Goal: Task Accomplishment & Management: Manage account settings

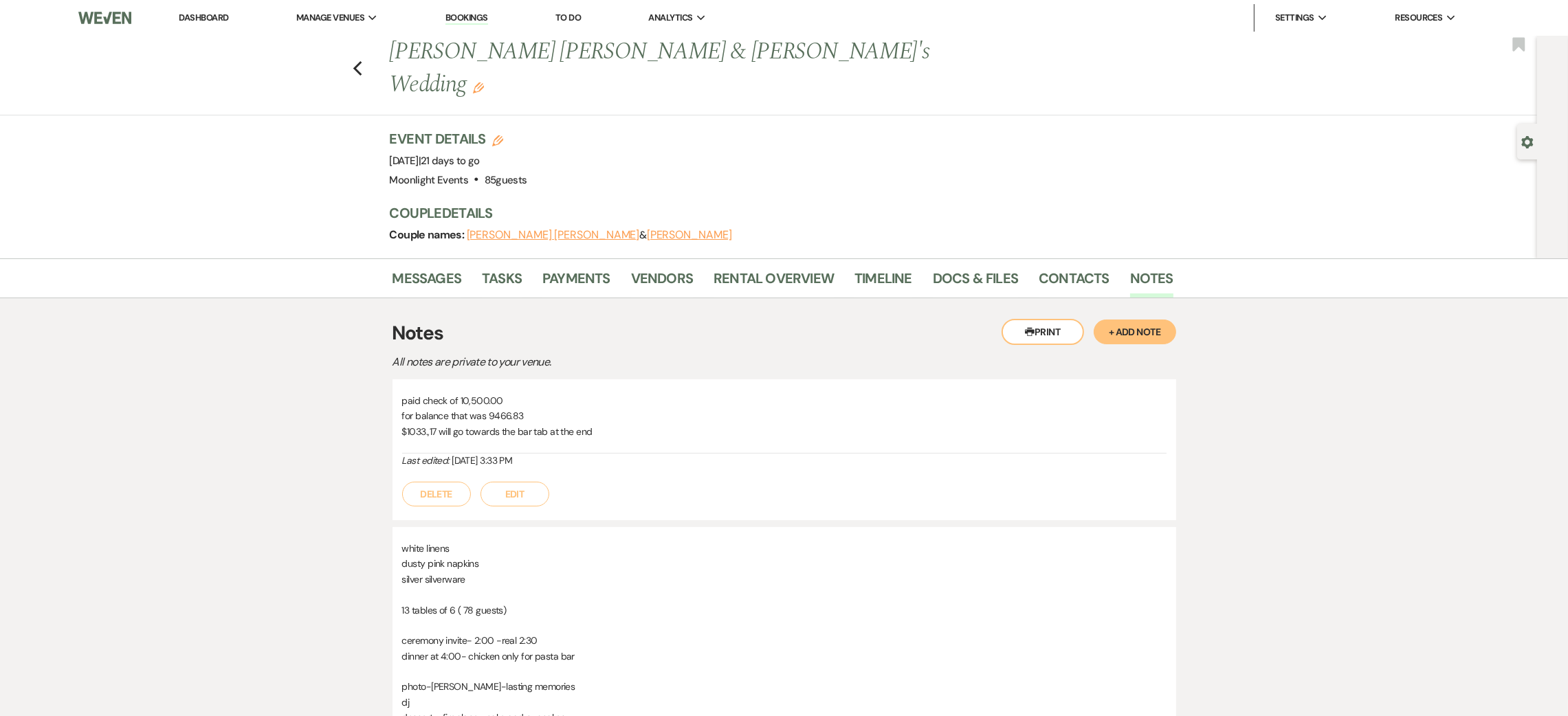
click at [213, 16] on link "Dashboard" at bounding box center [203, 17] width 50 height 12
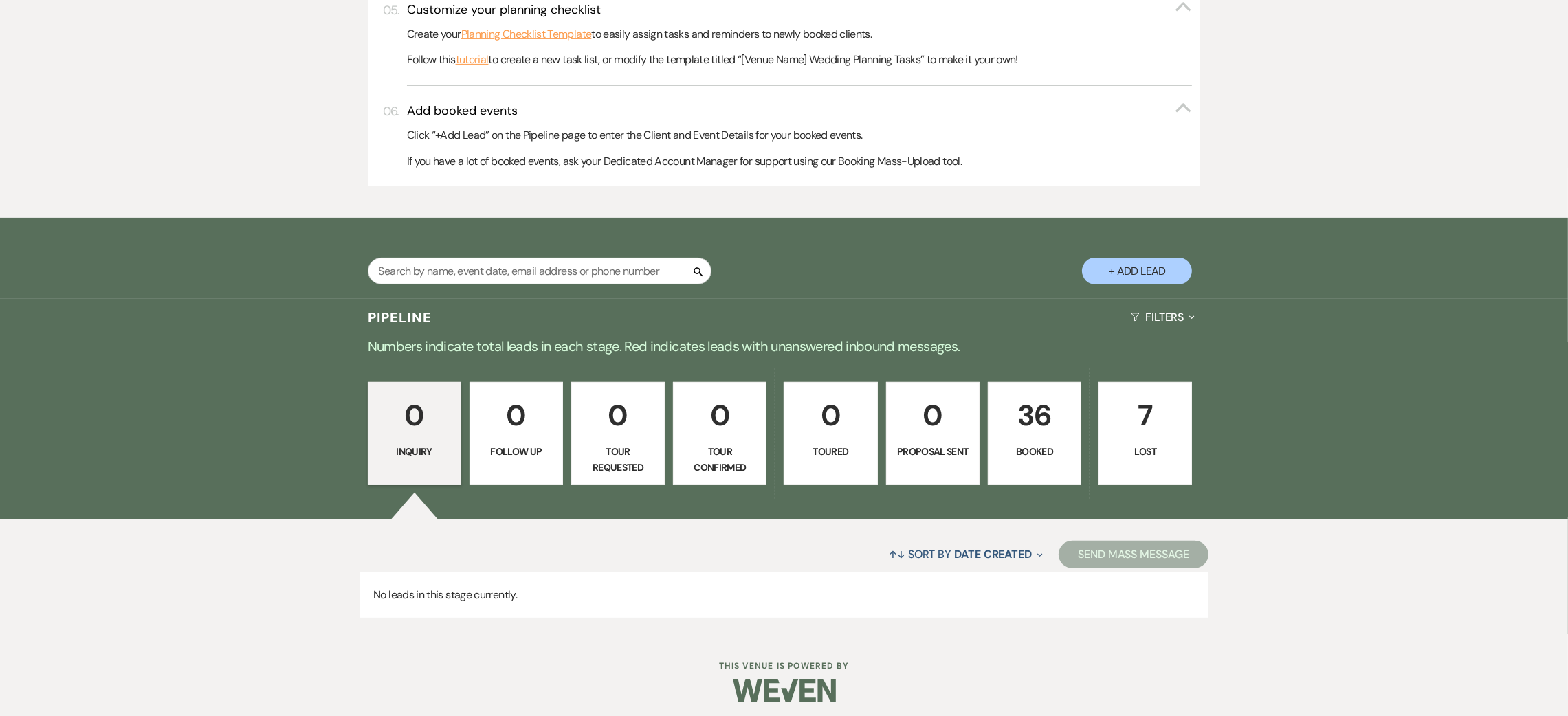
scroll to position [712, 0]
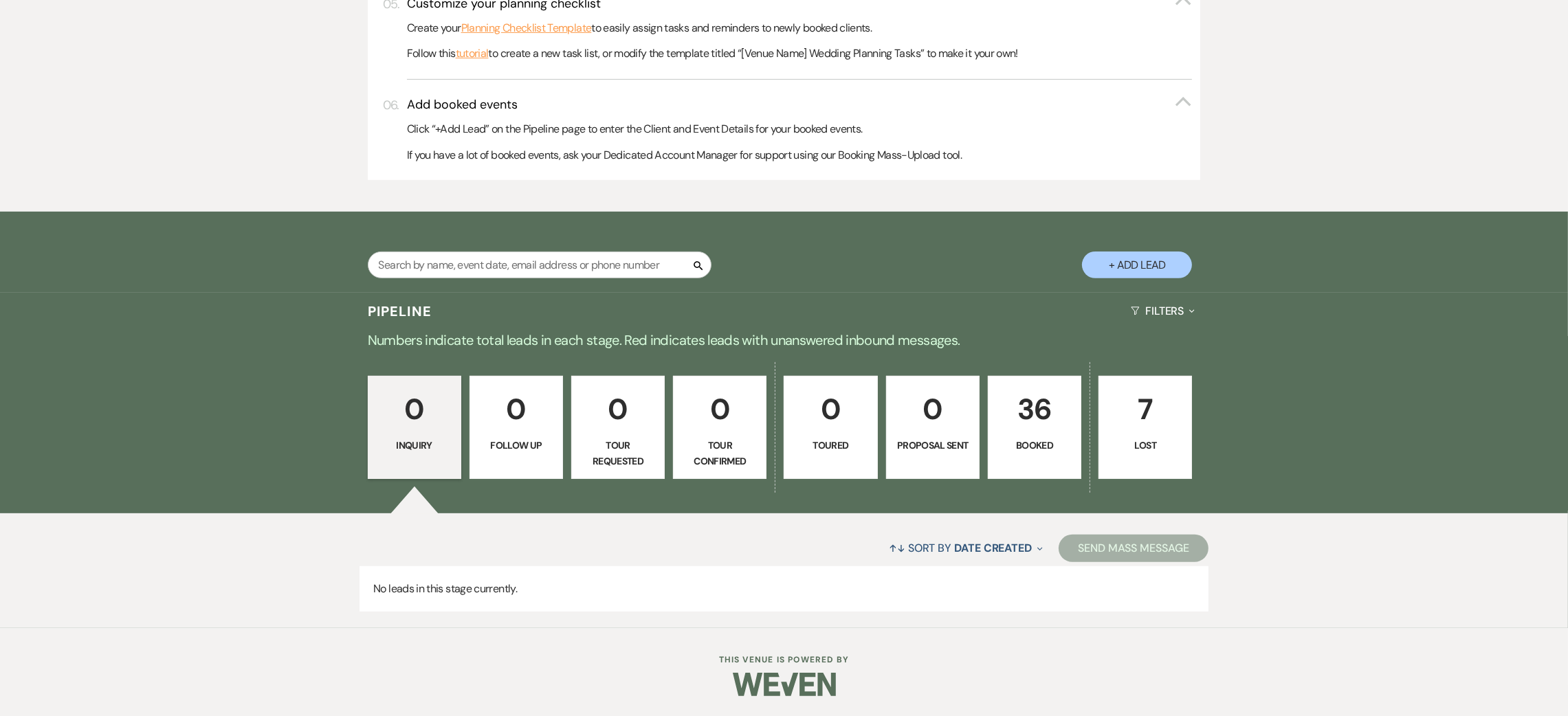
click at [1155, 258] on button "+ Add Lead" at bounding box center [1137, 265] width 110 height 27
select select "810"
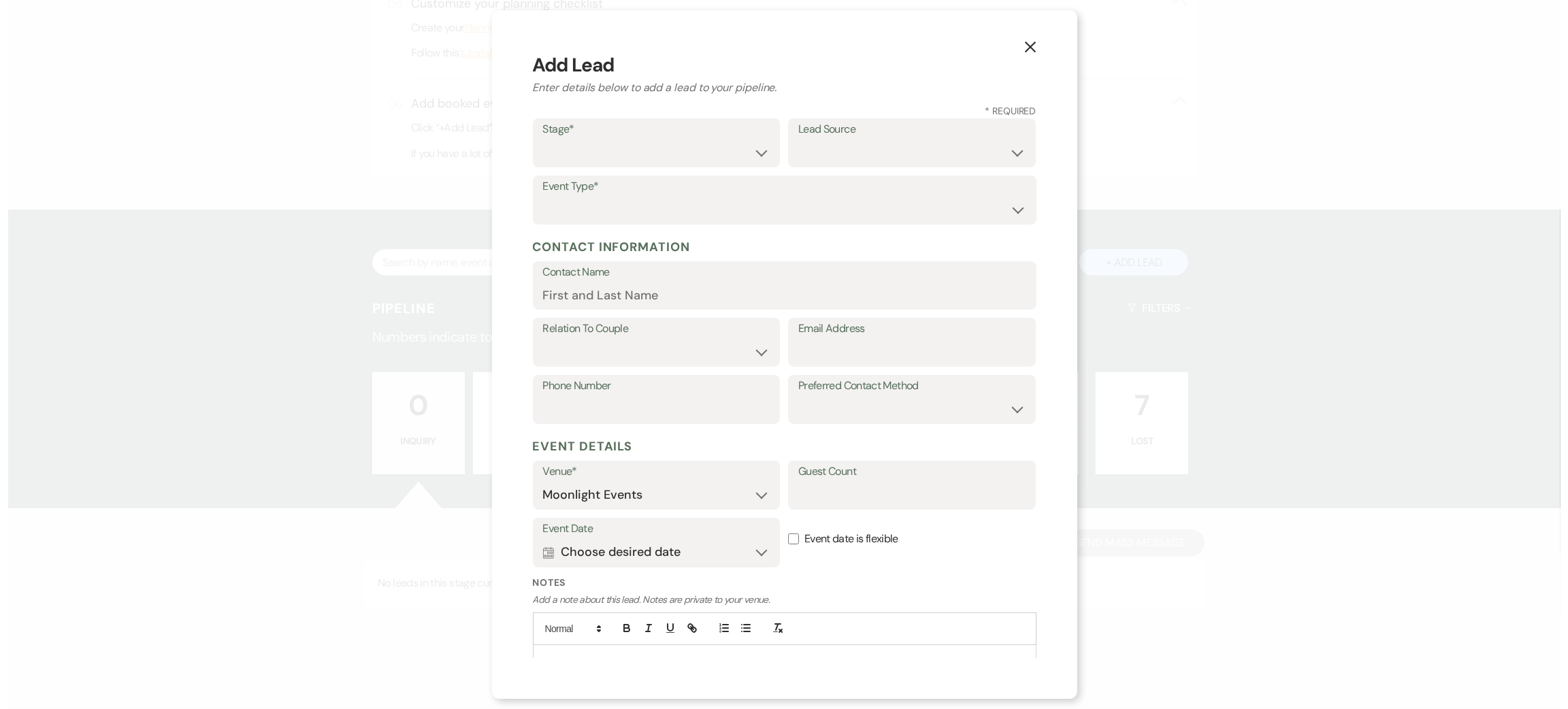
scroll to position [707, 0]
click at [614, 159] on select "Inquiry Follow Up Tour Requested Tour Confirmed Toured Proposal Sent Booked Lost" at bounding box center [656, 153] width 227 height 27
select select "7"
click at [543, 139] on select "Inquiry Follow Up Tour Requested Tour Confirmed Toured Proposal Sent Booked Lost" at bounding box center [656, 153] width 227 height 27
click at [629, 207] on select "Wedding Anniversary Party Baby Shower Bachelorette / Bachelor Party Birthday Pa…" at bounding box center [784, 210] width 483 height 27
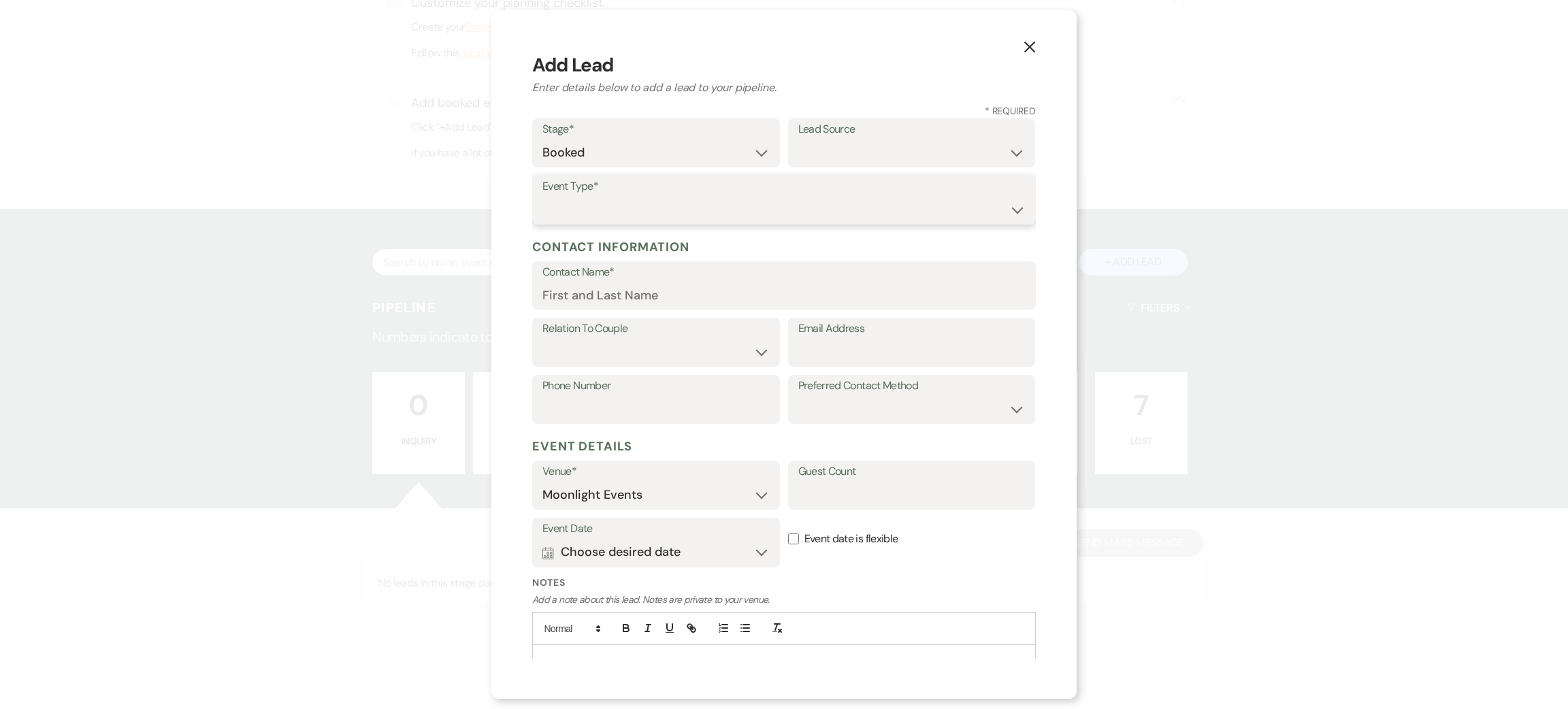
select select "1"
click at [543, 196] on select "Wedding Anniversary Party Baby Shower Bachelorette / Bachelor Party Birthday Pa…" at bounding box center [784, 210] width 483 height 27
click at [644, 301] on input "Contact Name*" at bounding box center [784, 295] width 483 height 27
click at [596, 293] on input "Contact Name*" at bounding box center [784, 295] width 483 height 27
type input "Bethany green"
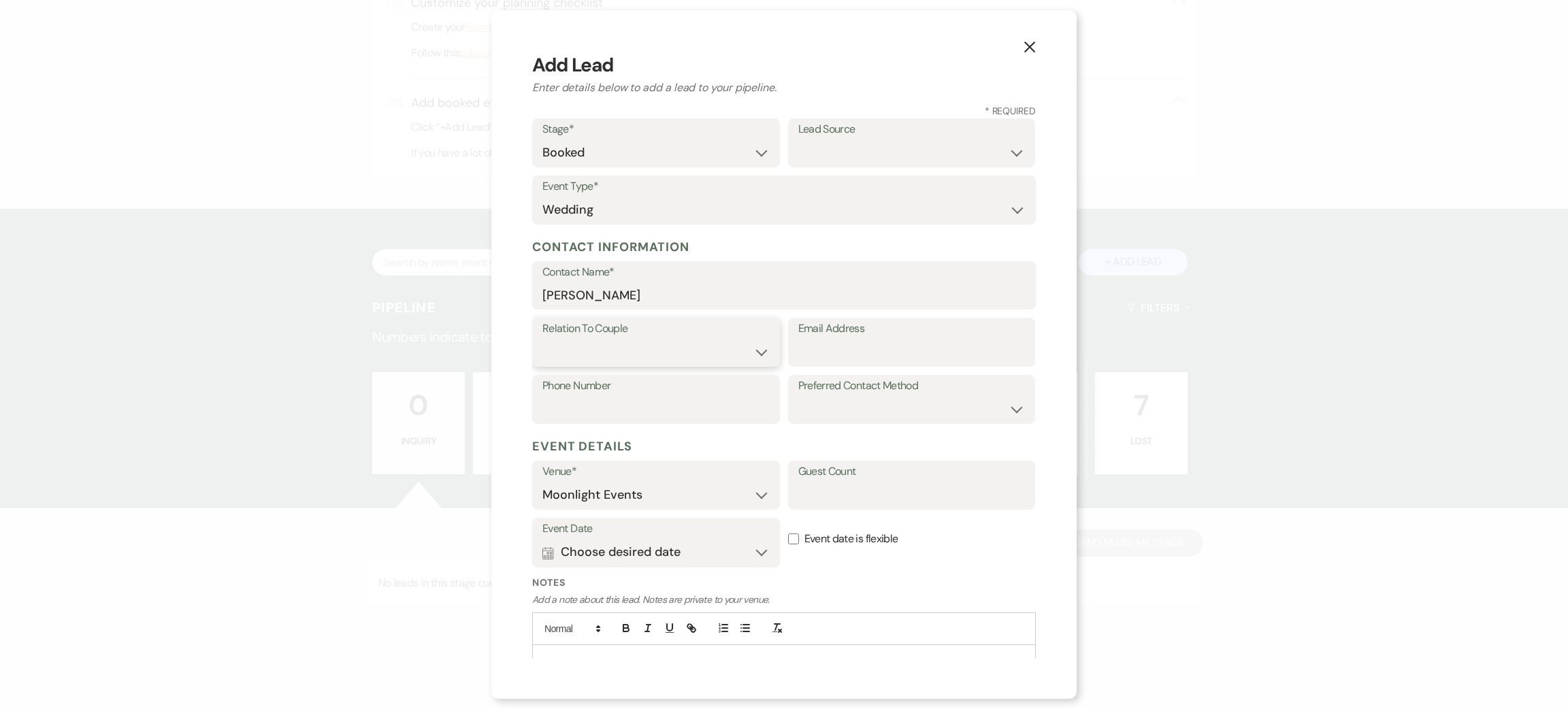
click at [622, 342] on select "Couple Planner Parent of Couple Family Member Friend Other" at bounding box center [656, 352] width 227 height 27
select select "1"
click at [543, 339] on select "Couple Planner Parent of Couple Family Member Friend Other" at bounding box center [656, 352] width 227 height 27
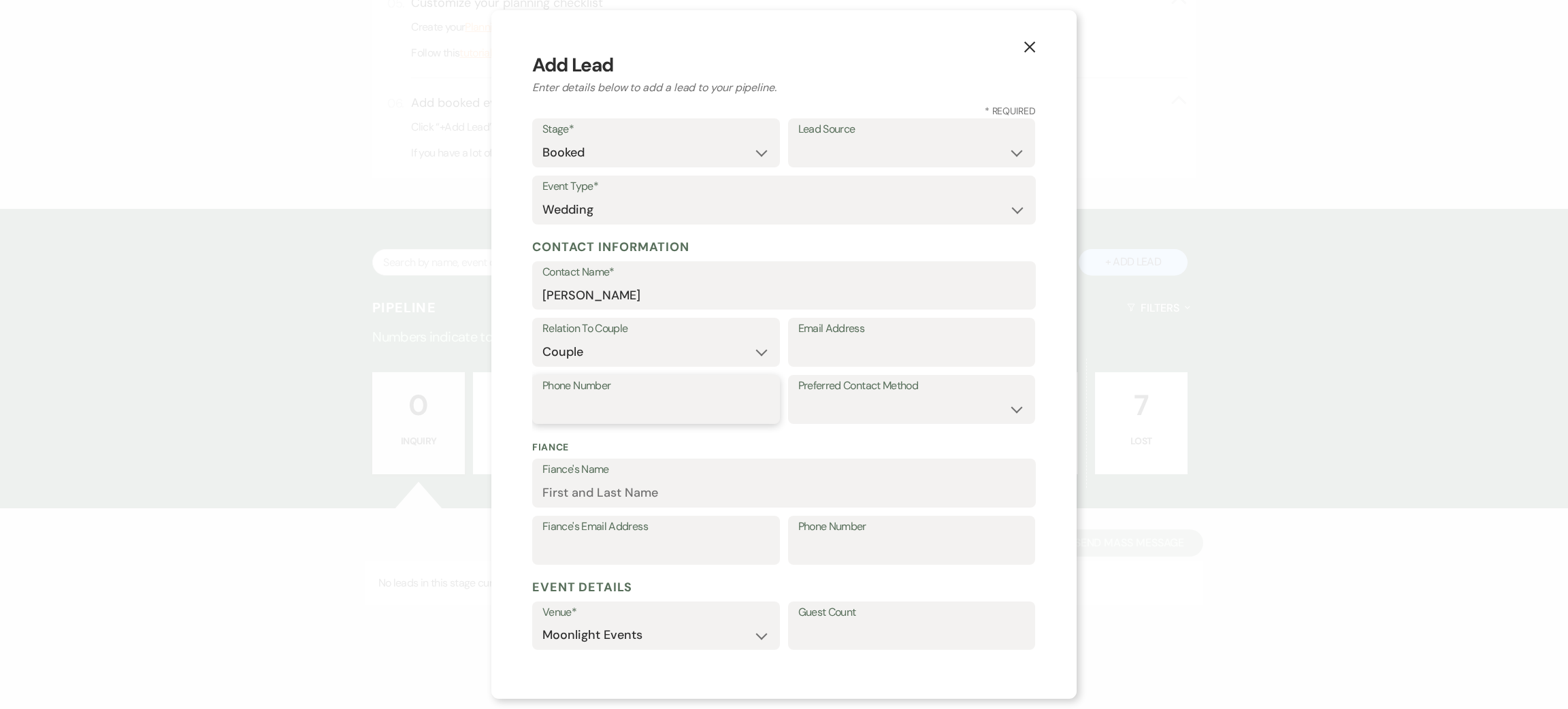
click at [629, 402] on input "Phone Number" at bounding box center [656, 410] width 227 height 27
type input "5036760678"
click at [806, 341] on input "Email Address" at bounding box center [912, 352] width 227 height 27
type input "[EMAIL_ADDRESS][DOMAIN_NAME]"
click at [898, 412] on select "Email Phone Text" at bounding box center [912, 410] width 227 height 27
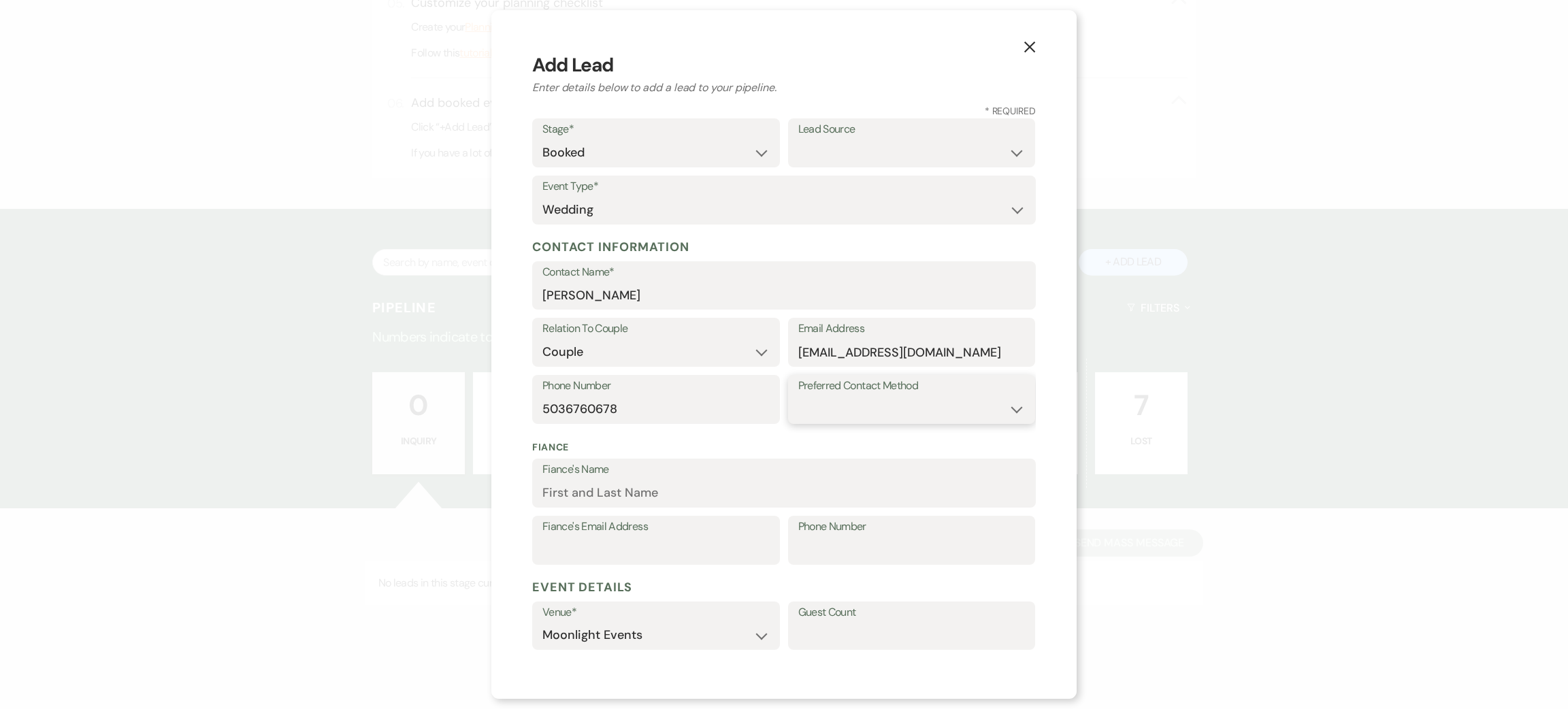
select select "text"
click at [798, 396] on select "Email Phone Text" at bounding box center [912, 410] width 227 height 27
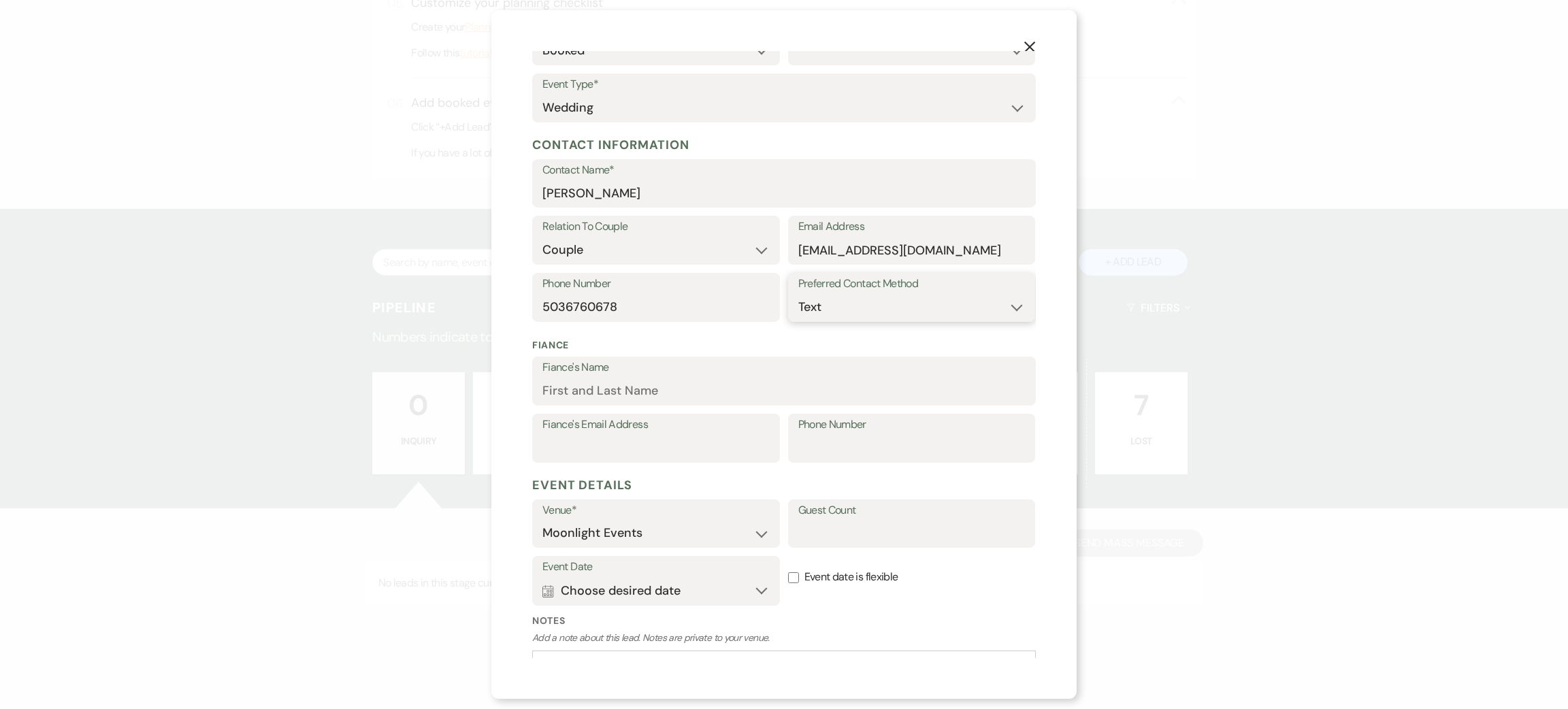
scroll to position [201, 0]
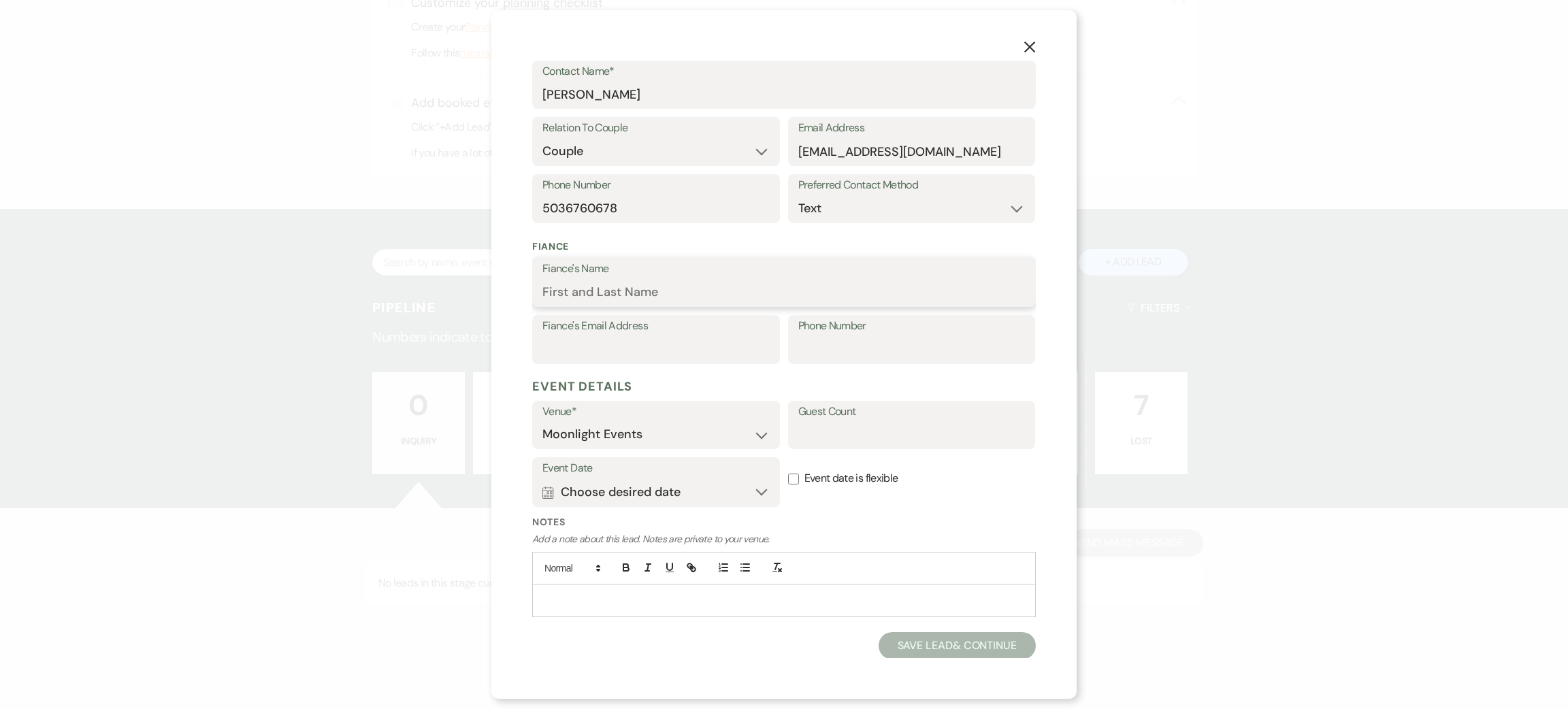
click at [645, 290] on input "Fiance's Name" at bounding box center [784, 292] width 483 height 27
type input "David bowers"
click at [842, 342] on input "Phone Number" at bounding box center [912, 349] width 227 height 27
type input "3609895679"
click at [875, 427] on input "Guest Count" at bounding box center [912, 435] width 227 height 27
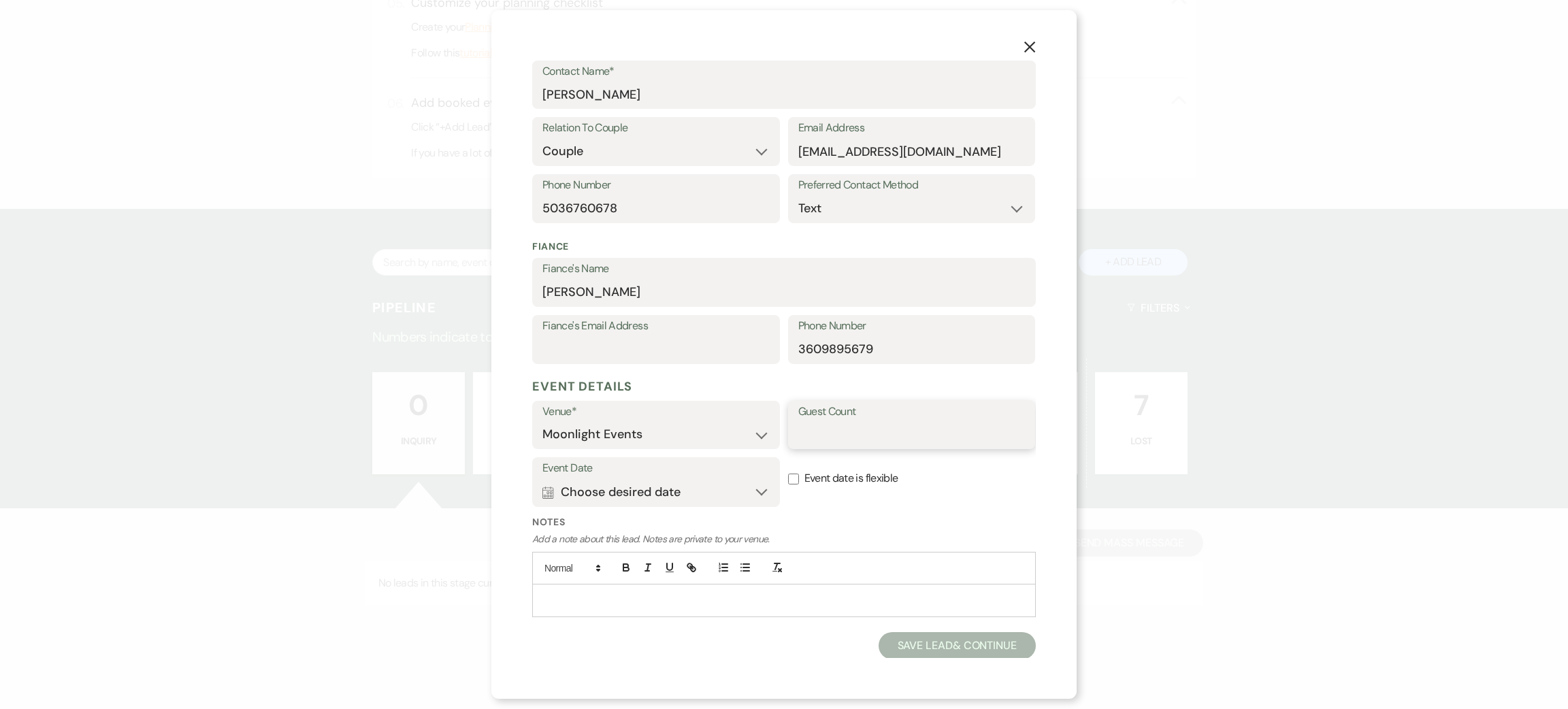
type input "75"
click at [679, 492] on button "Calendar Choose desired date Expand" at bounding box center [656, 492] width 227 height 27
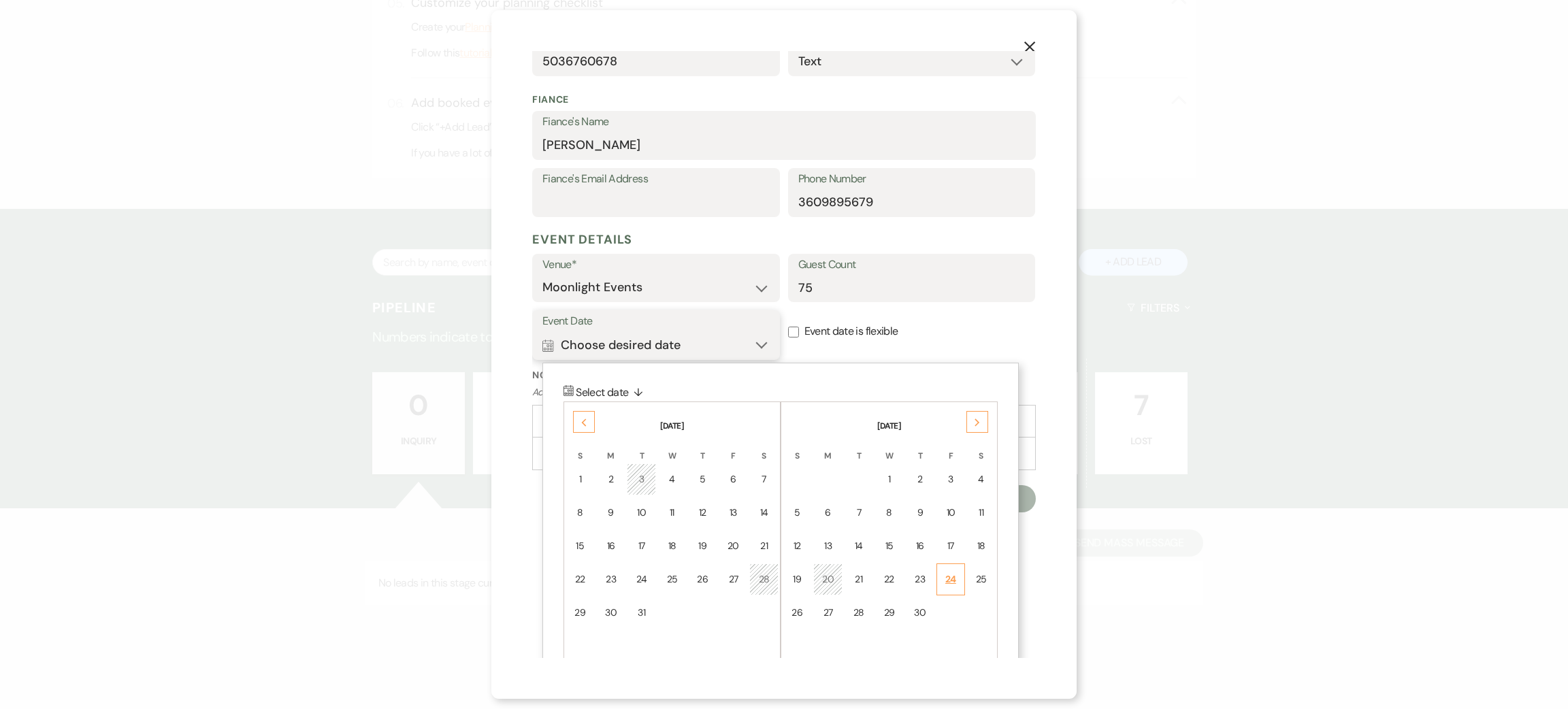
scroll to position [370, 0]
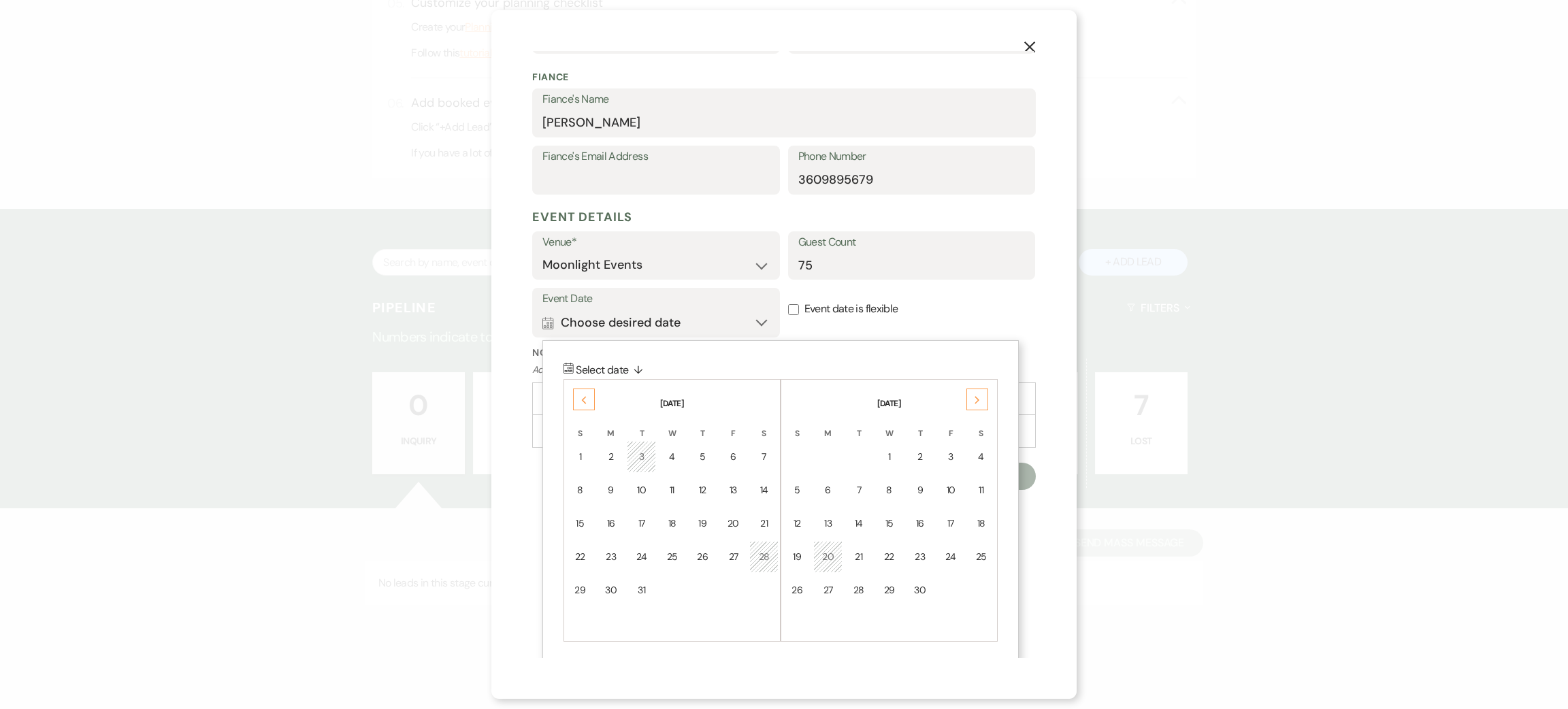
click at [973, 403] on div "Next" at bounding box center [977, 399] width 22 height 22
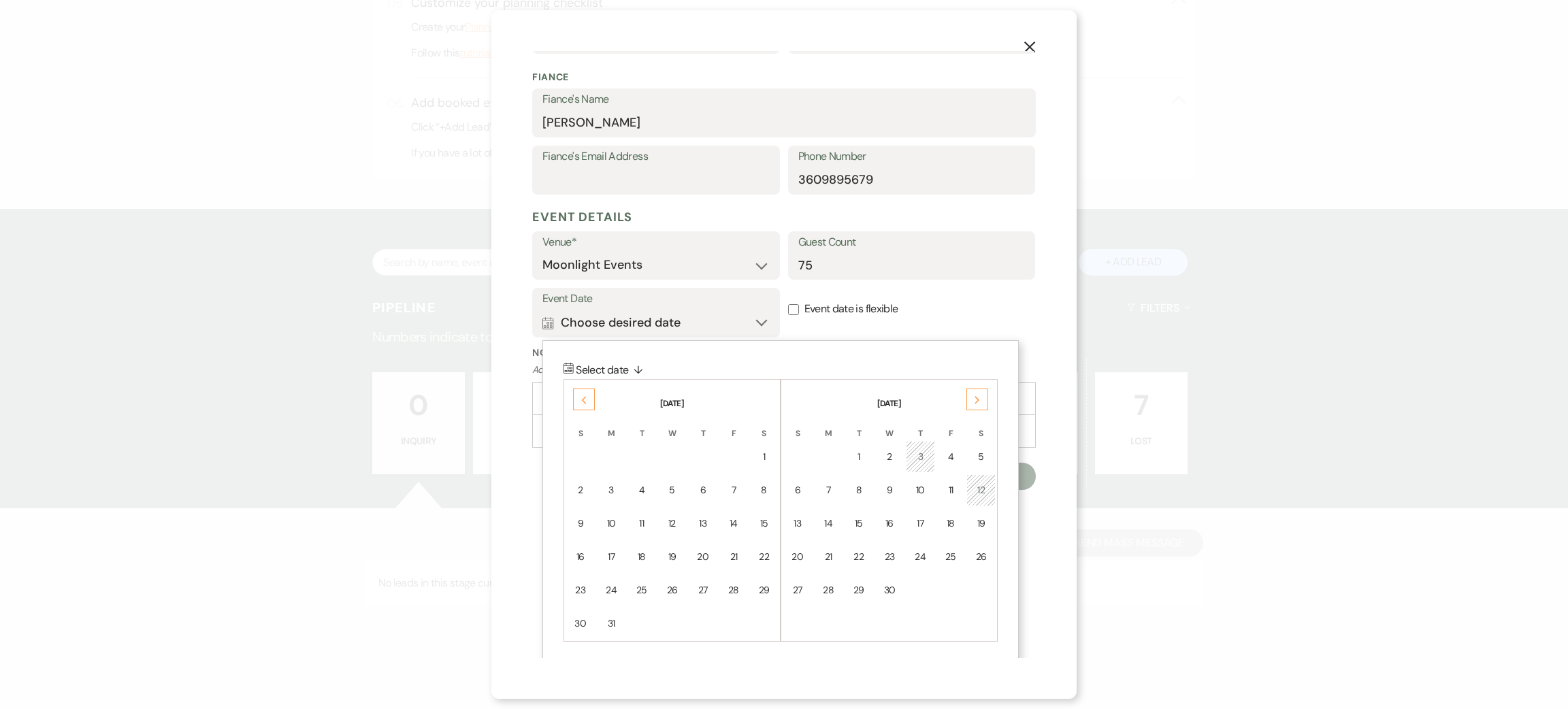
click at [973, 403] on div "Next" at bounding box center [977, 399] width 22 height 22
click at [576, 391] on div "Previous" at bounding box center [584, 399] width 22 height 22
click at [590, 392] on div "Previous" at bounding box center [584, 399] width 22 height 22
click at [586, 396] on icon "Previous" at bounding box center [583, 400] width 7 height 8
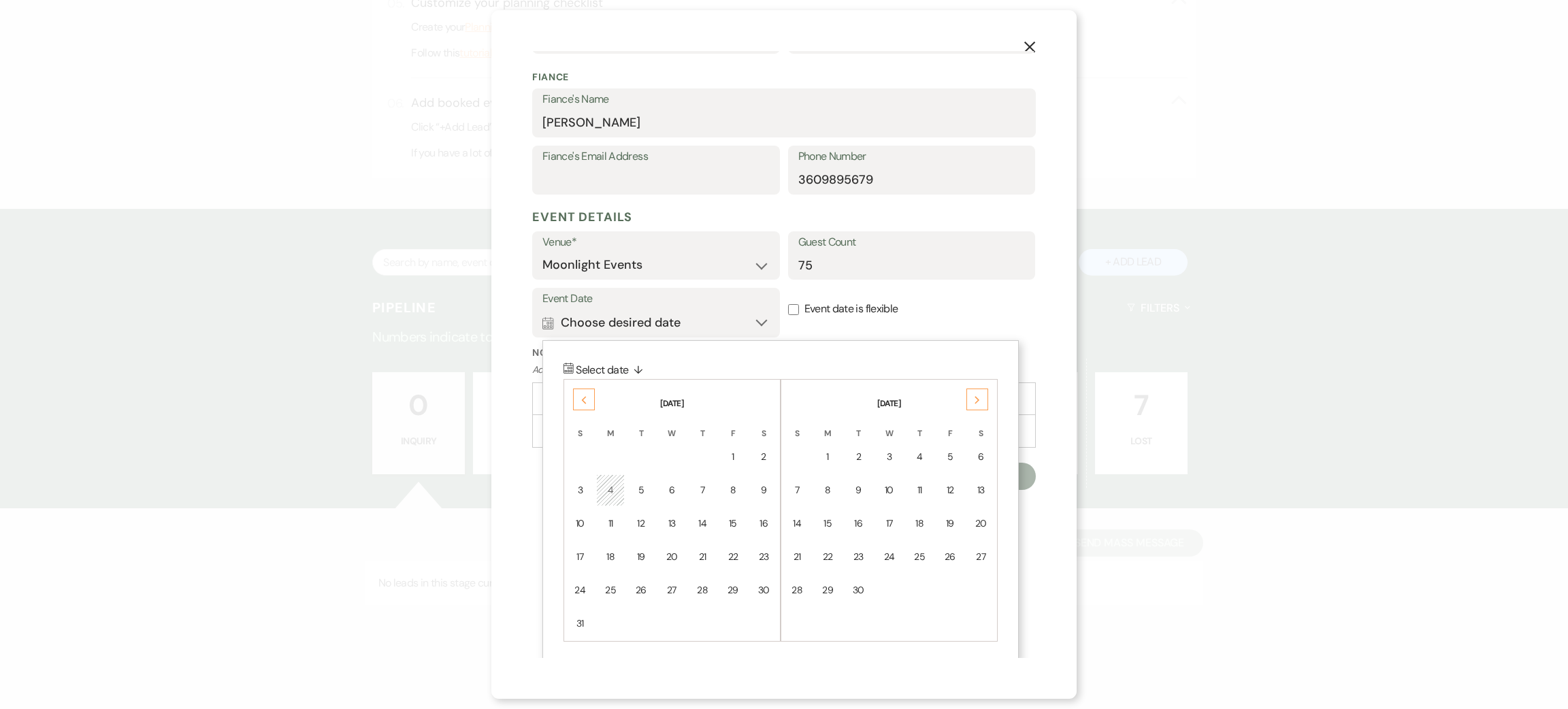
click at [586, 396] on icon "Previous" at bounding box center [583, 400] width 7 height 8
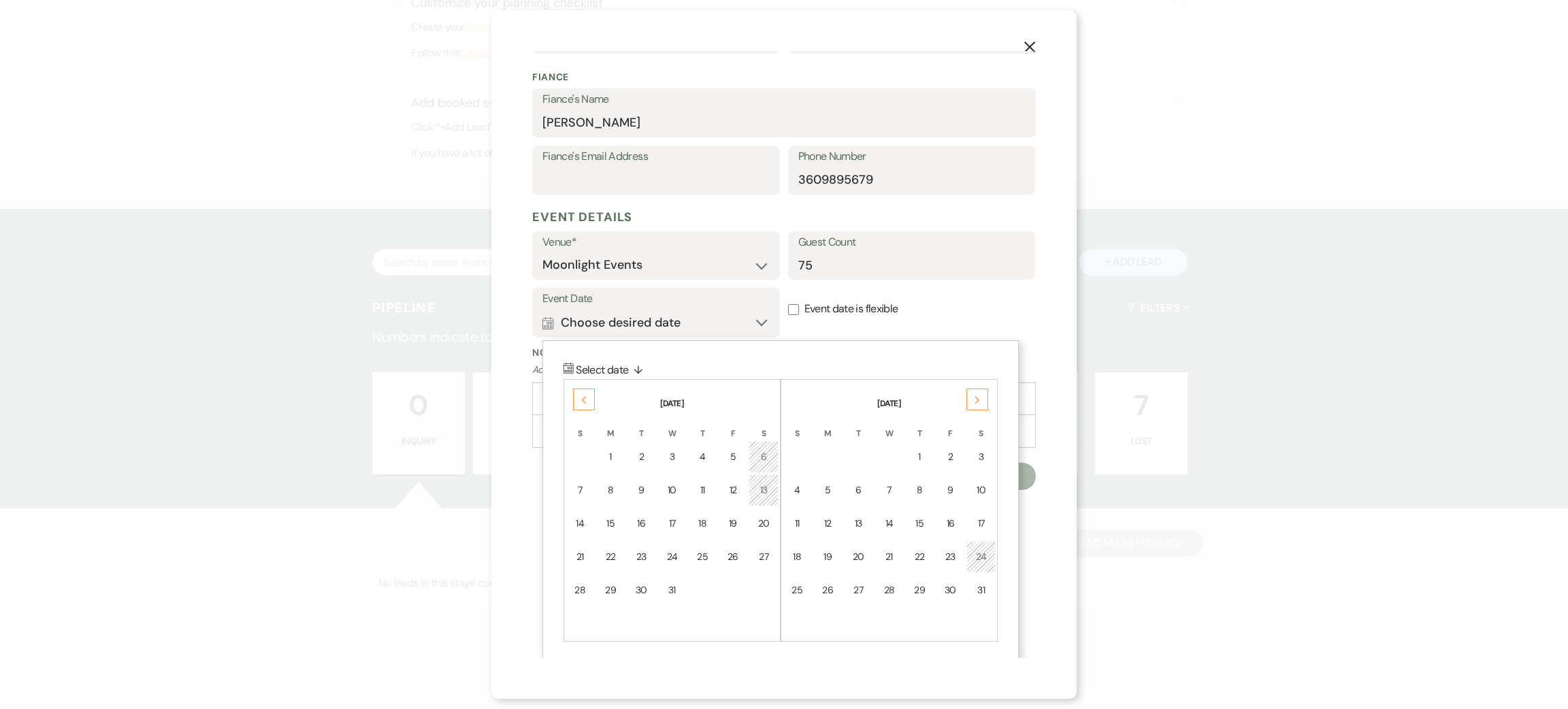
click at [586, 396] on icon "Previous" at bounding box center [583, 400] width 7 height 8
click at [767, 519] on div "18" at bounding box center [764, 523] width 12 height 14
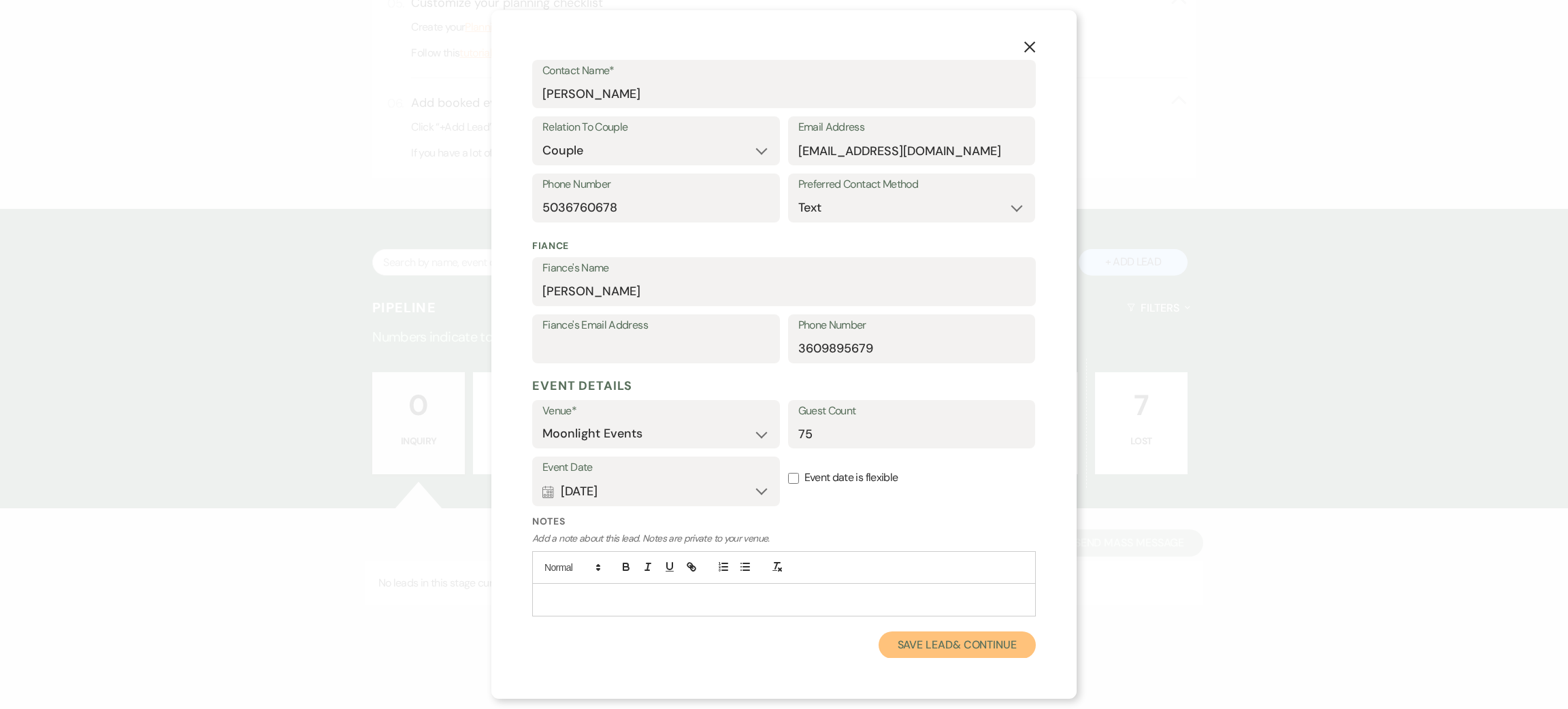
click at [924, 641] on button "Save Lead & Continue" at bounding box center [956, 646] width 157 height 27
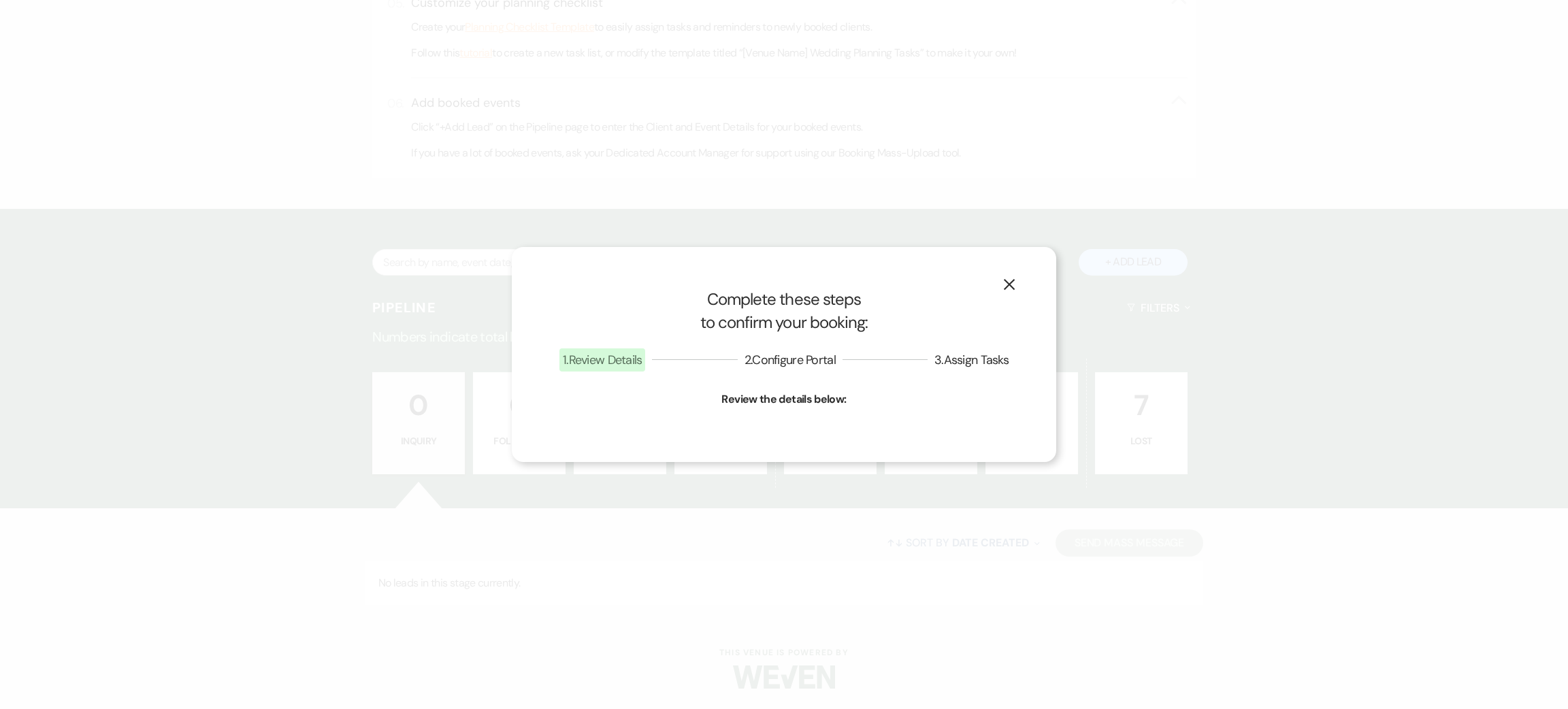
select select "1"
select select "810"
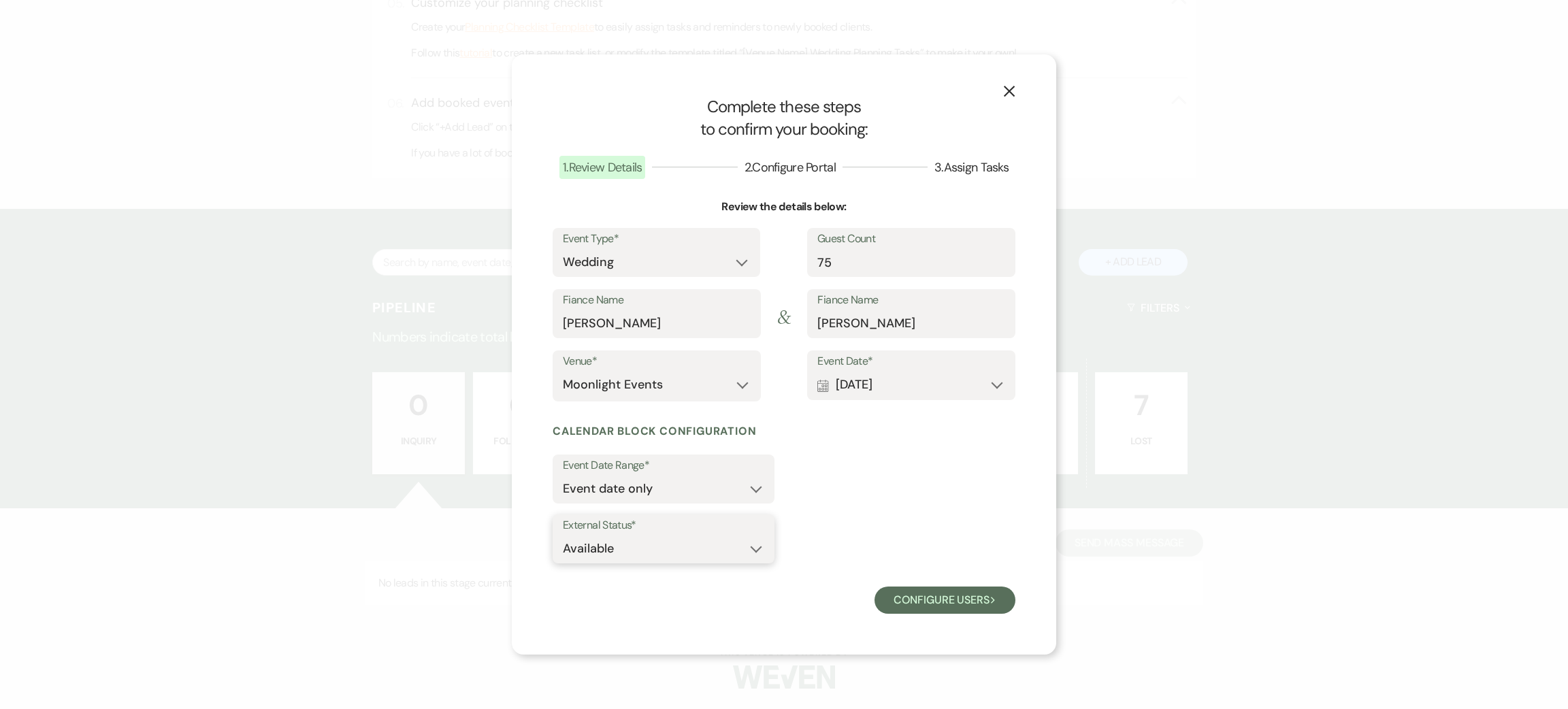
click at [664, 536] on select "Available Unavailable" at bounding box center [663, 549] width 201 height 27
select select "false"
click at [563, 536] on select "Available Unavailable" at bounding box center [663, 549] width 201 height 27
click at [943, 595] on button "Configure users Next" at bounding box center [945, 600] width 140 height 27
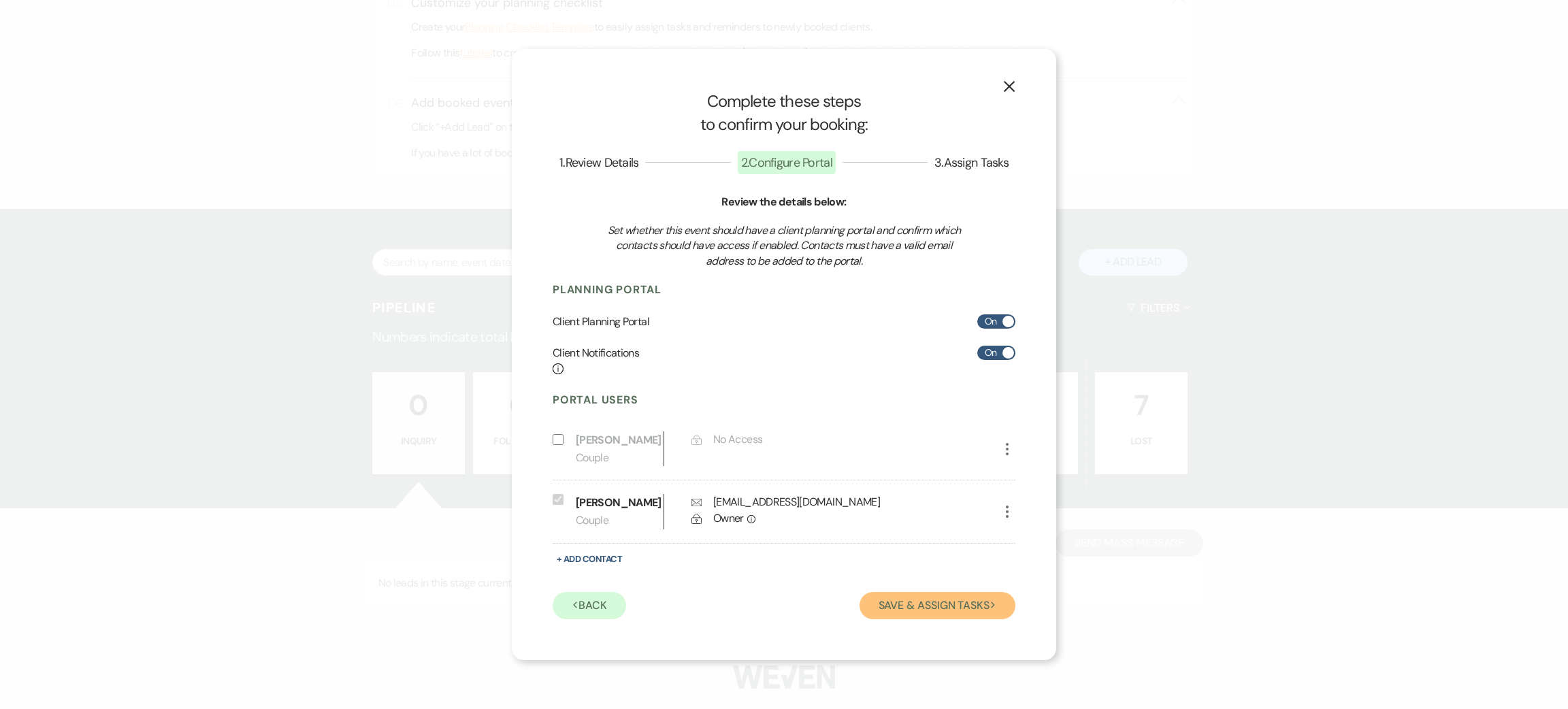
click at [923, 607] on button "Save & Assign Tasks Next" at bounding box center [938, 605] width 156 height 27
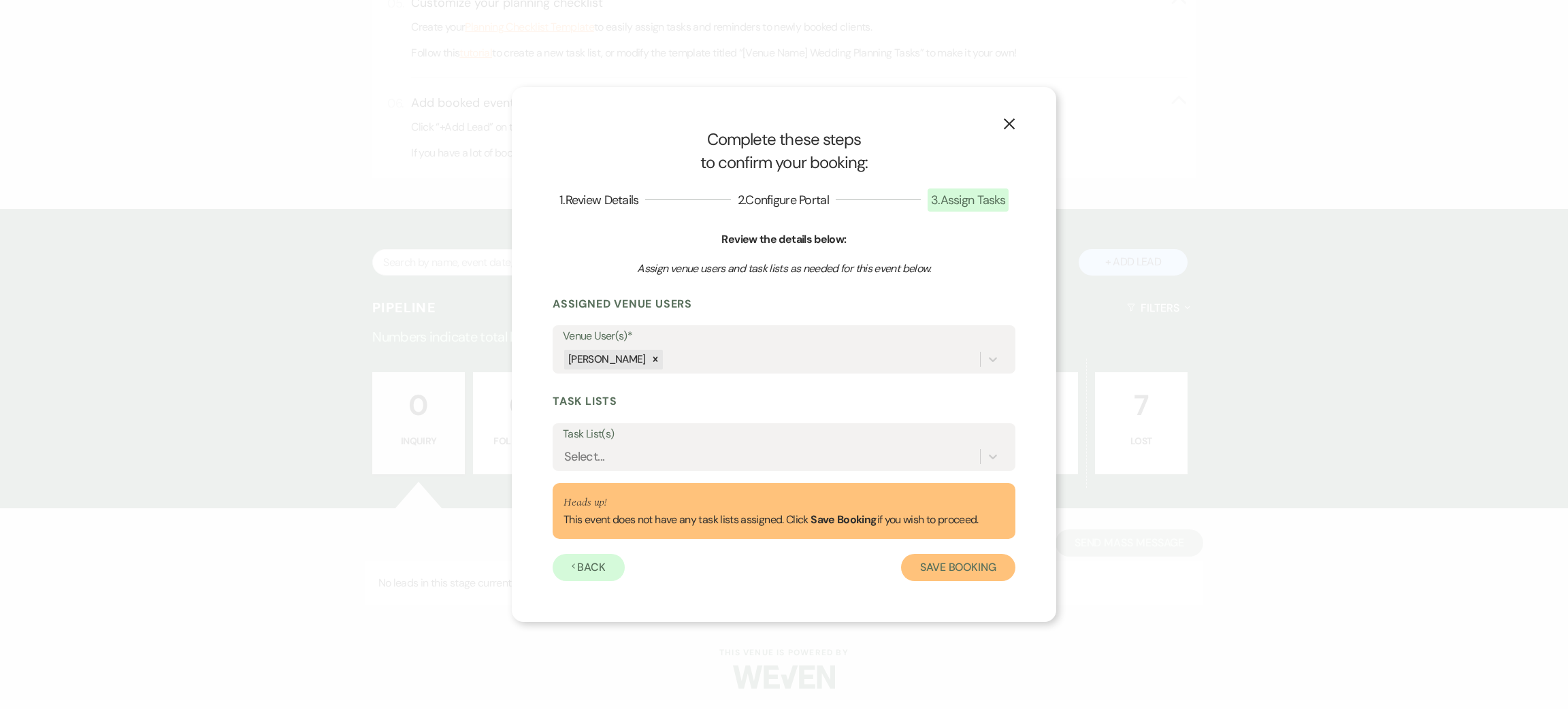
click at [953, 562] on button "Save Booking" at bounding box center [958, 568] width 114 height 27
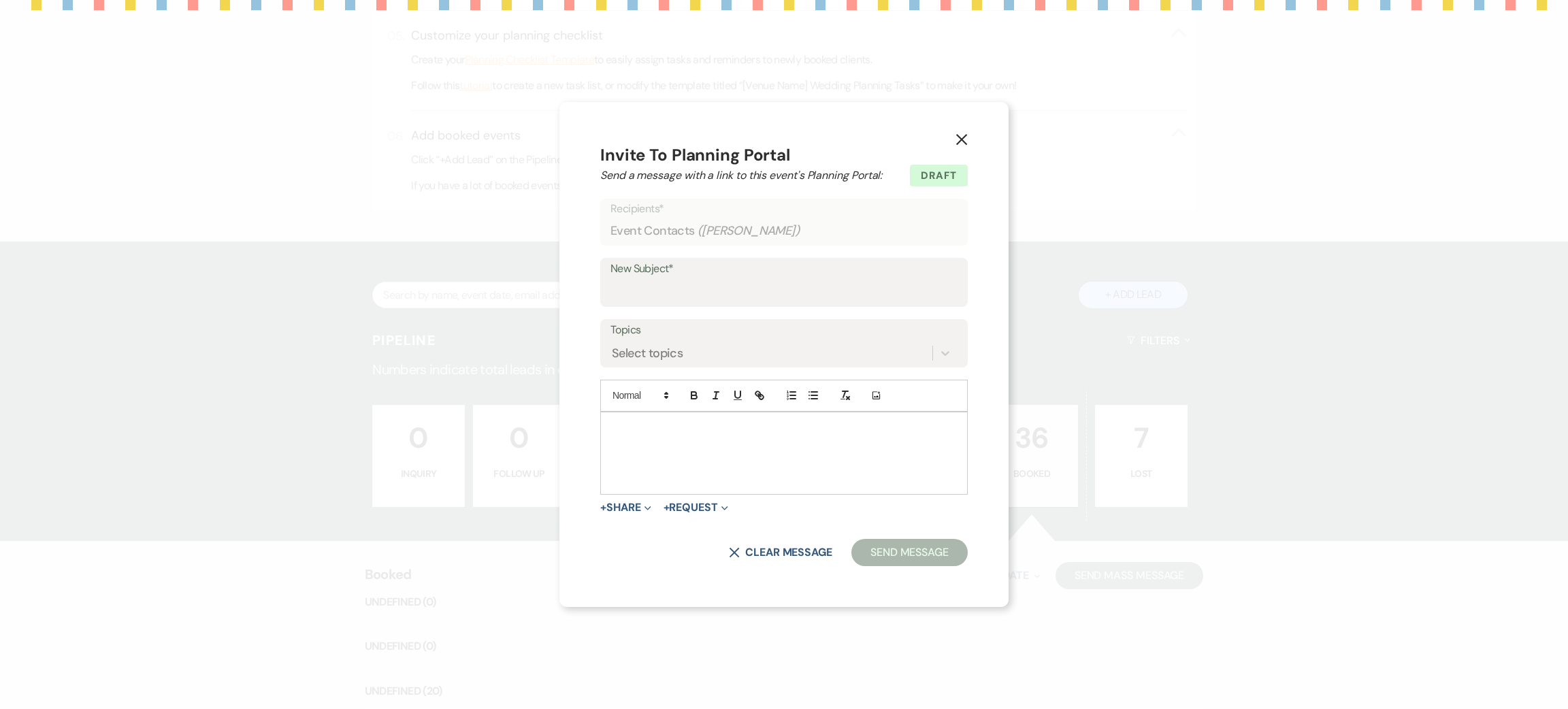
scroll to position [707, 0]
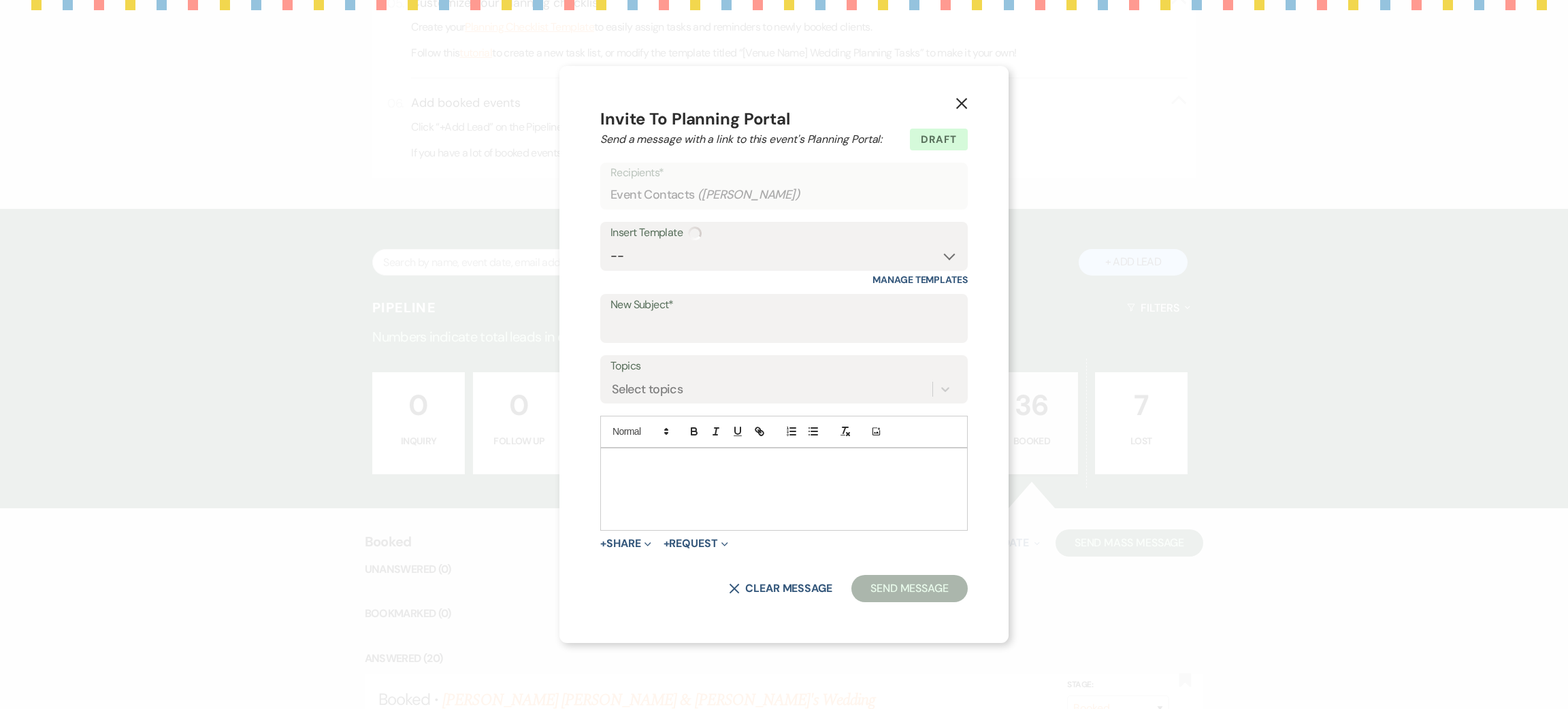
select select "14"
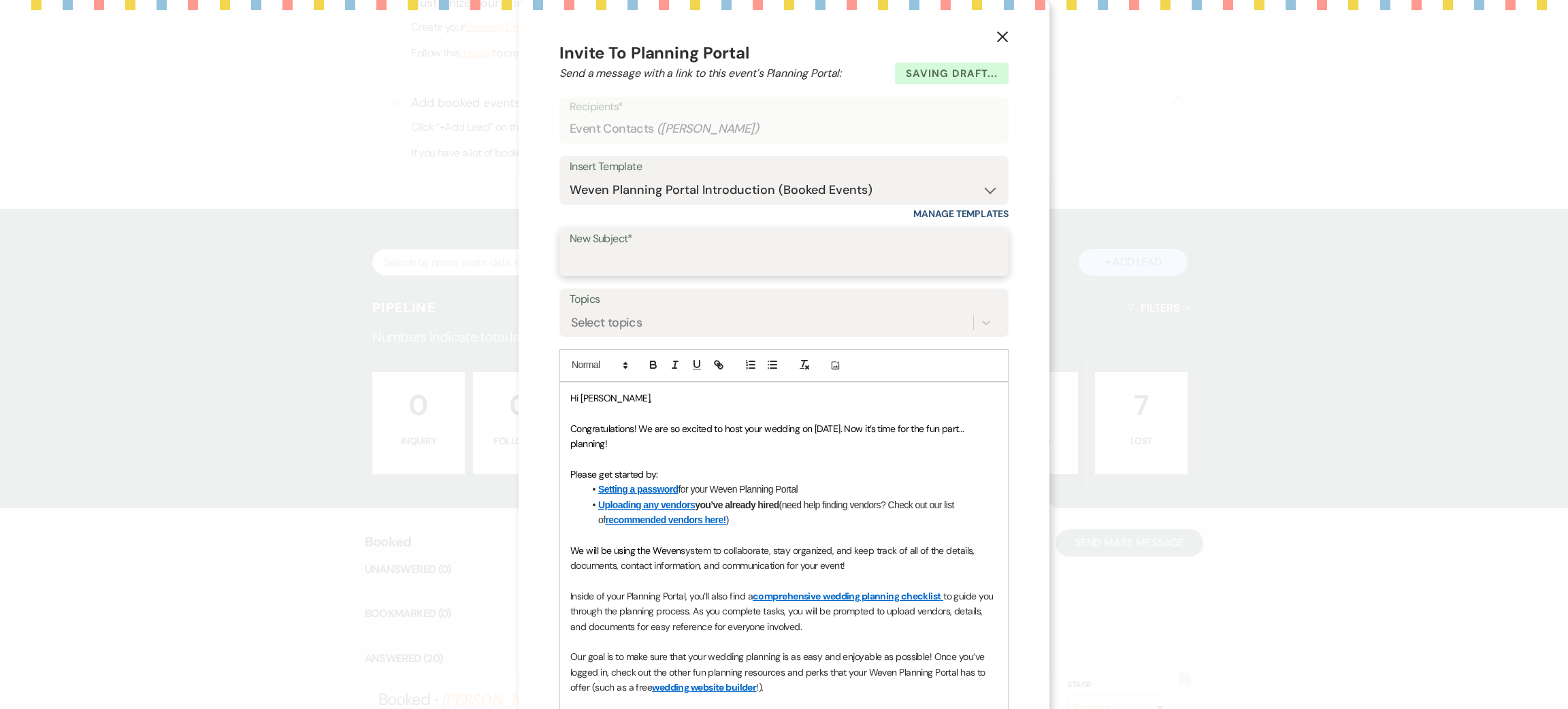
click at [660, 250] on input "New Subject*" at bounding box center [784, 262] width 429 height 27
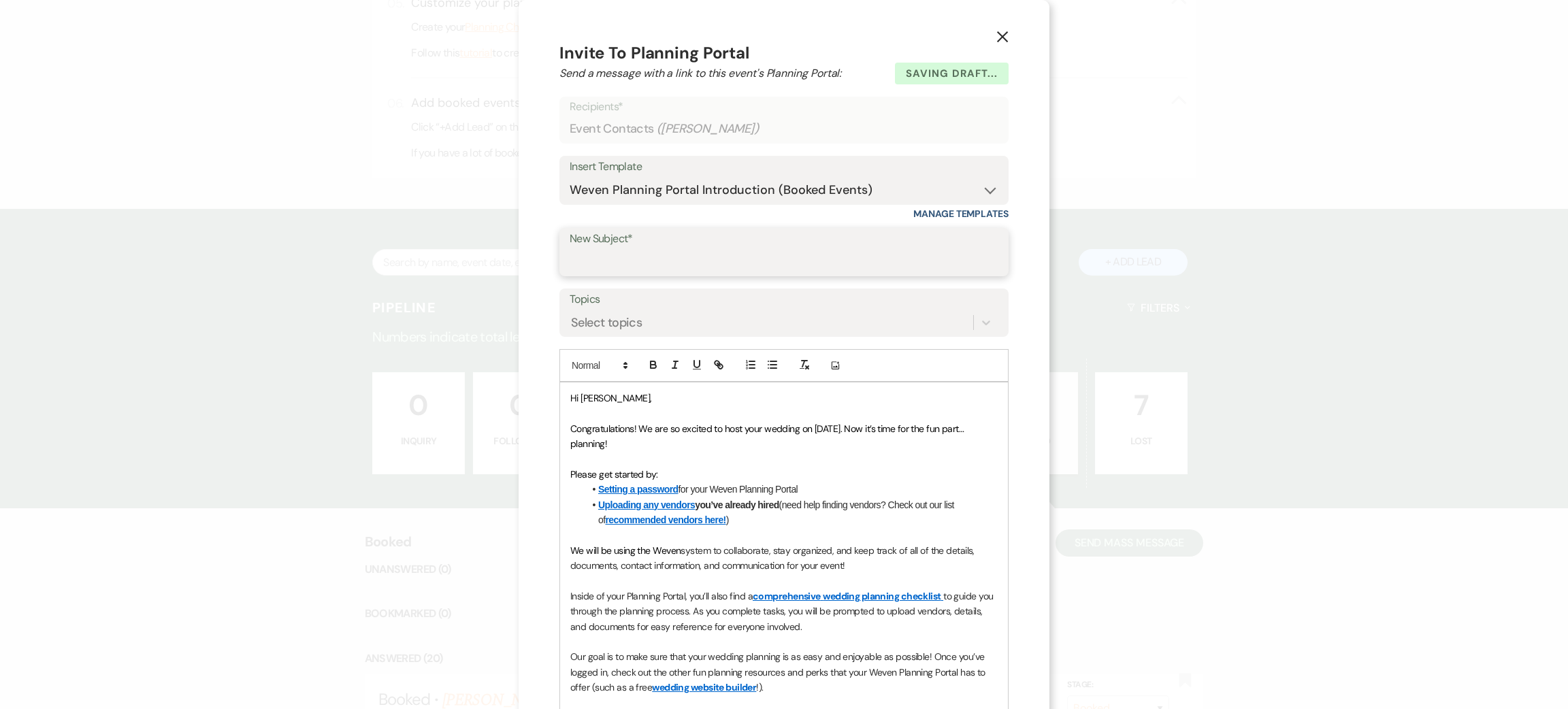
type input "contract and invoice"
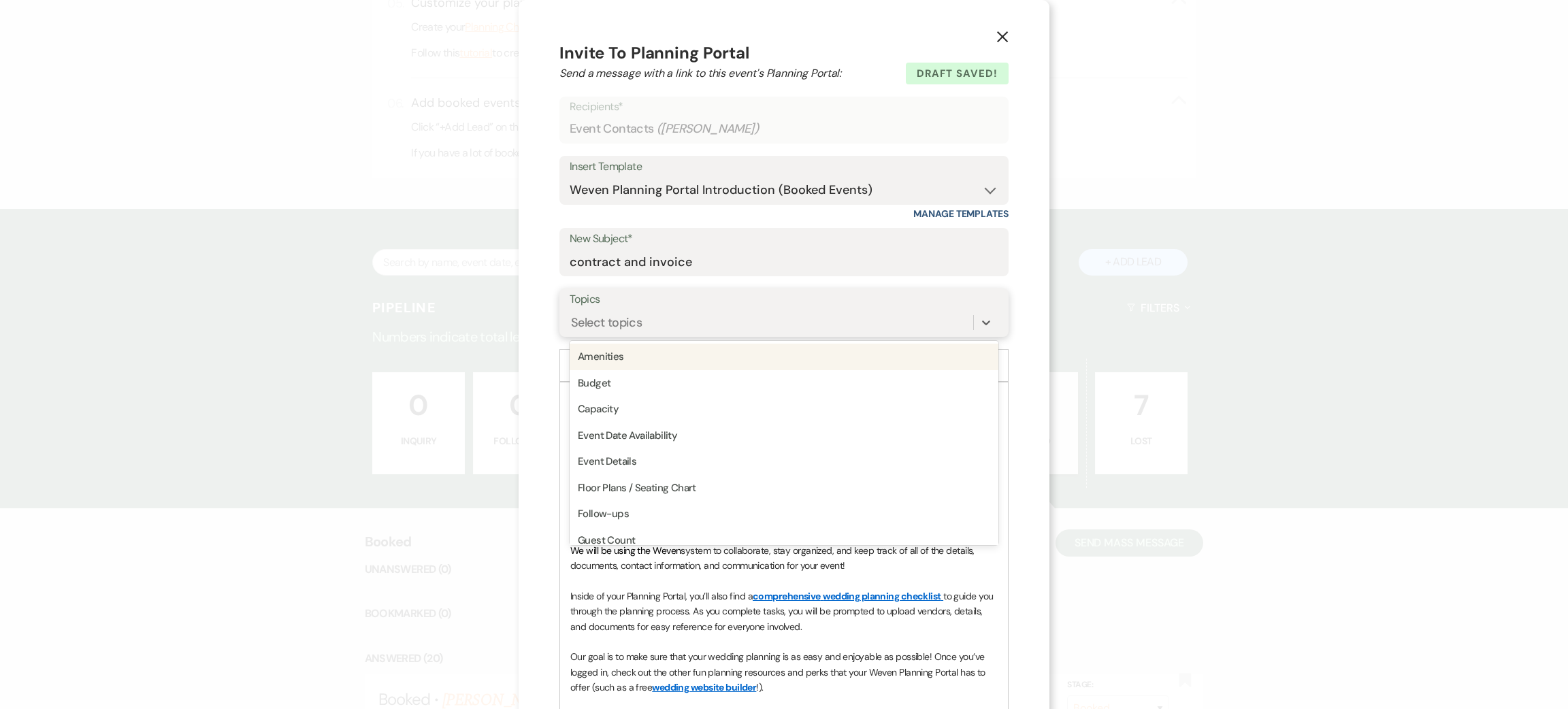
click at [619, 322] on div "Select topics" at bounding box center [607, 322] width 71 height 18
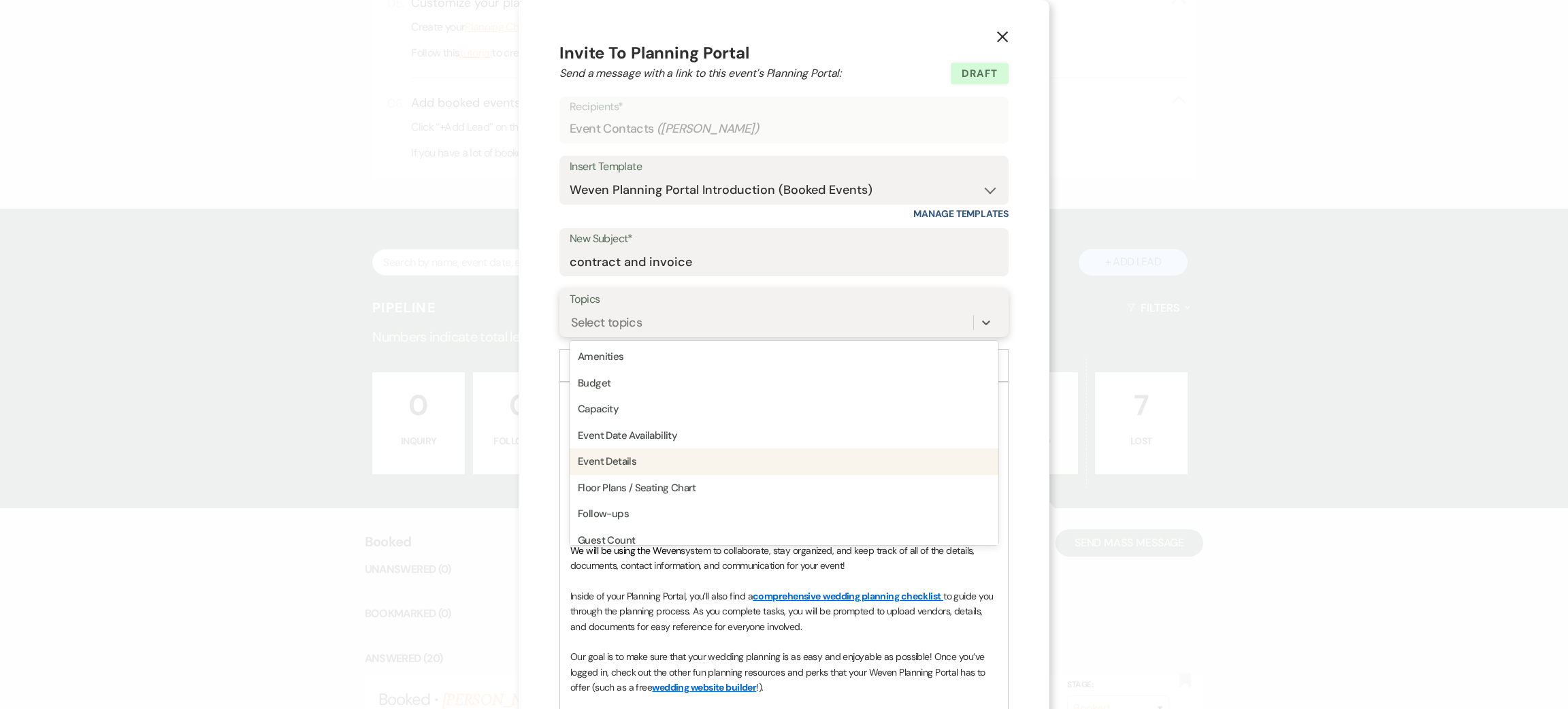
click at [656, 463] on div "Event Details" at bounding box center [784, 462] width 429 height 27
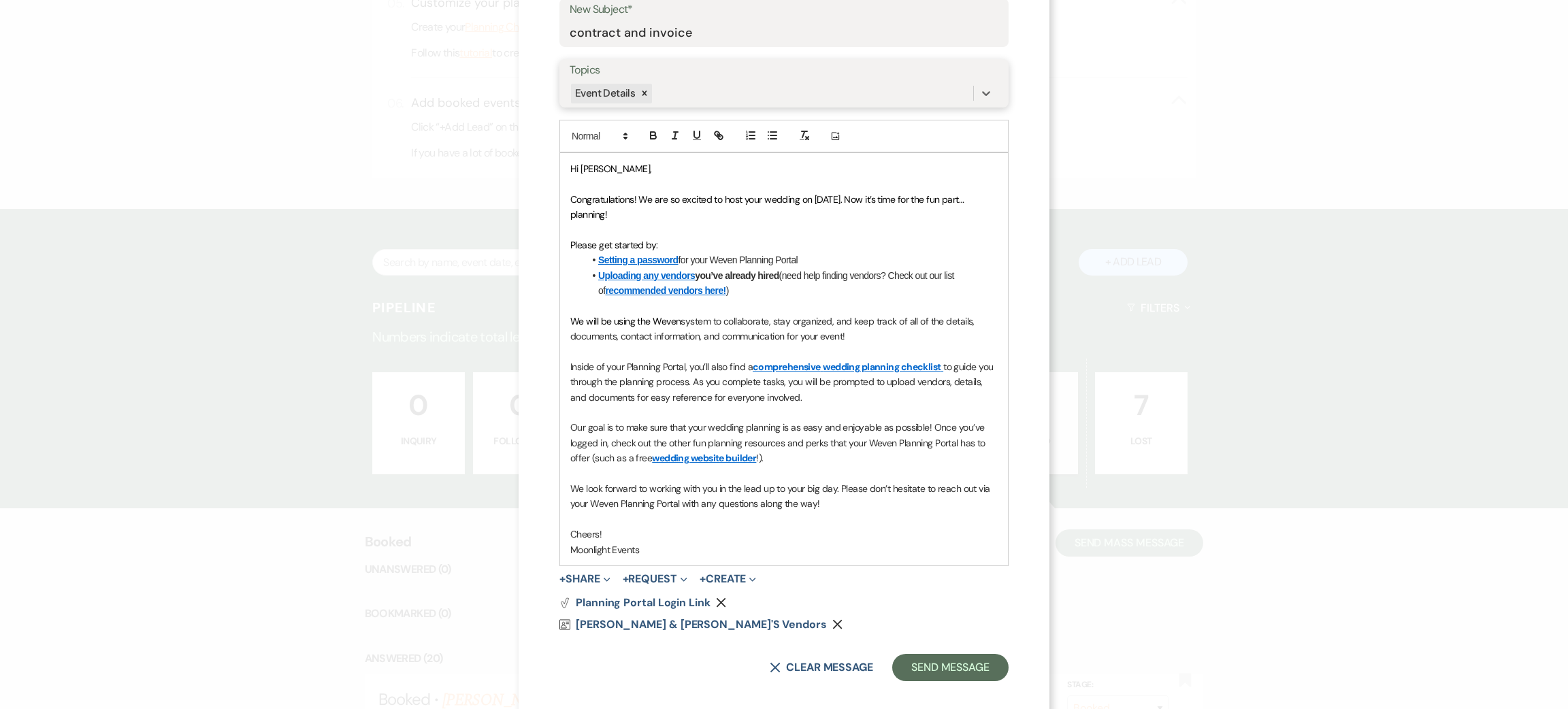
scroll to position [243, 0]
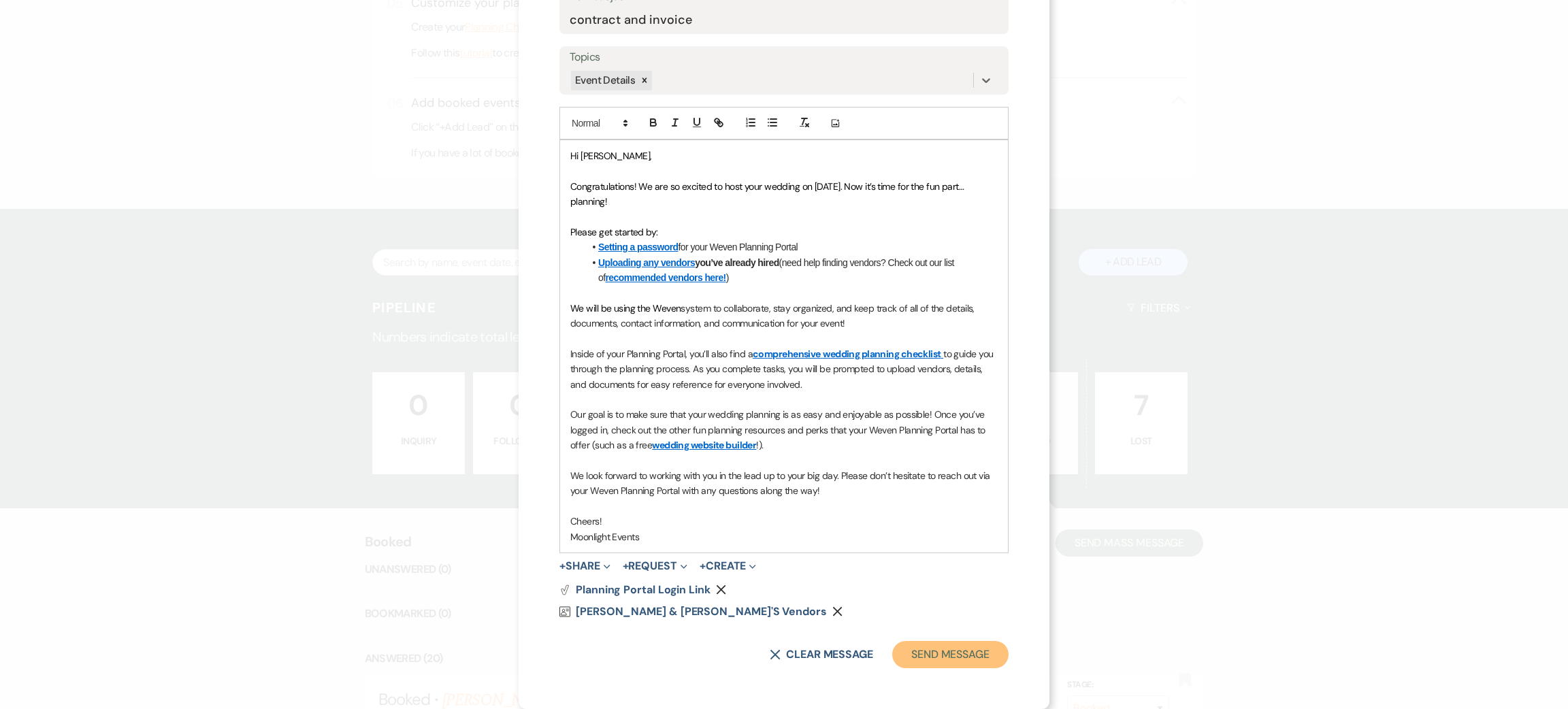
click at [934, 655] on button "Send Message" at bounding box center [949, 654] width 116 height 27
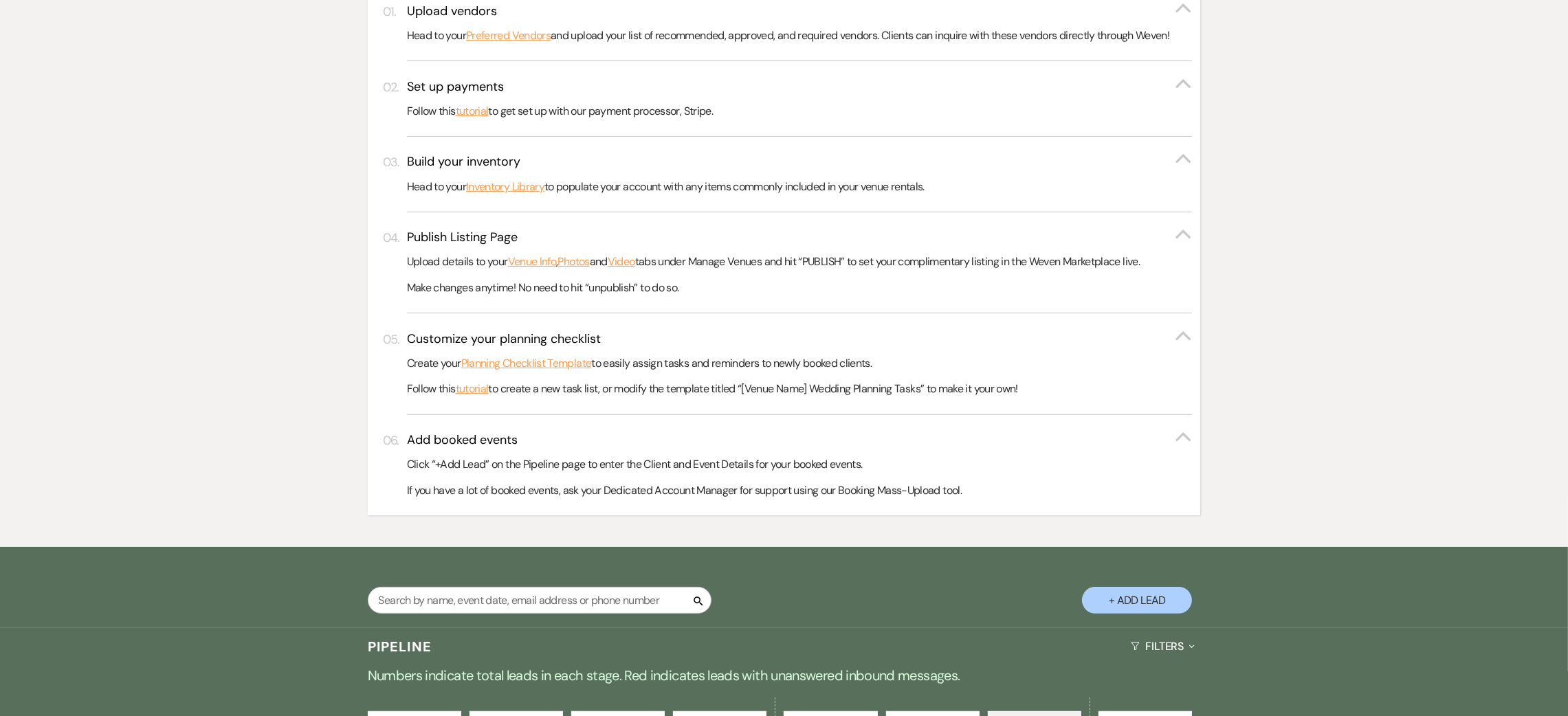
scroll to position [299, 0]
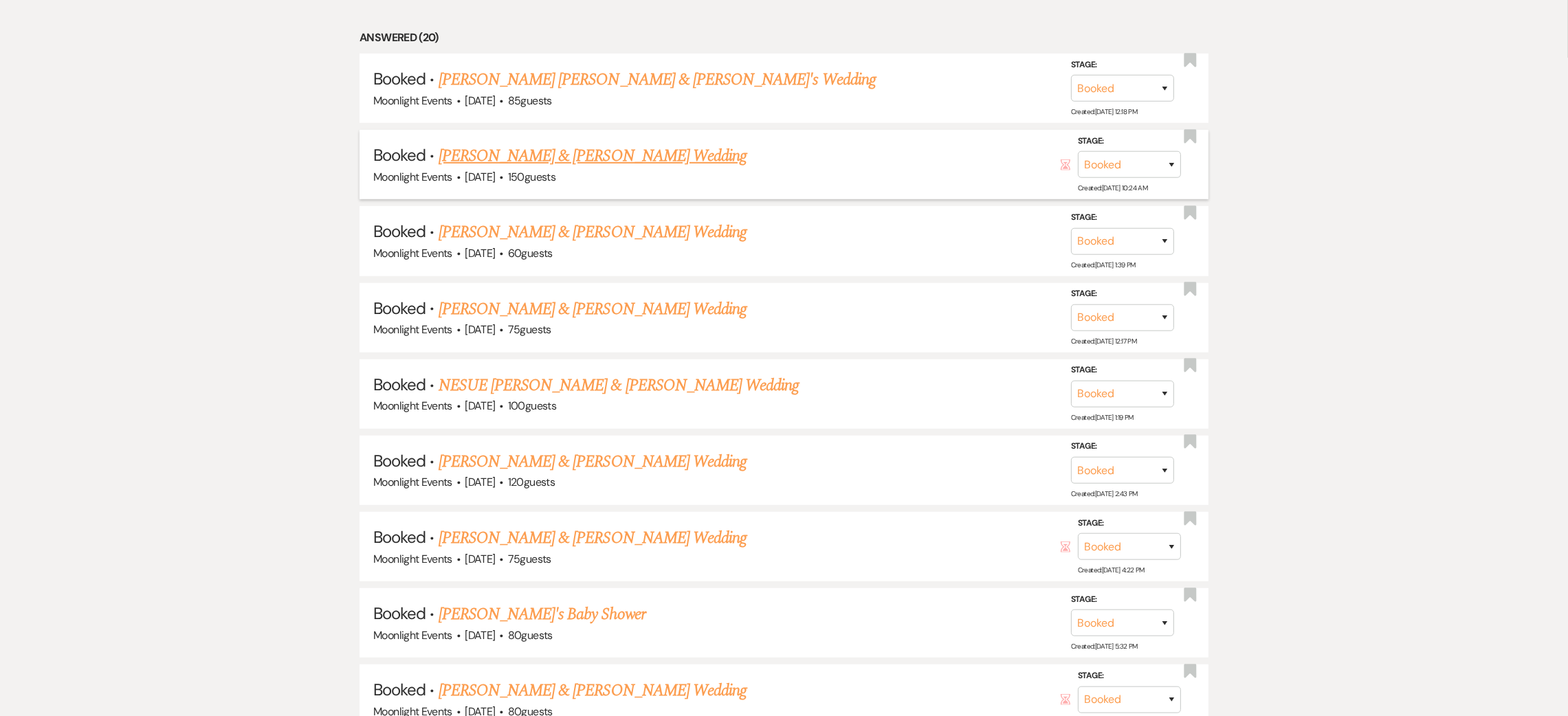
scroll to position [1444, 0]
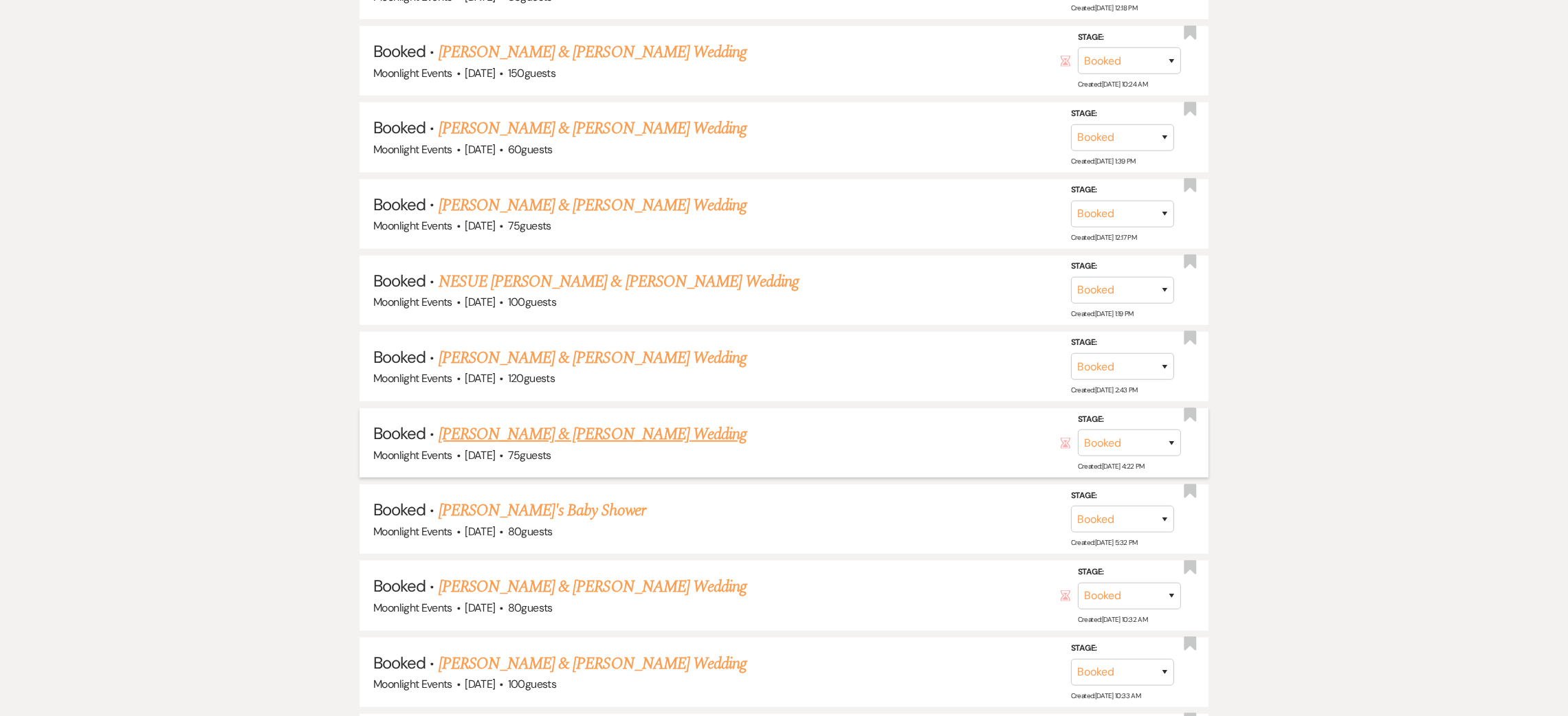
click at [599, 426] on link "[PERSON_NAME] & [PERSON_NAME] Wedding" at bounding box center [592, 433] width 308 height 24
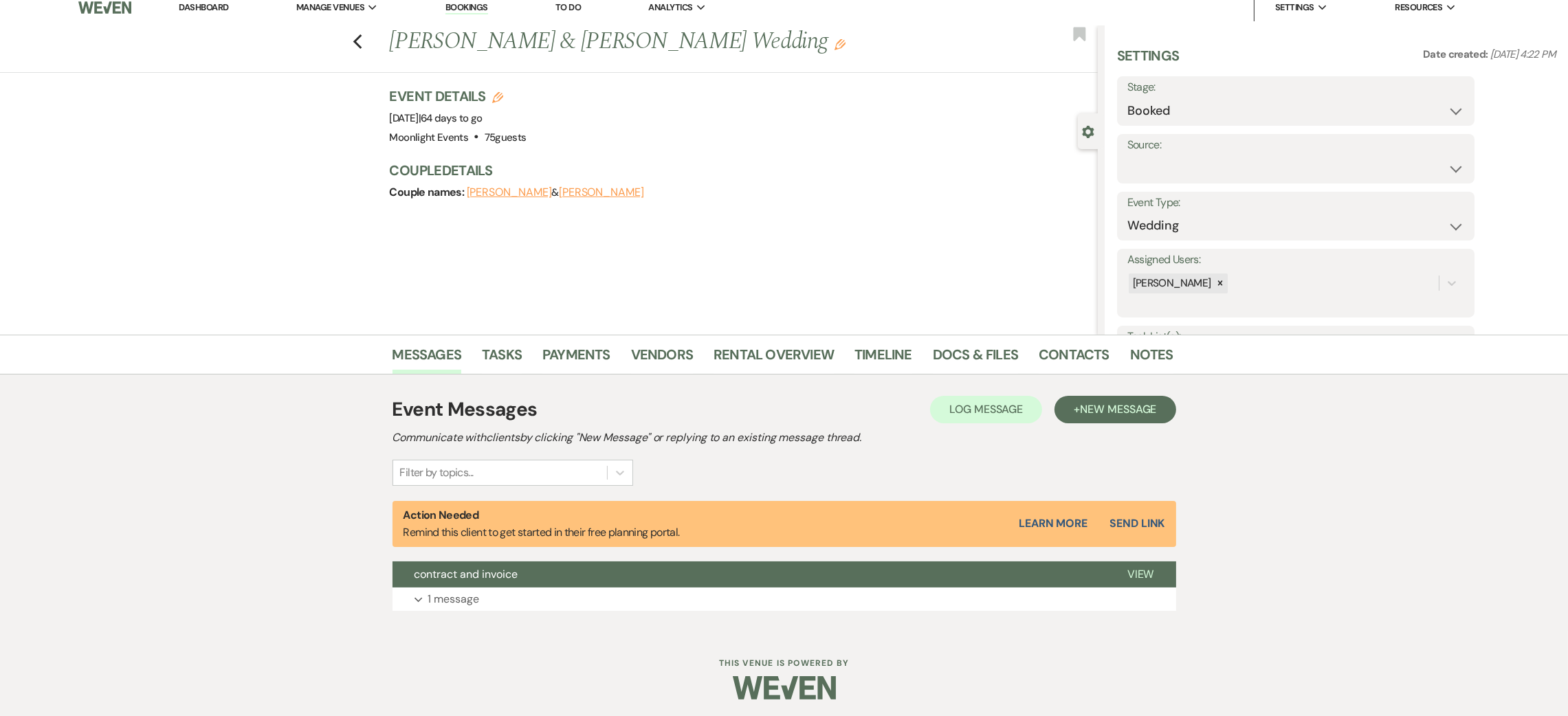
scroll to position [14, 0]
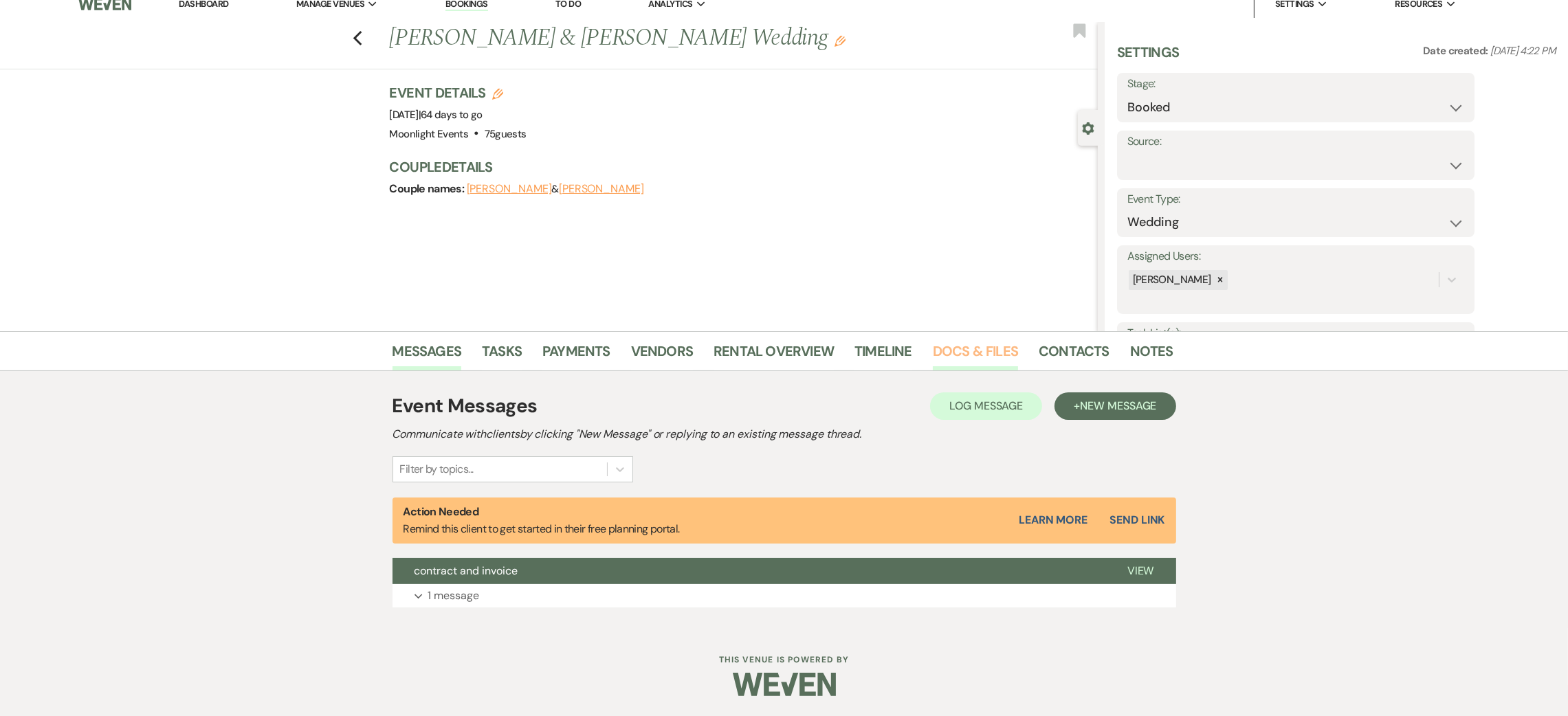
click at [959, 351] on link "Docs & Files" at bounding box center [975, 355] width 85 height 30
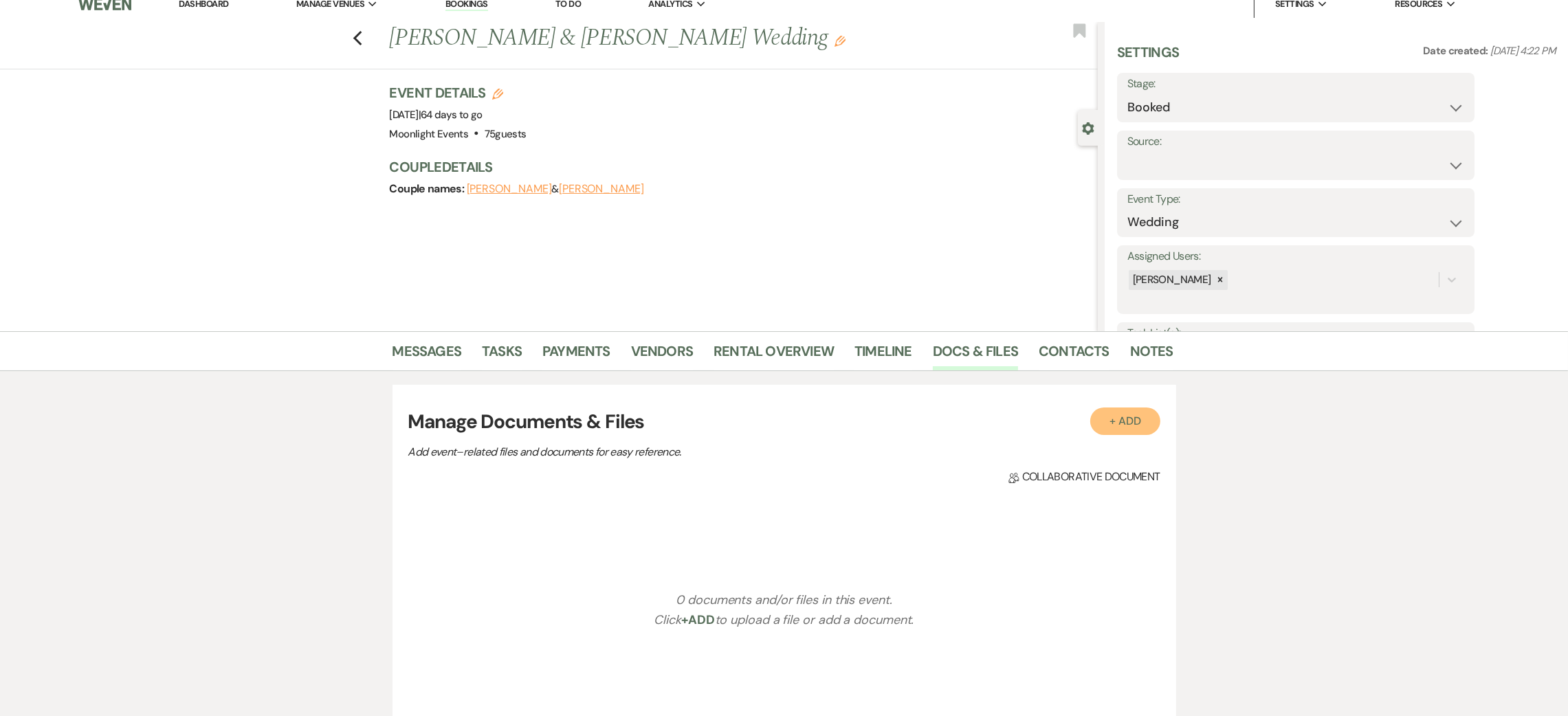
click at [1122, 426] on button "+ Add" at bounding box center [1125, 422] width 70 height 27
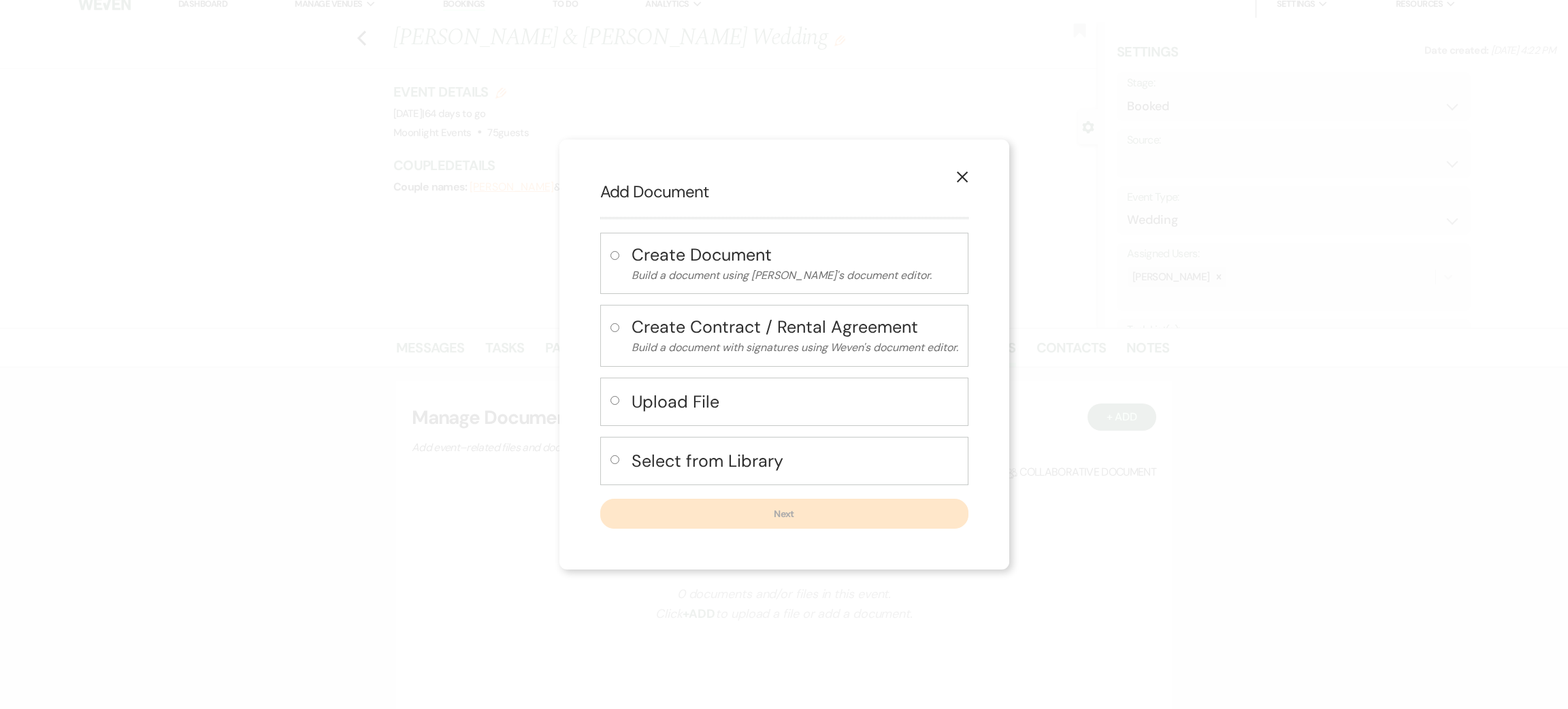
click at [729, 468] on h4 "Select from Library" at bounding box center [796, 461] width 327 height 24
radio input "true"
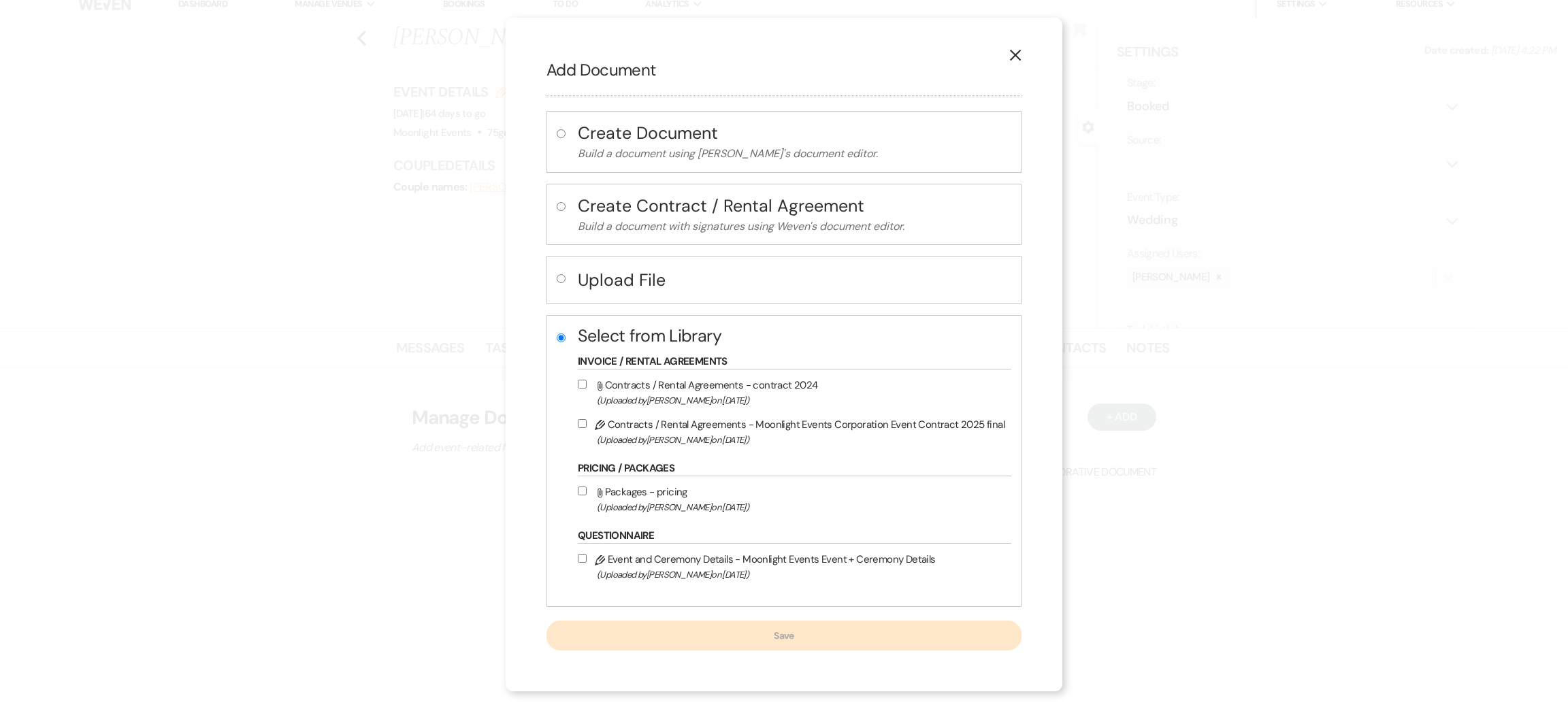
click at [665, 430] on label "Pencil Contracts / Rental Agreements - Moonlight Events Corporation Event Contr…" at bounding box center [792, 431] width 427 height 32
click at [587, 428] on input "Pencil Contracts / Rental Agreements - Moonlight Events Corporation Event Contr…" at bounding box center [582, 423] width 9 height 9
checkbox input "true"
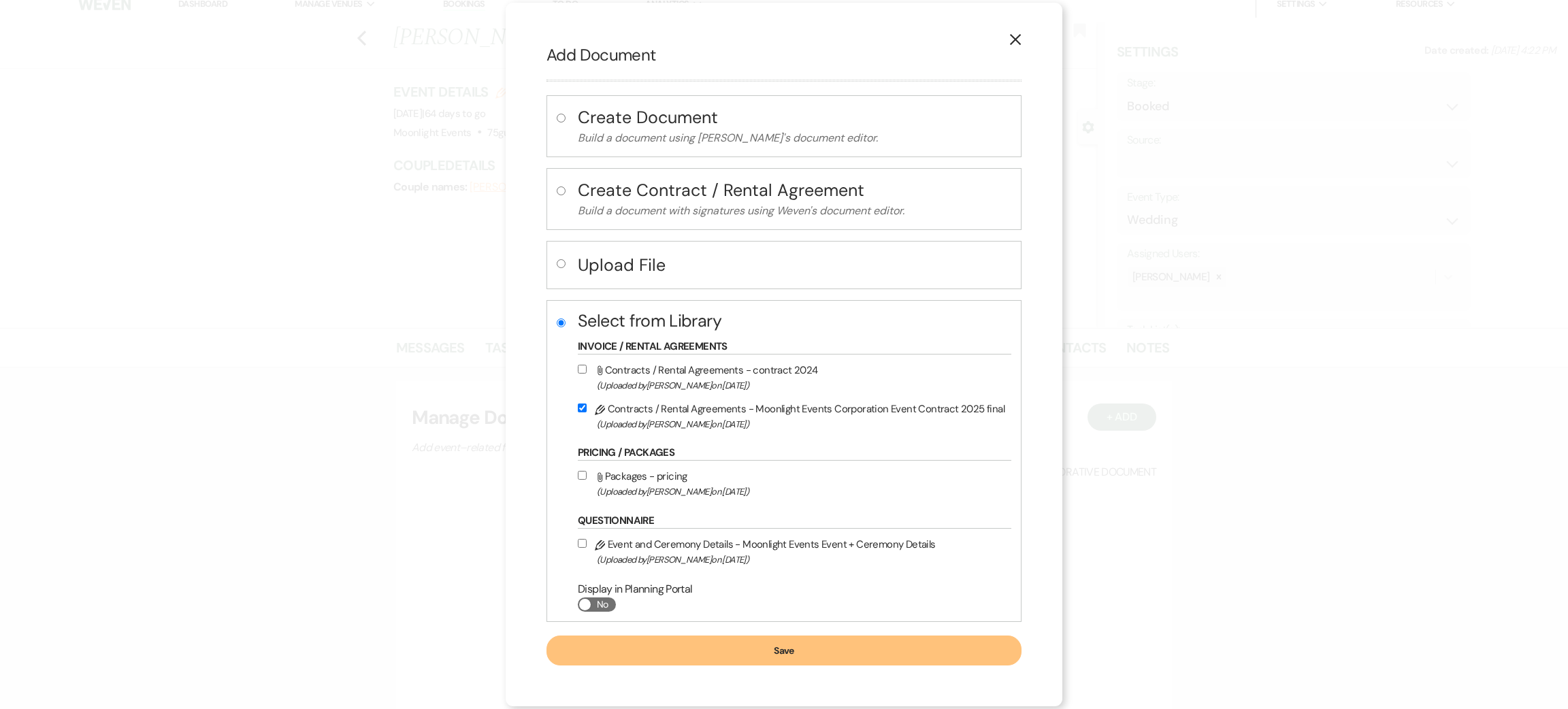
click at [791, 647] on button "Save" at bounding box center [784, 650] width 475 height 30
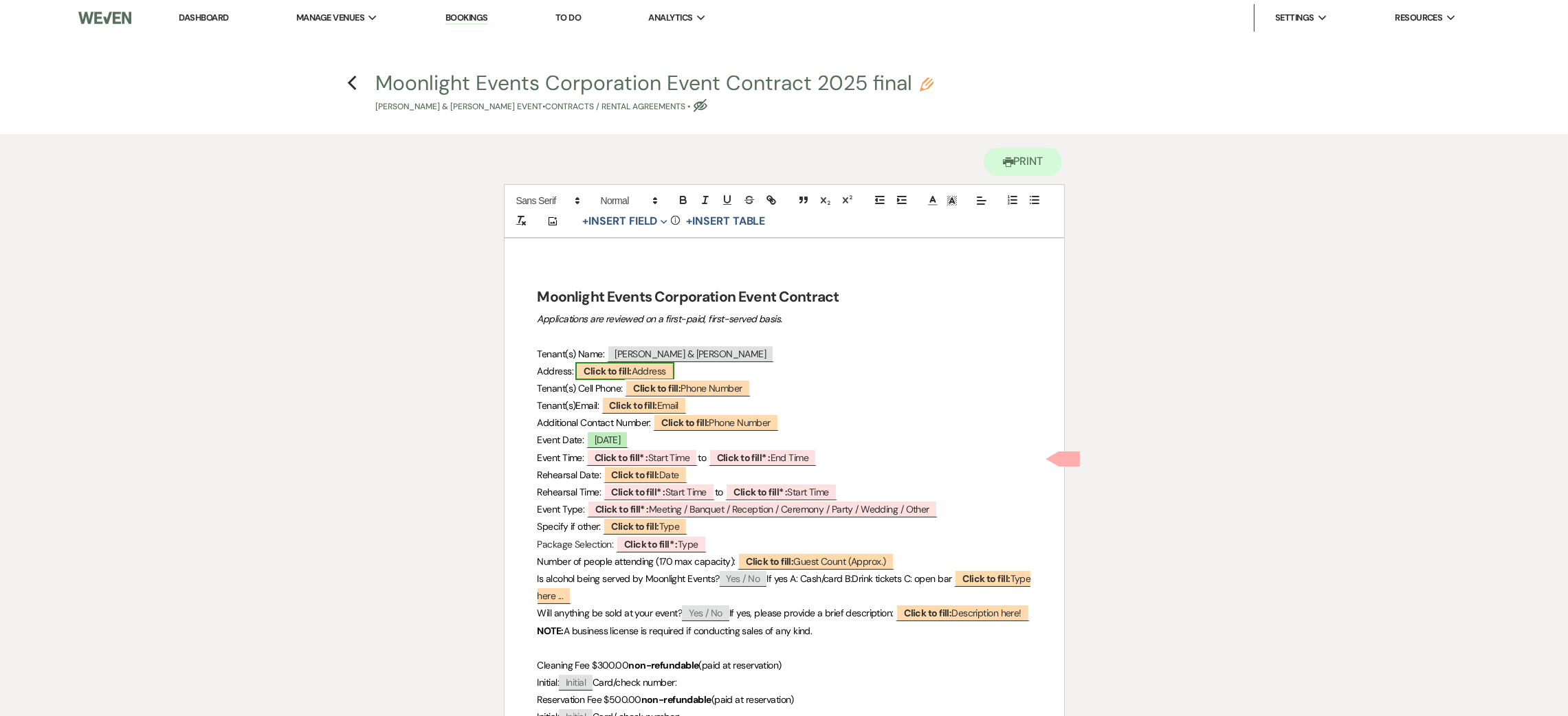
click at [659, 369] on span "Click to fill: Address" at bounding box center [624, 371] width 98 height 17
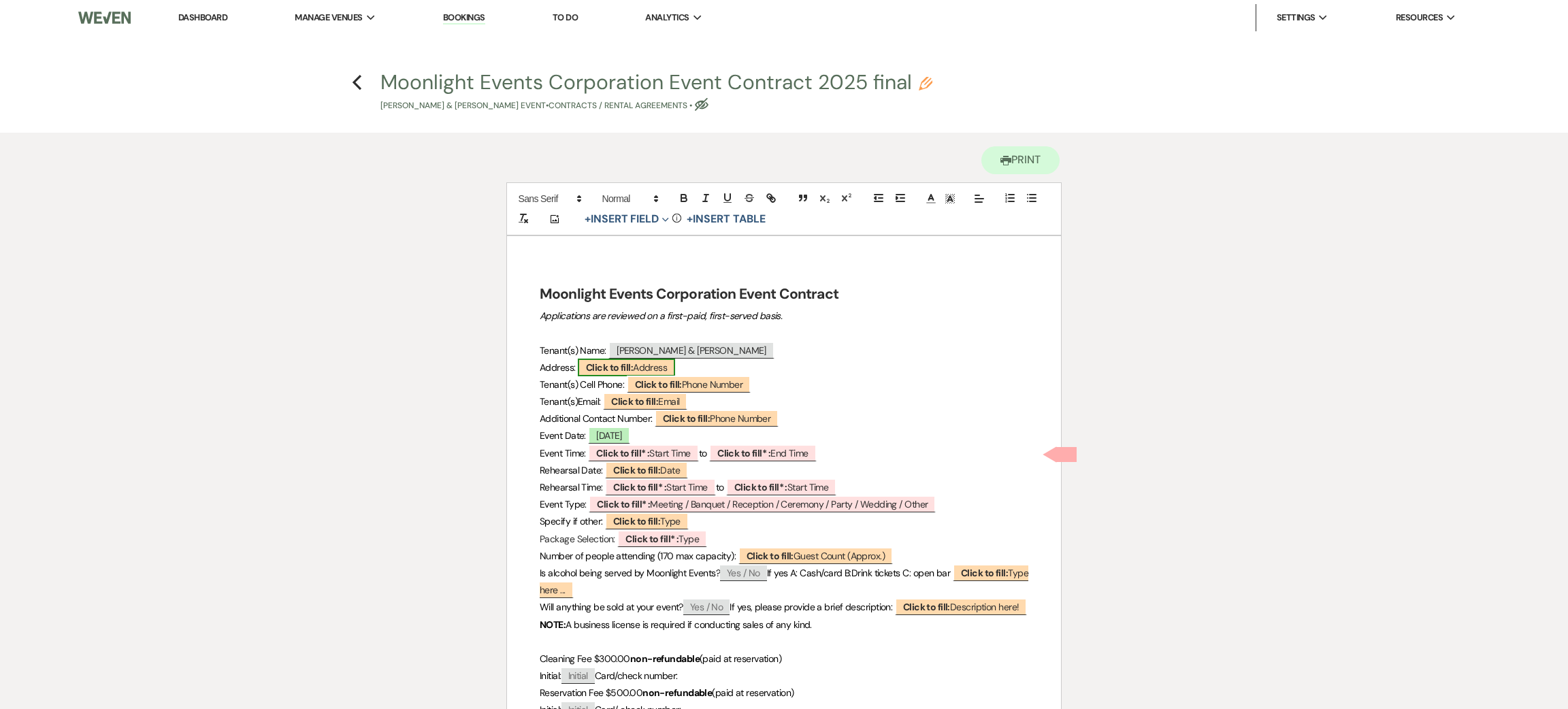
select select "Address"
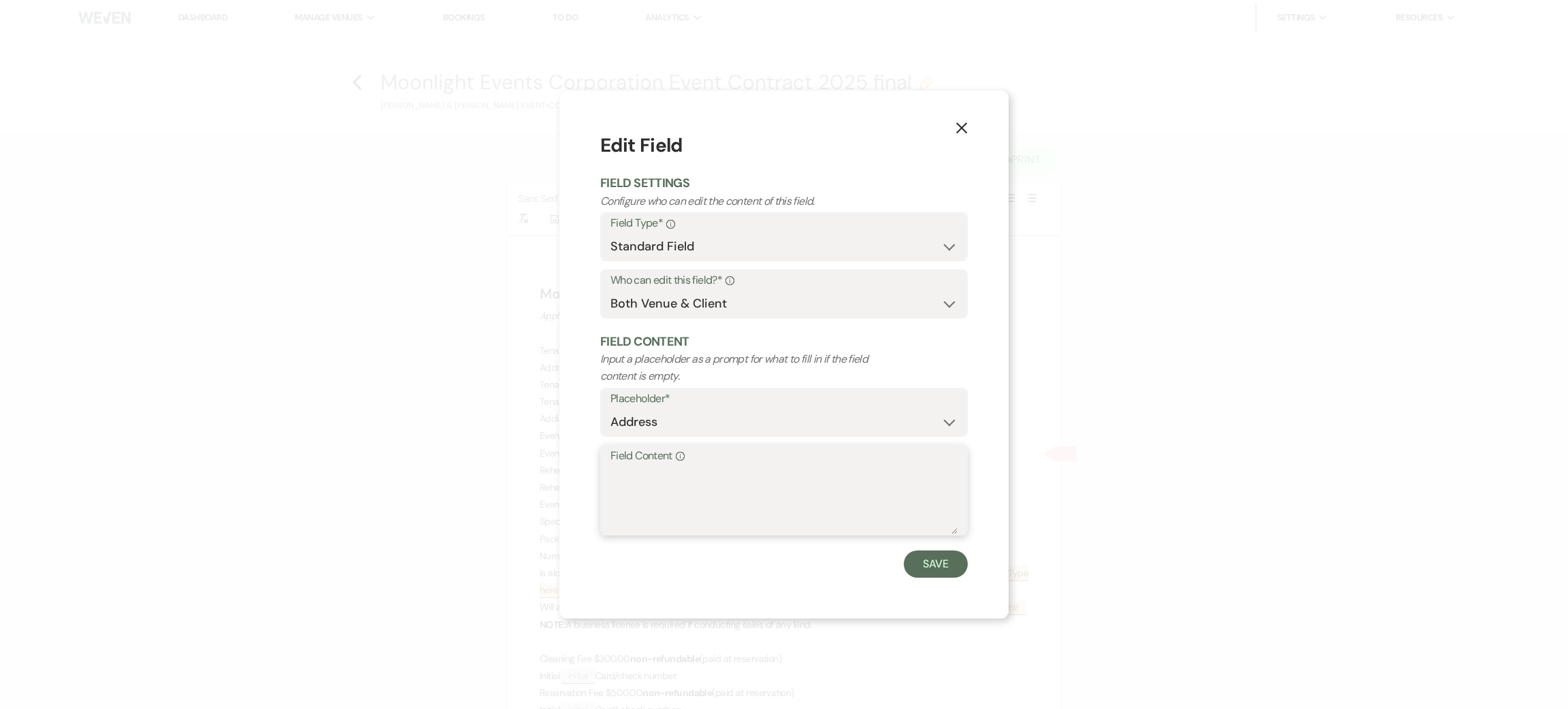
click at [732, 460] on div "Field Content Info" at bounding box center [784, 491] width 367 height 90
type textarea "[STREET_ADDRESS]"
click at [924, 575] on button "Save" at bounding box center [936, 564] width 64 height 27
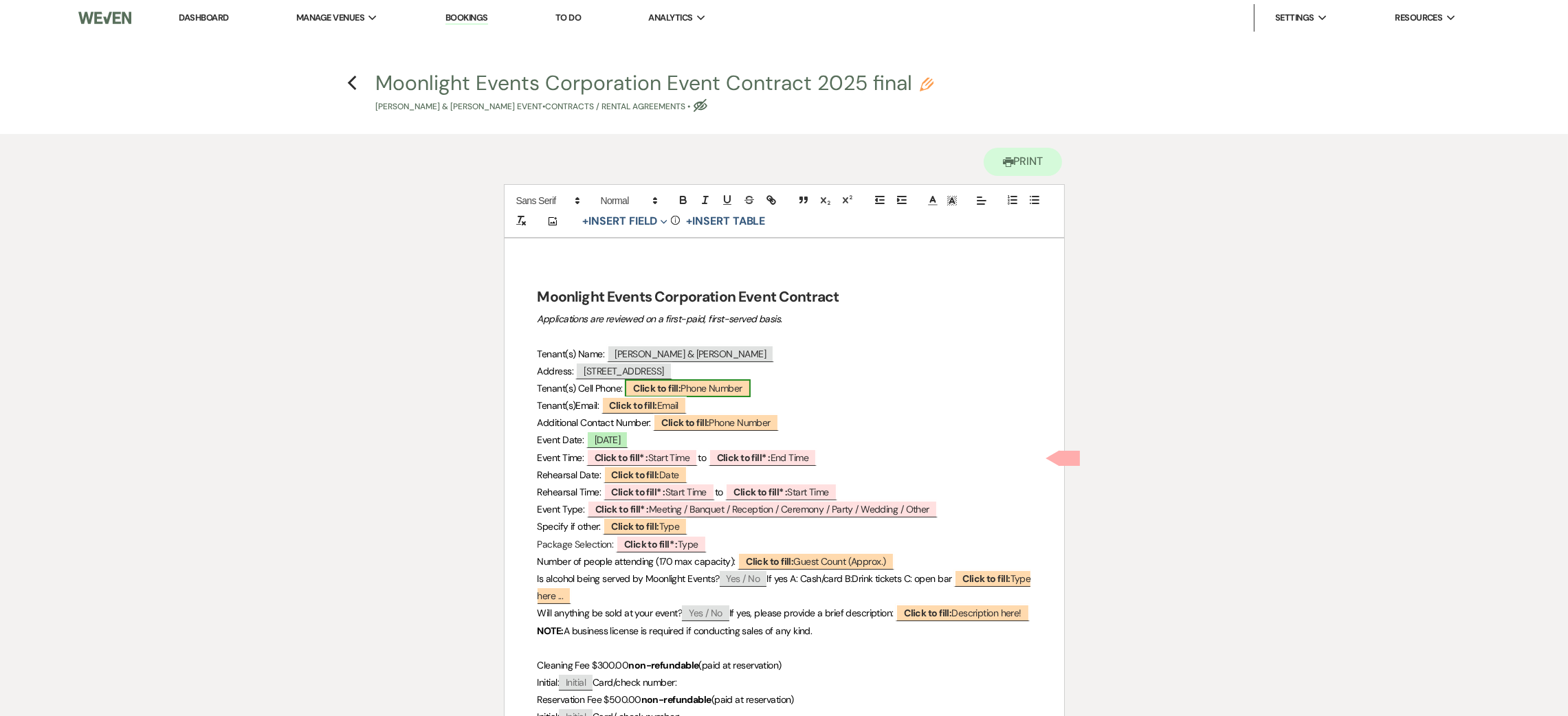
click at [686, 389] on span "Click to fill: Phone Number" at bounding box center [687, 389] width 125 height 17
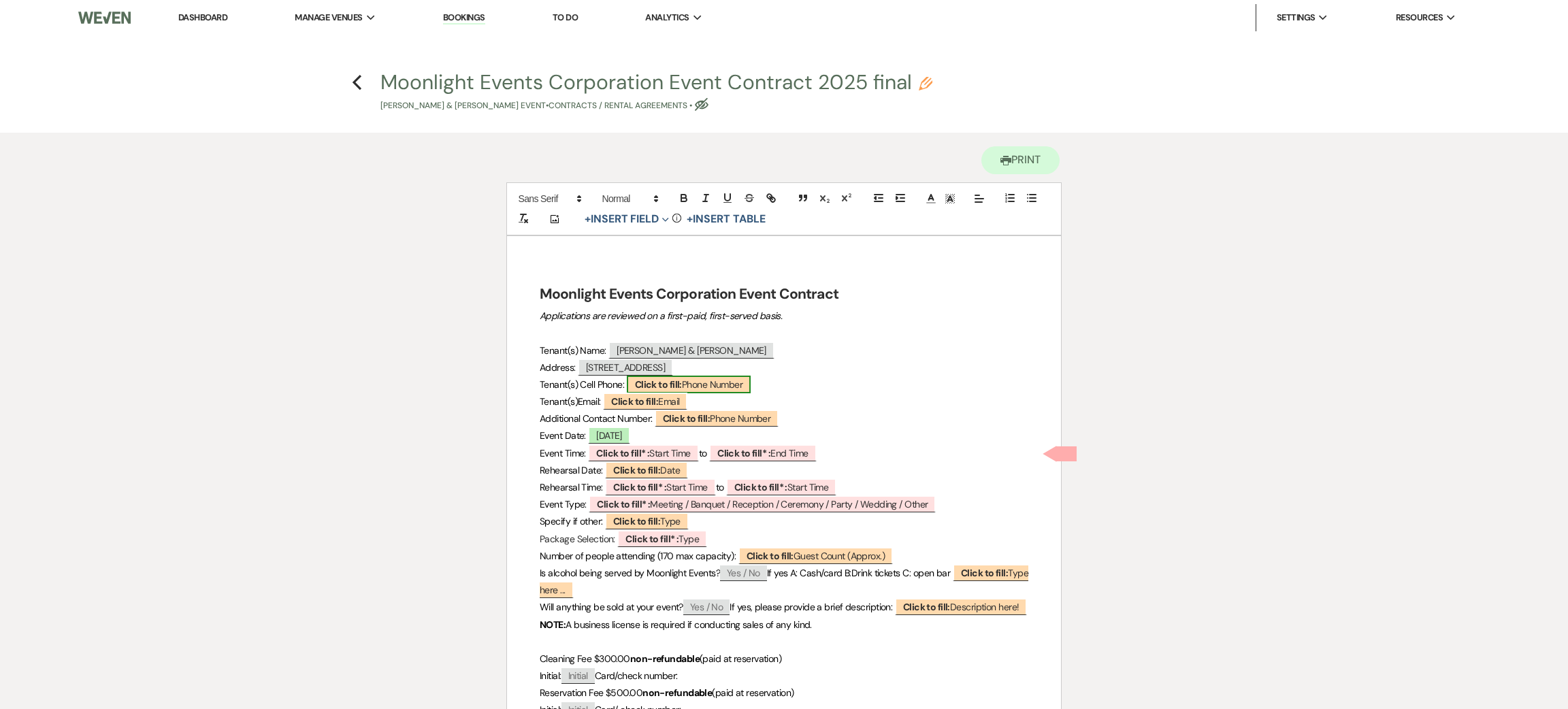
select select "Phone Number"
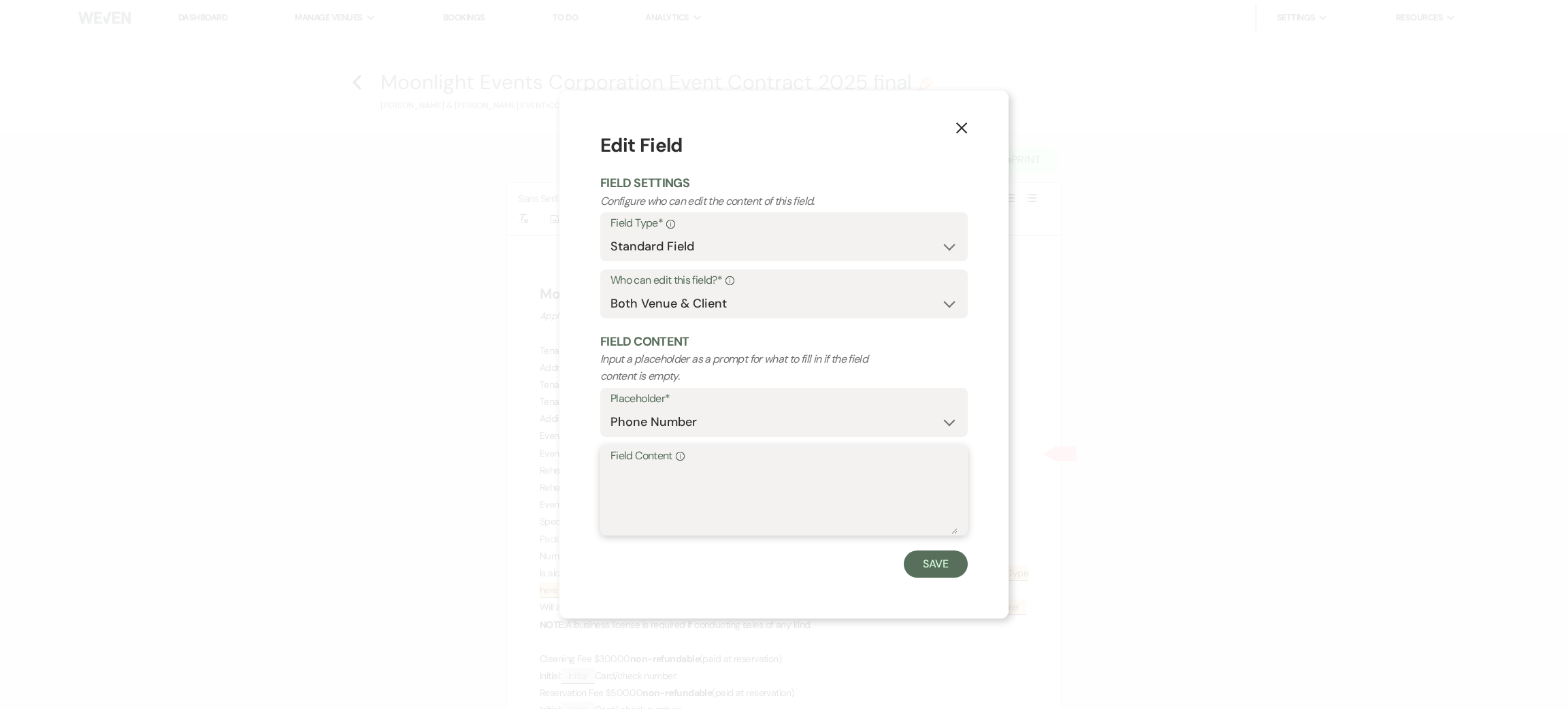
click at [657, 492] on textarea "Field Content Info" at bounding box center [784, 500] width 347 height 68
type textarea "5037160678"
click at [944, 567] on button "Save" at bounding box center [936, 564] width 64 height 27
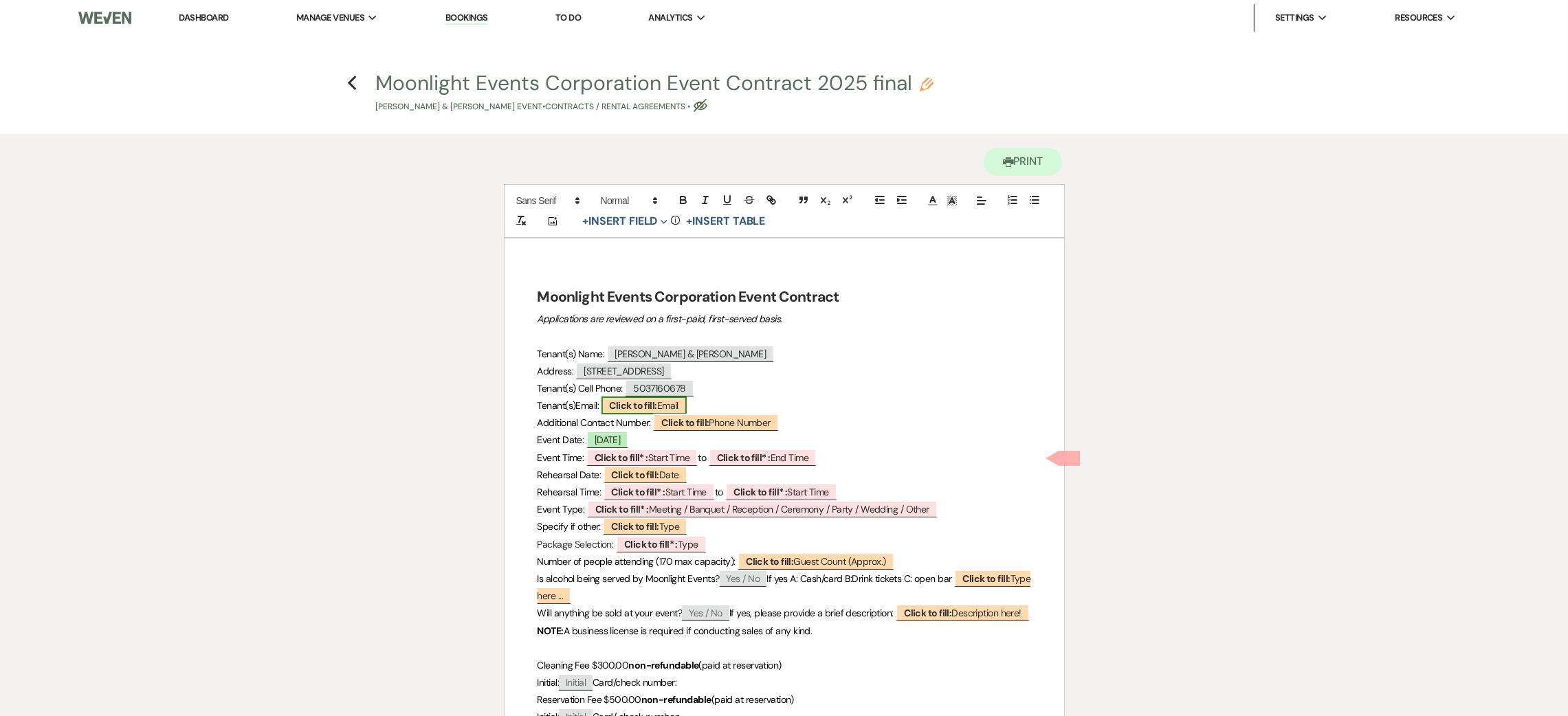
click at [666, 405] on span "Click to fill: Email" at bounding box center [644, 405] width 85 height 17
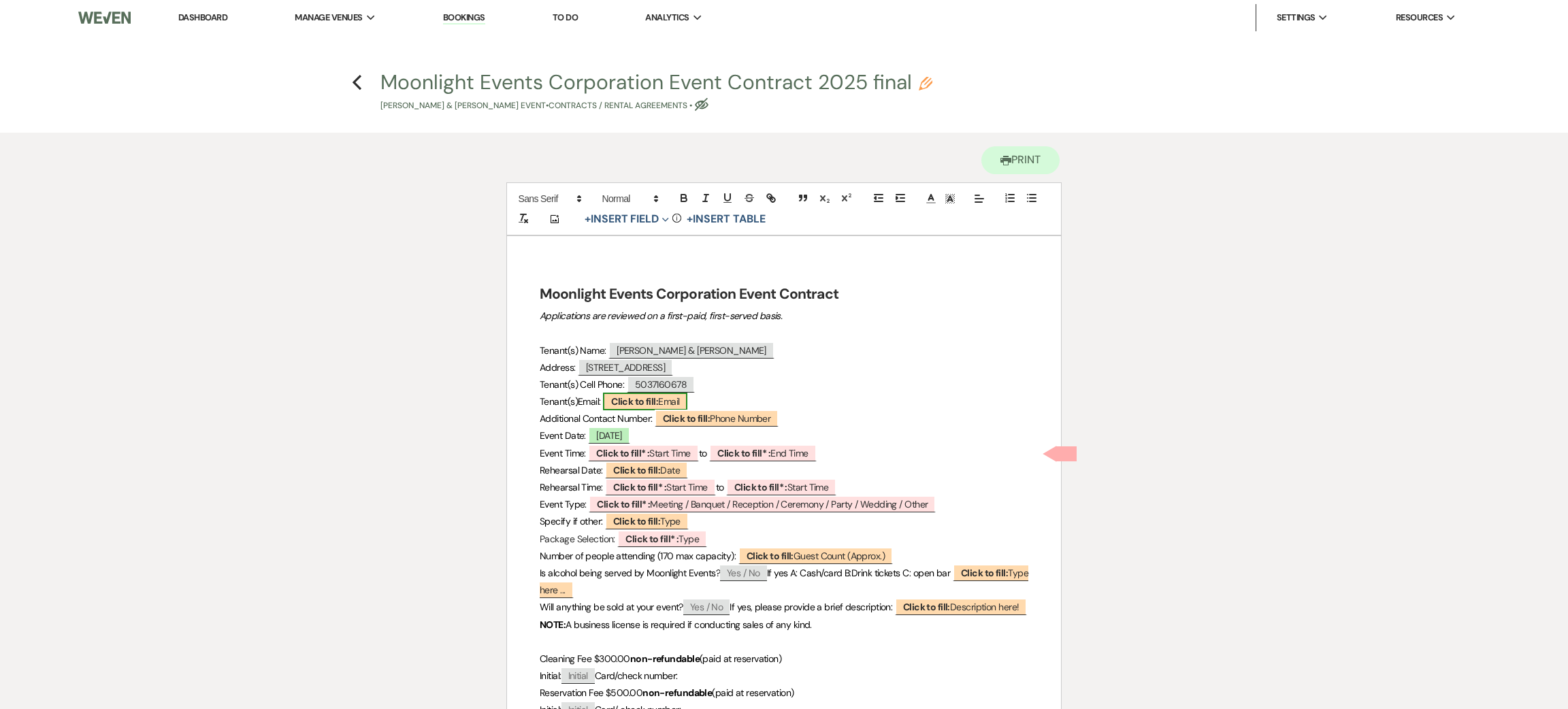
select select "Email"
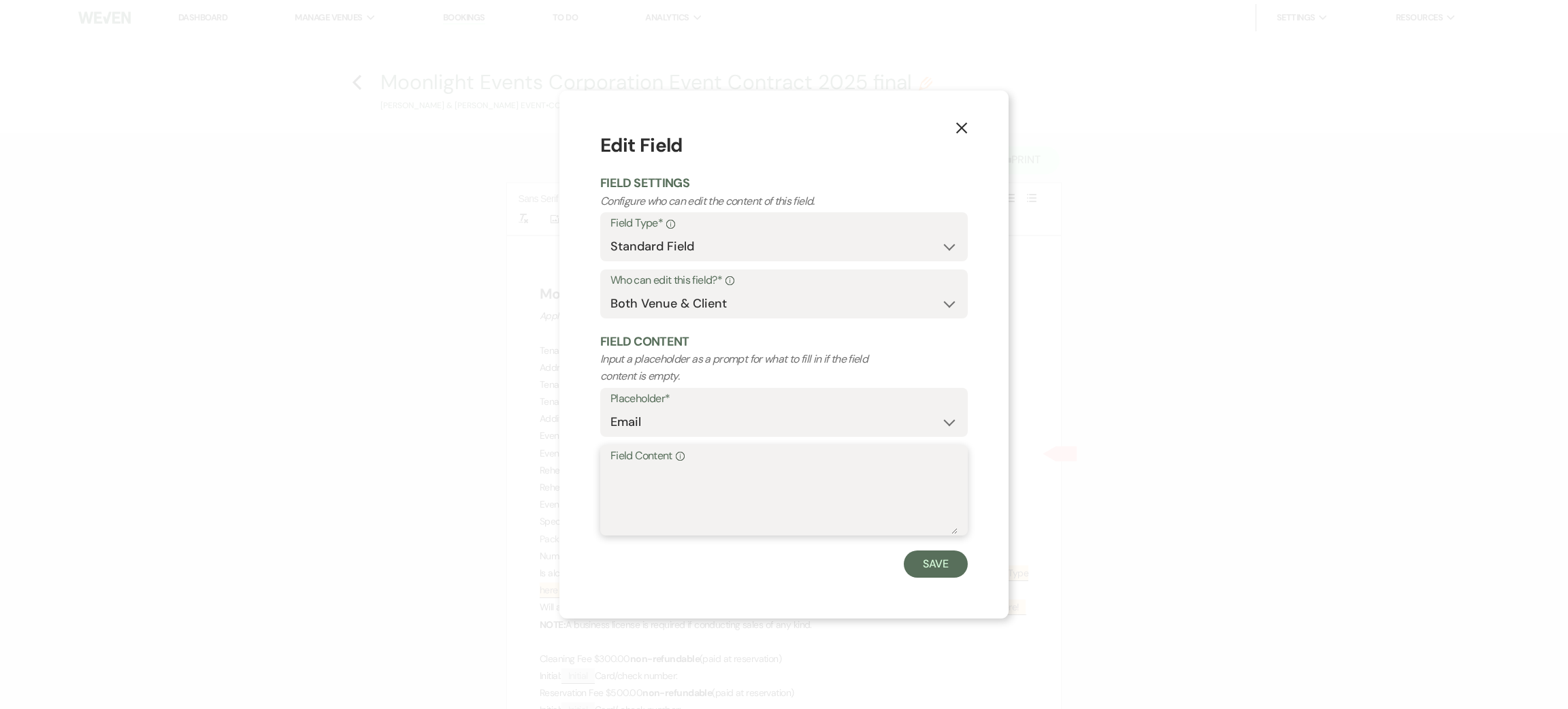
click at [696, 485] on textarea "Field Content Info" at bounding box center [784, 500] width 347 height 68
type textarea "[EMAIL_ADDRESS][DOMAIN_NAME]"
click at [941, 557] on button "Save" at bounding box center [936, 564] width 64 height 27
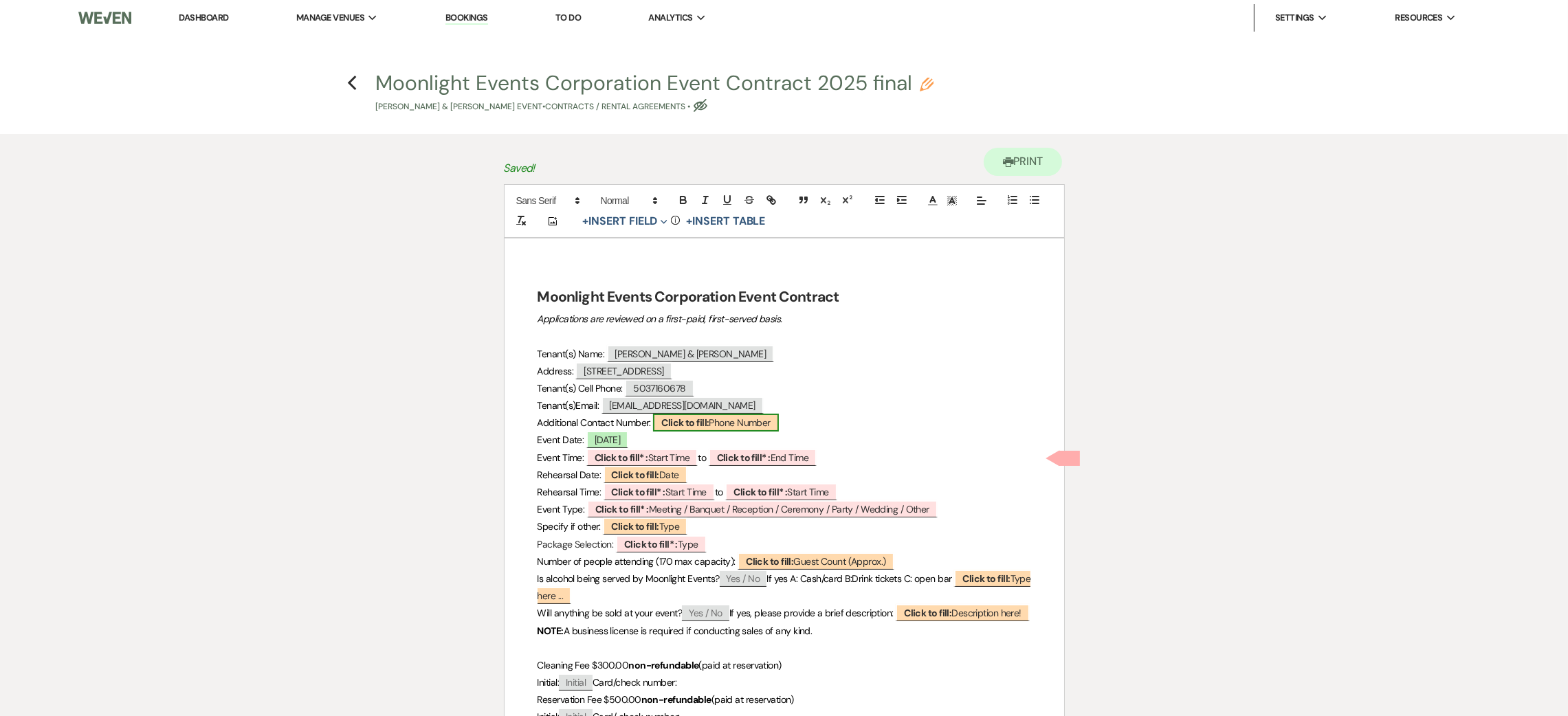
click at [749, 425] on span "Click to fill: Phone Number" at bounding box center [715, 423] width 125 height 17
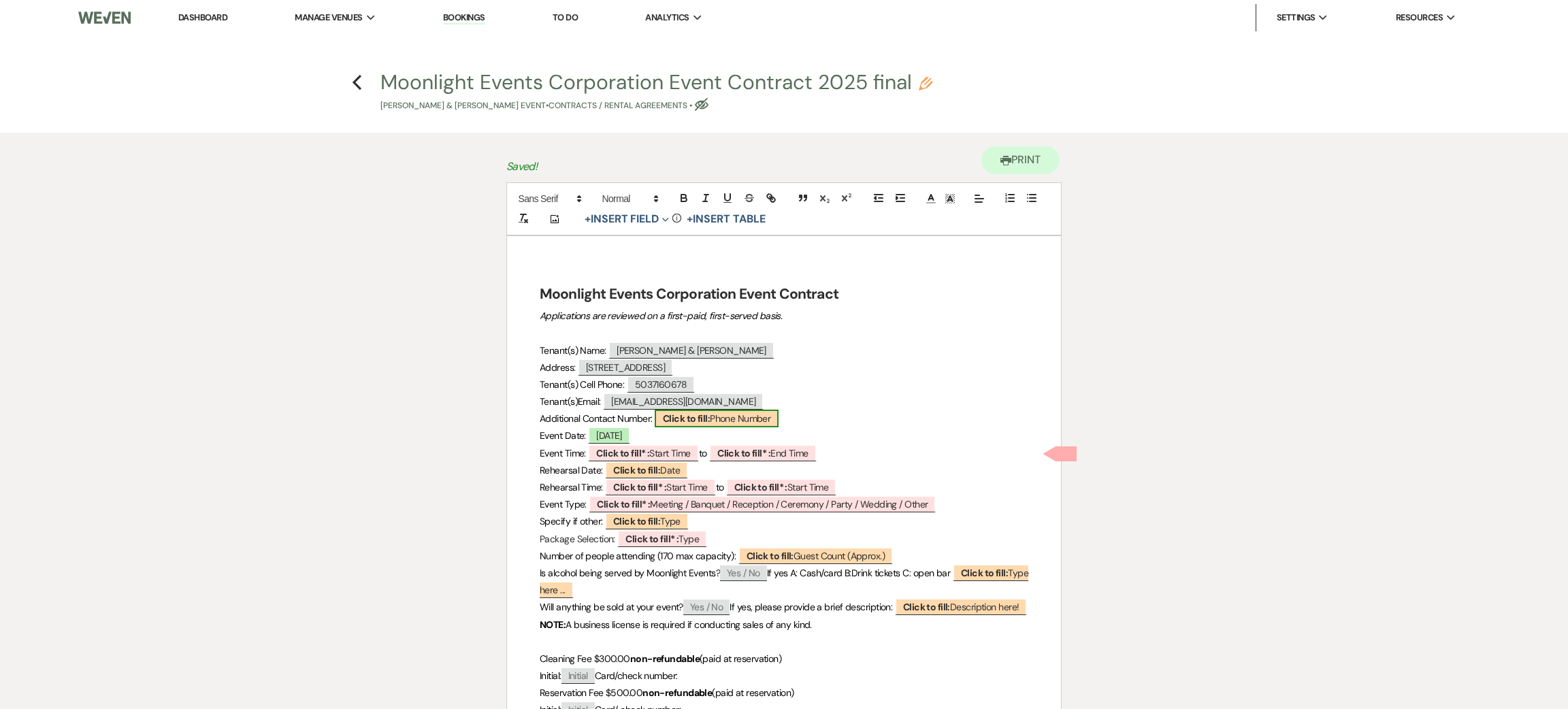
select select "Phone Number"
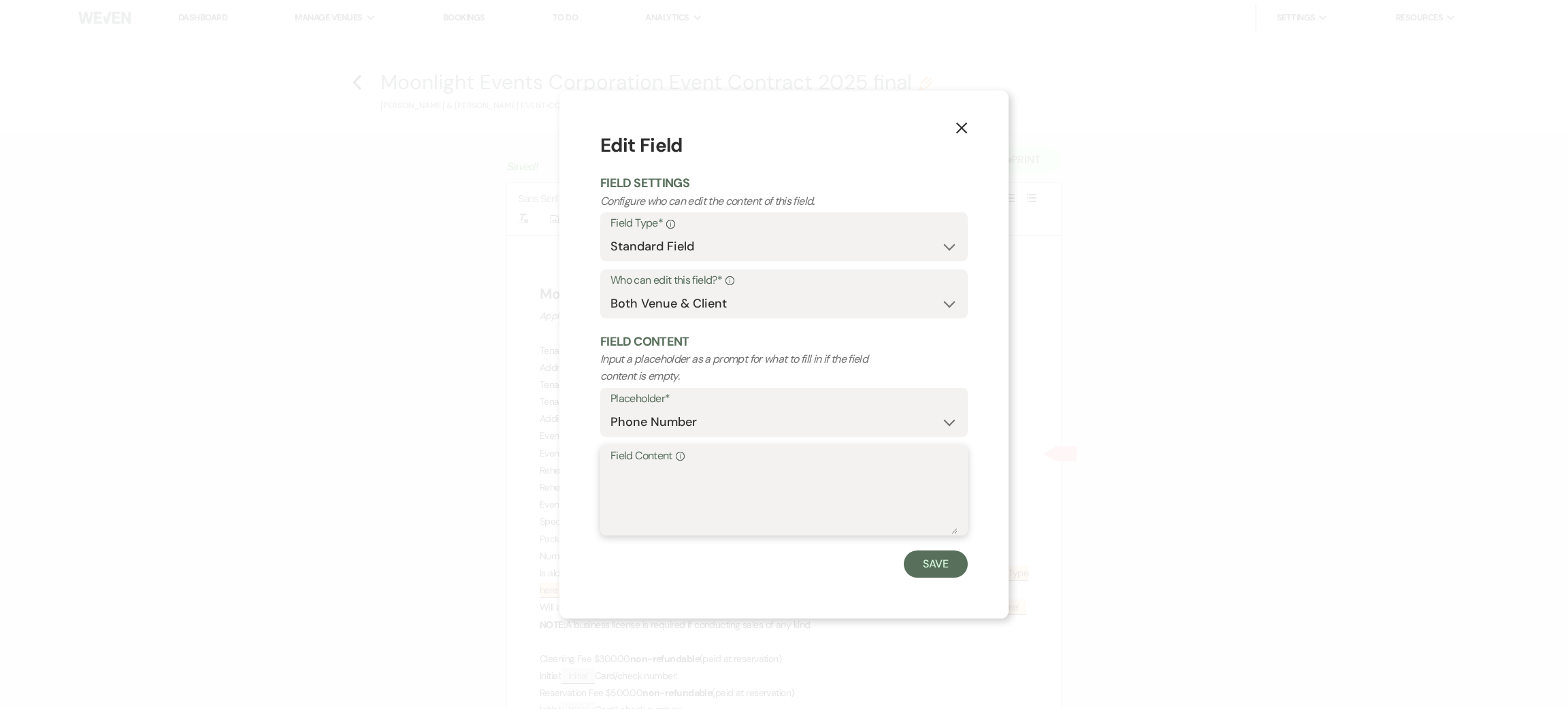
click at [734, 504] on textarea "Field Content Info" at bounding box center [784, 500] width 347 height 68
type textarea "3609895679"
click at [940, 559] on button "Save" at bounding box center [936, 564] width 64 height 27
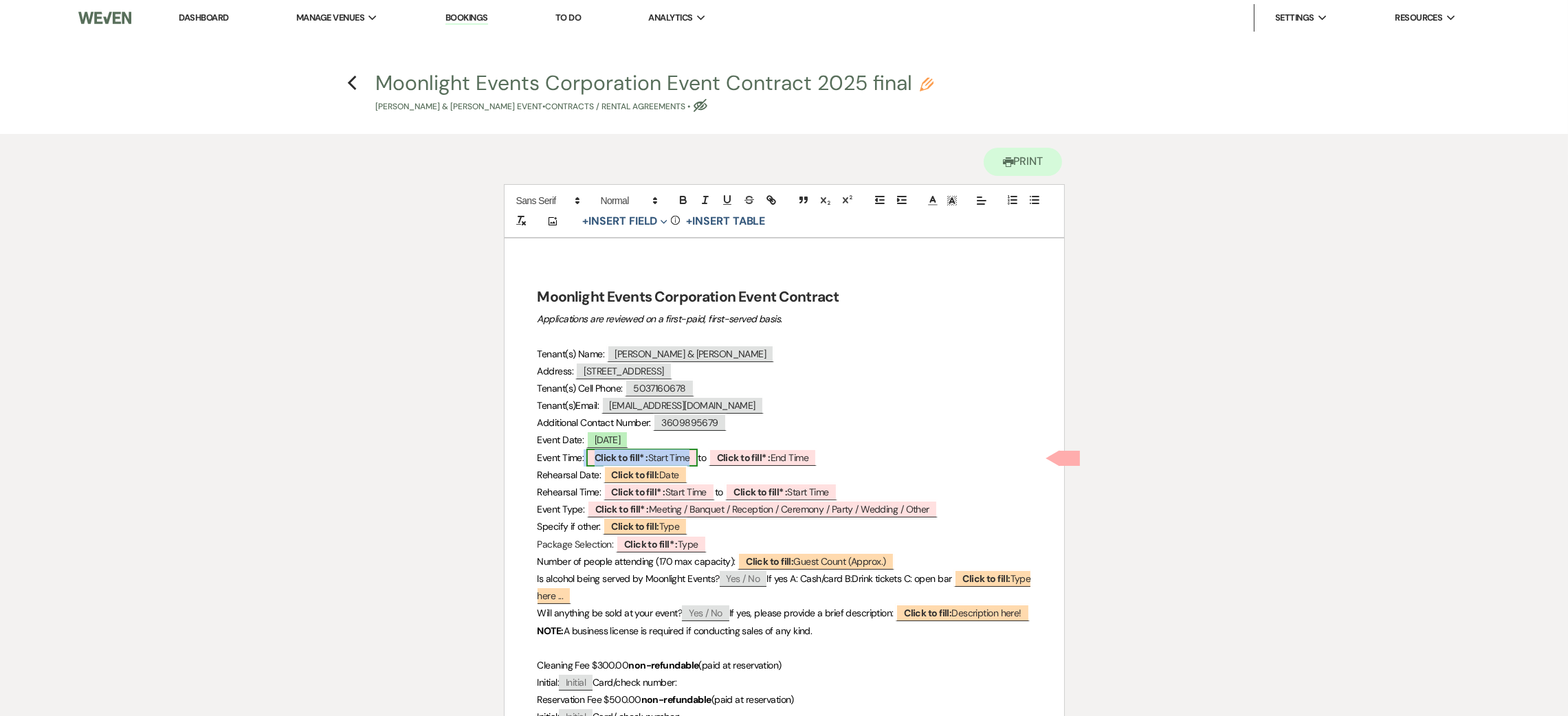
click at [674, 449] on span "Click to fill* : Start Time" at bounding box center [641, 458] width 112 height 17
select select "owner"
select select "custom_placeholder"
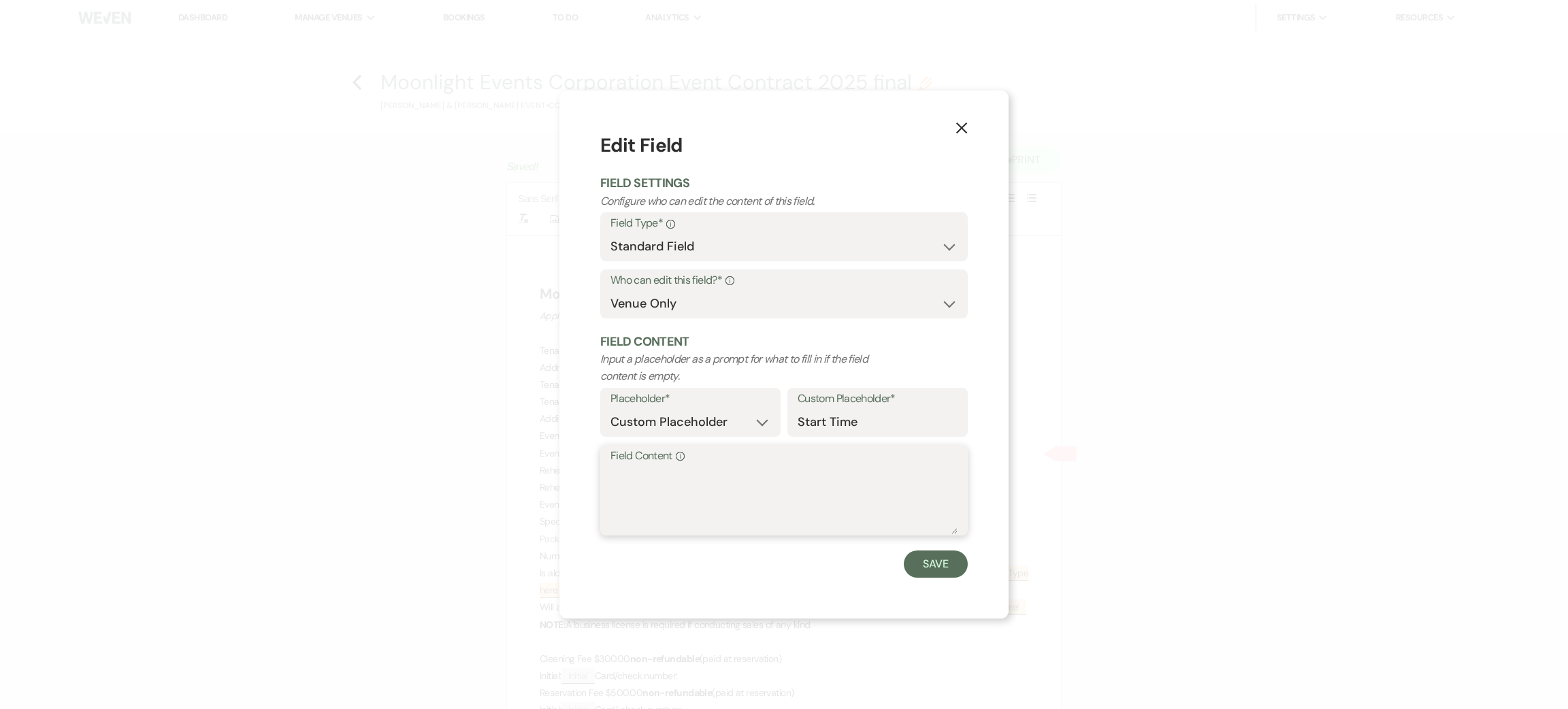
click at [699, 478] on textarea "Field Content Info" at bounding box center [784, 500] width 347 height 68
click at [652, 485] on textarea "Field Content Info" at bounding box center [784, 500] width 347 height 68
type textarea "12:00"
click at [917, 562] on button "Save" at bounding box center [936, 564] width 64 height 27
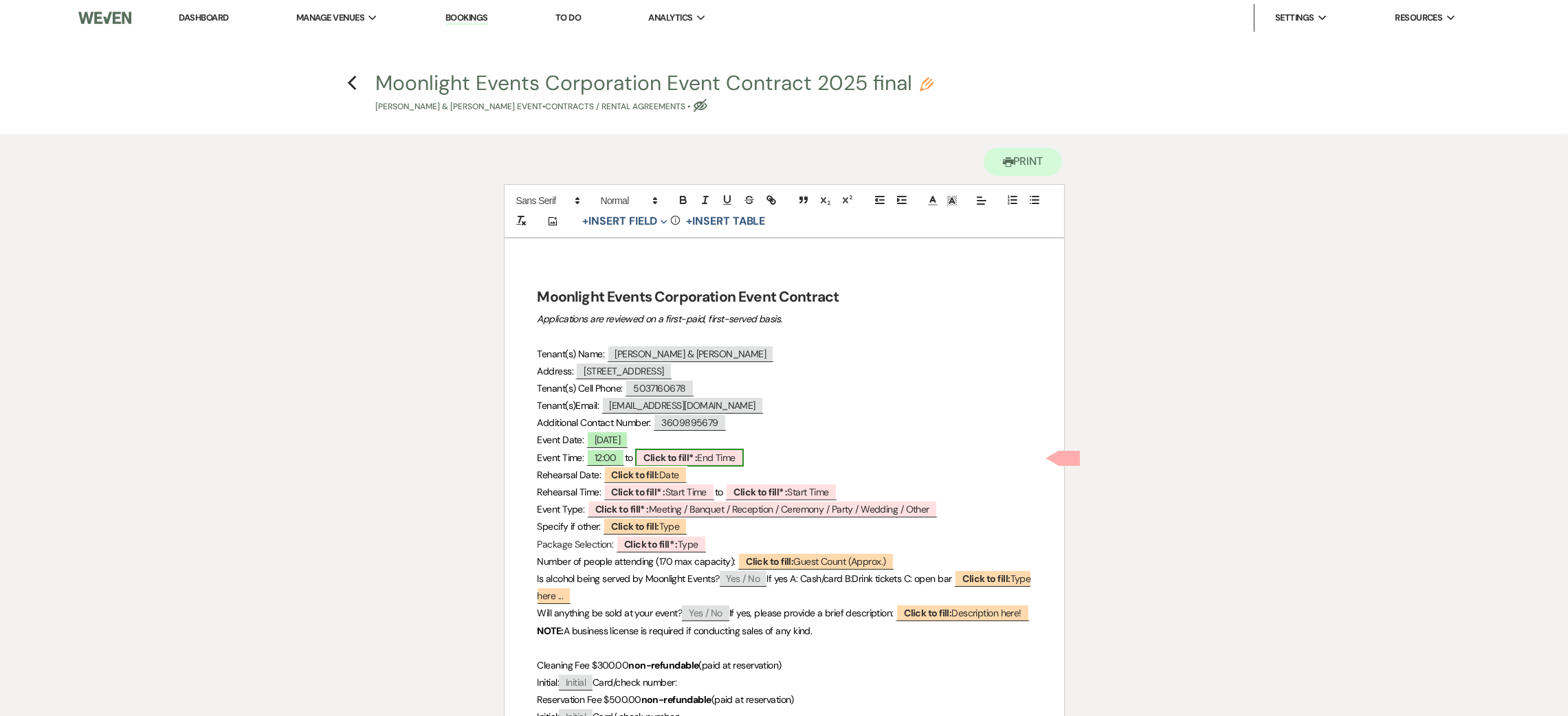
click at [713, 457] on span "Click to fill* : End Time" at bounding box center [690, 458] width 109 height 17
select select "owner"
select select "custom_placeholder"
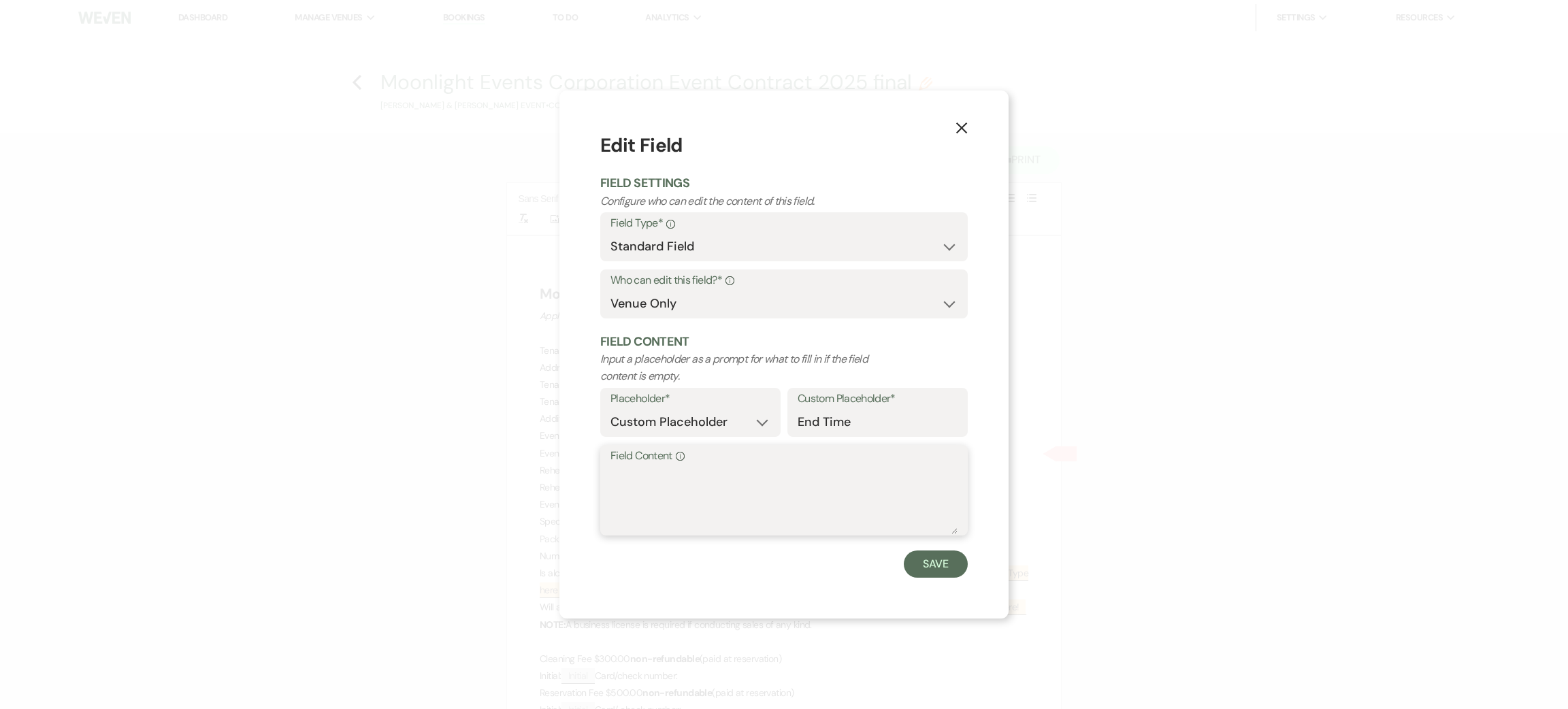
click at [718, 483] on textarea "Field Content Info" at bounding box center [784, 500] width 347 height 68
type textarea "10:00"
click at [936, 570] on button "Save" at bounding box center [936, 564] width 64 height 27
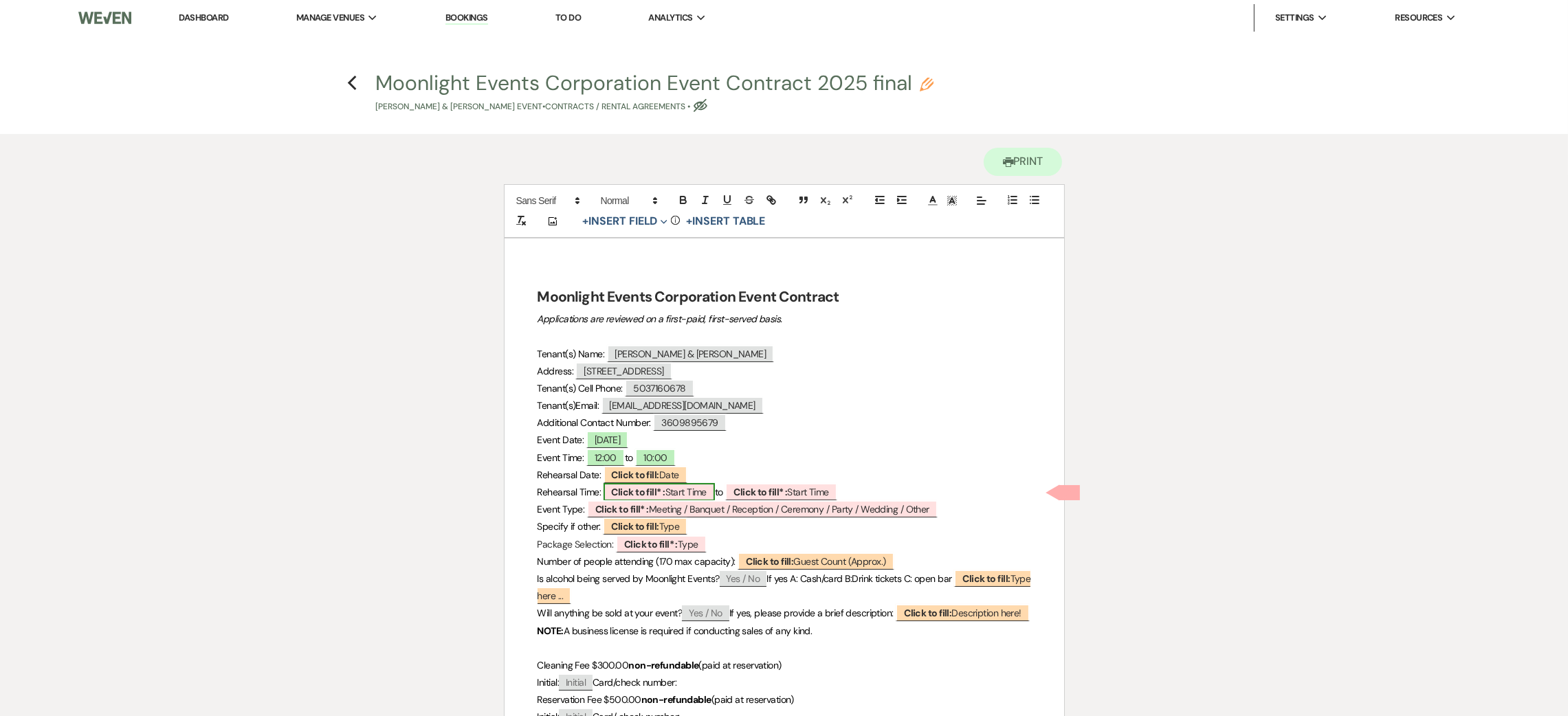
click at [678, 494] on span "Click to fill* : Start Time" at bounding box center [659, 492] width 112 height 17
select select "owner"
select select "custom_placeholder"
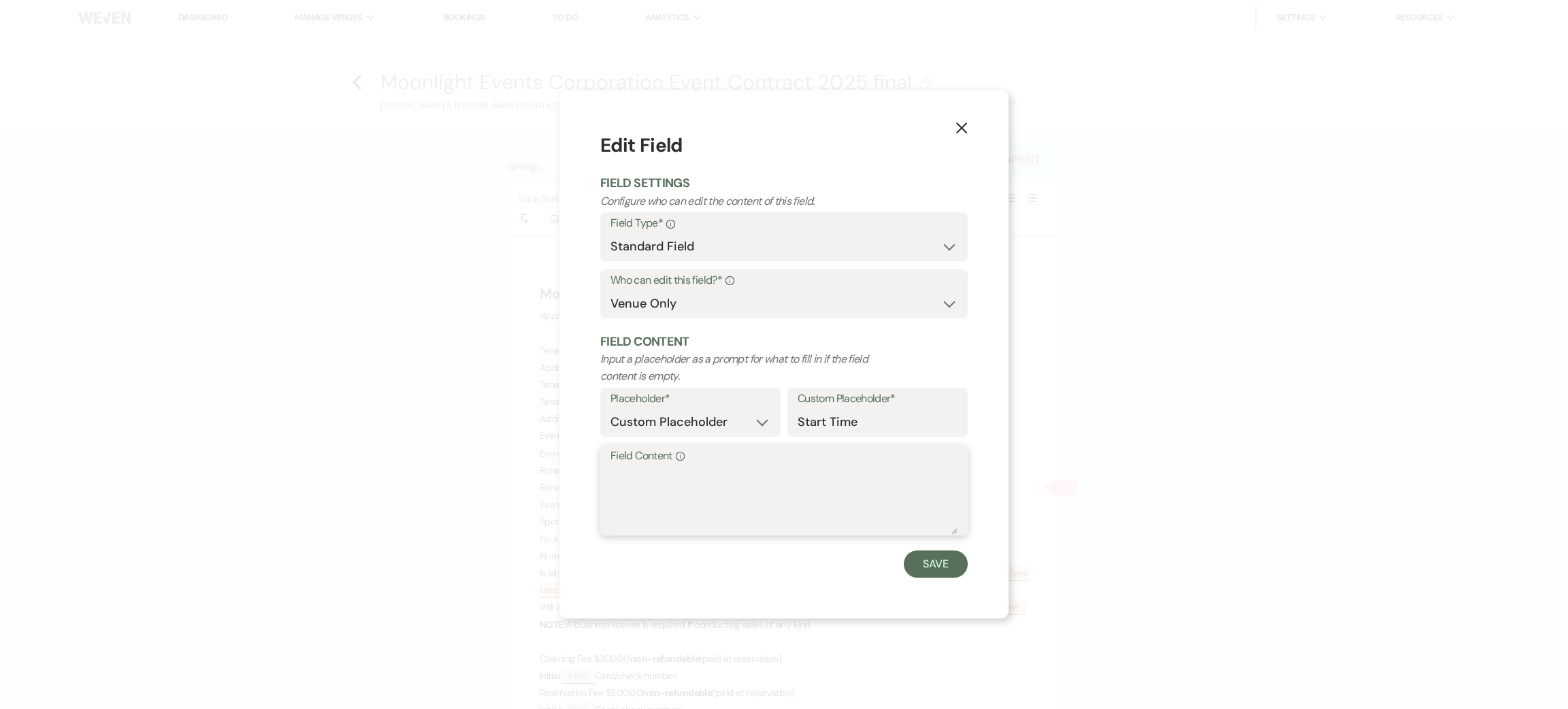
click at [678, 517] on textarea "Field Content Info" at bounding box center [784, 500] width 347 height 68
type textarea "na"
click at [957, 567] on button "Save" at bounding box center [936, 564] width 64 height 27
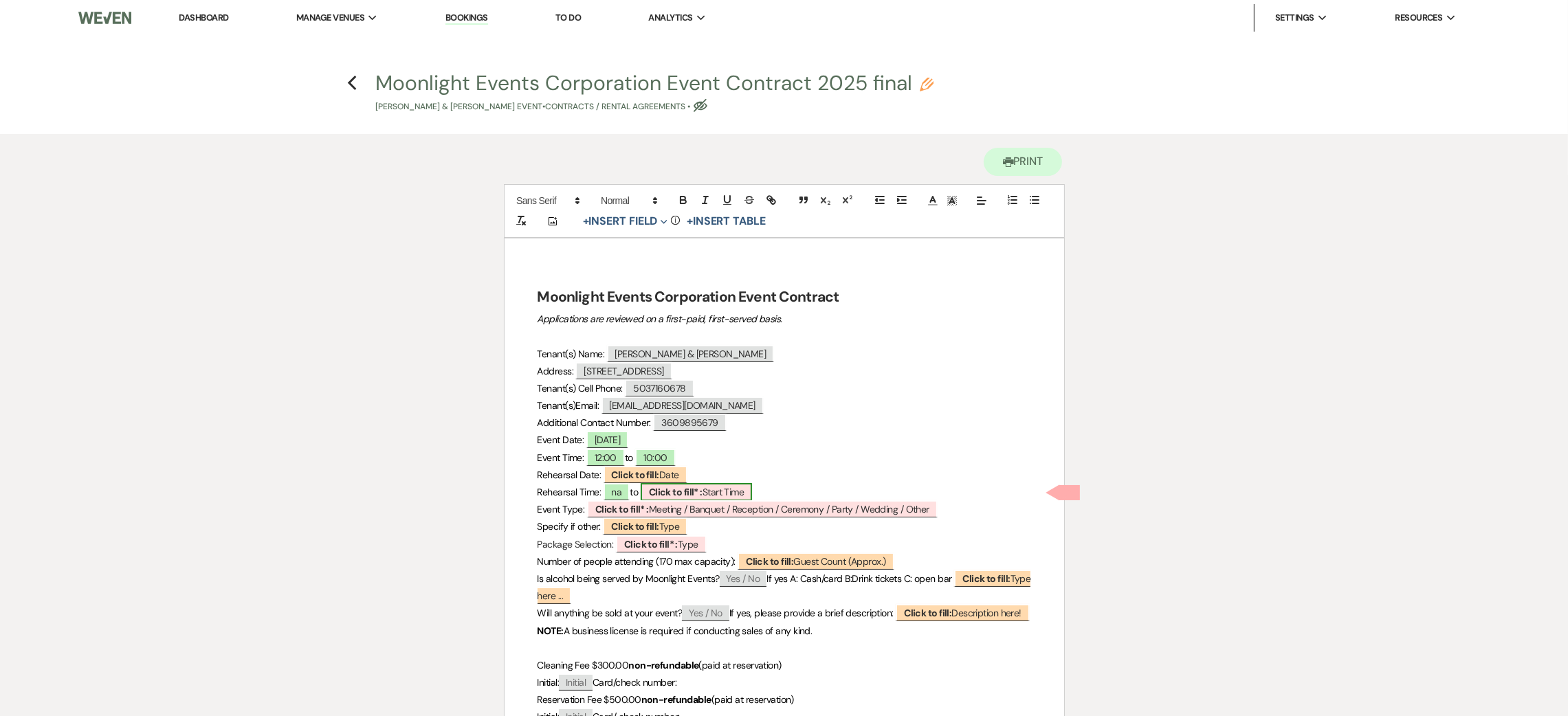
click at [665, 493] on b "Click to fill* :" at bounding box center [675, 492] width 53 height 13
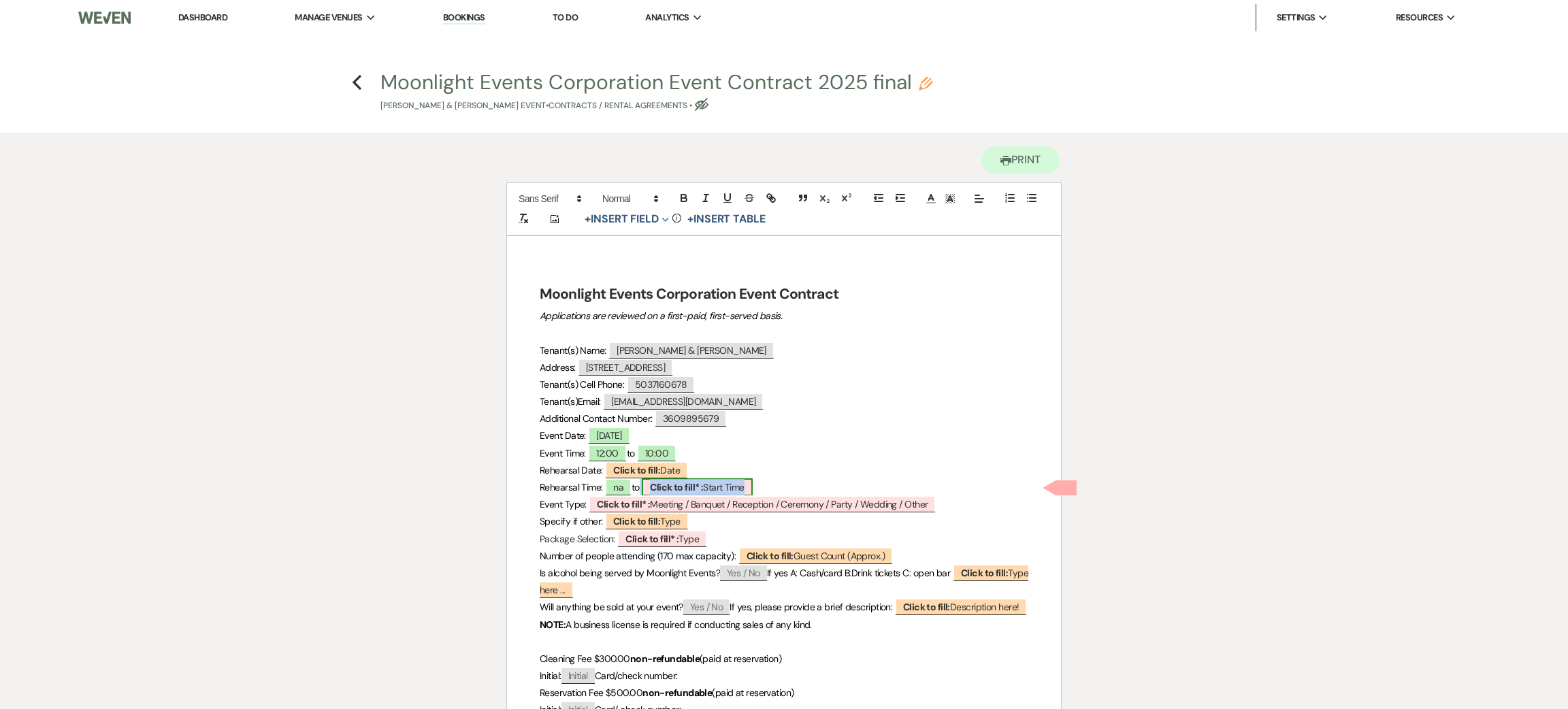
select select "owner"
select select "custom_placeholder"
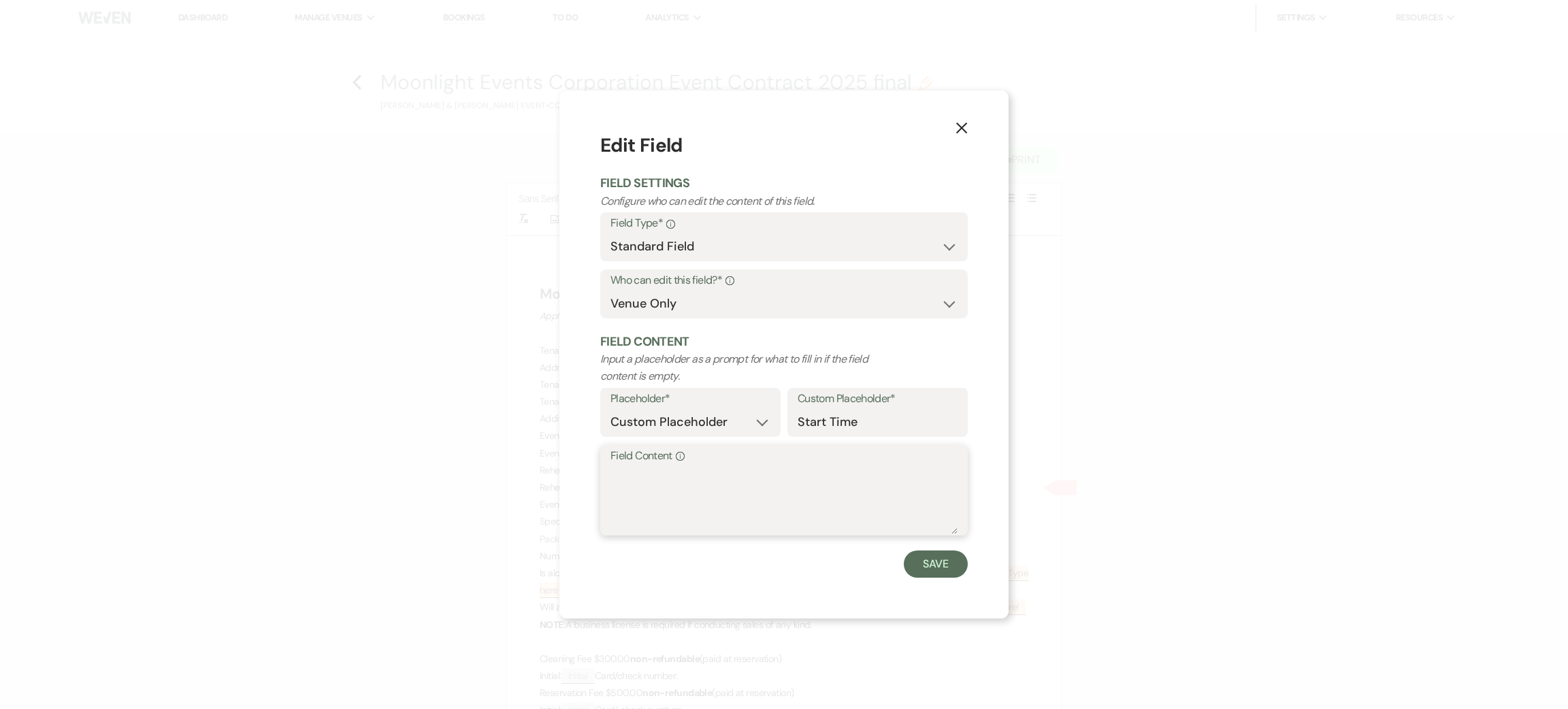
click at [659, 525] on textarea "Field Content Info" at bounding box center [784, 500] width 347 height 68
type textarea "na"
click at [937, 573] on button "Save" at bounding box center [936, 564] width 64 height 27
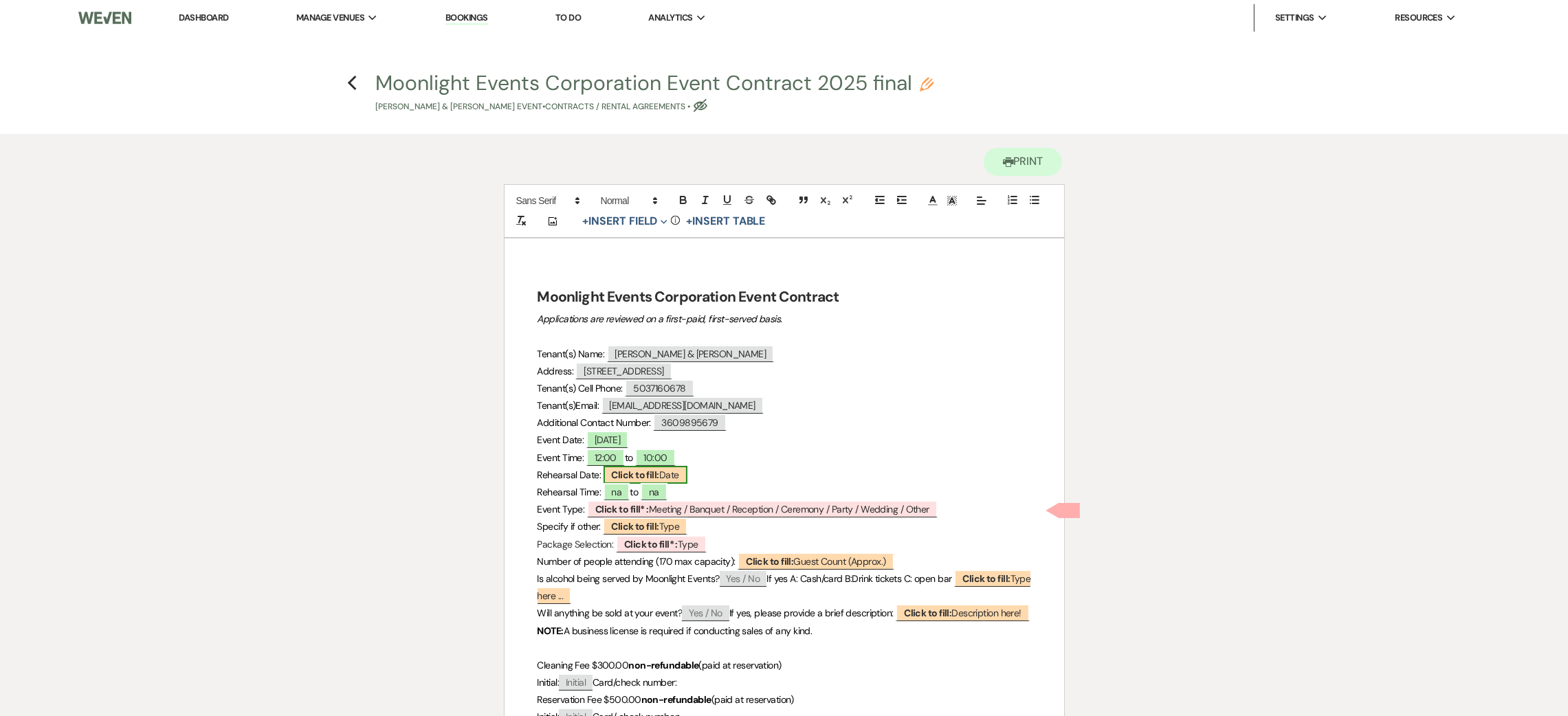
click at [638, 476] on b "Click to fill:" at bounding box center [635, 474] width 48 height 13
select select "Date"
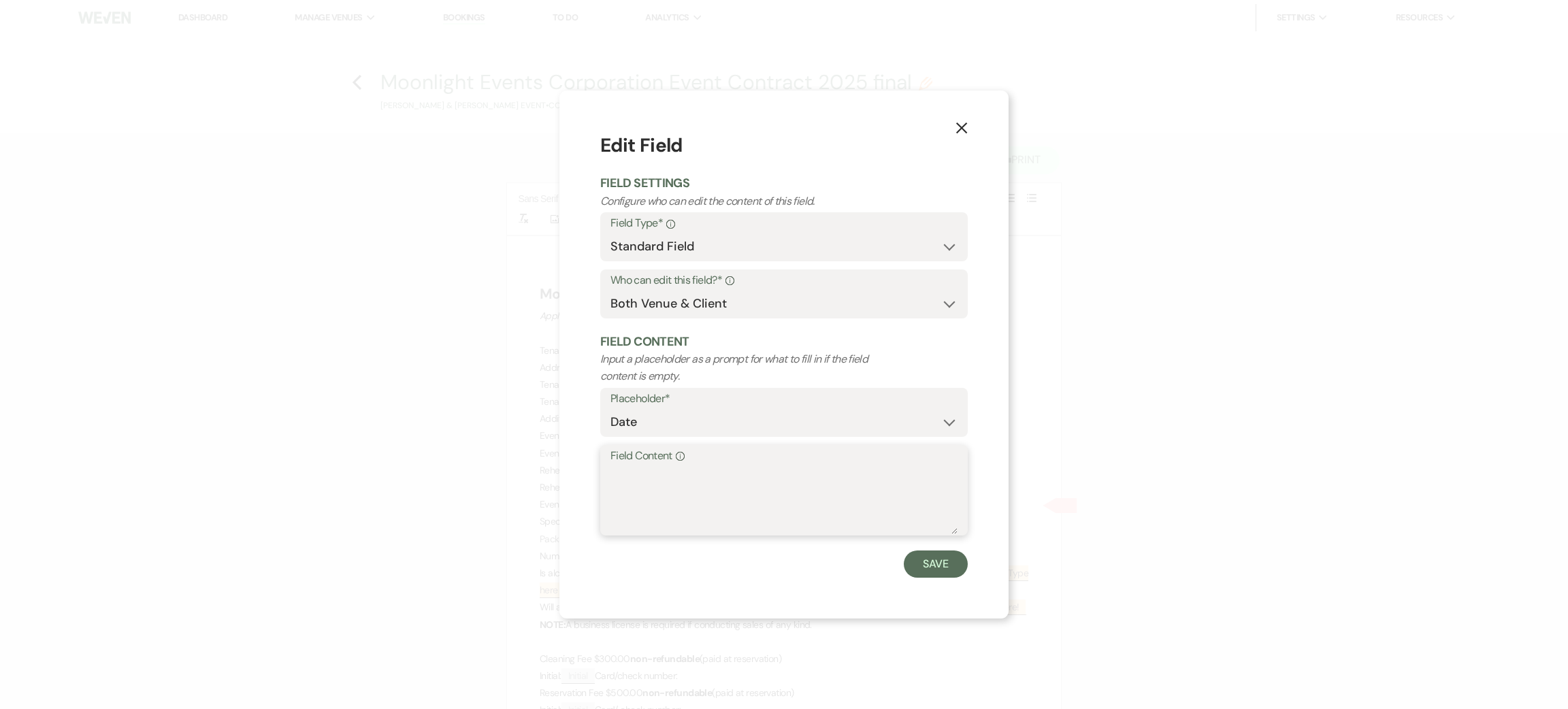
click at [667, 504] on textarea "Field Content Info" at bounding box center [784, 500] width 347 height 68
type textarea "na"
click at [946, 565] on button "Save" at bounding box center [936, 564] width 64 height 27
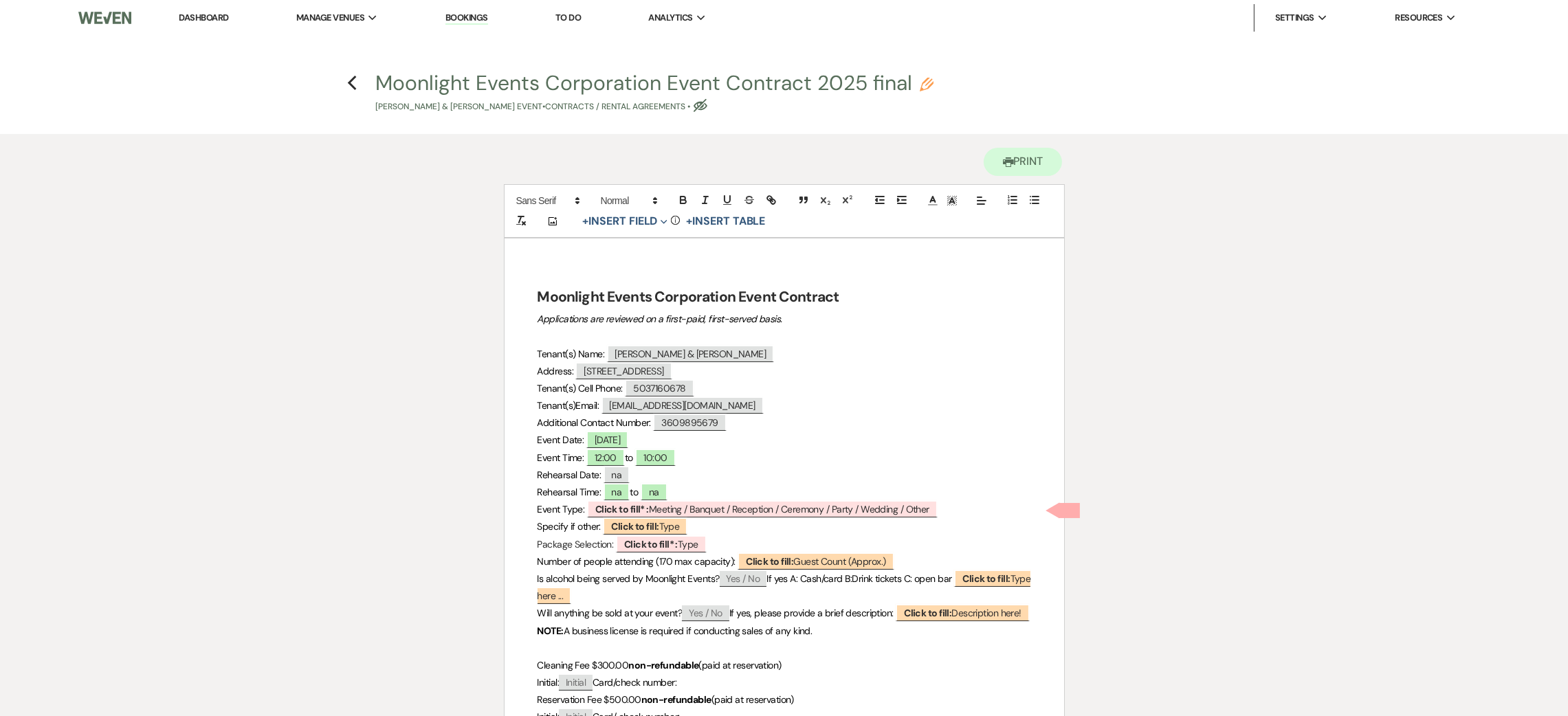
click at [809, 524] on p "Specify if other: ﻿ Click to fill: Type ﻿" at bounding box center [784, 527] width 494 height 17
click at [807, 516] on span "Click to fill* : Meeting / Banquet / Reception / Ceremony / Party / Wedding / O…" at bounding box center [762, 509] width 351 height 17
select select "owner"
select select "custom_placeholder"
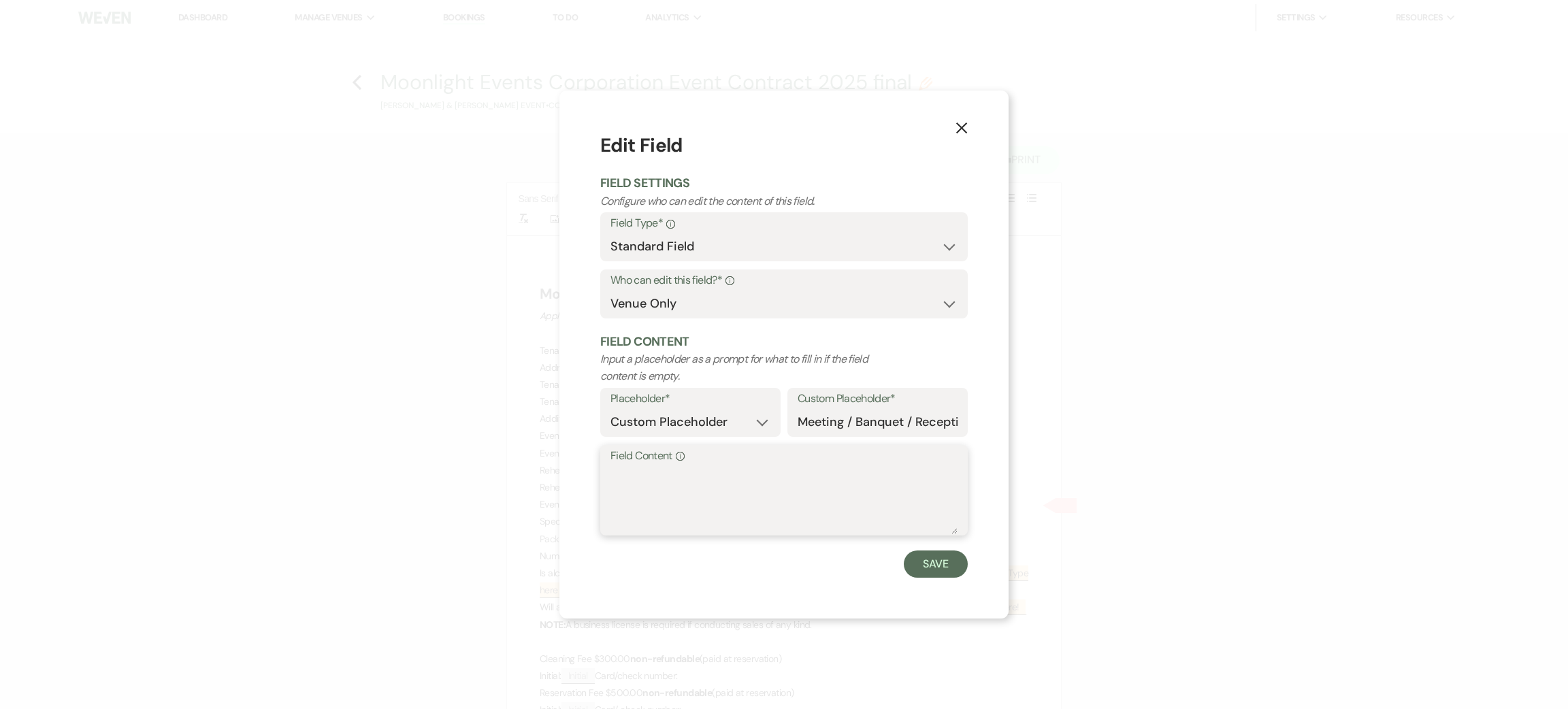
click at [781, 490] on textarea "Field Content Info" at bounding box center [784, 500] width 347 height 68
type textarea "wedding"
click at [916, 565] on button "Save" at bounding box center [936, 564] width 64 height 27
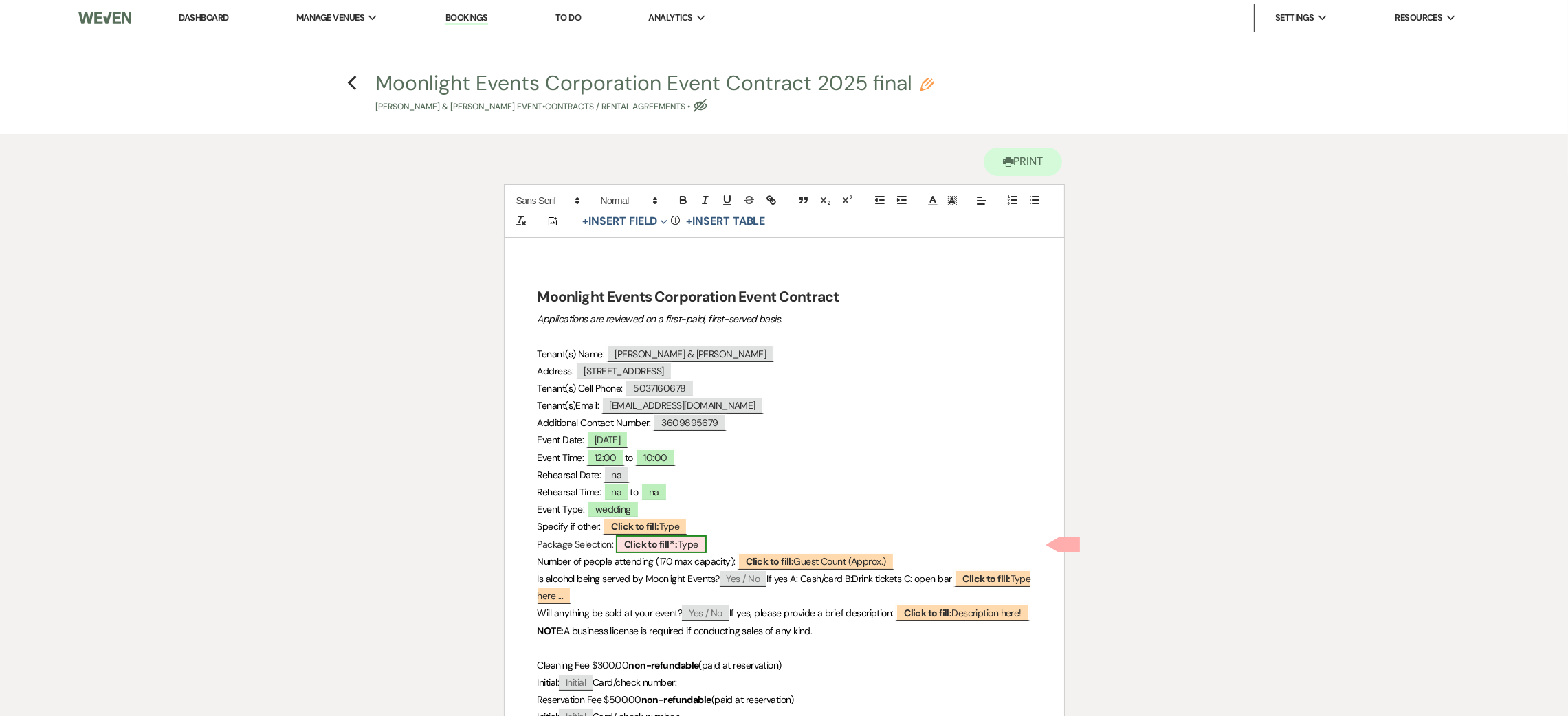
click at [675, 536] on span "Click to fill* : Type" at bounding box center [661, 544] width 90 height 17
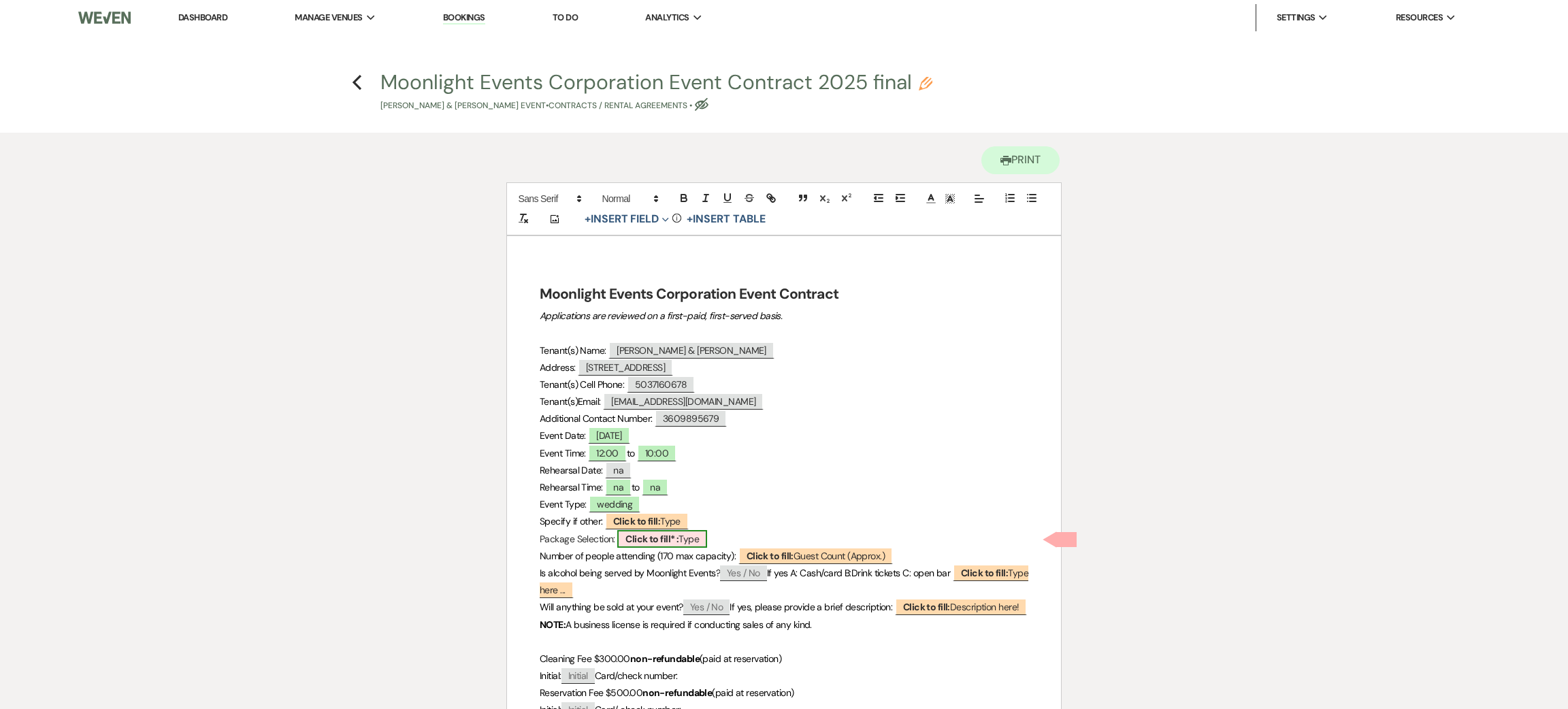
select select "owner"
select select "Type"
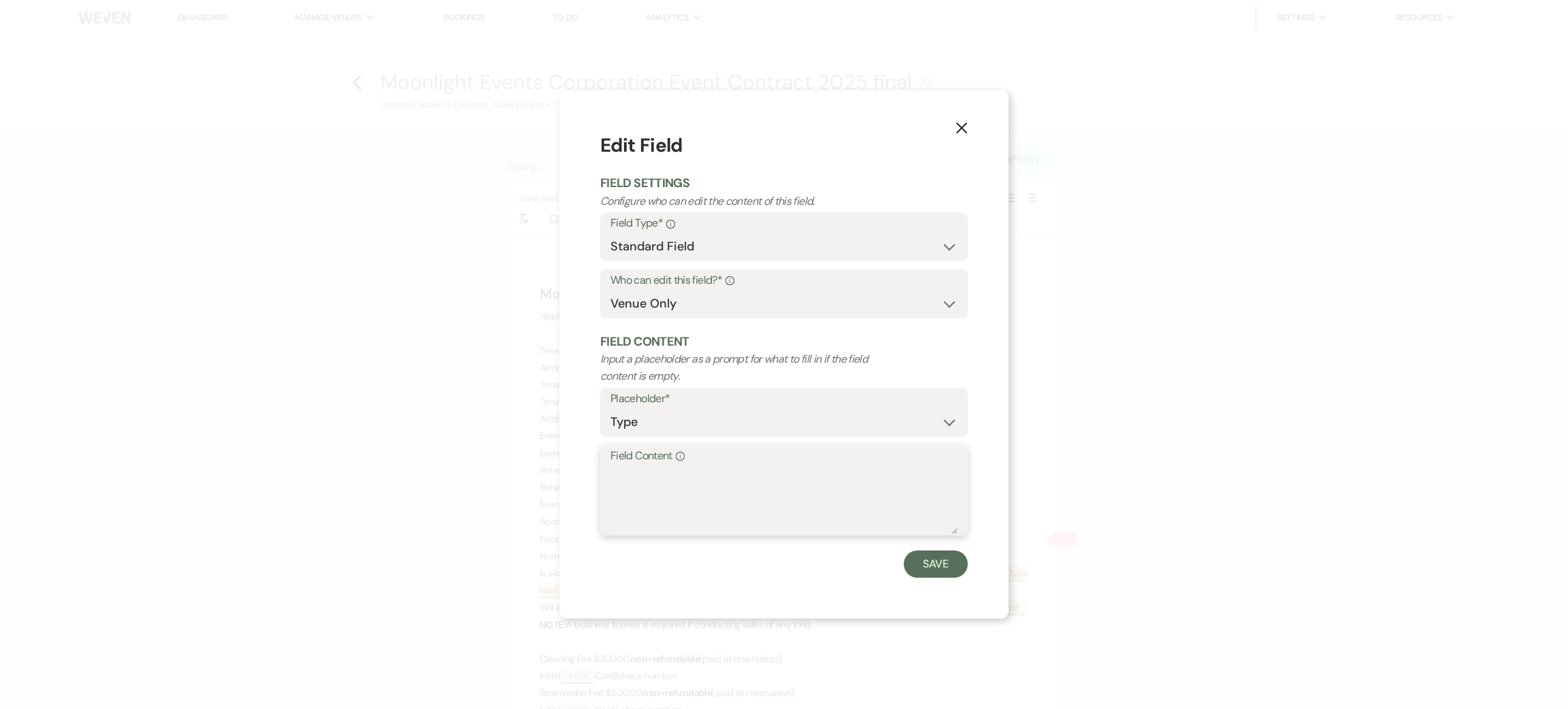
click at [658, 493] on textarea "Field Content Info" at bounding box center [784, 500] width 347 height 68
click at [967, 124] on button "X" at bounding box center [961, 127] width 20 height 24
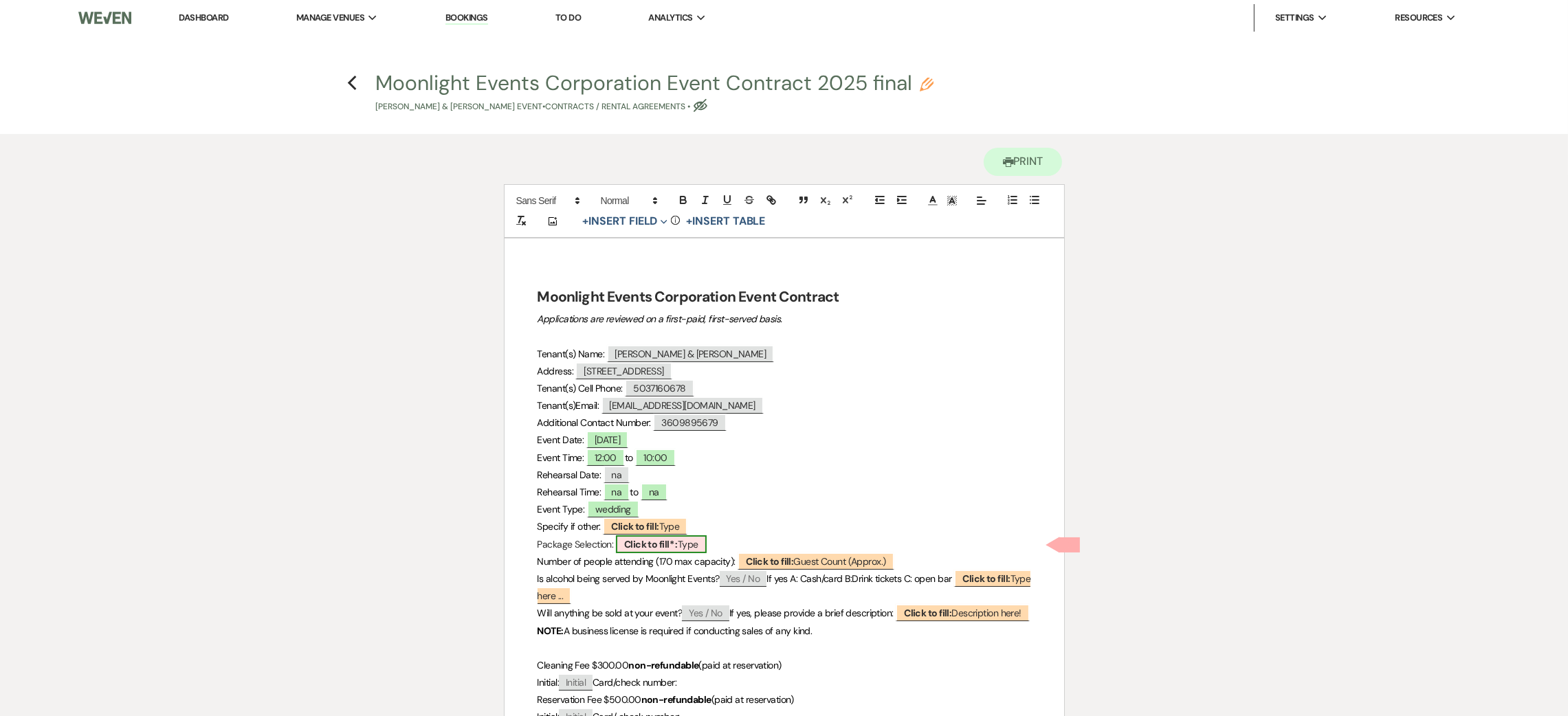
click at [683, 539] on span "Click to fill* : Type" at bounding box center [661, 544] width 90 height 17
select select "owner"
select select "Type"
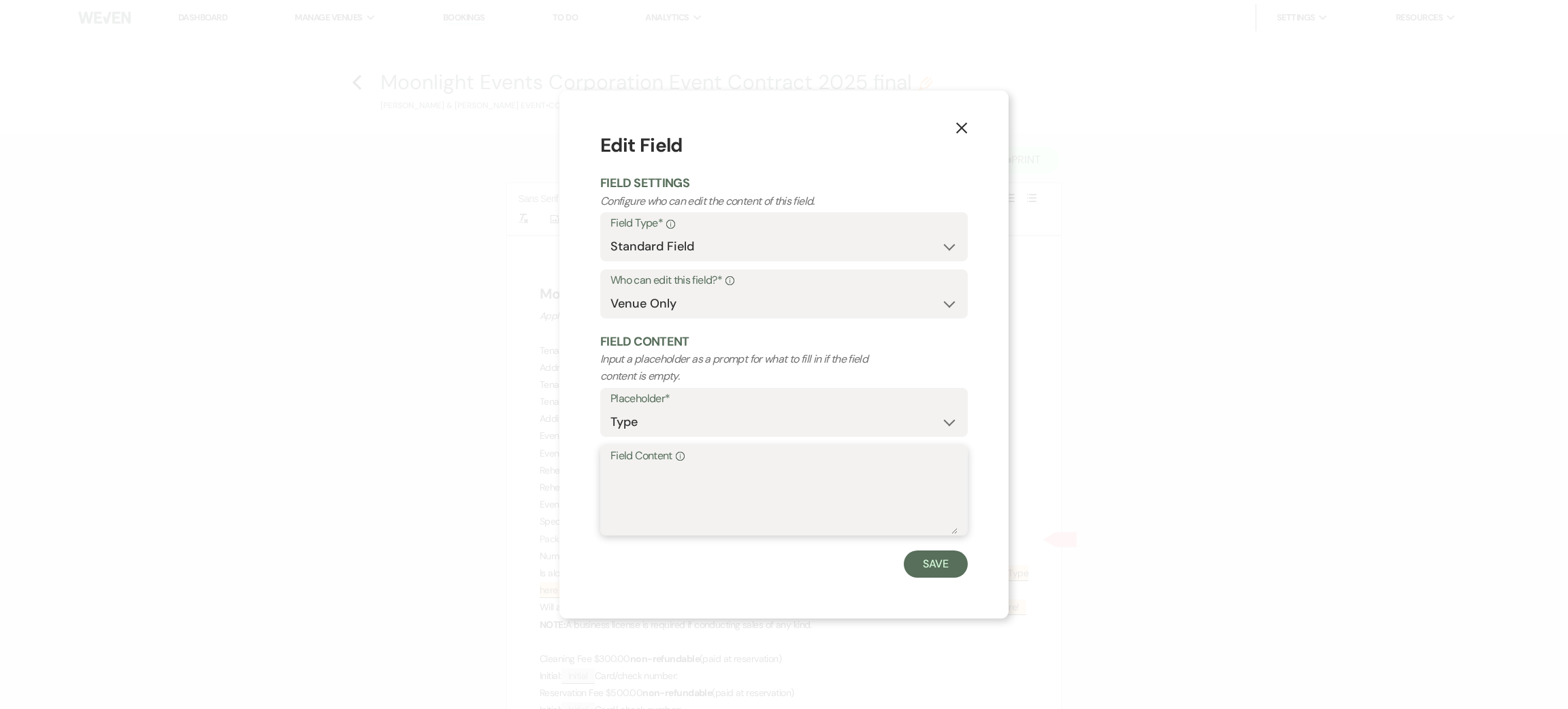
click at [705, 481] on textarea "Field Content Info" at bounding box center [784, 500] width 347 height 68
type textarea "forever package"
click at [926, 564] on button "Save" at bounding box center [936, 564] width 64 height 27
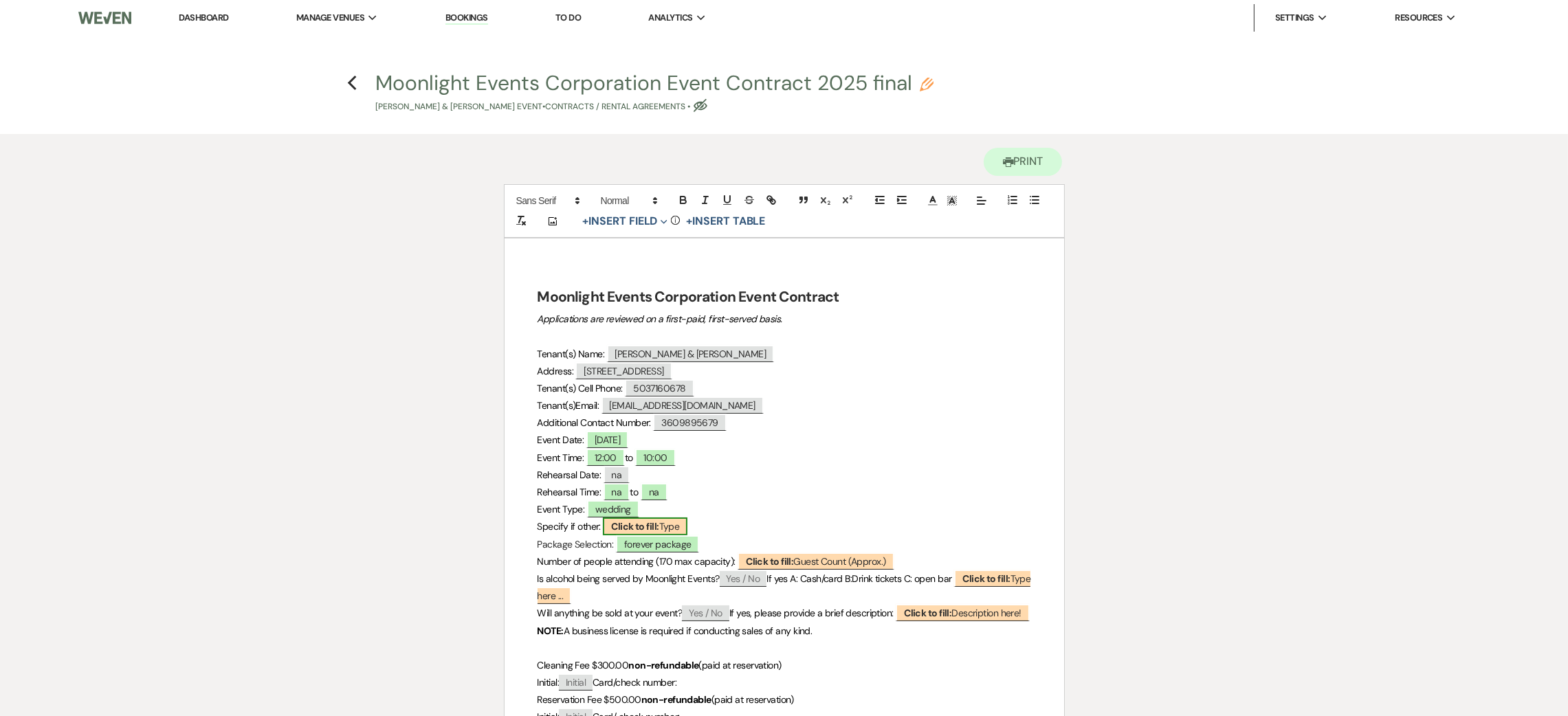
click at [666, 526] on span "Click to fill: Type" at bounding box center [644, 527] width 85 height 17
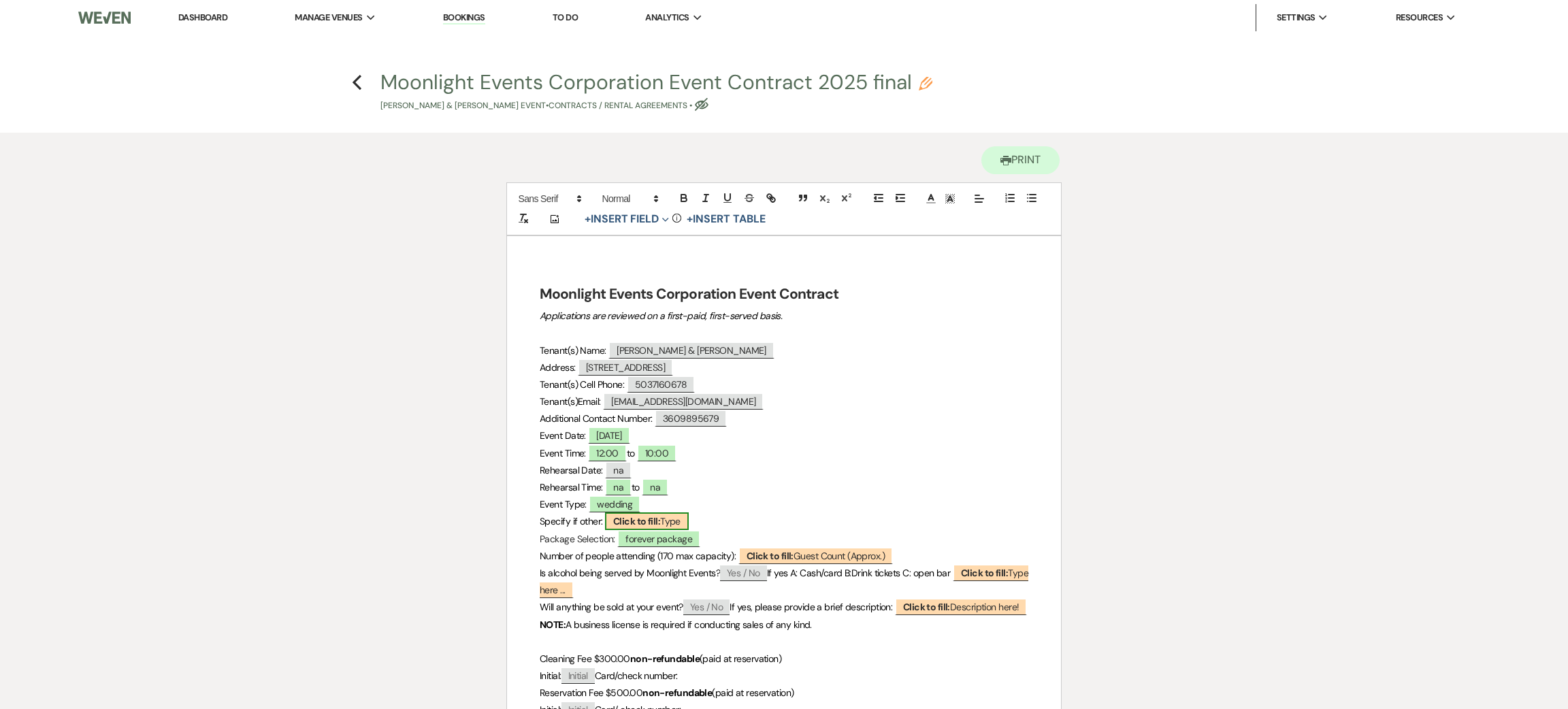
select select "Type"
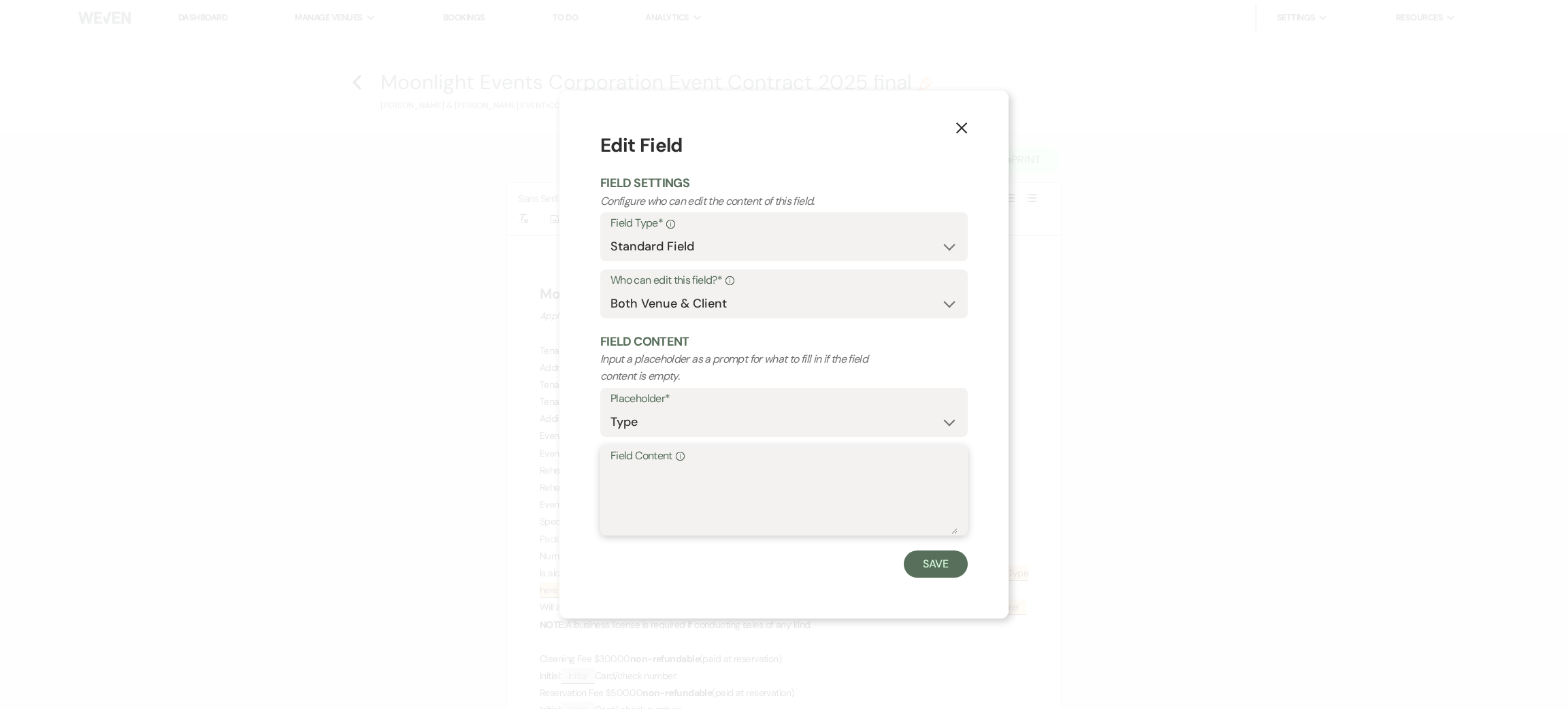
click at [664, 498] on textarea "Field Content Info" at bounding box center [784, 500] width 347 height 68
type textarea "na"
click at [940, 562] on button "Save" at bounding box center [936, 564] width 64 height 27
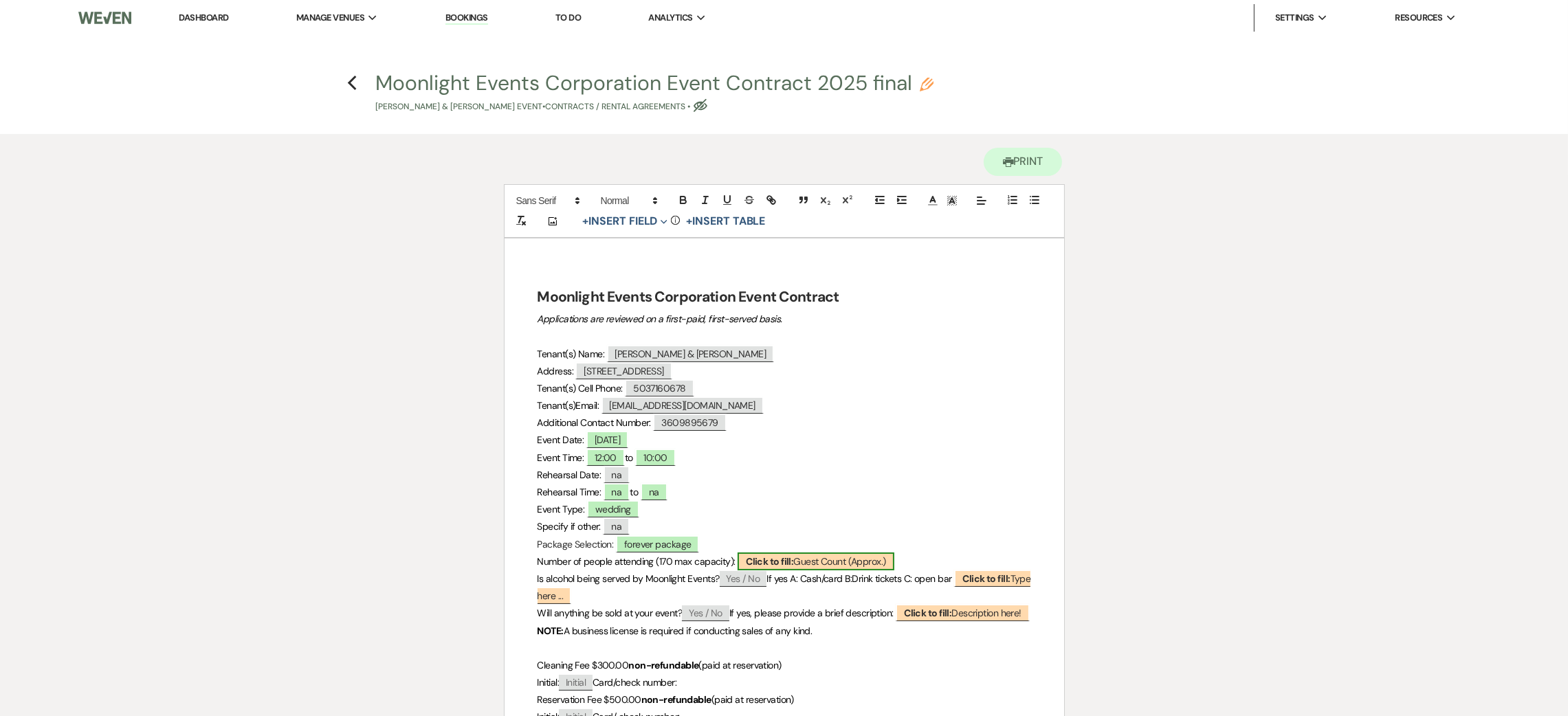
click at [864, 560] on span "Click to fill: Guest Count (Approx.)" at bounding box center [815, 562] width 156 height 17
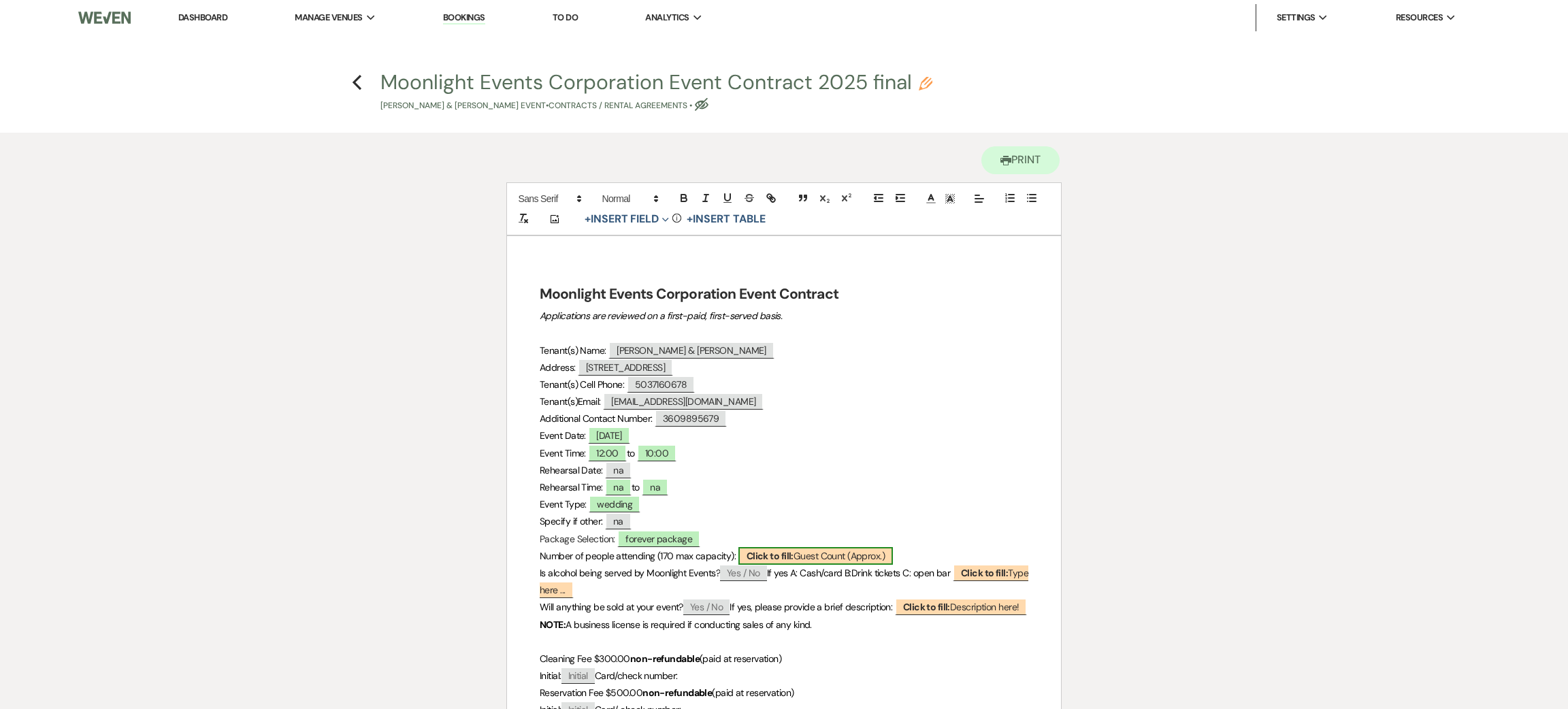
select select "custom_placeholder"
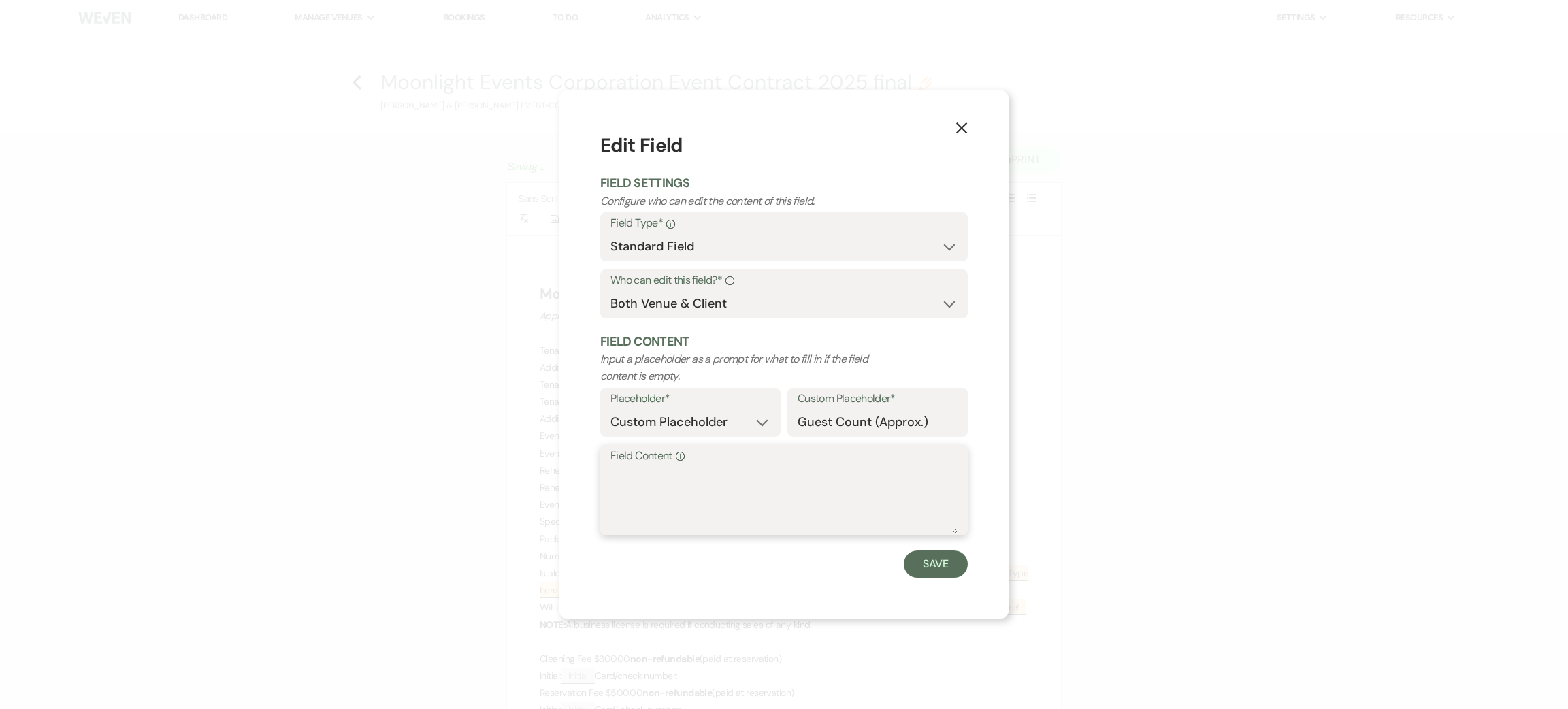
click at [671, 515] on textarea "Field Content Info" at bounding box center [784, 500] width 347 height 68
type textarea "75"
click at [934, 558] on button "Save" at bounding box center [936, 564] width 64 height 27
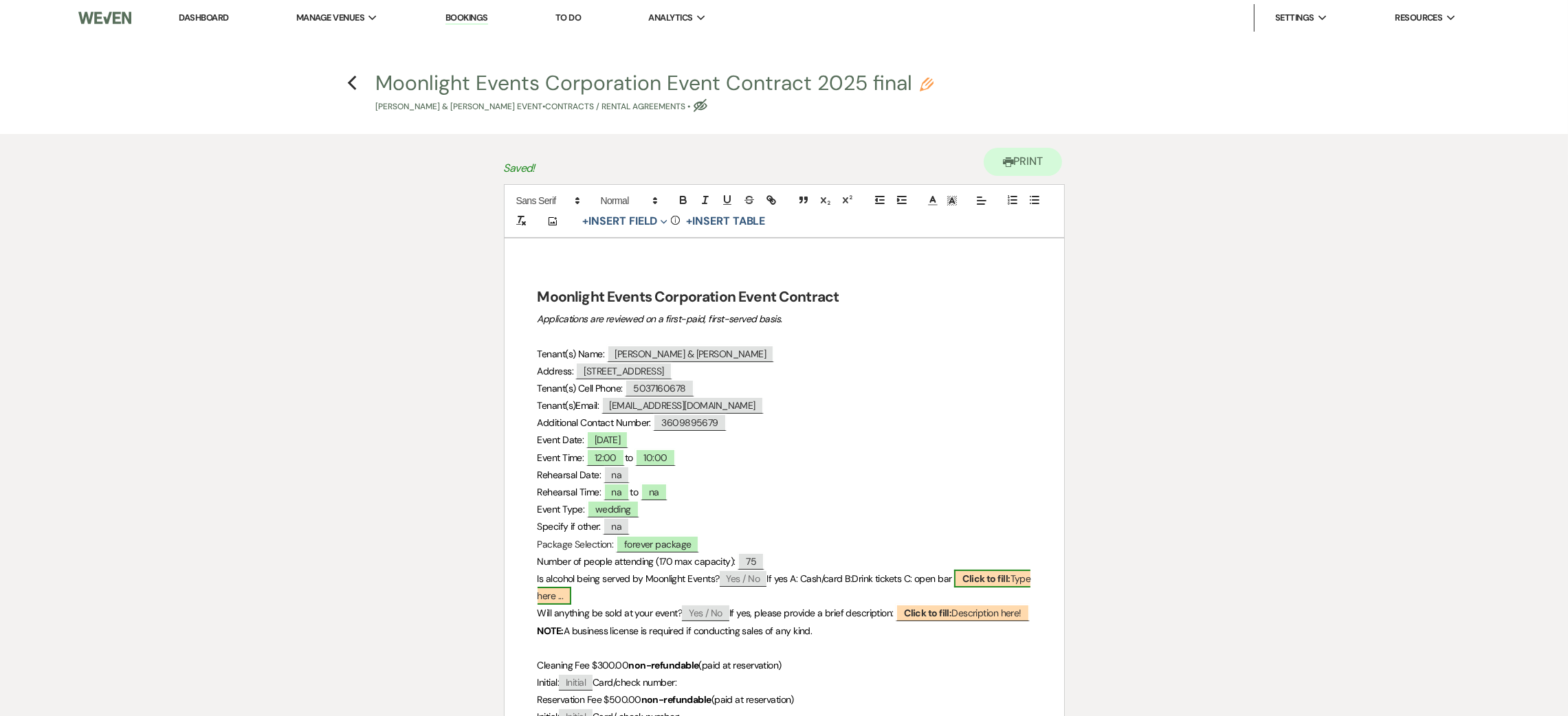
click at [1009, 577] on b "Click to fill:" at bounding box center [985, 578] width 48 height 13
select select "custom_placeholder"
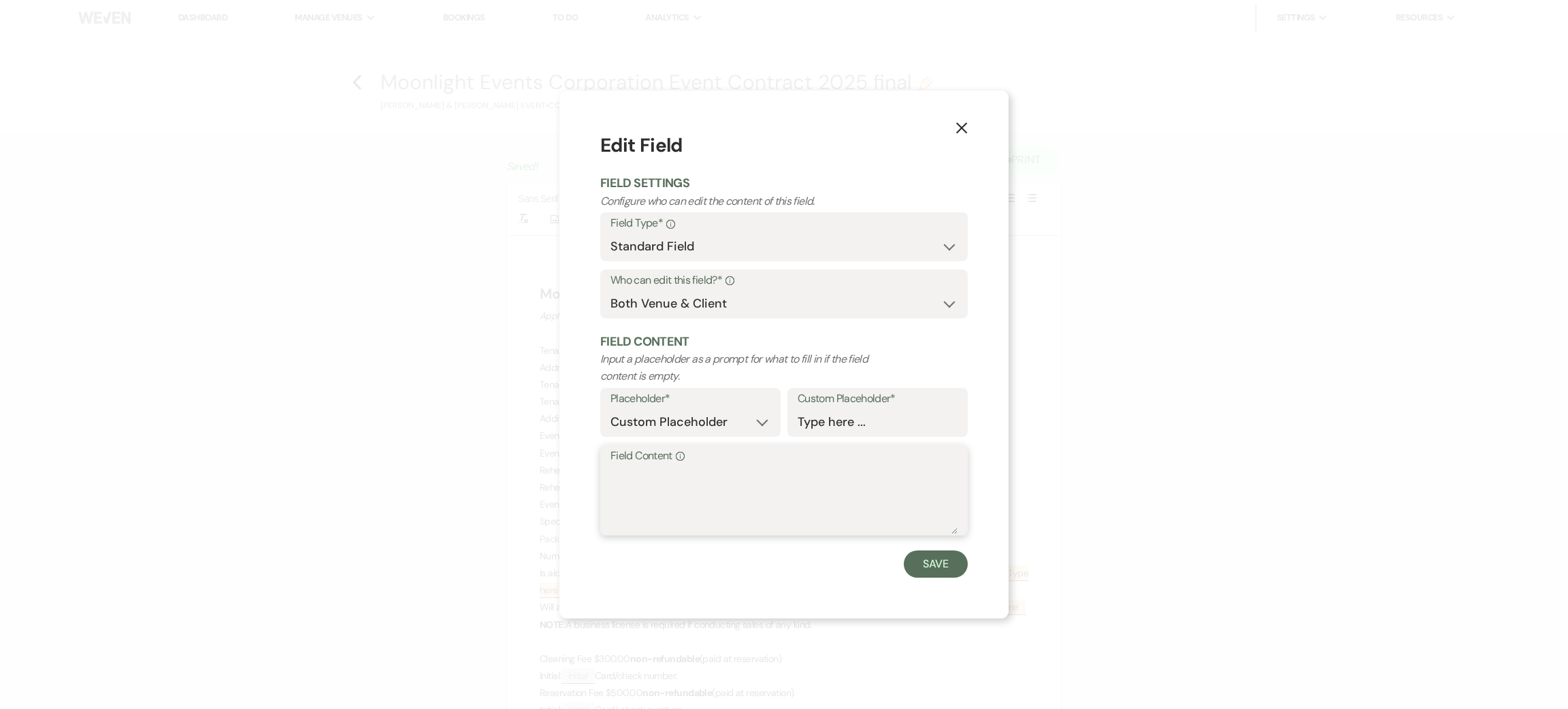
click at [779, 516] on textarea "Field Content Info" at bounding box center [784, 500] width 347 height 68
type textarea "open bar"
click at [932, 562] on button "Save" at bounding box center [936, 564] width 64 height 27
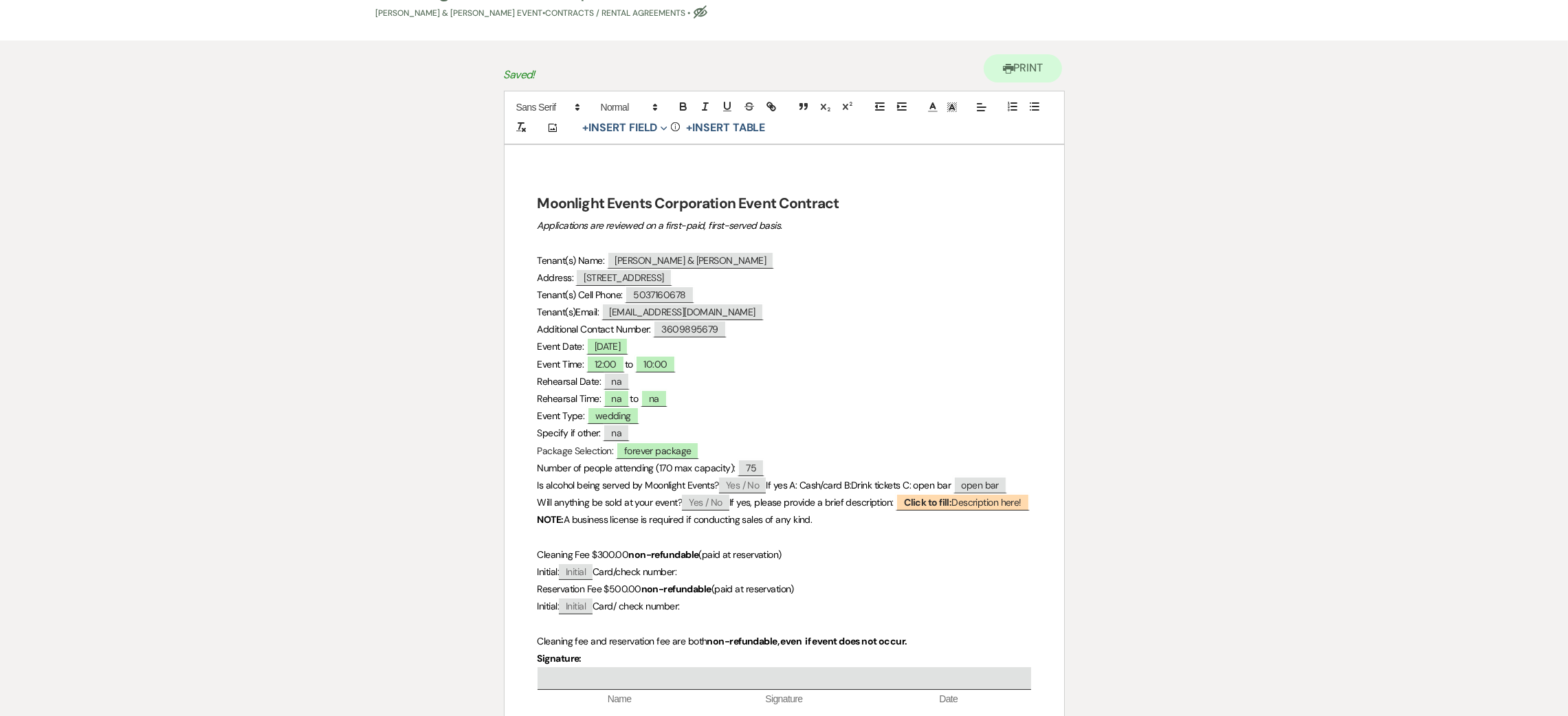
scroll to position [103, 0]
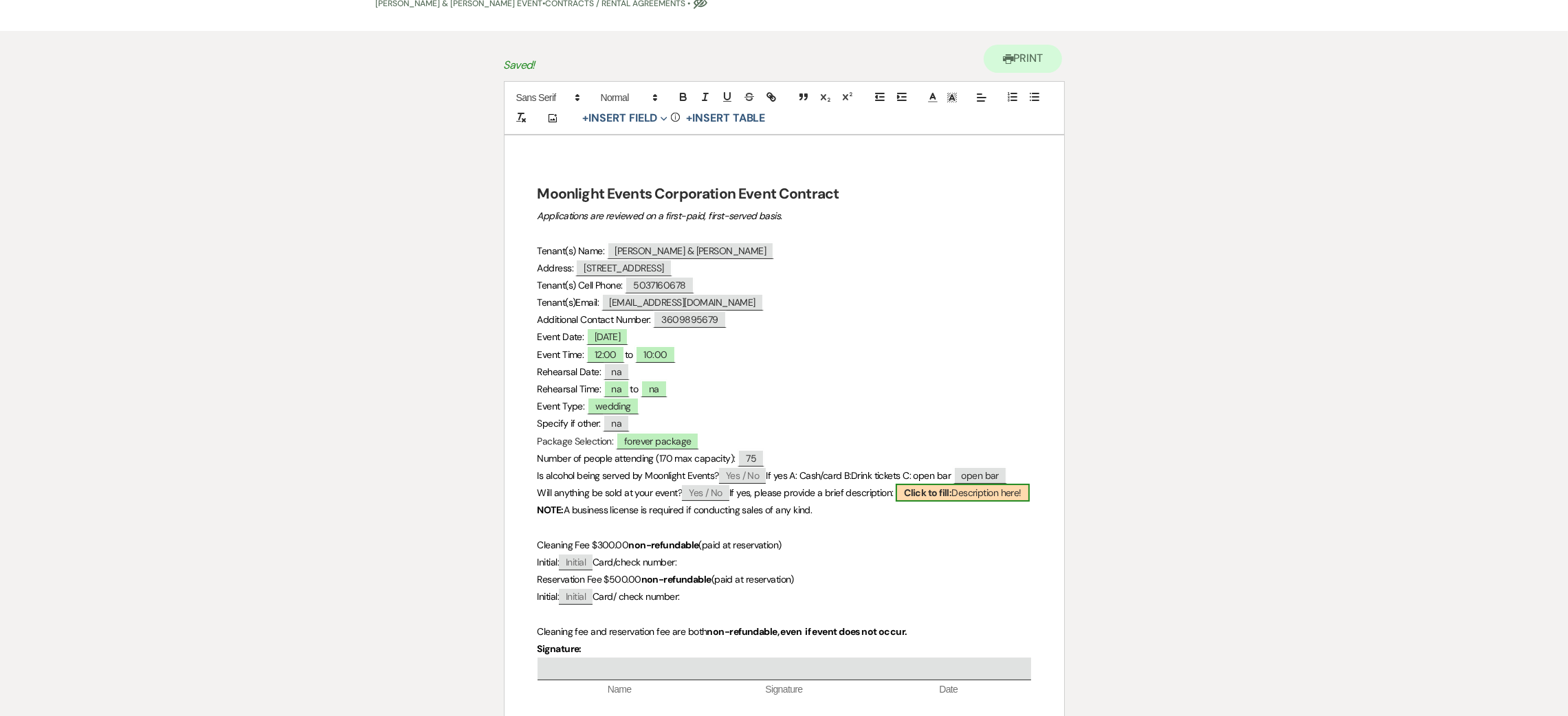
click at [985, 494] on span "Click to fill: Description here!" at bounding box center [963, 493] width 134 height 17
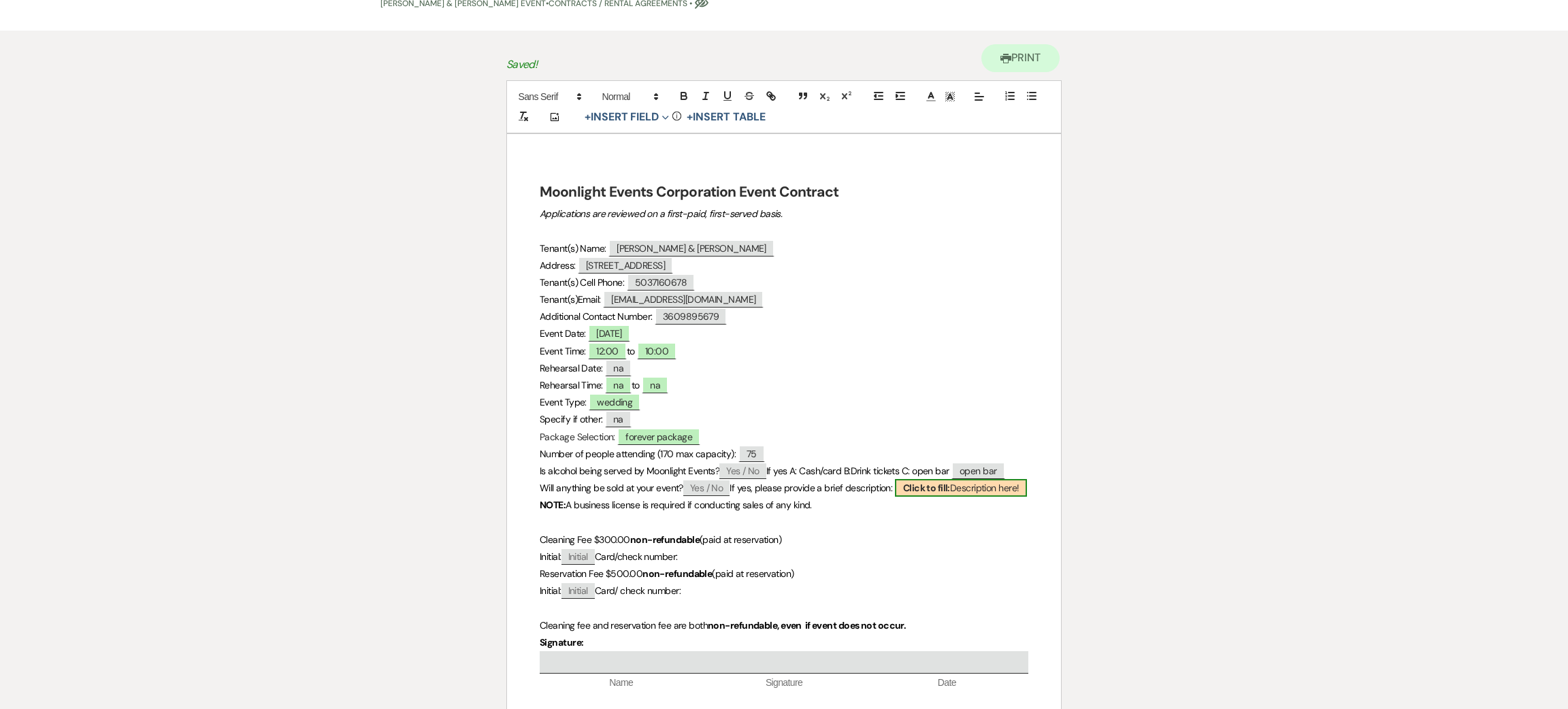
select select "custom_placeholder"
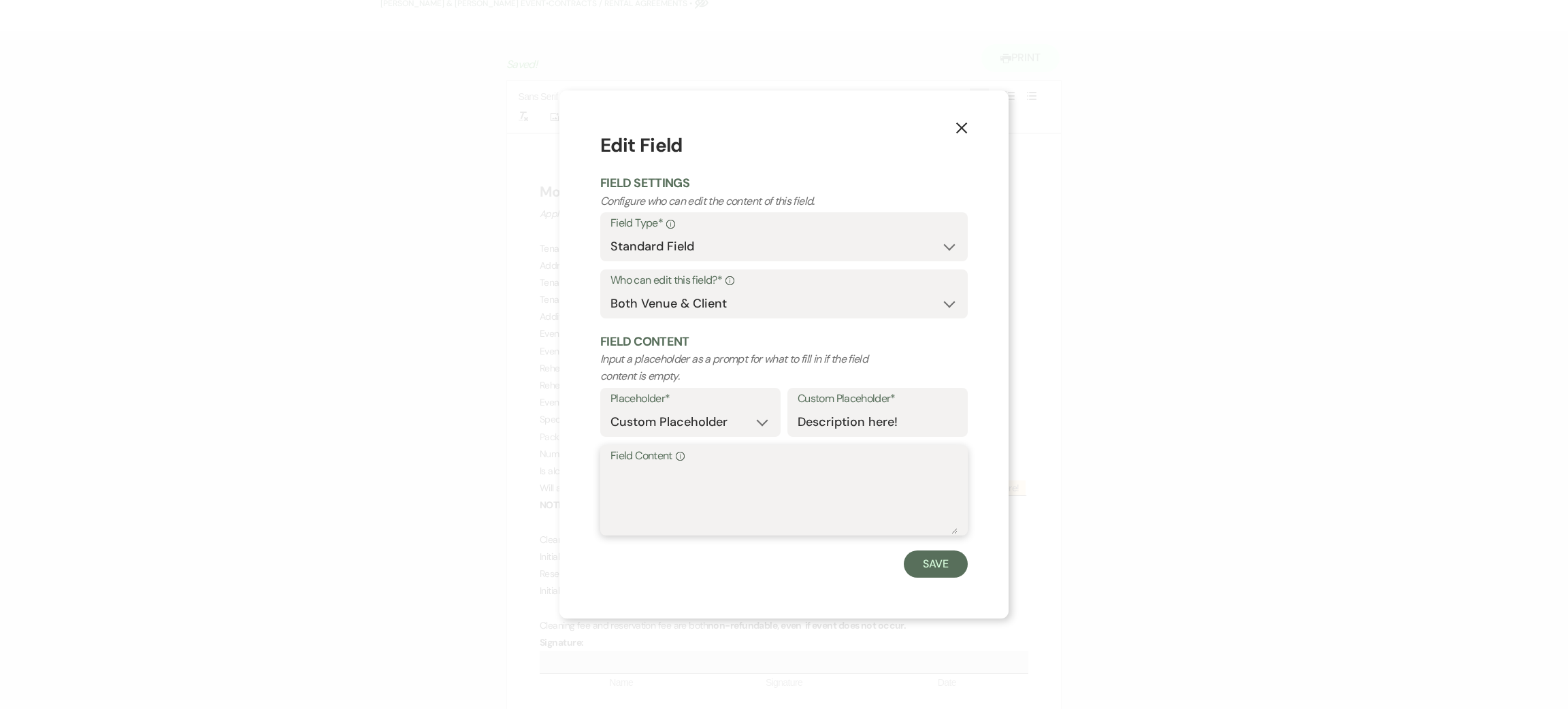
click at [847, 472] on textarea "Field Content Info" at bounding box center [784, 500] width 347 height 68
type textarea "na"
click at [946, 567] on button "Save" at bounding box center [936, 564] width 64 height 27
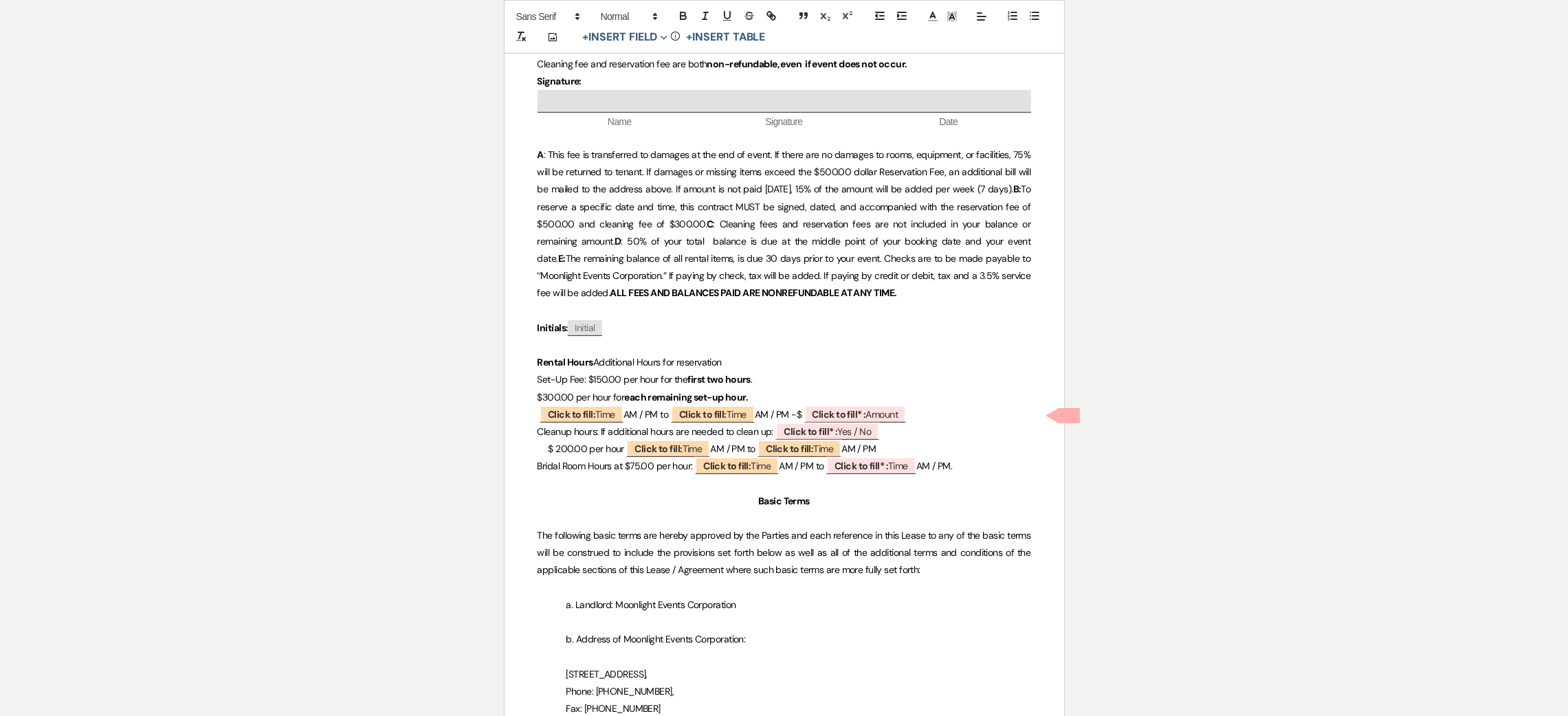
scroll to position [722, 0]
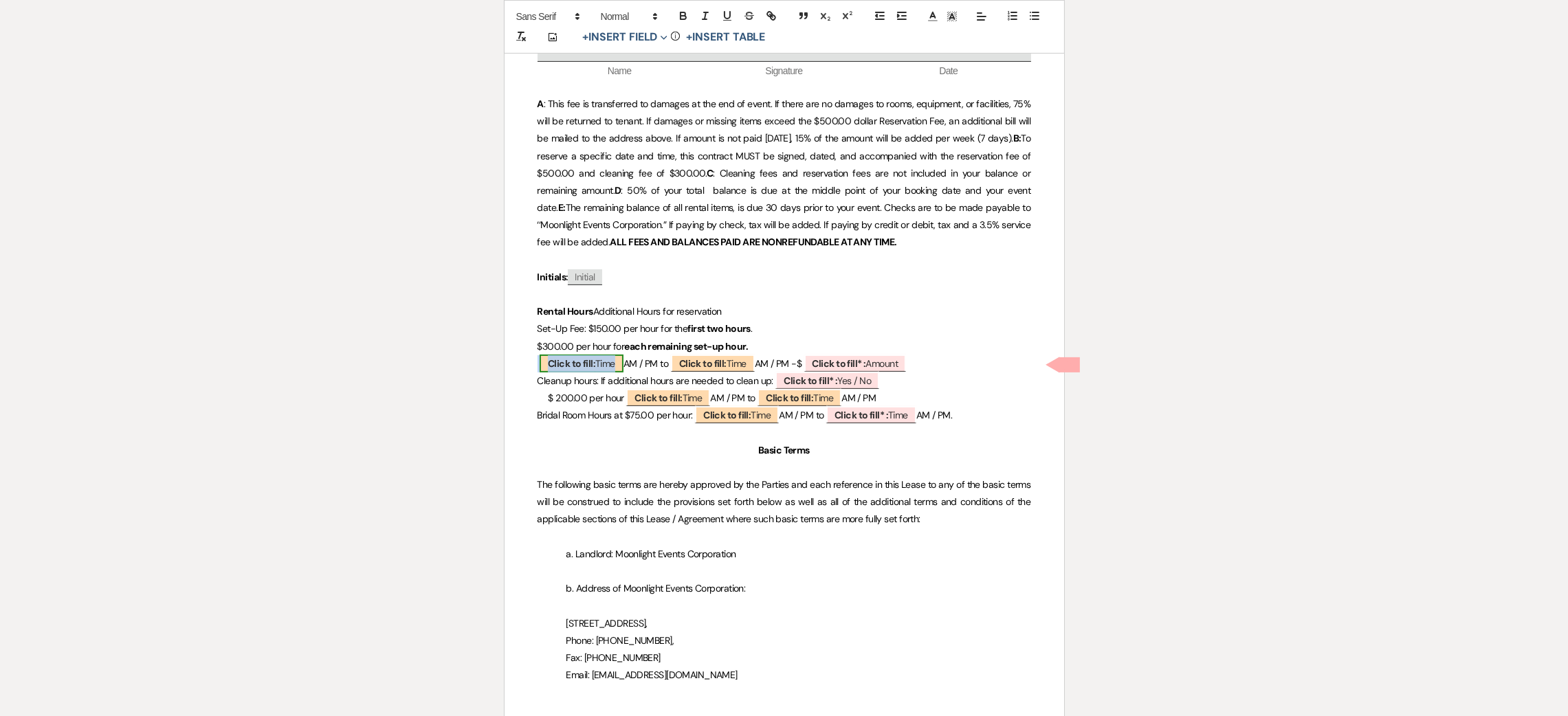
click at [574, 358] on b "Click to fill:" at bounding box center [571, 363] width 48 height 13
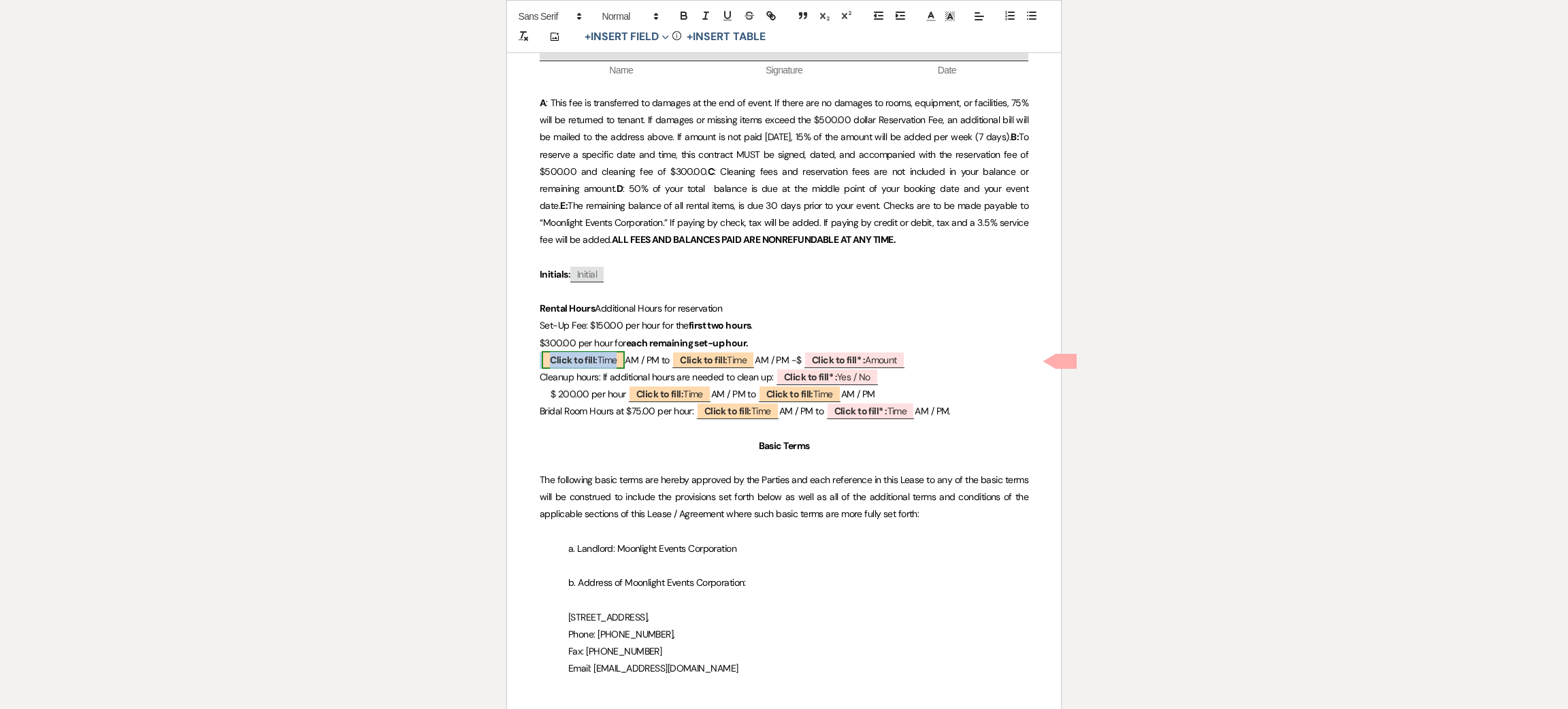
select select "Time"
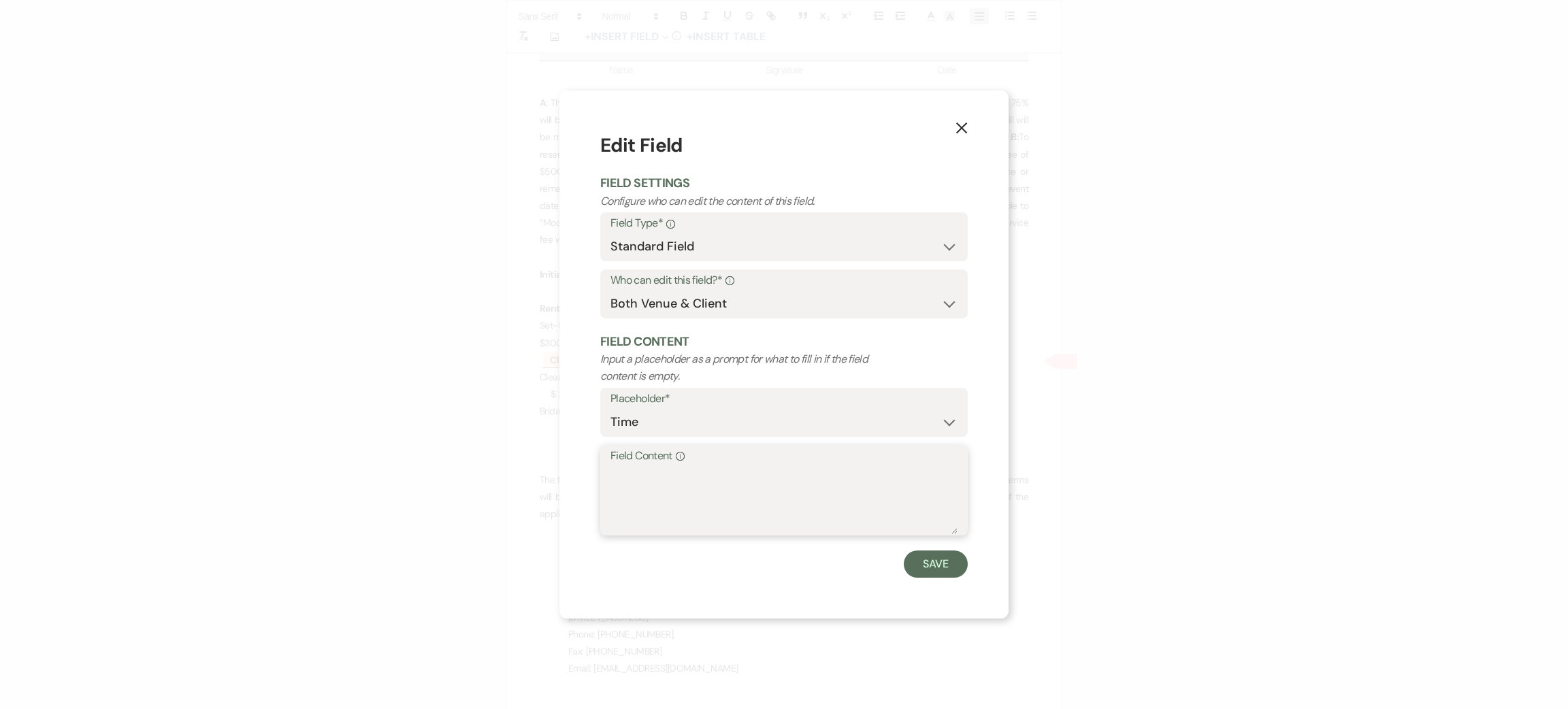
click at [716, 483] on textarea "Field Content Info" at bounding box center [784, 500] width 347 height 68
type textarea "na"
click at [944, 561] on button "Save" at bounding box center [936, 564] width 64 height 27
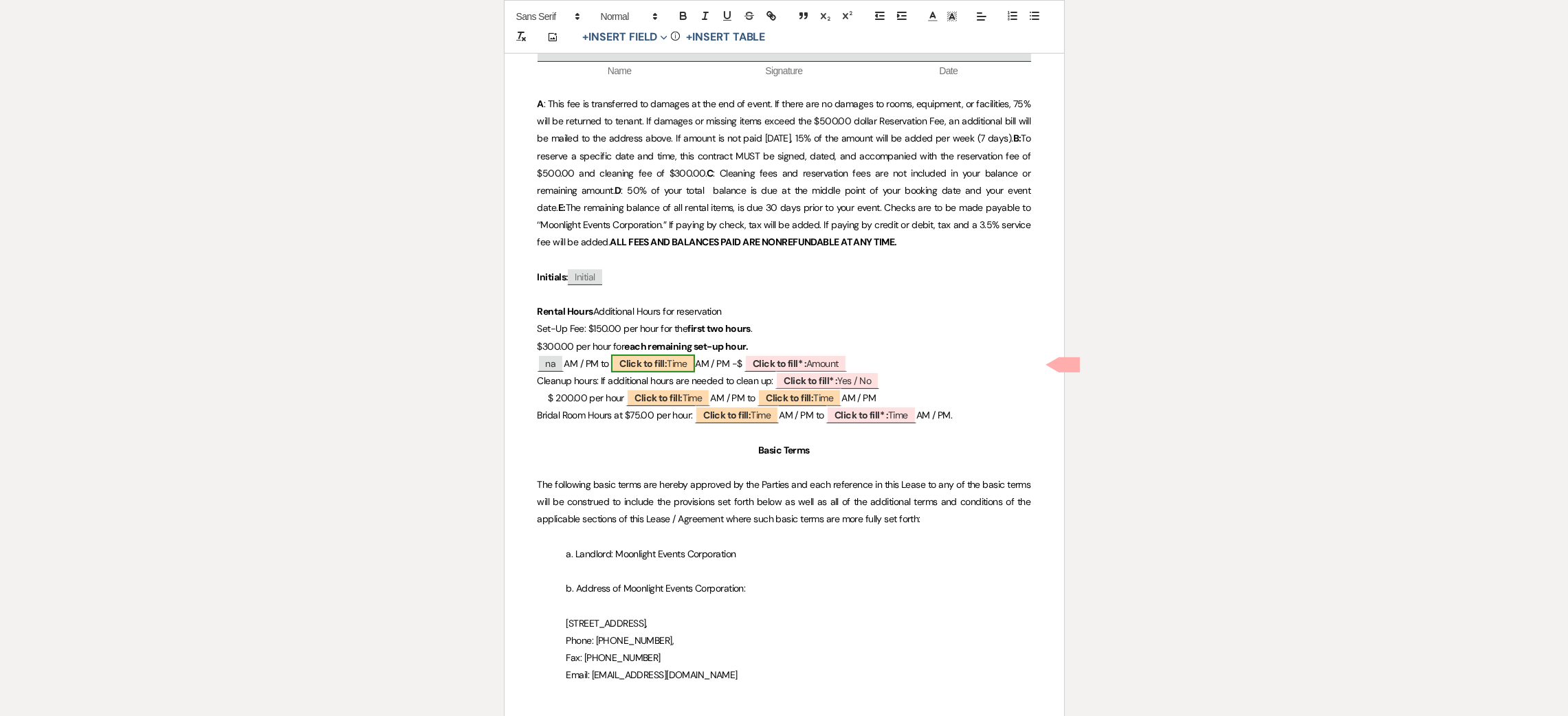
click at [684, 366] on span "Click to fill: Time" at bounding box center [653, 363] width 84 height 17
select select "Time"
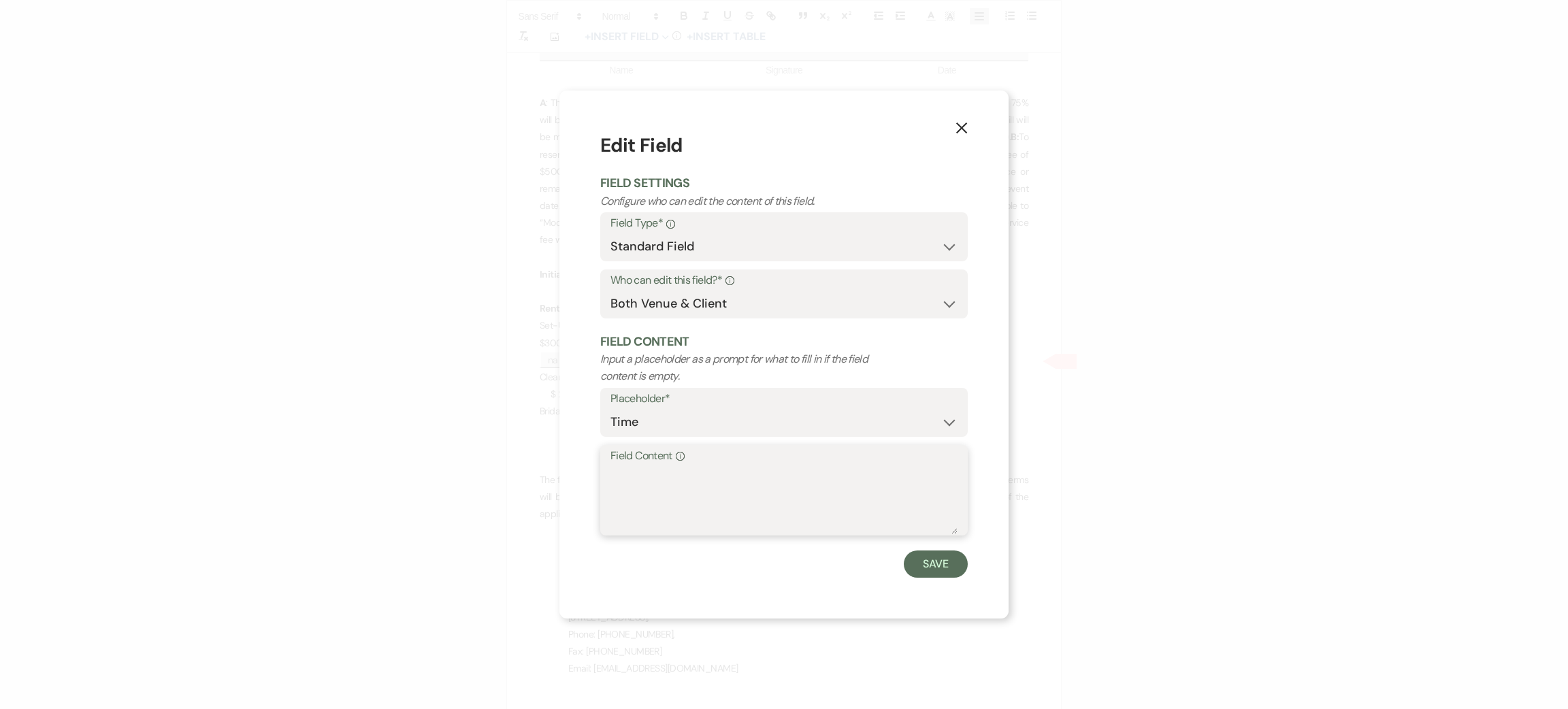
click at [701, 498] on textarea "Field Content Info" at bounding box center [784, 500] width 347 height 68
type textarea "na"
click at [929, 570] on button "Save" at bounding box center [936, 564] width 64 height 27
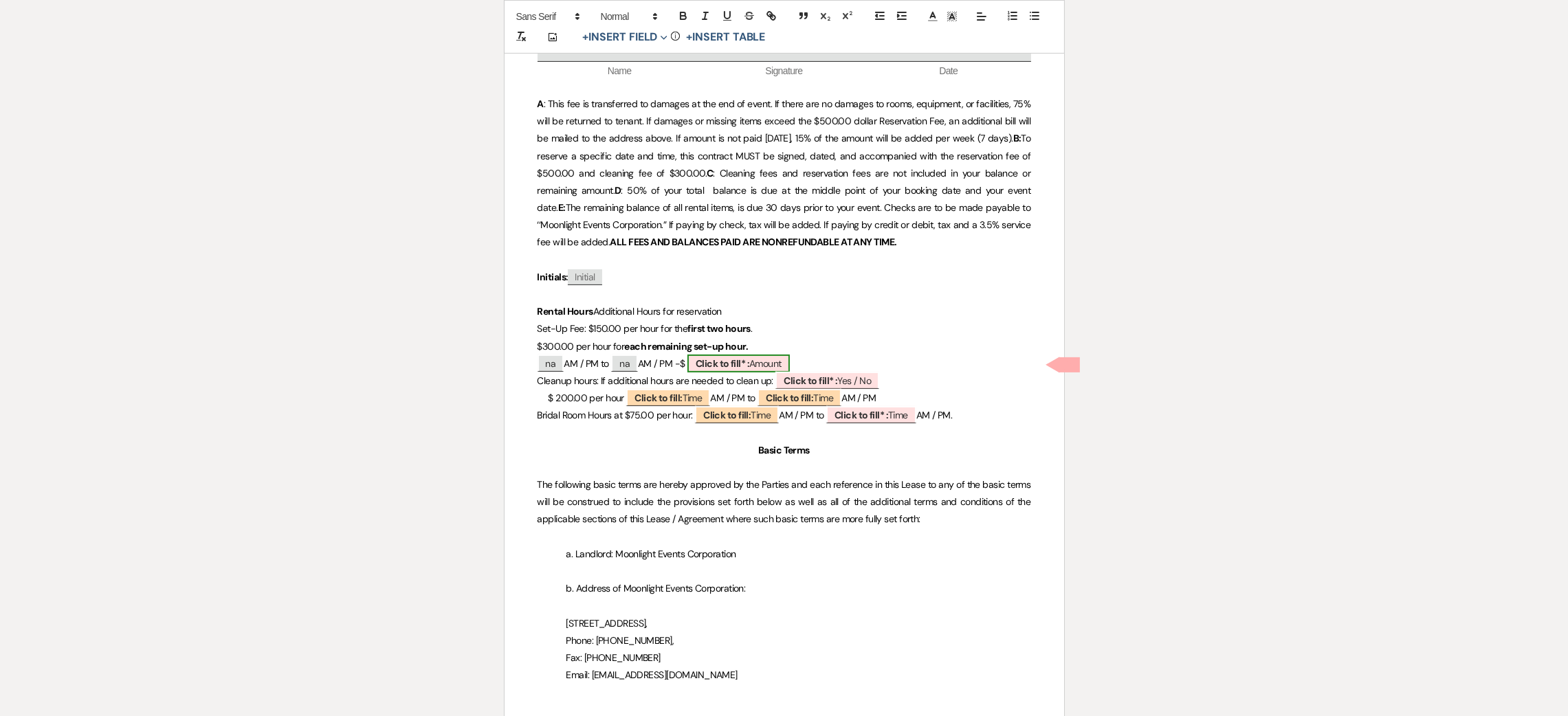
click at [749, 361] on b "Click to fill* :" at bounding box center [722, 363] width 53 height 13
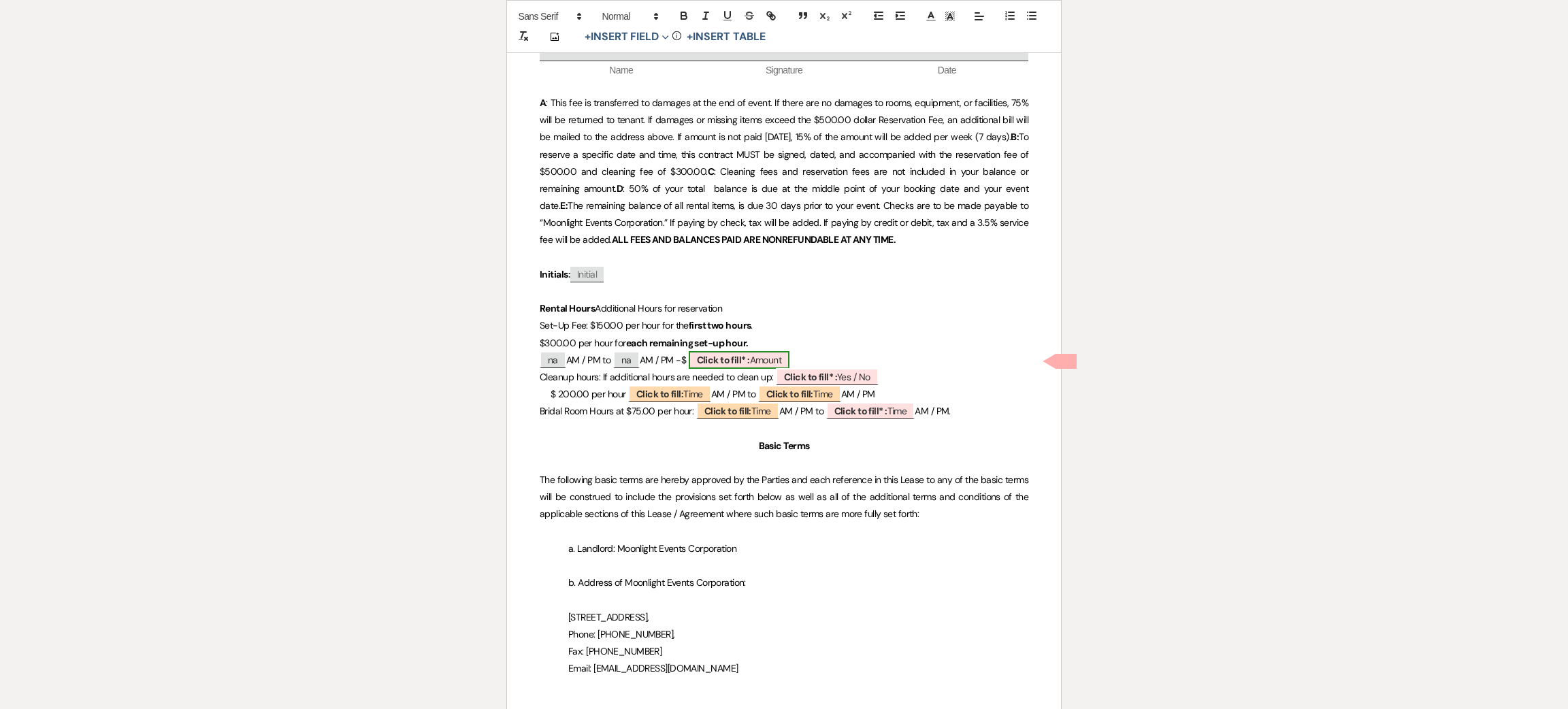
select select "owner"
select select "Amount"
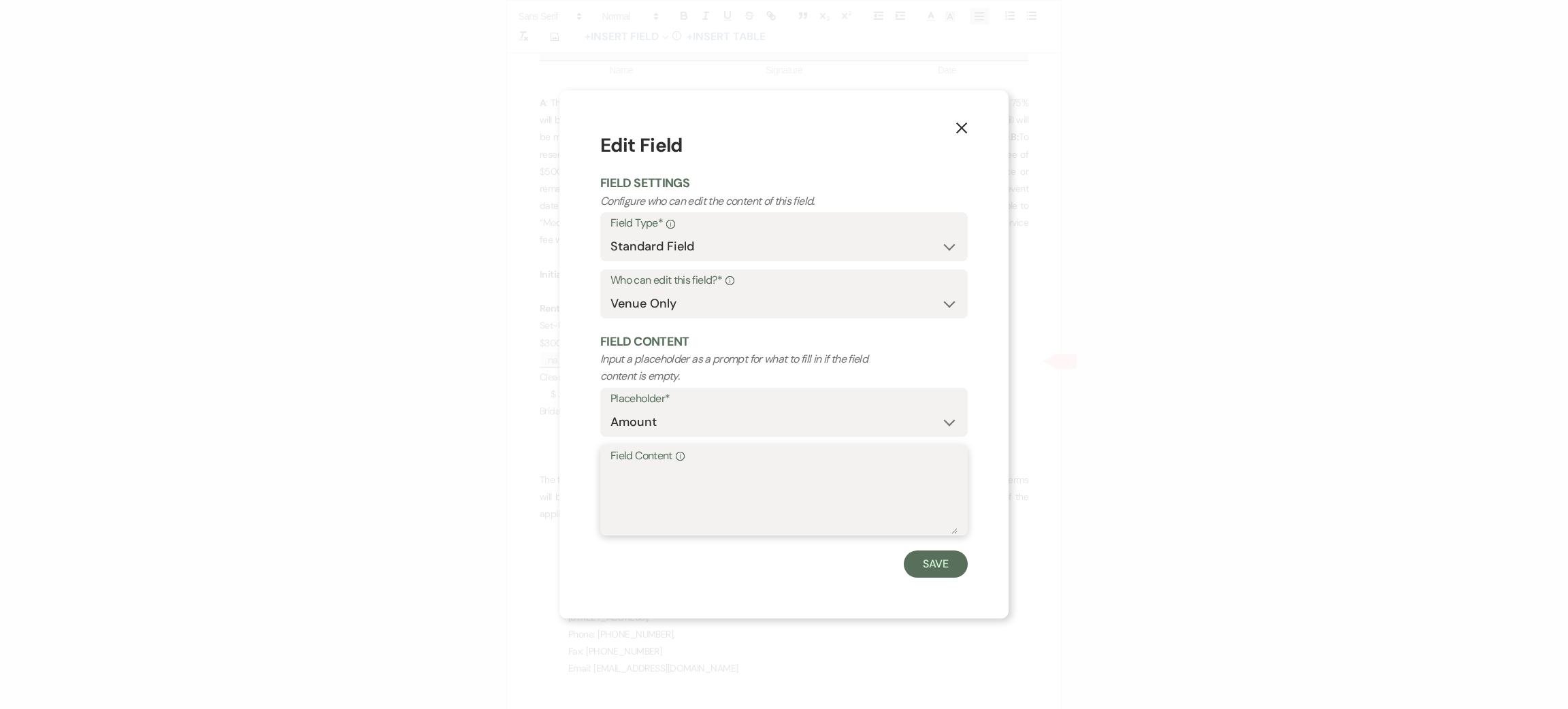
click at [728, 498] on textarea "Field Content Info" at bounding box center [784, 500] width 347 height 68
type textarea "na"
click at [918, 562] on button "Save" at bounding box center [936, 564] width 64 height 27
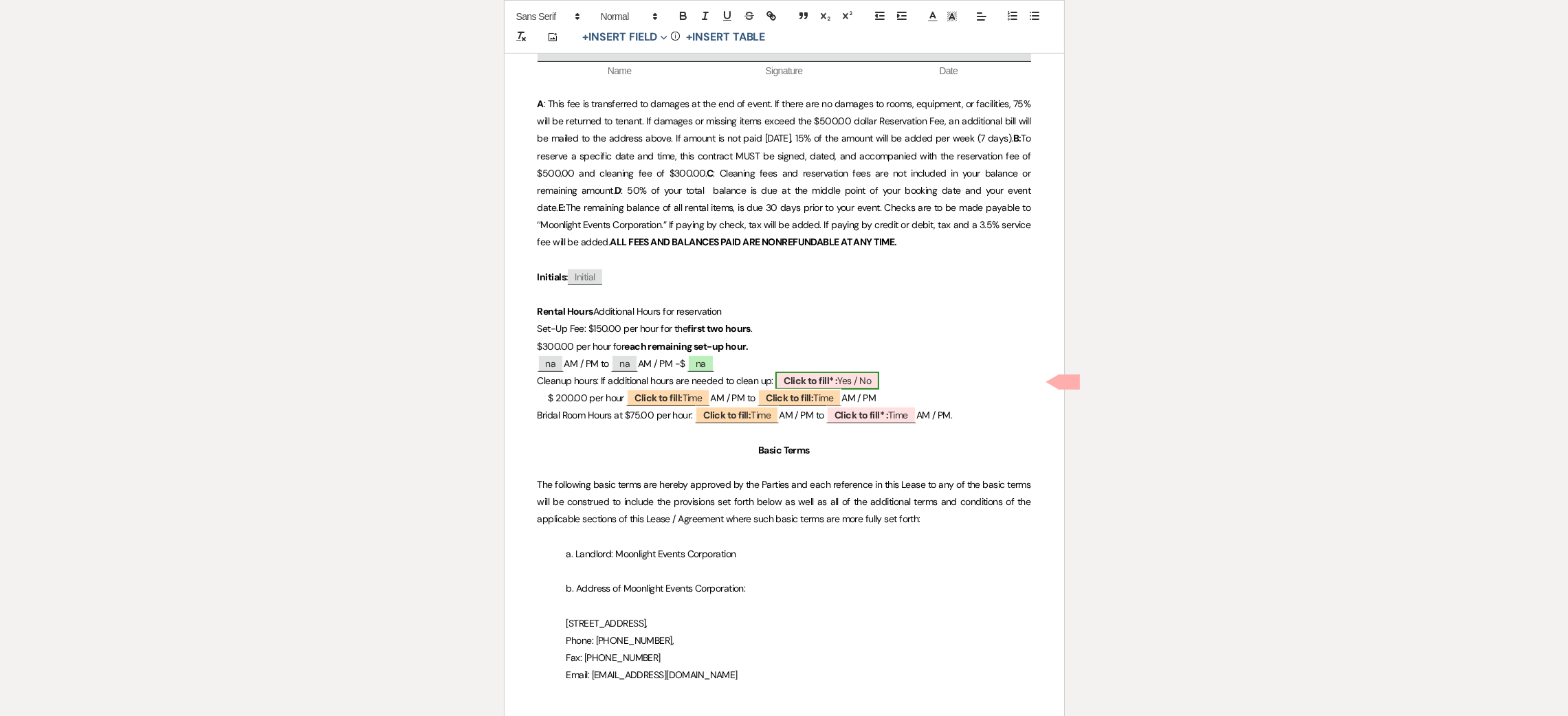
click at [798, 378] on b "Click to fill* :" at bounding box center [810, 381] width 53 height 13
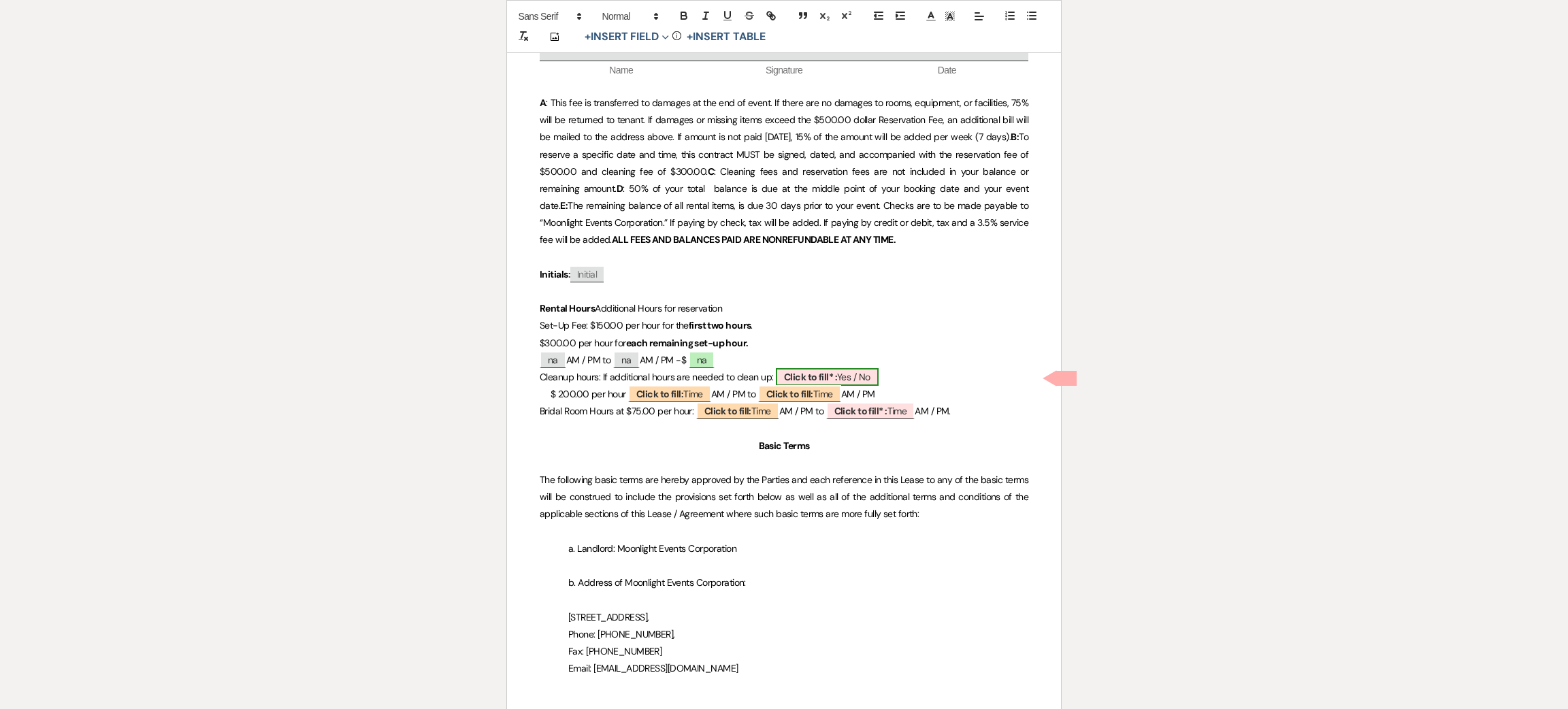
select select "owner"
select select "custom_placeholder"
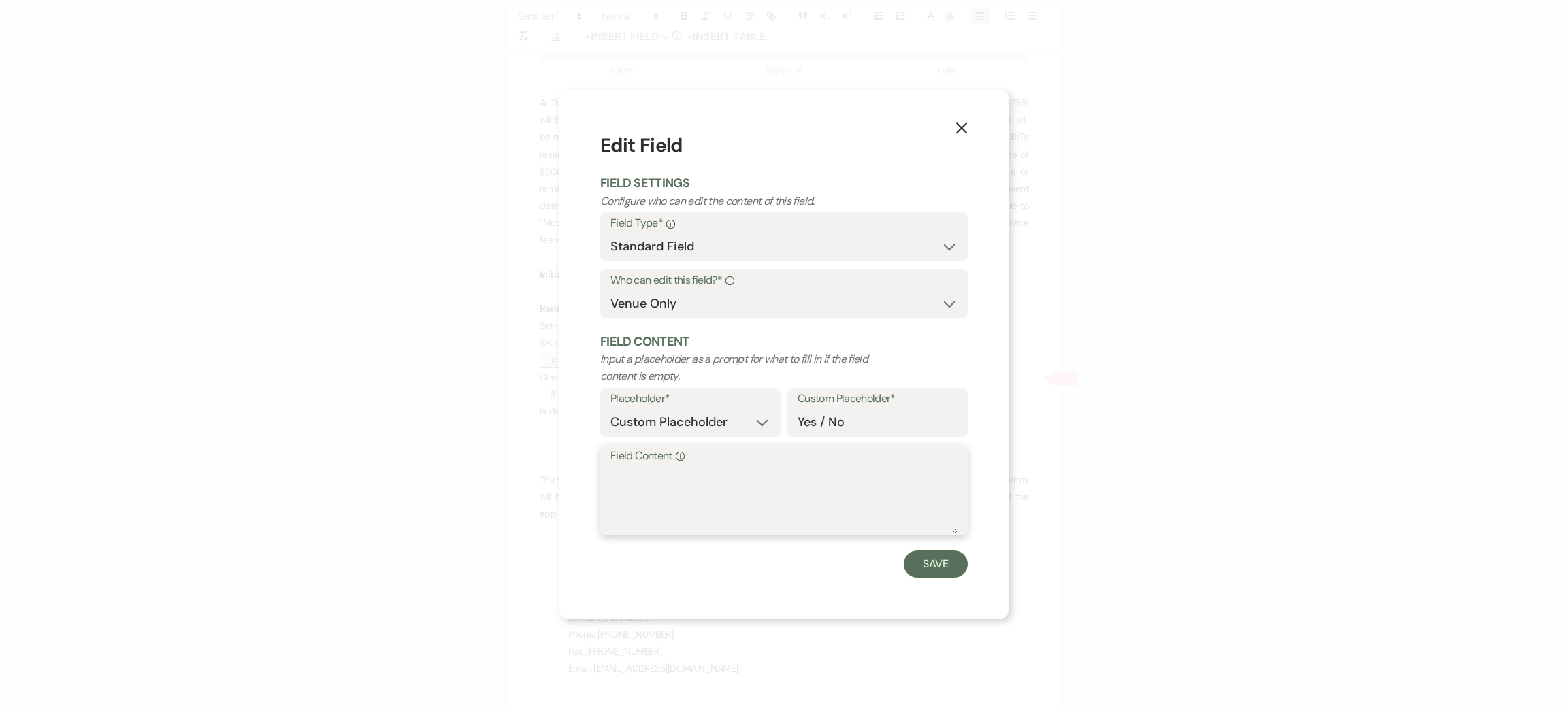
click at [730, 497] on textarea "Field Content Info" at bounding box center [784, 500] width 347 height 68
type textarea "na"
click at [929, 555] on button "Save" at bounding box center [936, 564] width 64 height 27
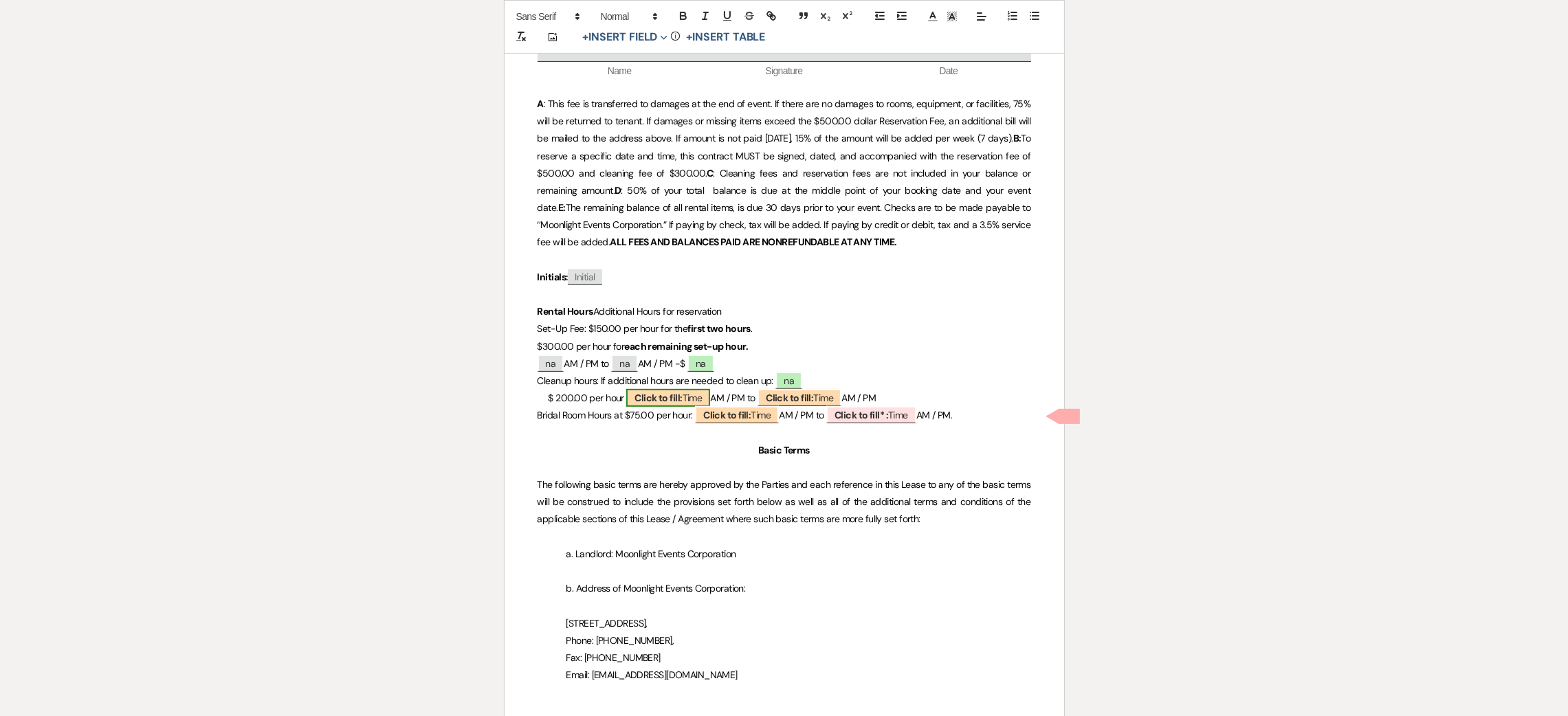
click at [677, 395] on b "Click to fill:" at bounding box center [658, 397] width 48 height 13
select select "Time"
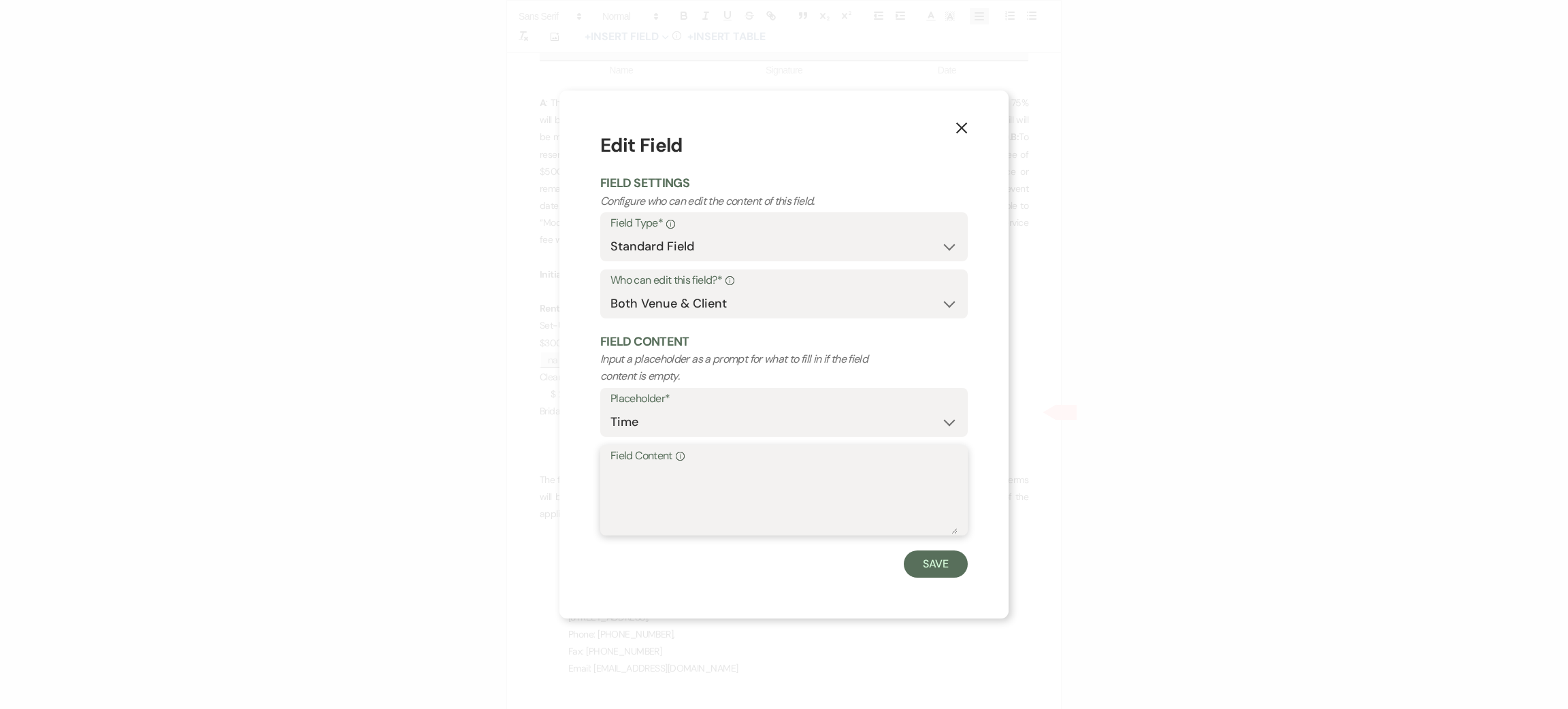
click at [701, 486] on textarea "Field Content Info" at bounding box center [784, 500] width 347 height 68
click at [965, 130] on icon "X" at bounding box center [961, 128] width 13 height 13
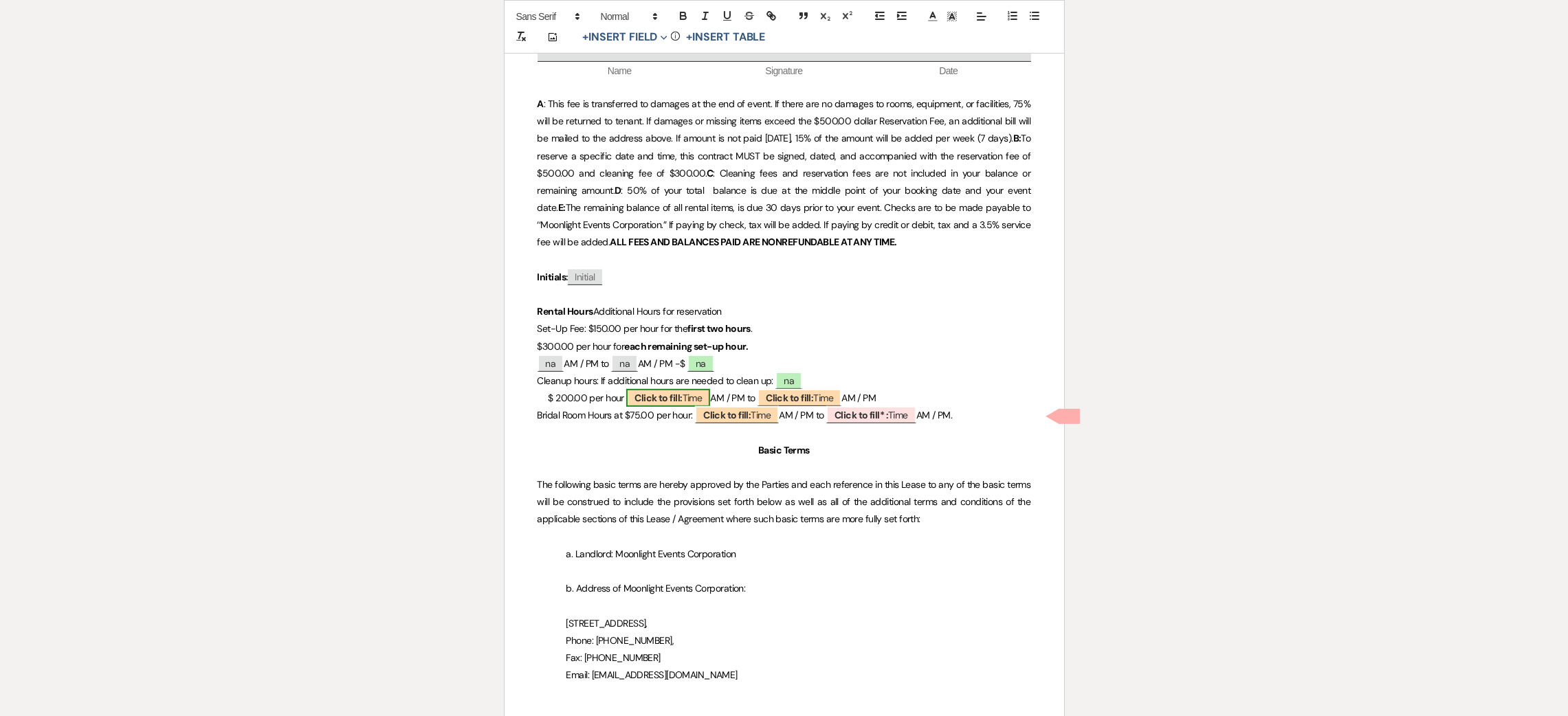
click at [678, 394] on b "Click to fill:" at bounding box center [658, 397] width 48 height 13
select select "Time"
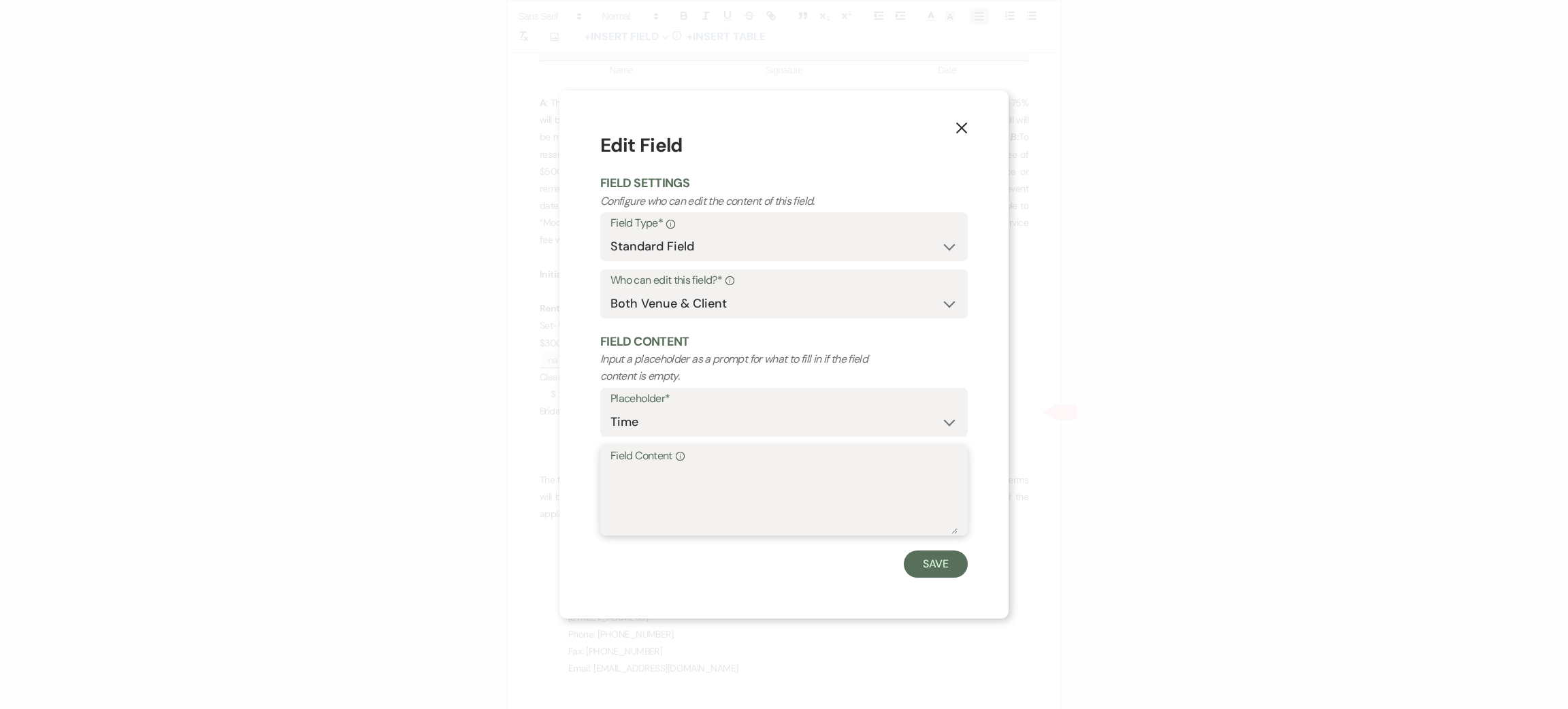
click at [661, 485] on textarea "Field Content Info" at bounding box center [784, 500] width 347 height 68
type textarea "na"
click at [941, 564] on button "Save" at bounding box center [936, 564] width 64 height 27
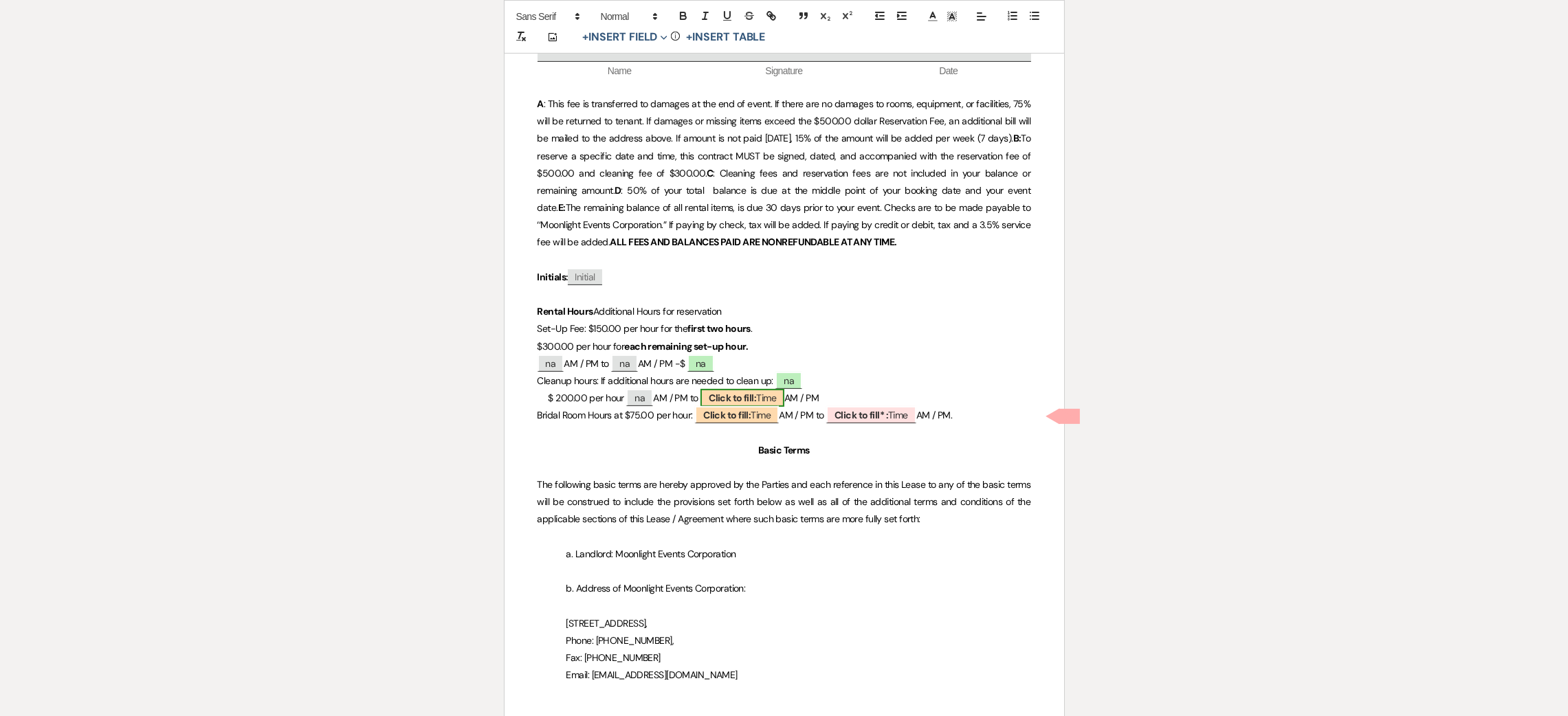
click at [727, 395] on b "Click to fill:" at bounding box center [732, 397] width 48 height 13
select select "Time"
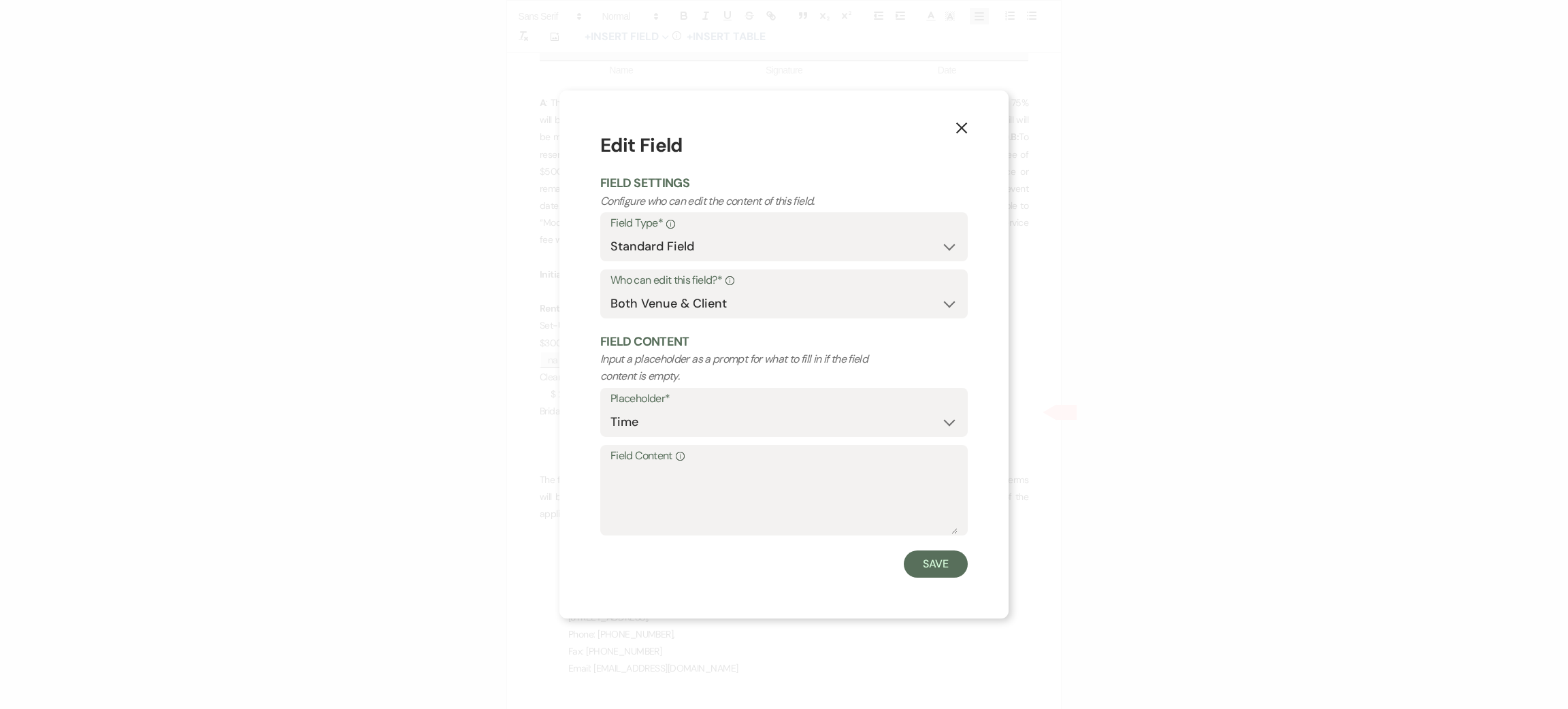
click at [688, 465] on label "Field Content Info" at bounding box center [784, 456] width 347 height 20
click at [688, 467] on textarea "Field Content Info" at bounding box center [784, 500] width 347 height 68
type textarea "na"
click at [921, 575] on button "Save" at bounding box center [936, 564] width 64 height 27
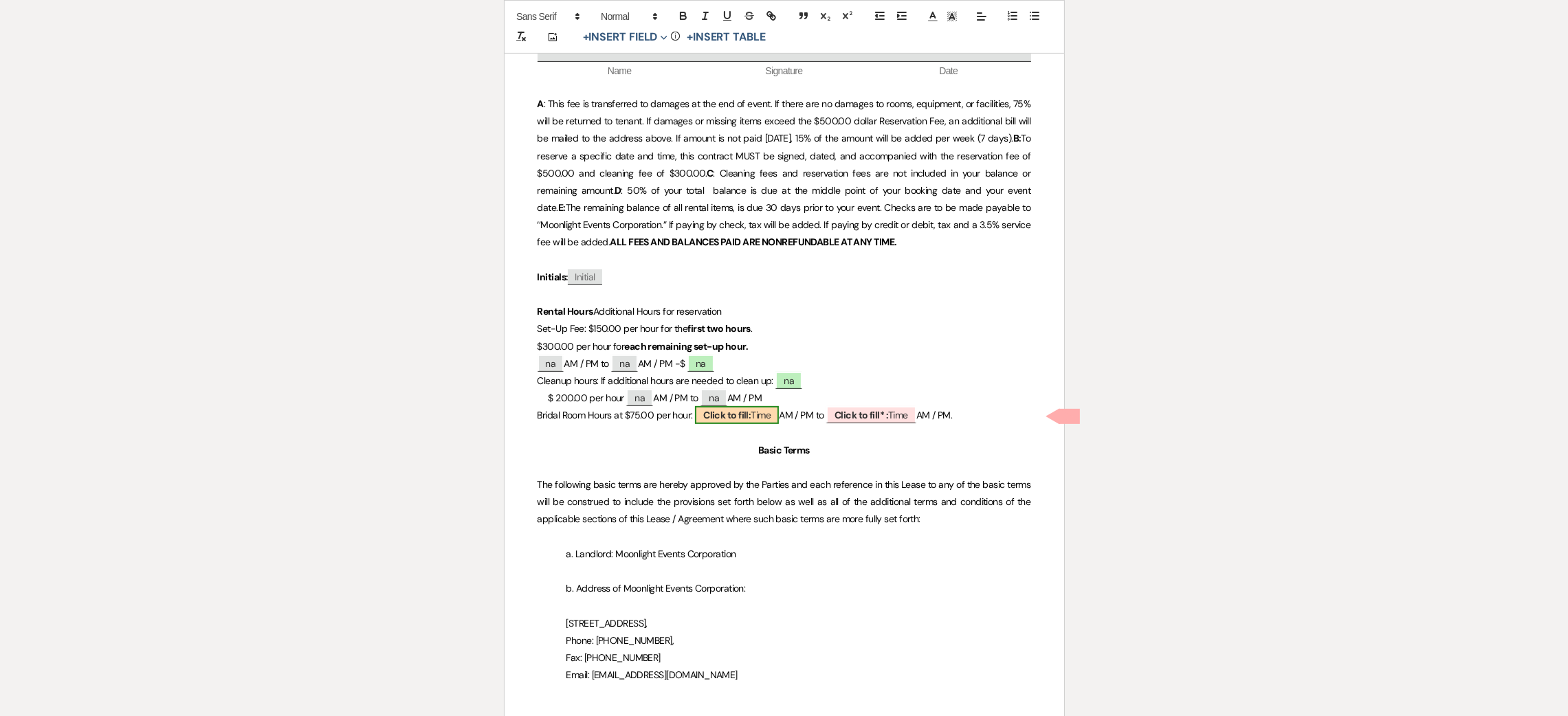
click at [729, 414] on b "Click to fill:" at bounding box center [727, 415] width 48 height 13
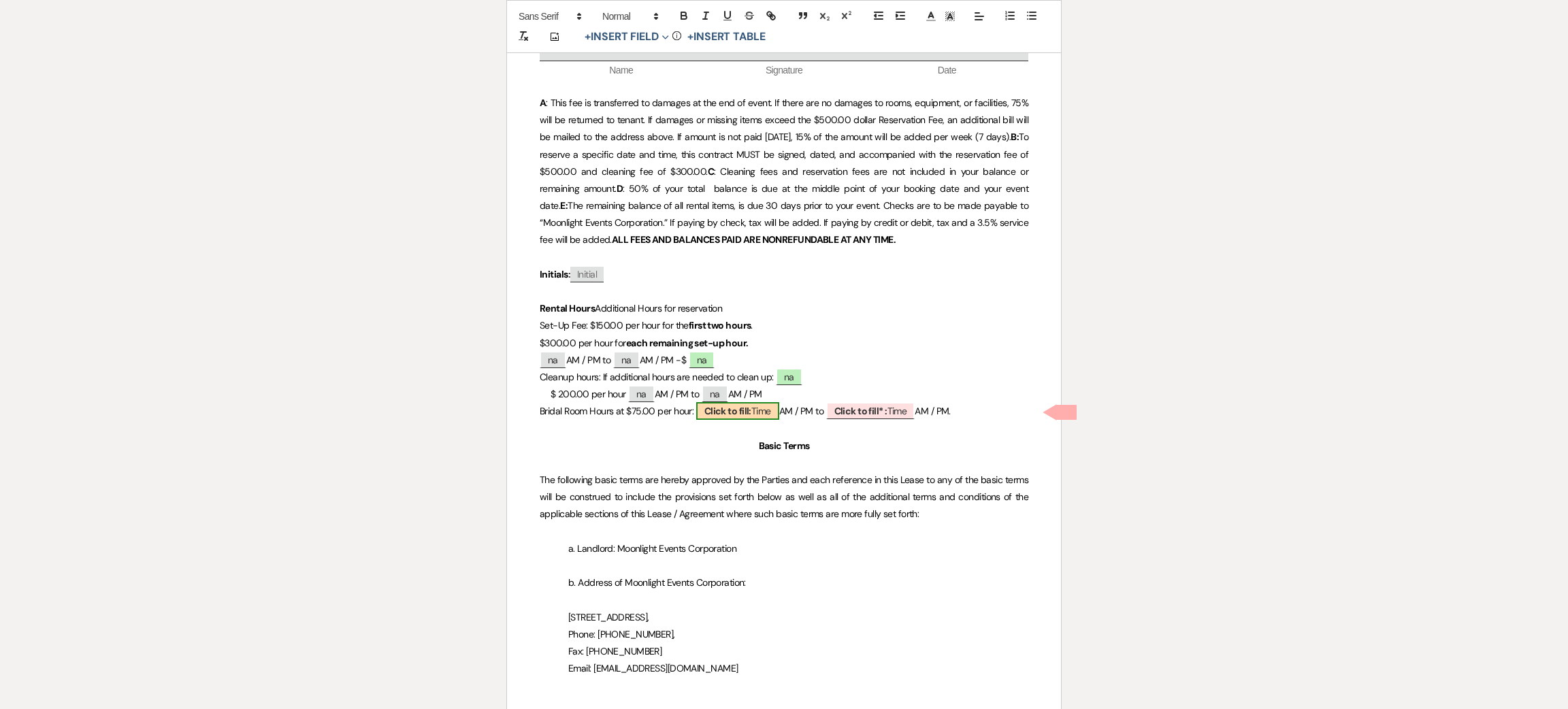
select select "Time"
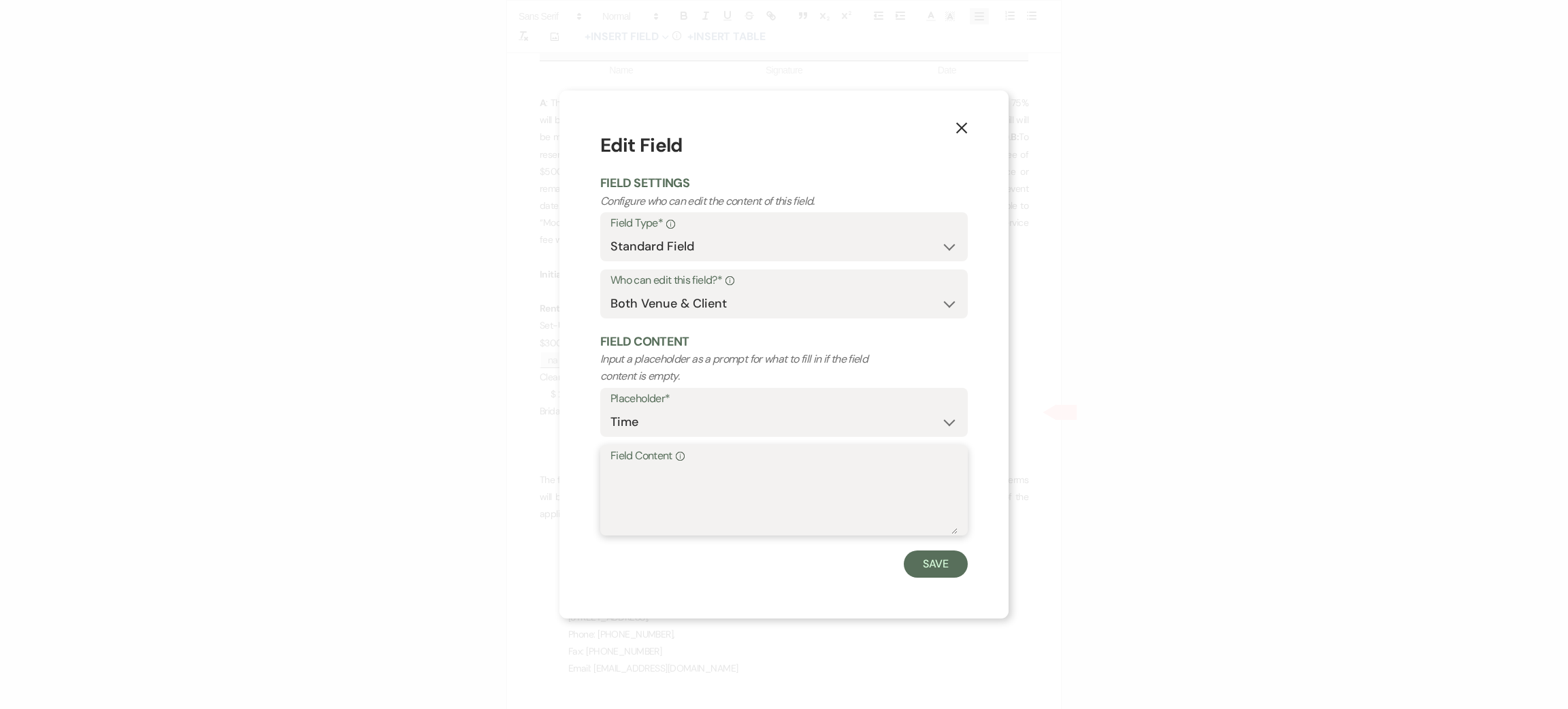
click at [736, 477] on textarea "Field Content Info" at bounding box center [784, 500] width 347 height 68
type textarea "na"
click at [942, 560] on button "Save" at bounding box center [936, 564] width 64 height 27
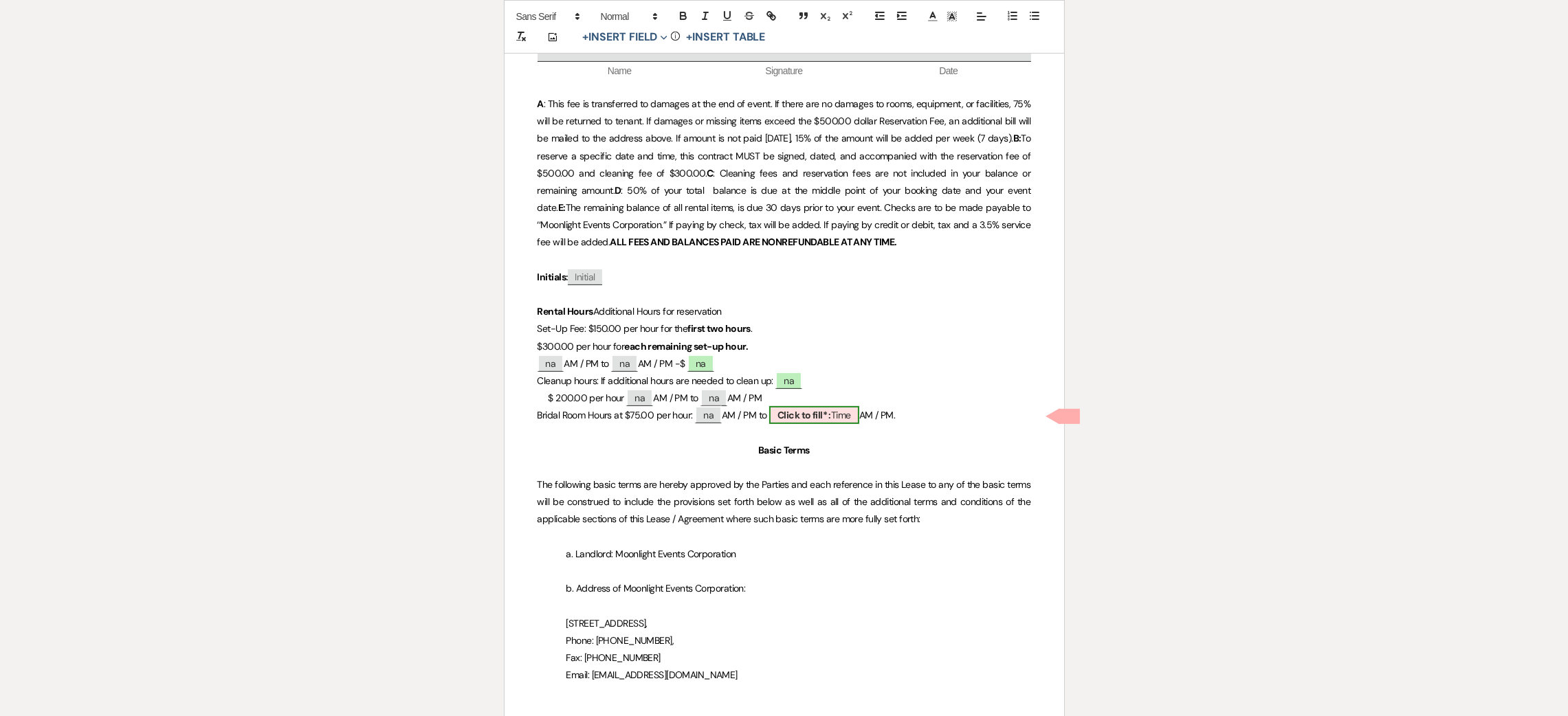
click at [839, 417] on span "Click to fill* : Time" at bounding box center [814, 415] width 90 height 17
select select "owner"
select select "Time"
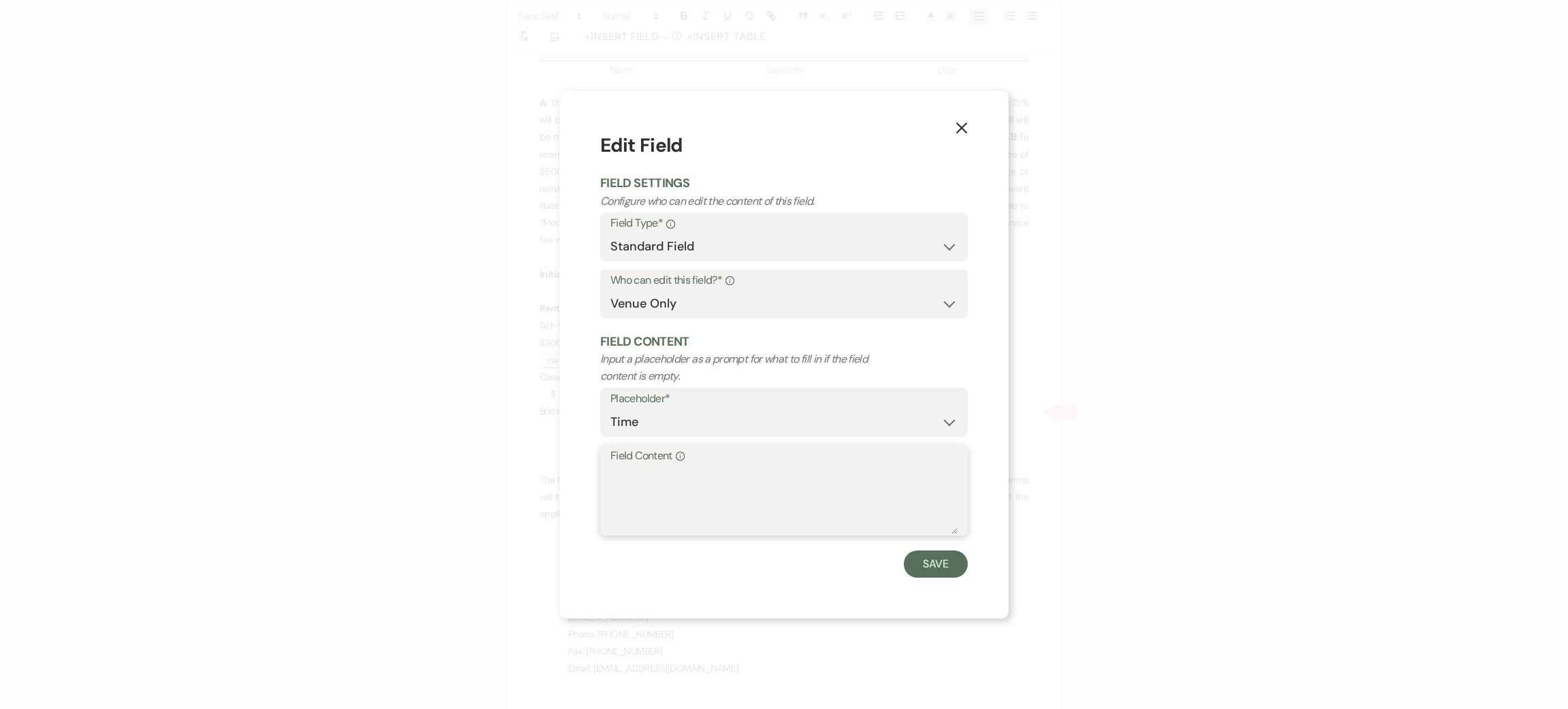
click at [790, 463] on div "Field Content Info" at bounding box center [784, 491] width 367 height 90
type textarea "na"
click at [937, 557] on button "Save" at bounding box center [936, 564] width 64 height 27
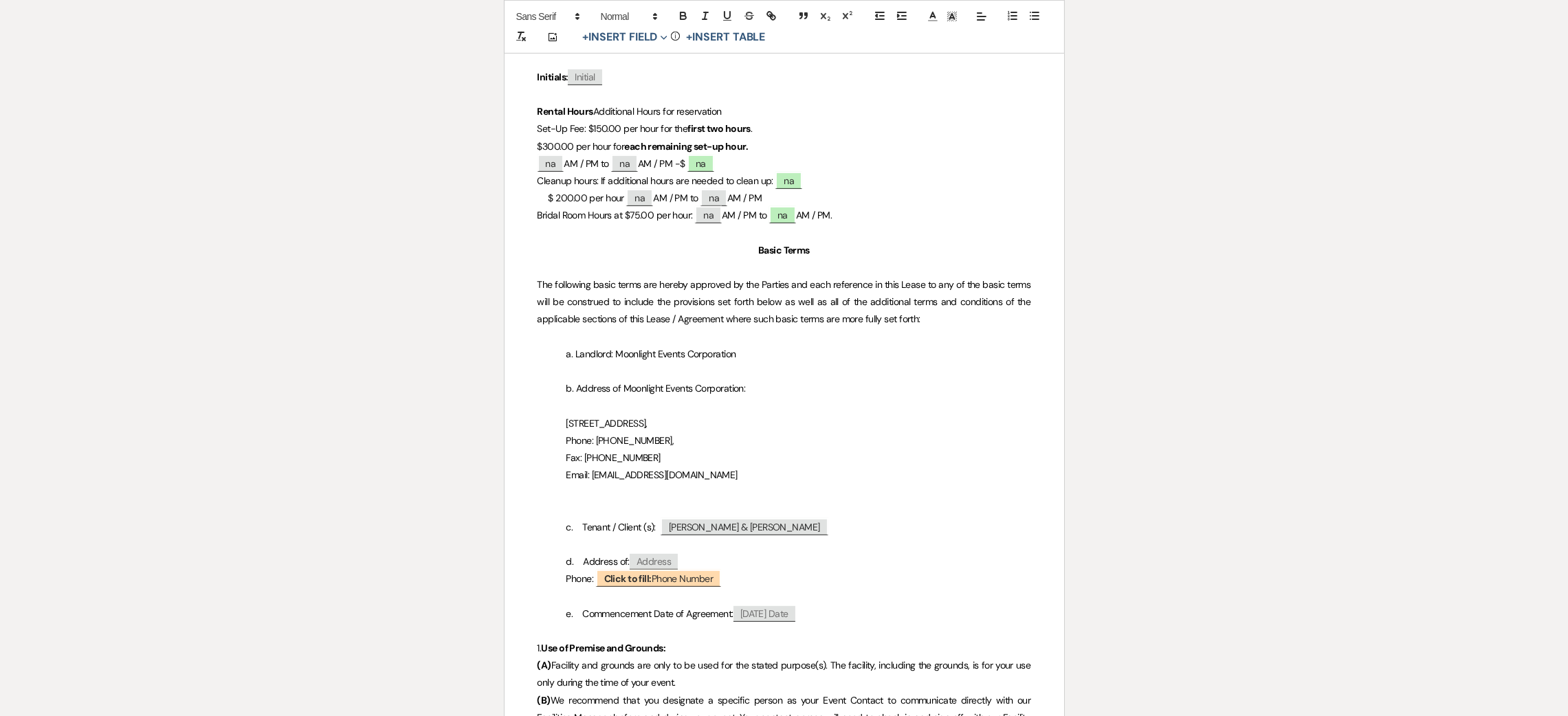
scroll to position [1134, 0]
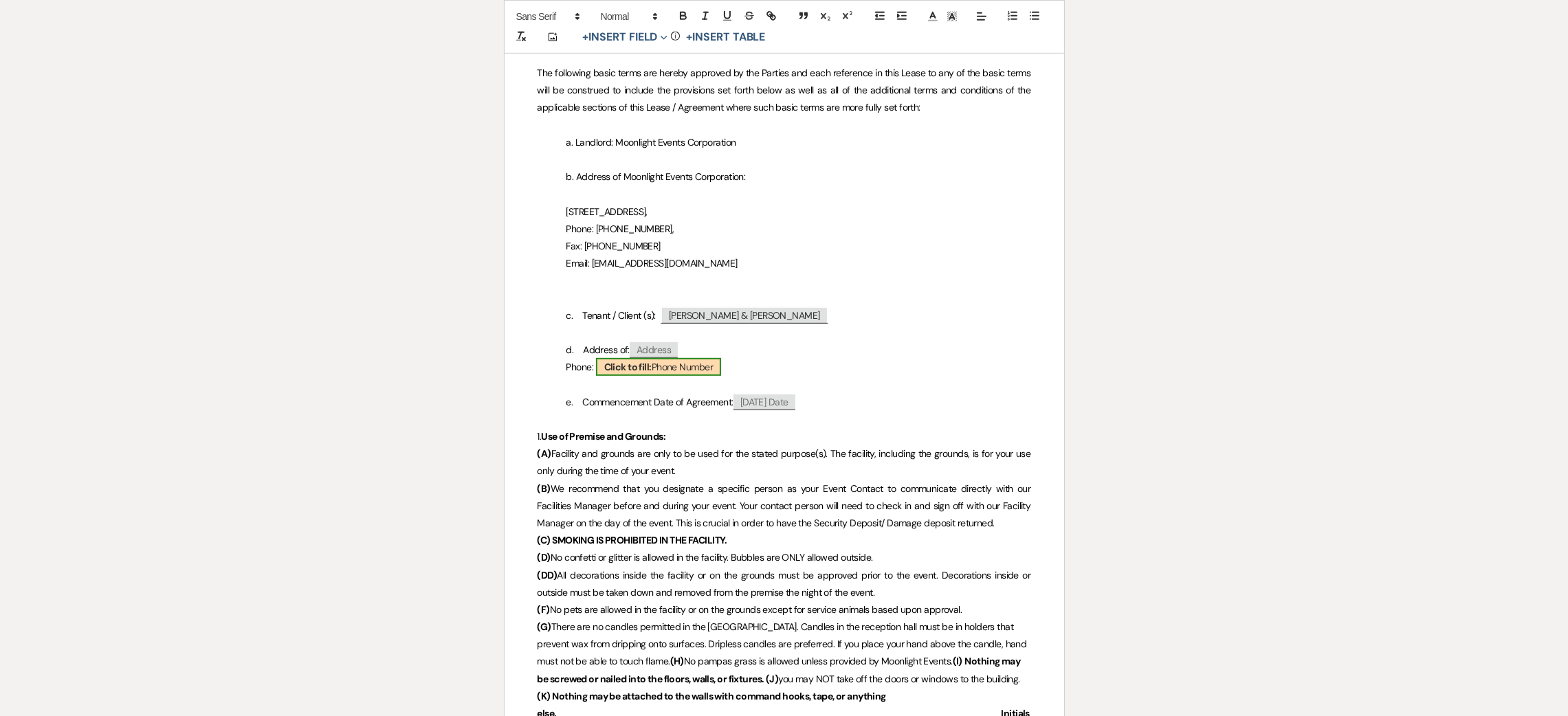
click at [703, 370] on span "Click to fill: Phone Number" at bounding box center [658, 367] width 125 height 17
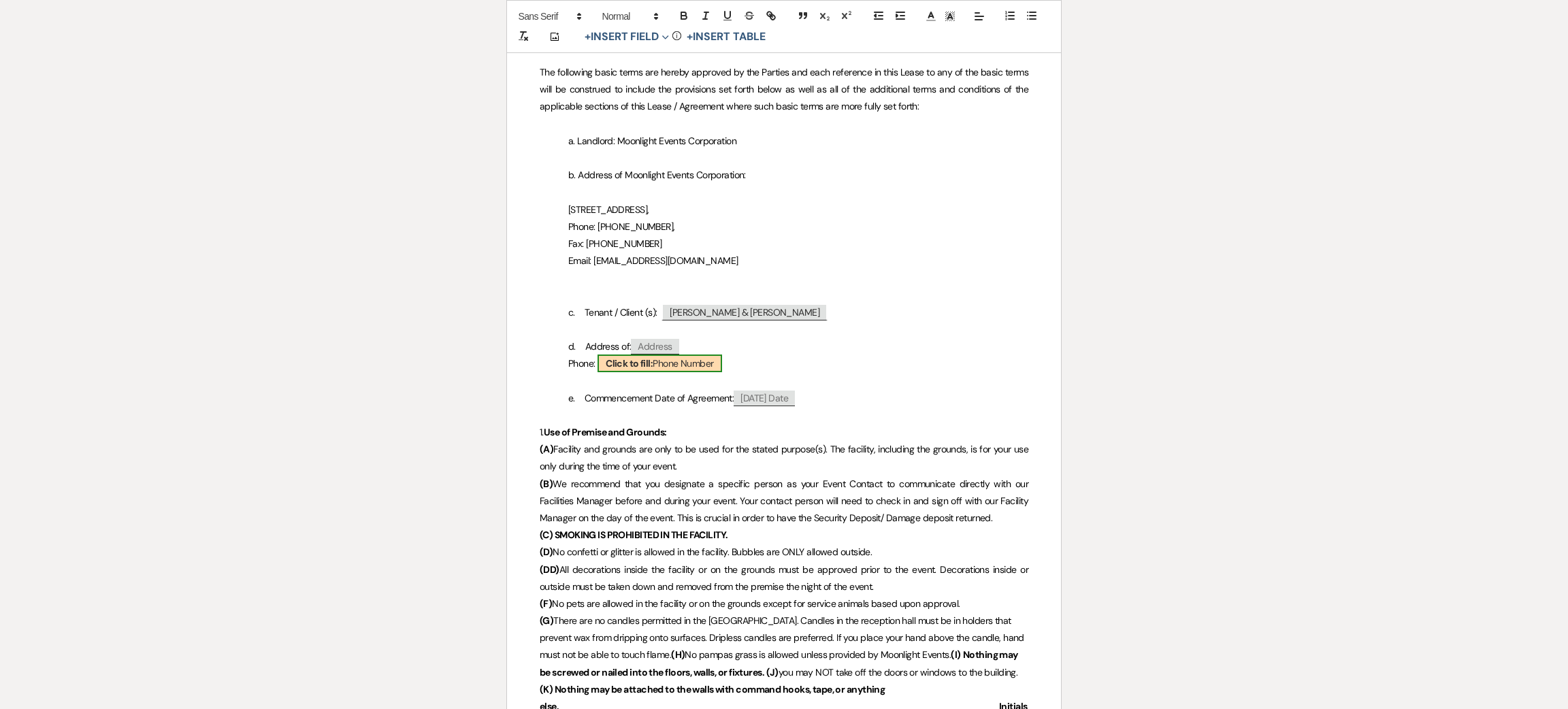
select select "Phone Number"
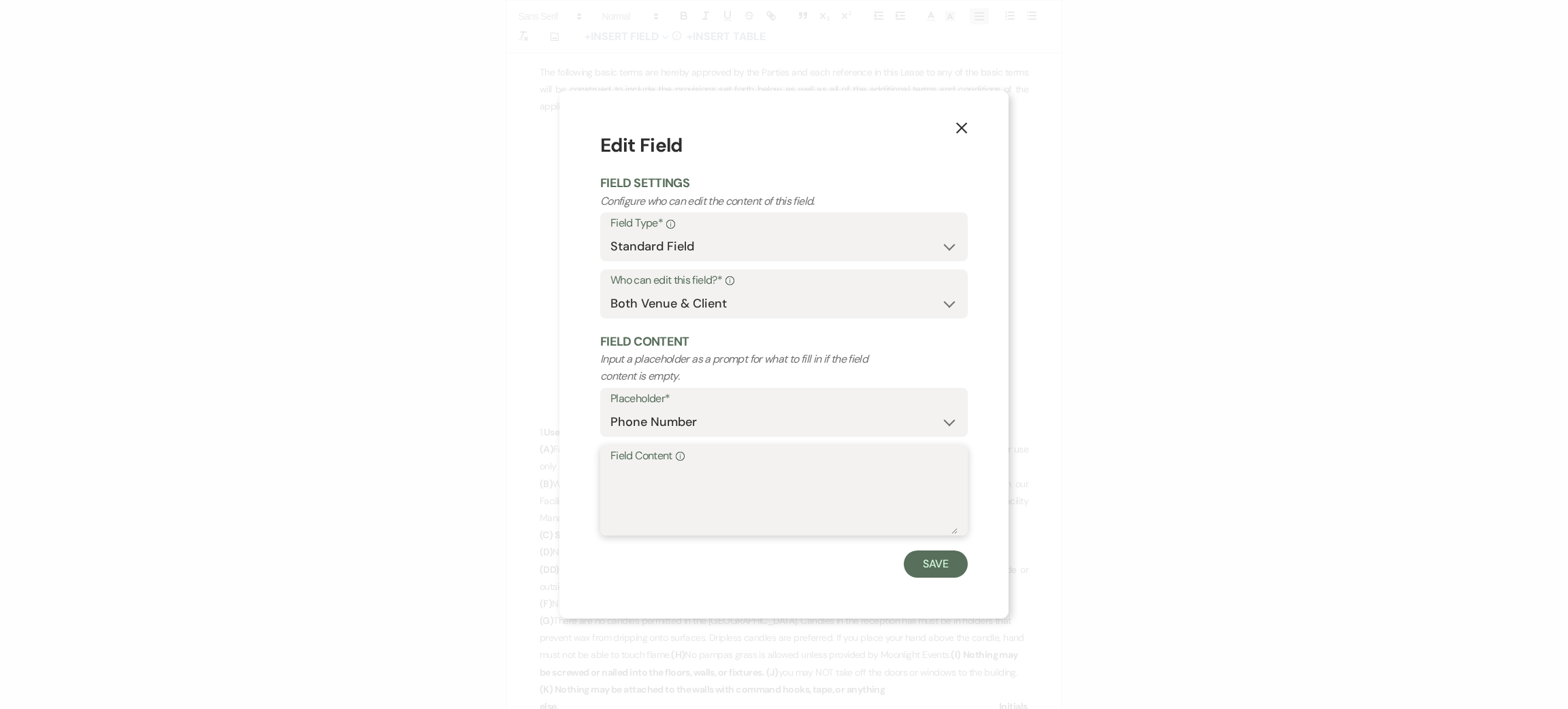
click at [704, 492] on textarea "Field Content Info" at bounding box center [784, 500] width 347 height 68
type textarea "5037160678"
click at [941, 555] on button "Save" at bounding box center [936, 564] width 64 height 27
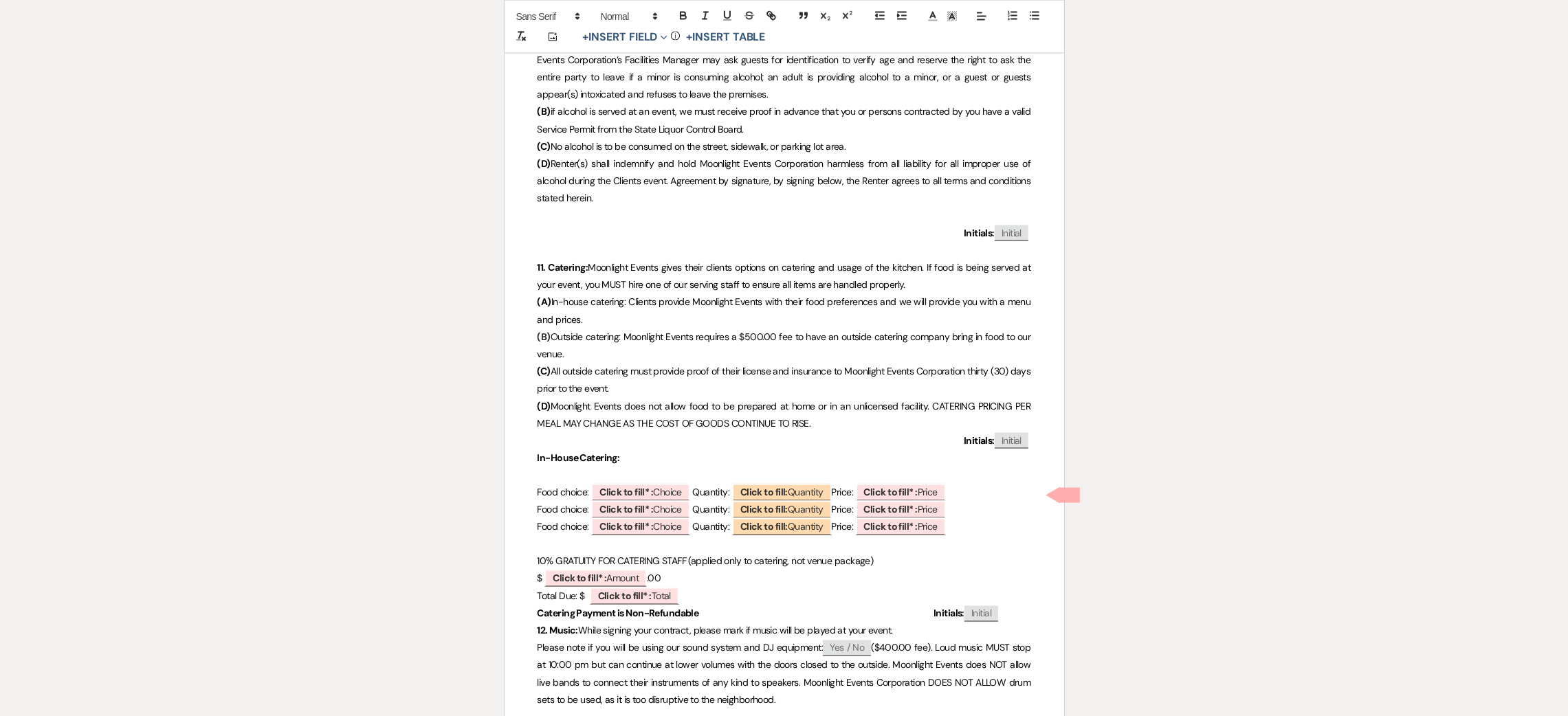
scroll to position [3505, 0]
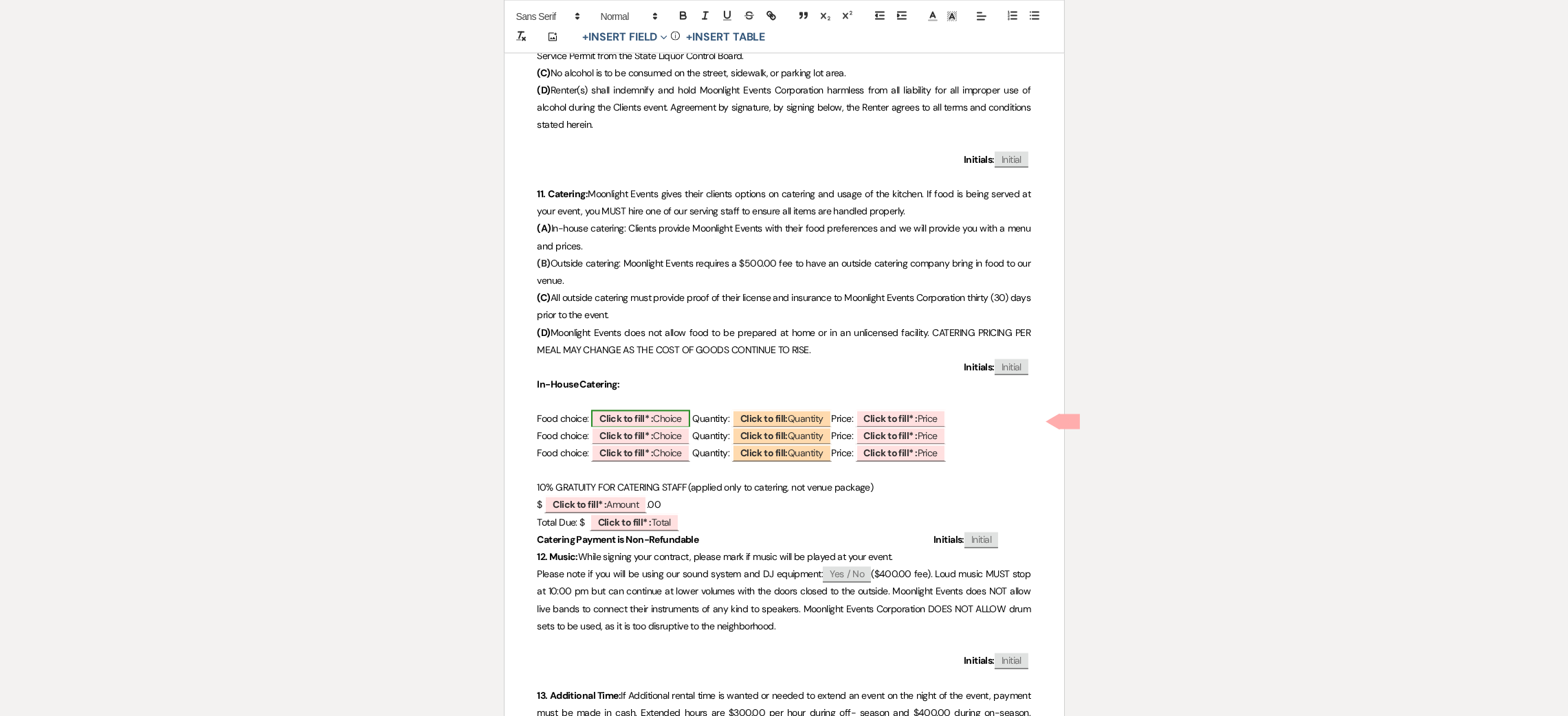
click at [653, 420] on b "Click to fill* :" at bounding box center [626, 419] width 53 height 13
select select "owner"
select select "custom_placeholder"
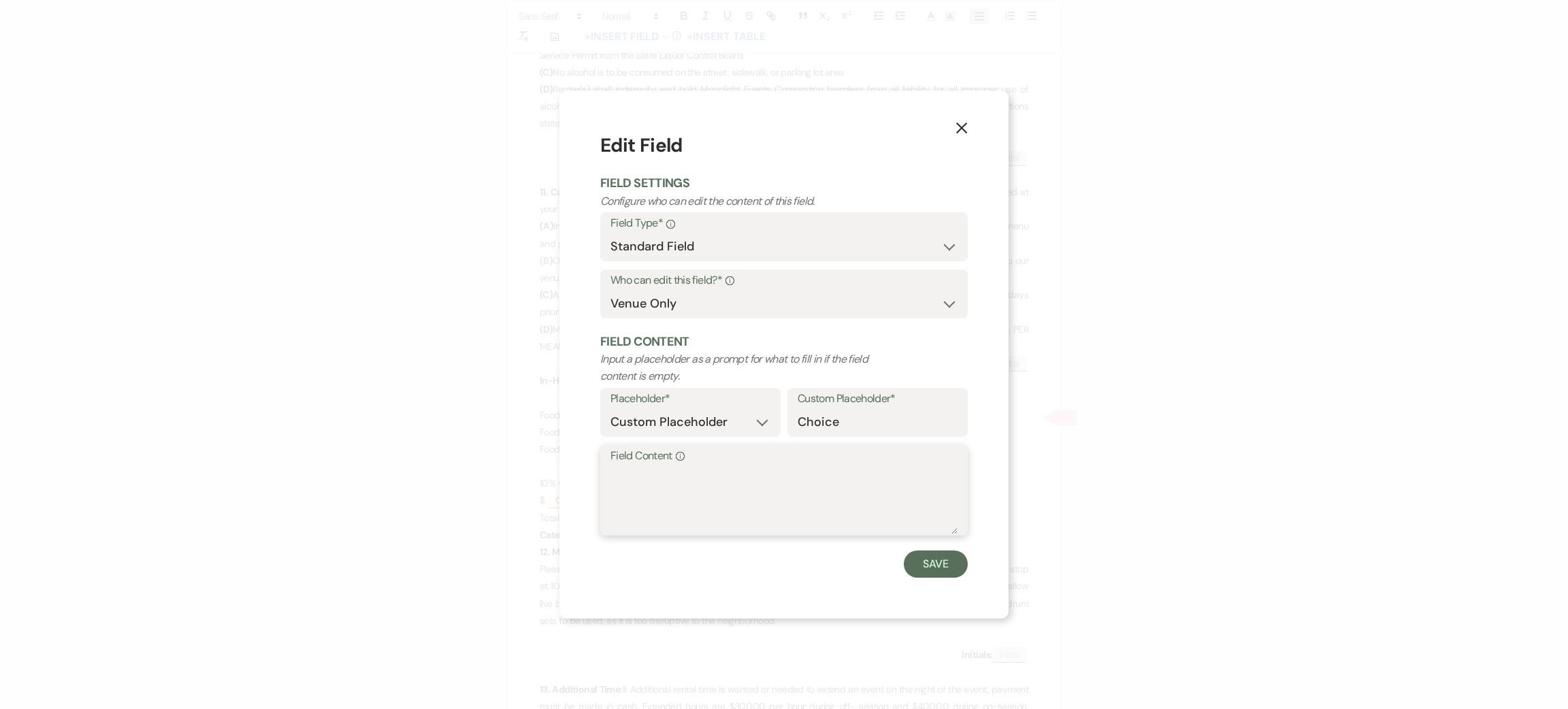
click at [655, 494] on textarea "Field Content Info" at bounding box center [784, 500] width 347 height 68
click at [629, 488] on textarea "Field Content Info" at bounding box center [784, 500] width 347 height 68
click at [956, 129] on icon "X" at bounding box center [961, 128] width 13 height 13
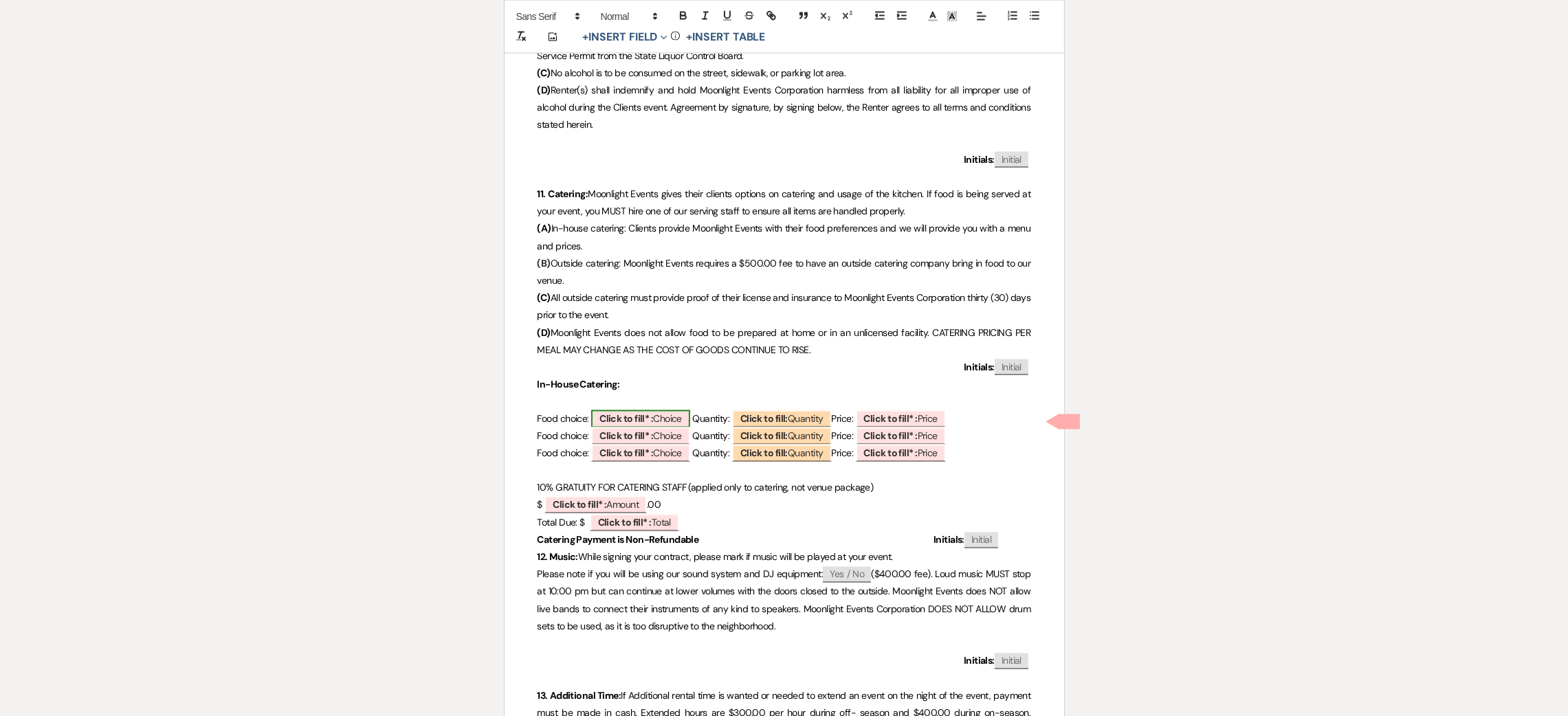
click at [646, 423] on b "Click to fill* :" at bounding box center [626, 419] width 53 height 13
select select "owner"
select select "custom_placeholder"
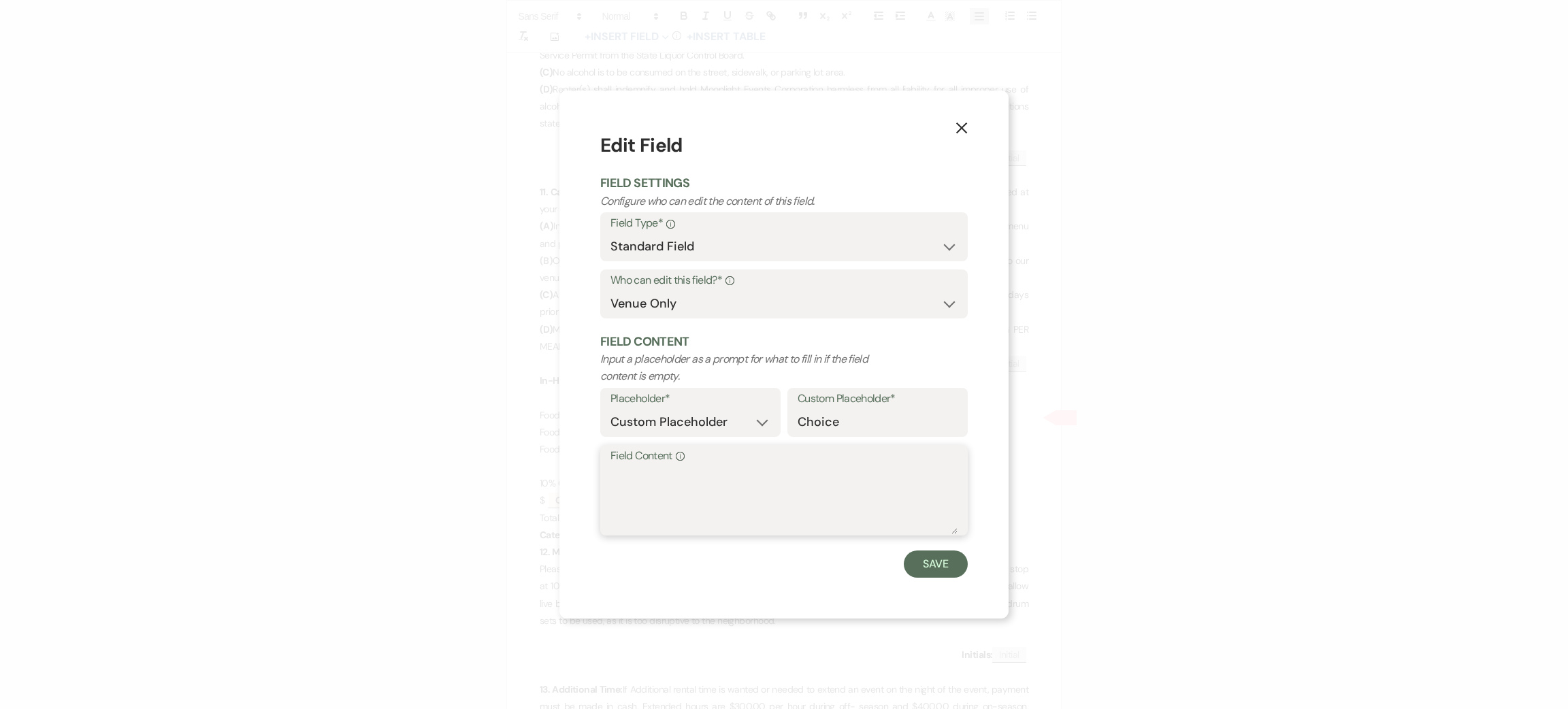
click at [643, 485] on textarea "Field Content Info" at bounding box center [784, 500] width 347 height 68
type textarea "elegant meal"
click at [944, 562] on button "Save" at bounding box center [936, 564] width 64 height 27
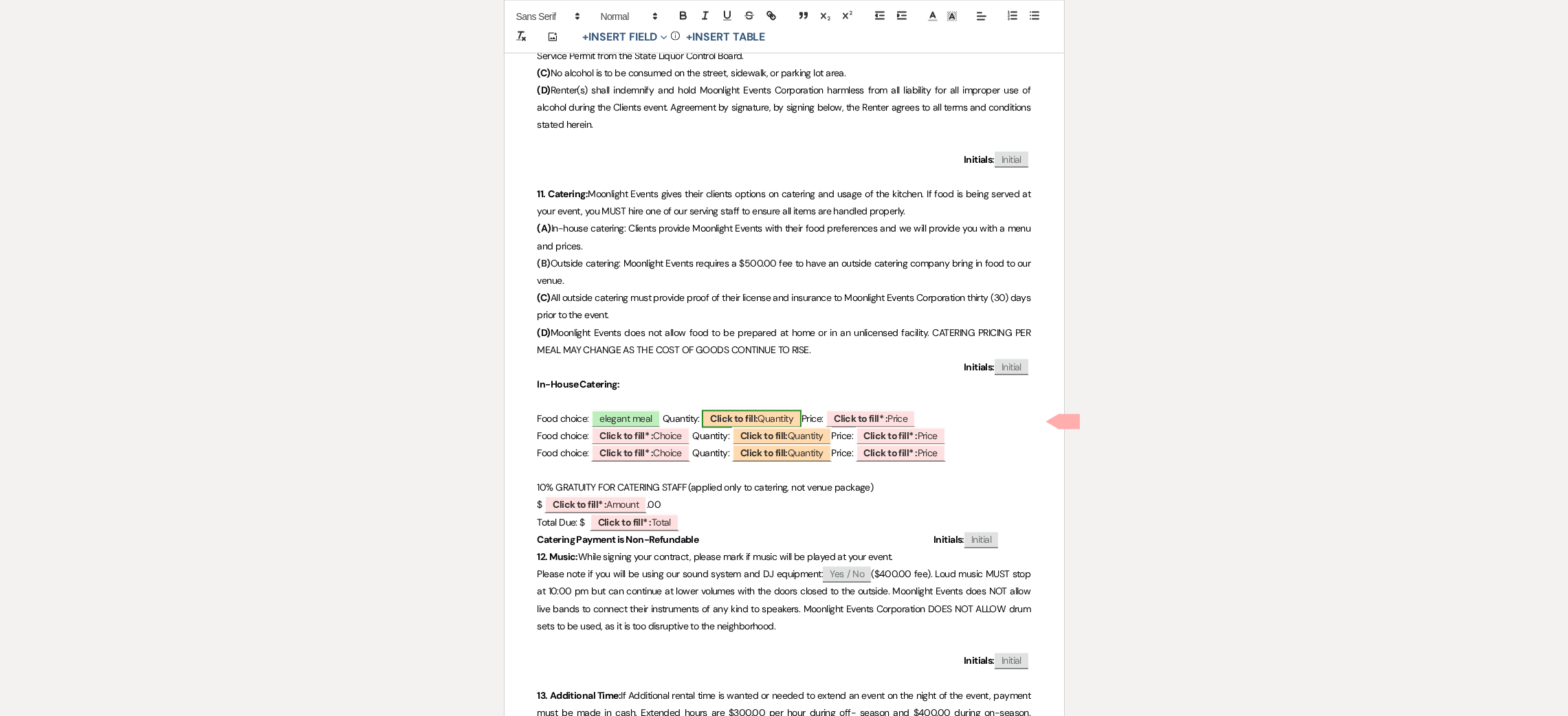
click at [764, 422] on span "Click to fill: [PERSON_NAME]" at bounding box center [751, 419] width 100 height 17
select select "custom_placeholder"
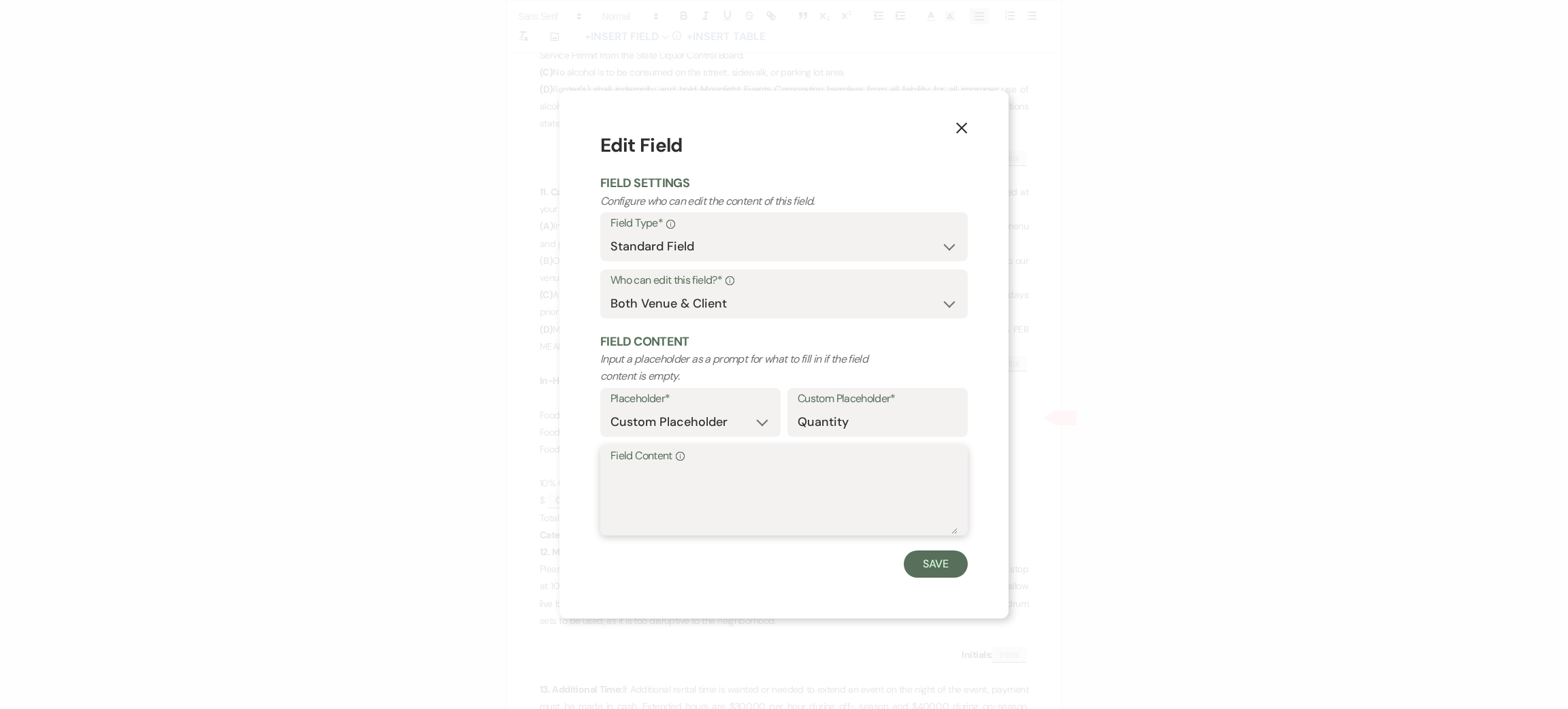
click at [759, 486] on textarea "Field Content Info" at bounding box center [784, 500] width 347 height 68
type textarea "75"
click at [911, 557] on button "Save" at bounding box center [936, 564] width 64 height 27
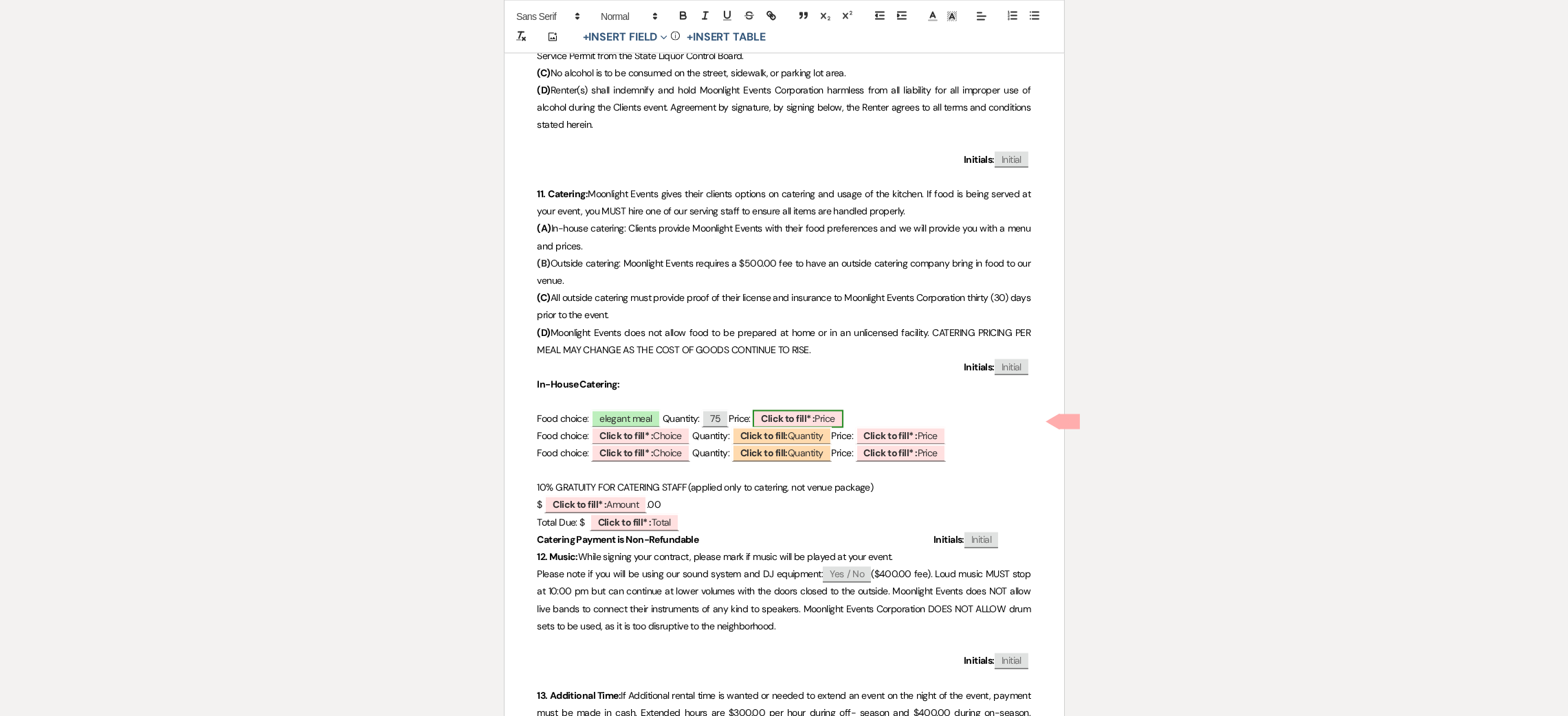
click at [788, 416] on b "Click to fill* :" at bounding box center [787, 419] width 53 height 13
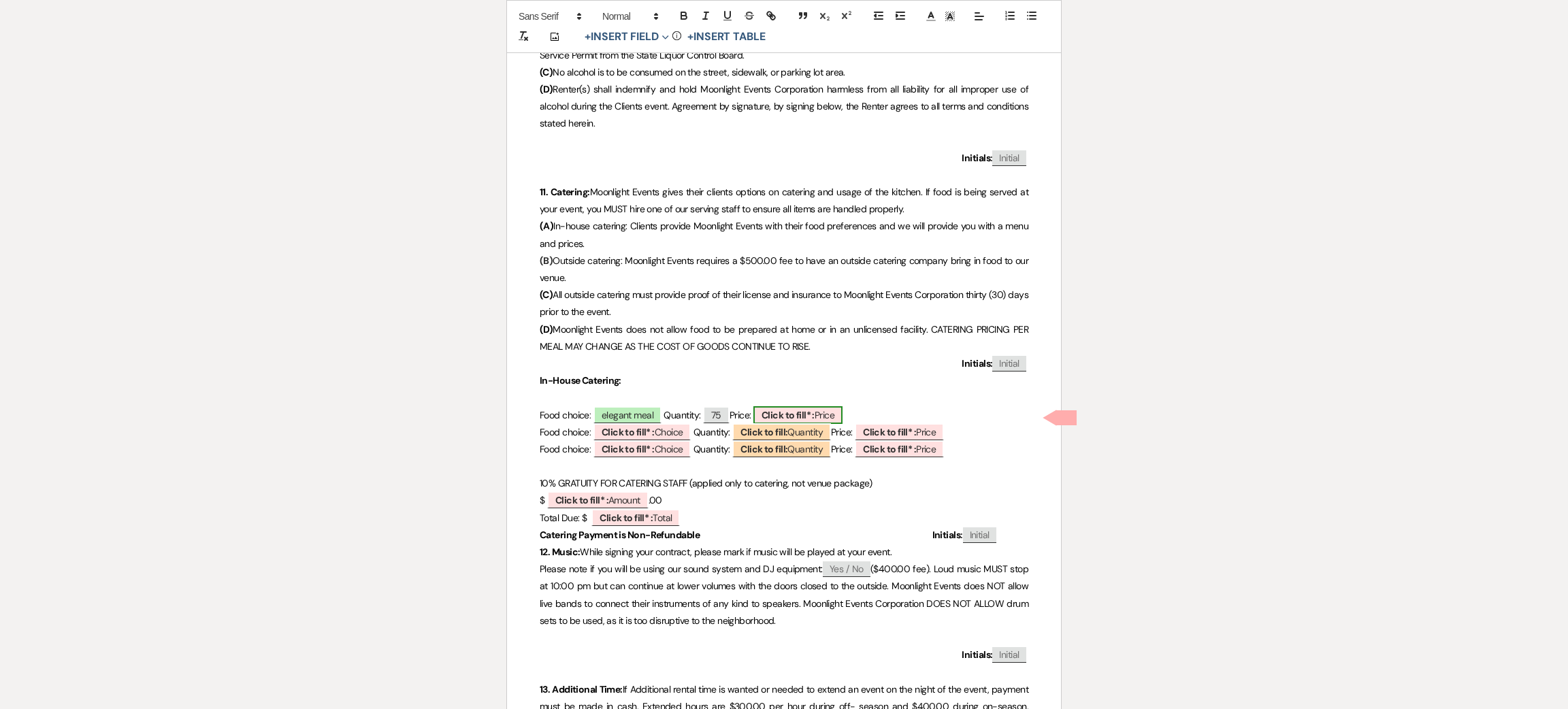
select select "owner"
select select "custom_placeholder"
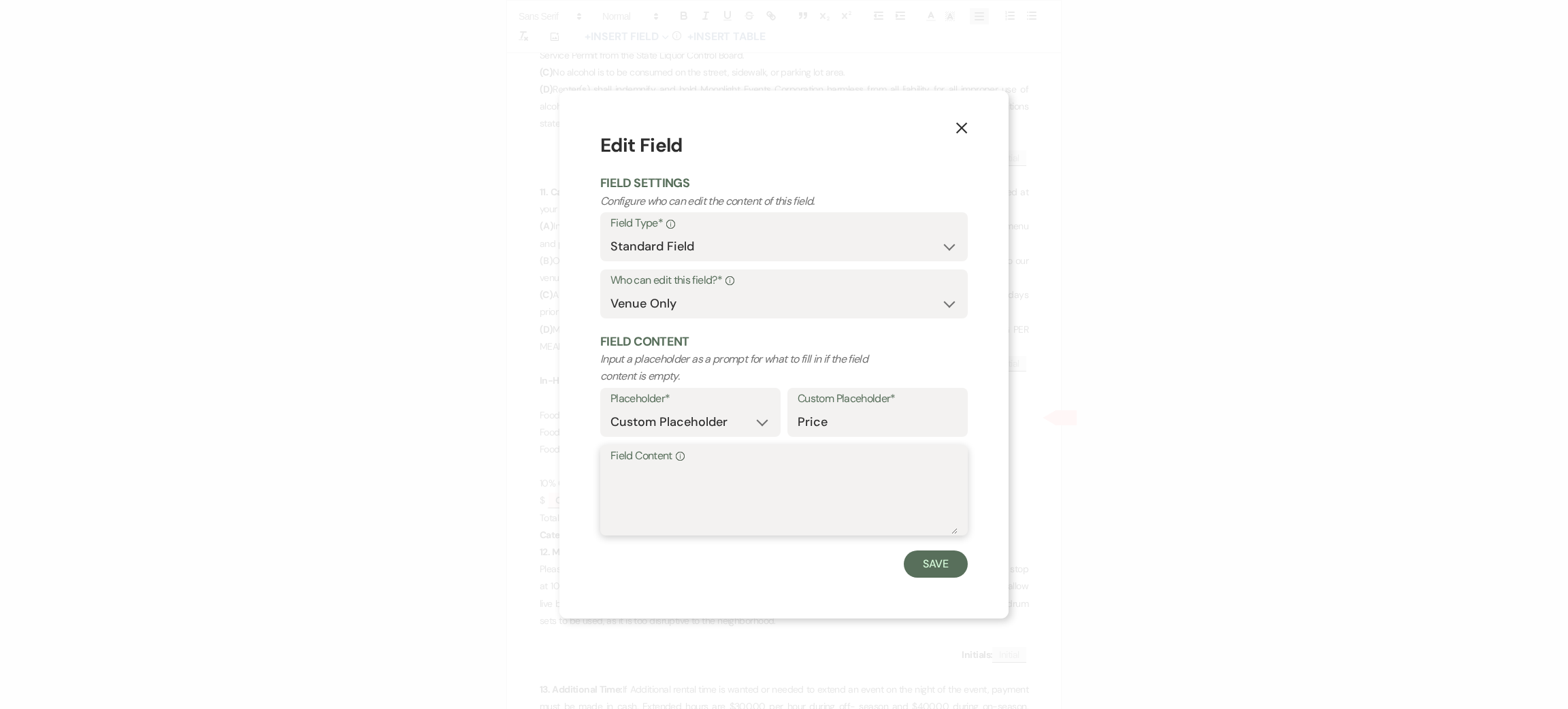
click at [785, 497] on textarea "Field Content Info" at bounding box center [784, 500] width 347 height 68
type textarea "100 included"
click at [934, 563] on button "Save" at bounding box center [936, 564] width 64 height 27
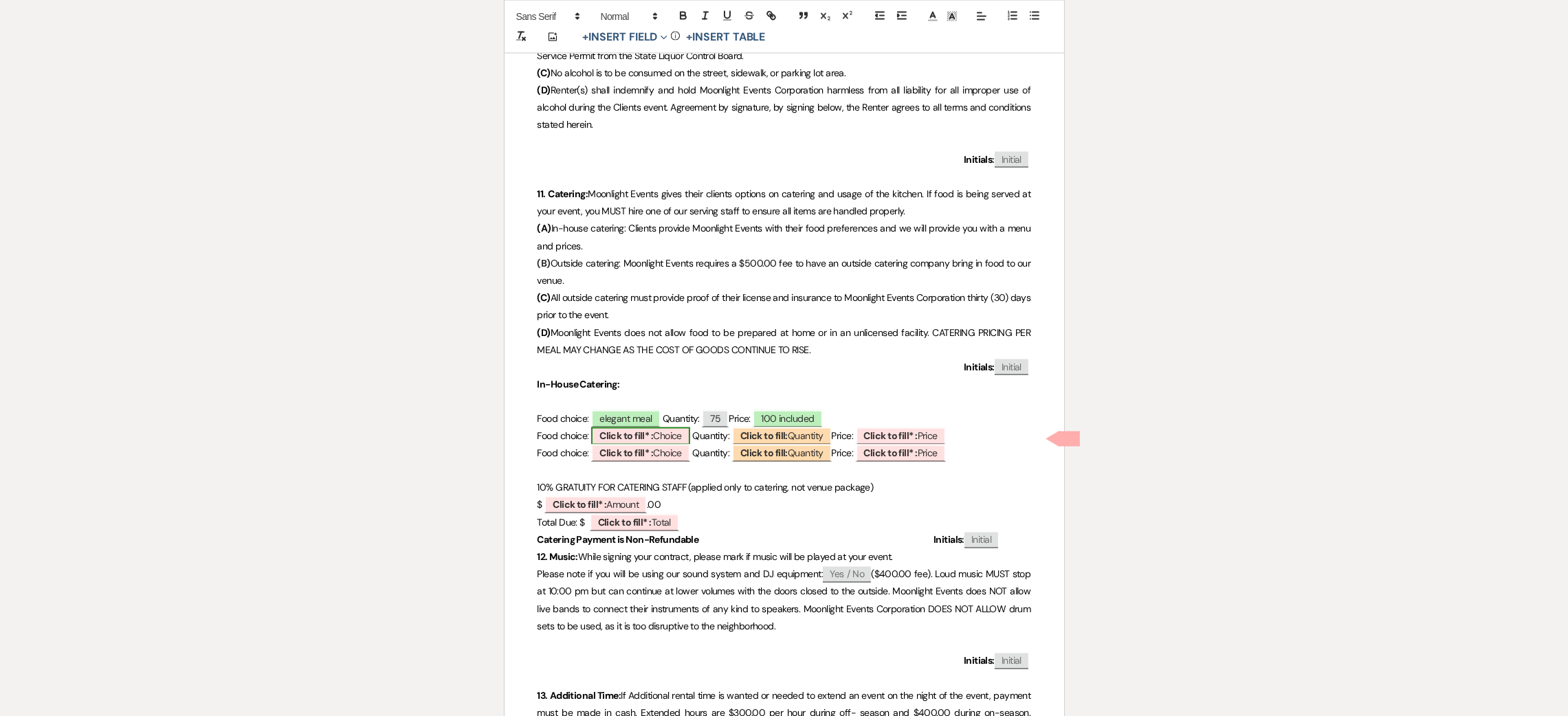
click at [650, 441] on b "Click to fill* :" at bounding box center [626, 436] width 53 height 13
select select "owner"
select select "custom_placeholder"
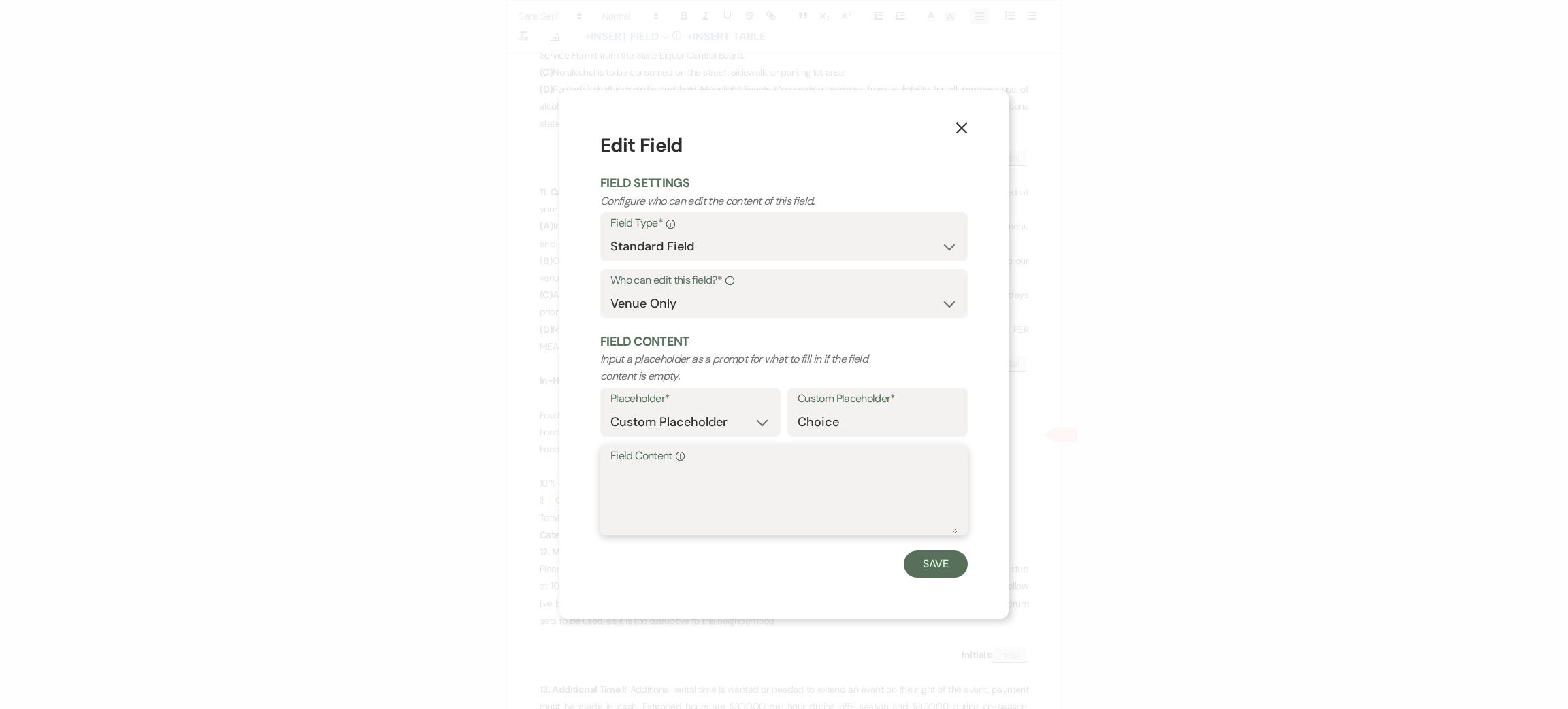
click at [659, 492] on textarea "Field Content Info" at bounding box center [784, 500] width 347 height 68
type textarea "na"
click at [945, 555] on button "Save" at bounding box center [936, 564] width 64 height 27
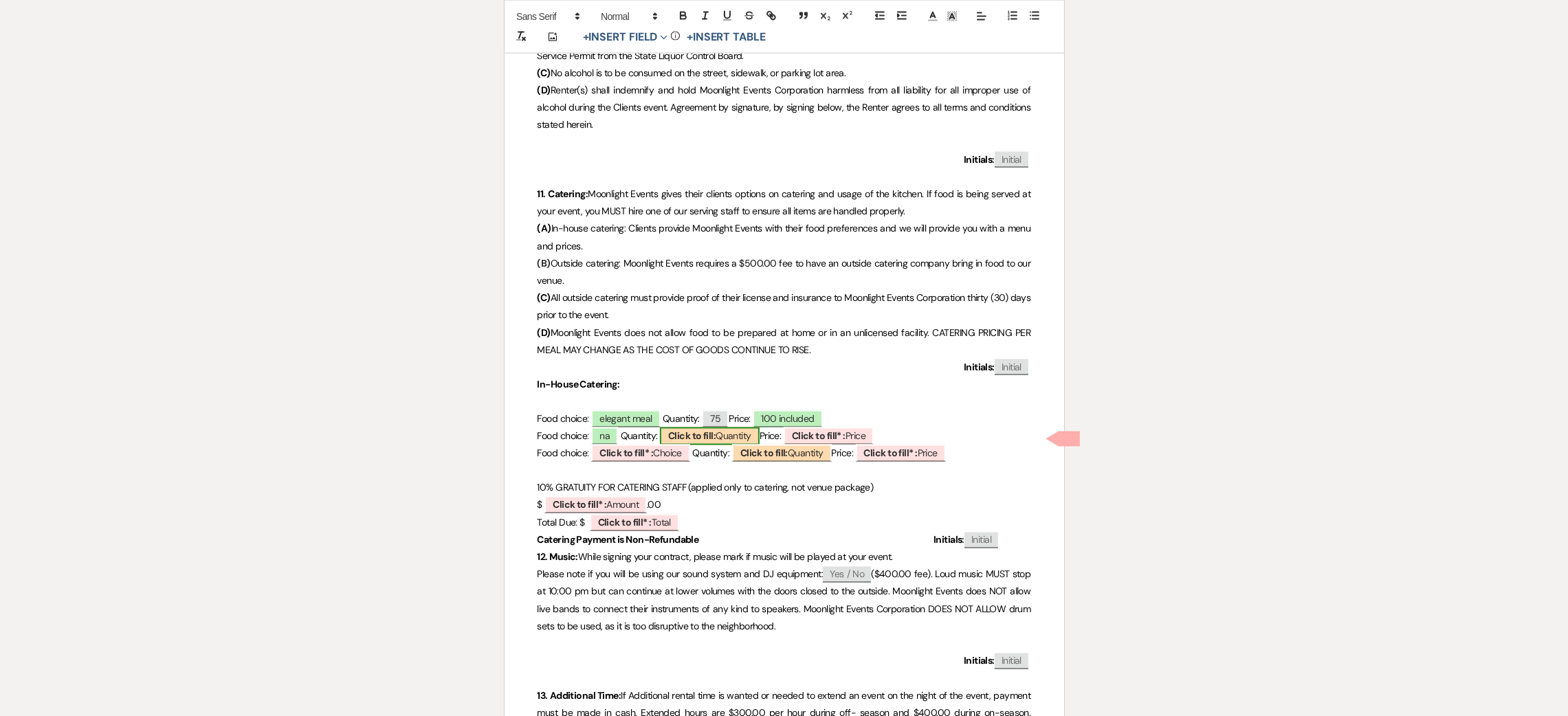
click at [731, 431] on span "Click to fill: [PERSON_NAME]" at bounding box center [709, 436] width 100 height 17
select select "custom_placeholder"
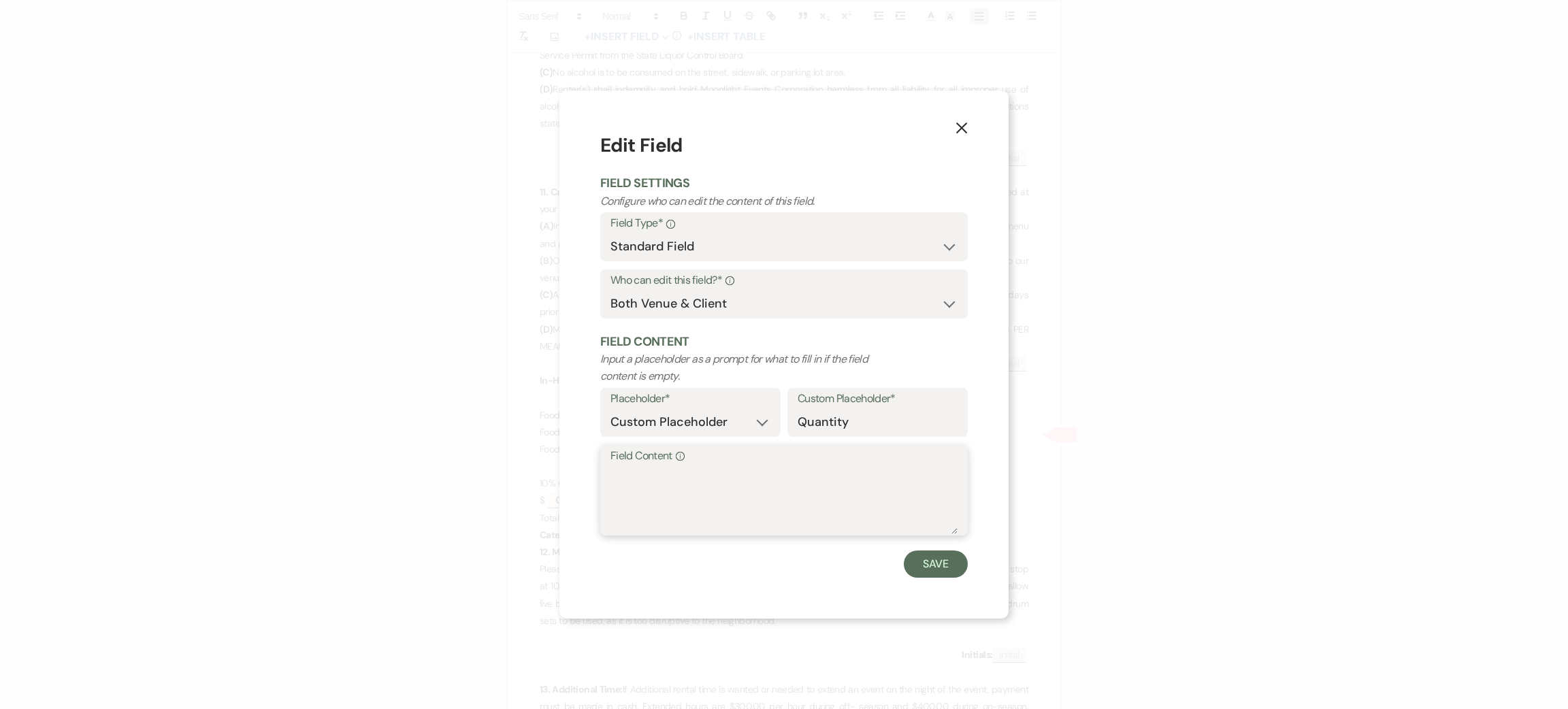
click at [783, 492] on textarea "Field Content Info" at bounding box center [784, 500] width 347 height 68
type textarea "na"
click at [949, 575] on button "Save" at bounding box center [936, 564] width 64 height 27
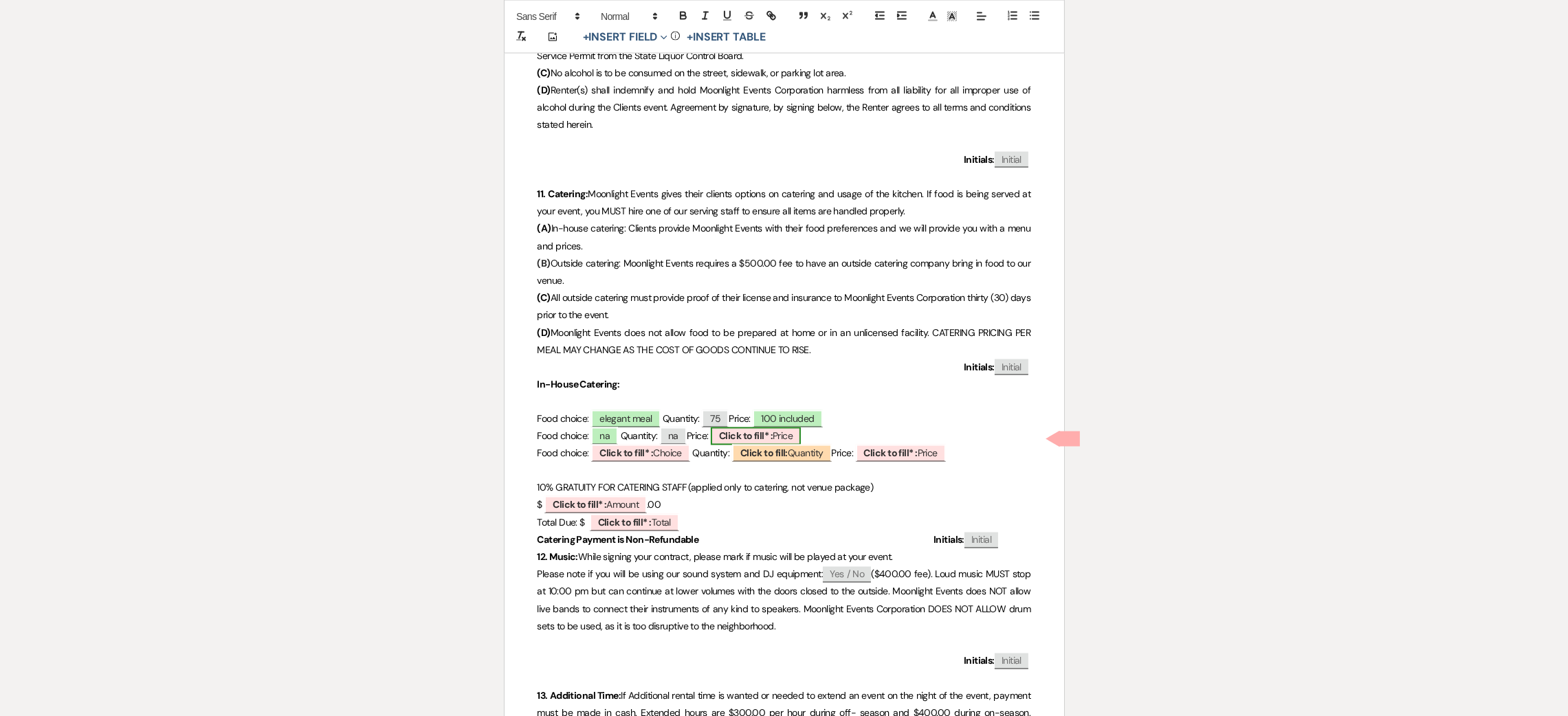
click at [772, 431] on b "Click to fill* :" at bounding box center [745, 436] width 53 height 13
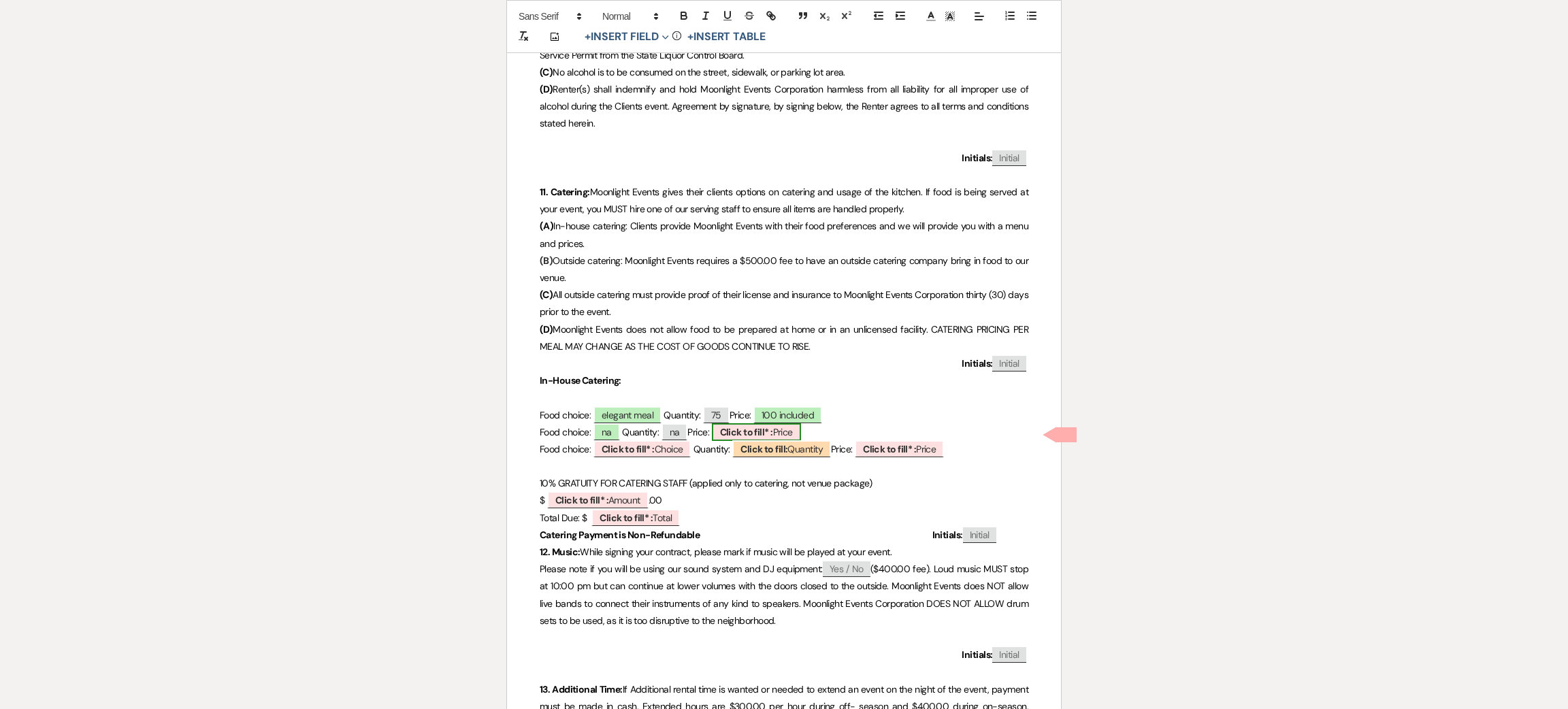
select select "owner"
select select "custom_placeholder"
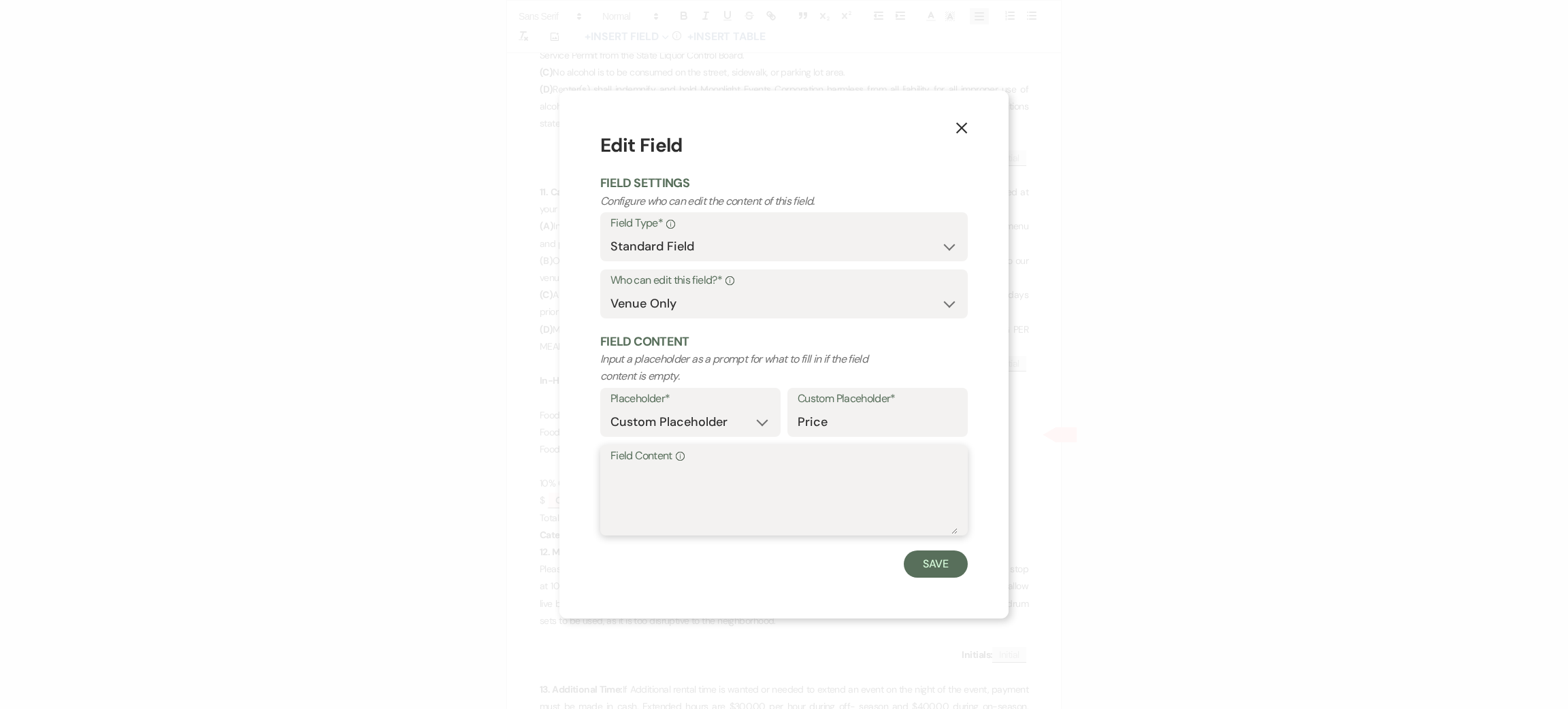
click at [775, 486] on textarea "Field Content Info" at bounding box center [784, 500] width 347 height 68
type textarea "na"
click at [932, 562] on button "Save" at bounding box center [936, 564] width 64 height 27
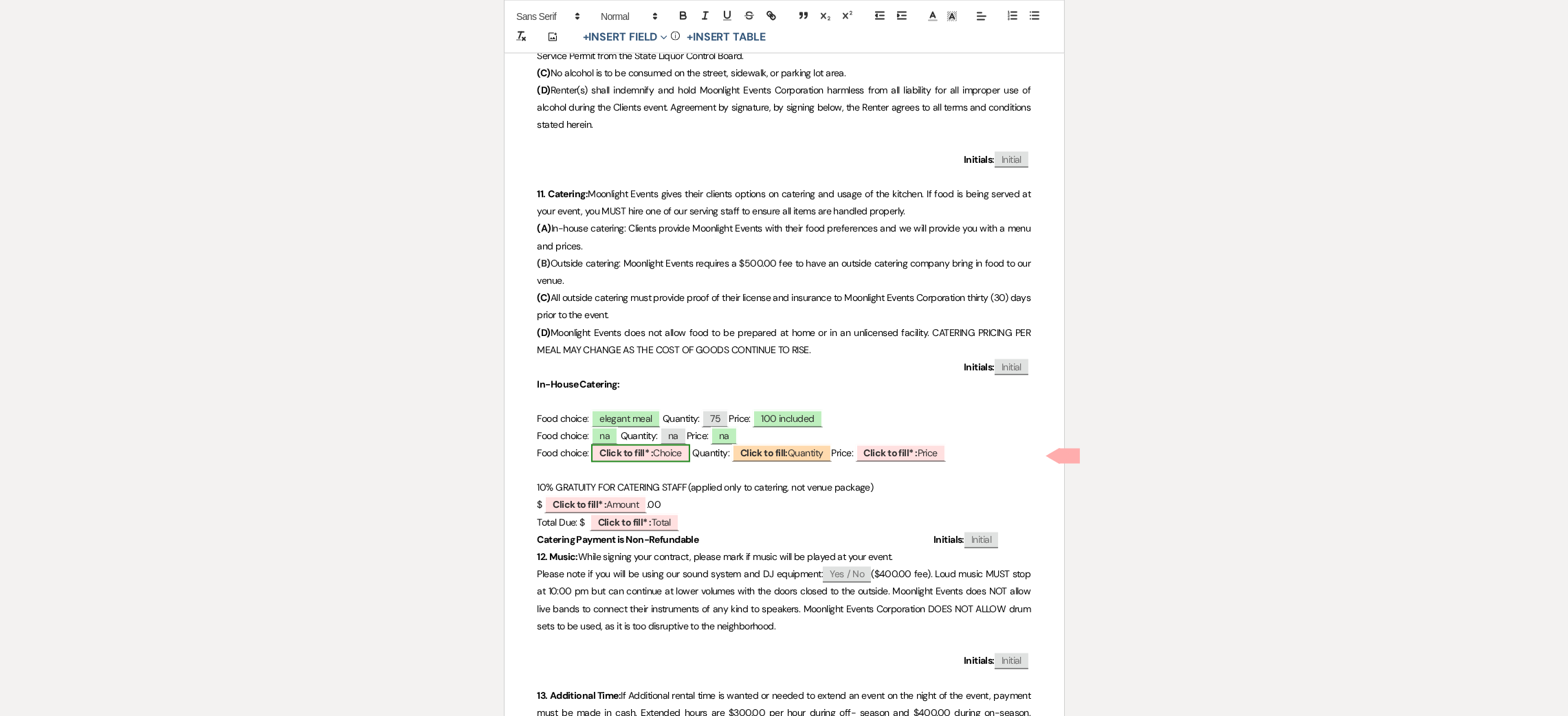
click at [670, 458] on span "Click to fill* : Choice" at bounding box center [640, 454] width 99 height 17
select select "owner"
select select "custom_placeholder"
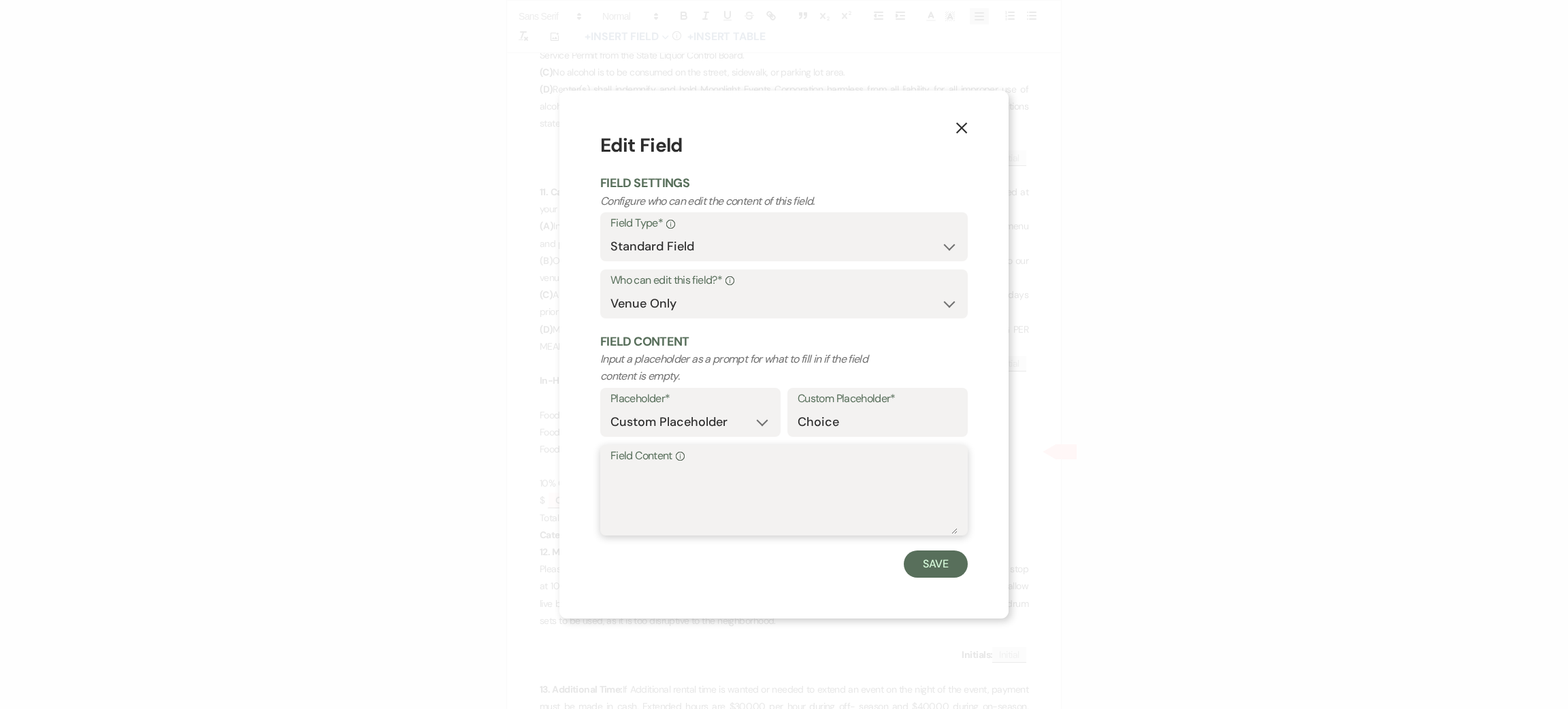
click at [713, 493] on textarea "Field Content Info" at bounding box center [784, 500] width 347 height 68
type textarea "na"
click at [929, 558] on button "Save" at bounding box center [936, 564] width 64 height 27
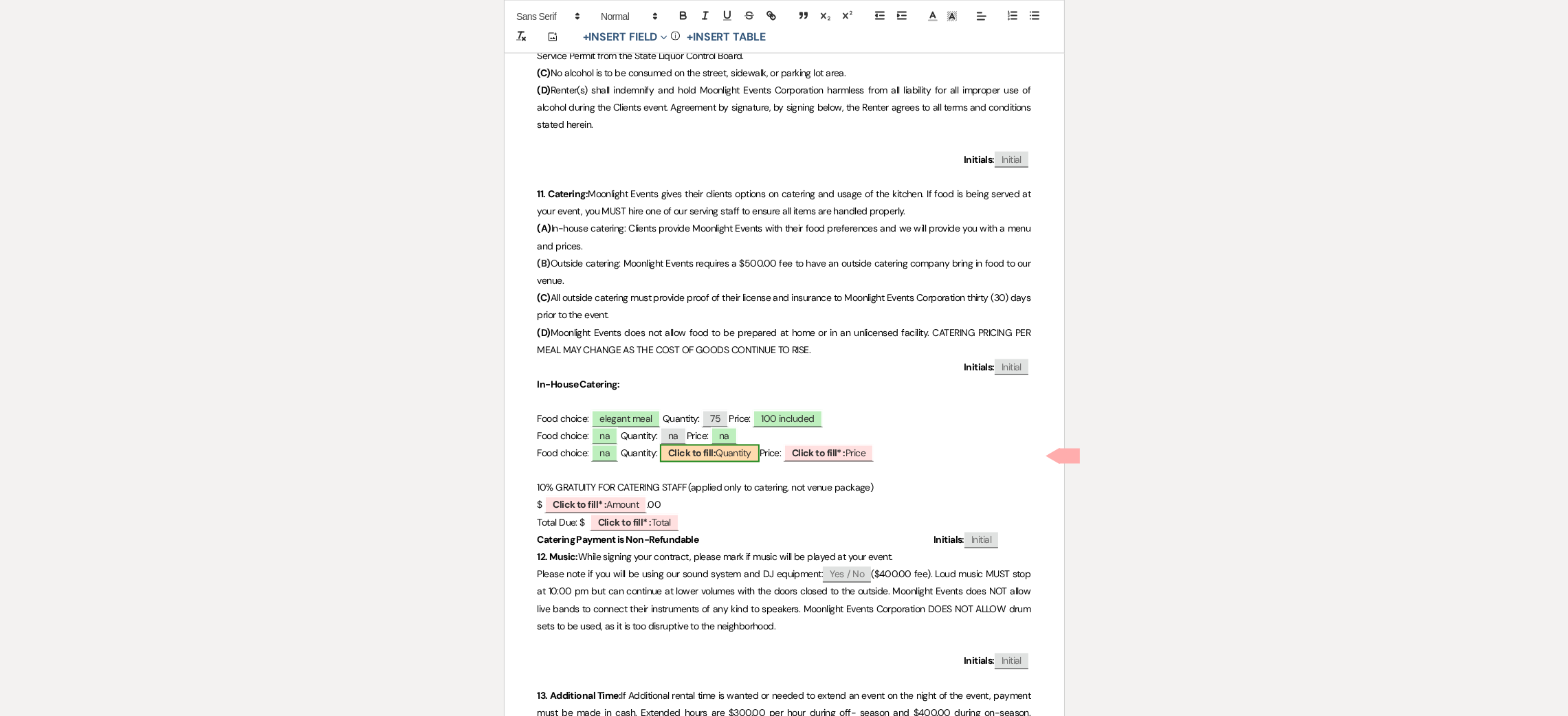
click at [734, 461] on span "Click to fill: [PERSON_NAME]" at bounding box center [709, 454] width 100 height 17
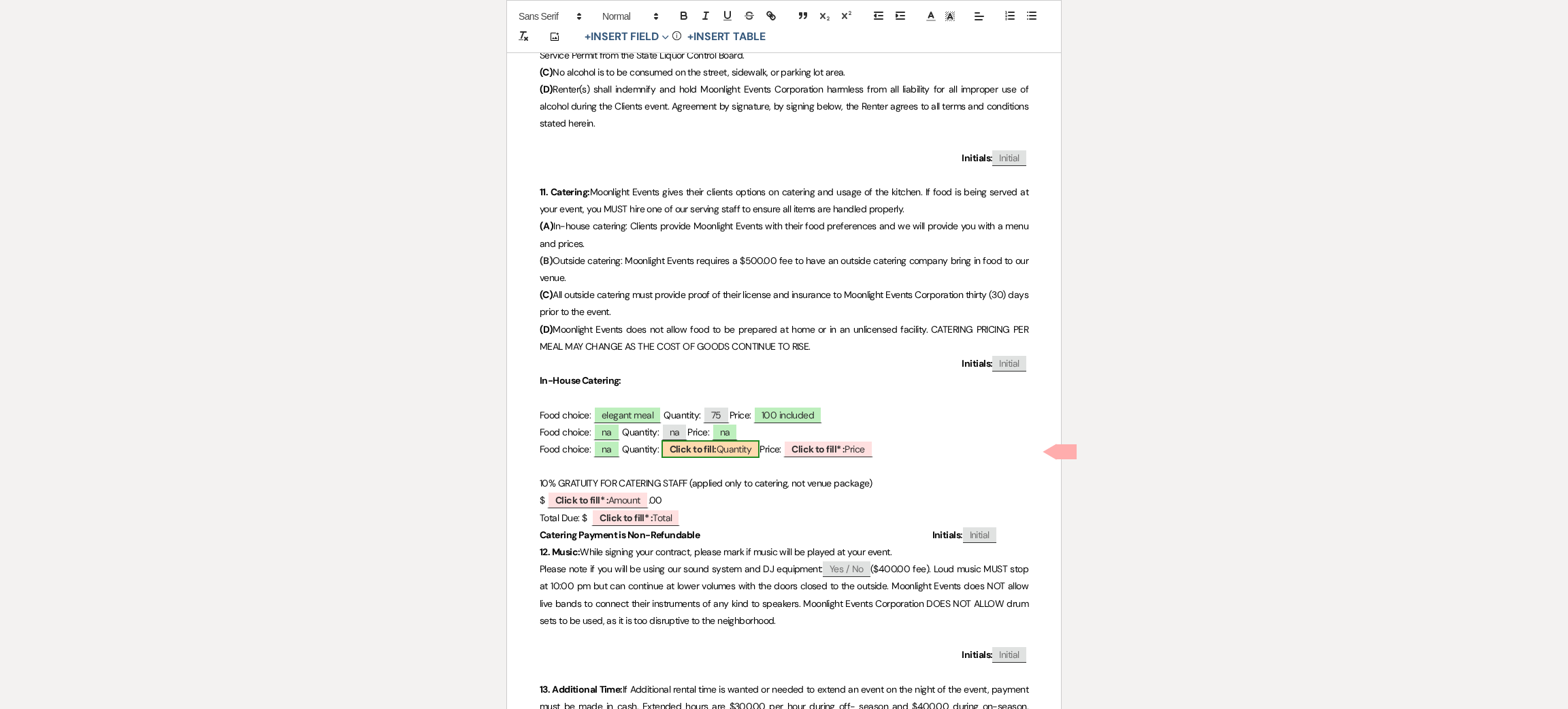
select select "custom_placeholder"
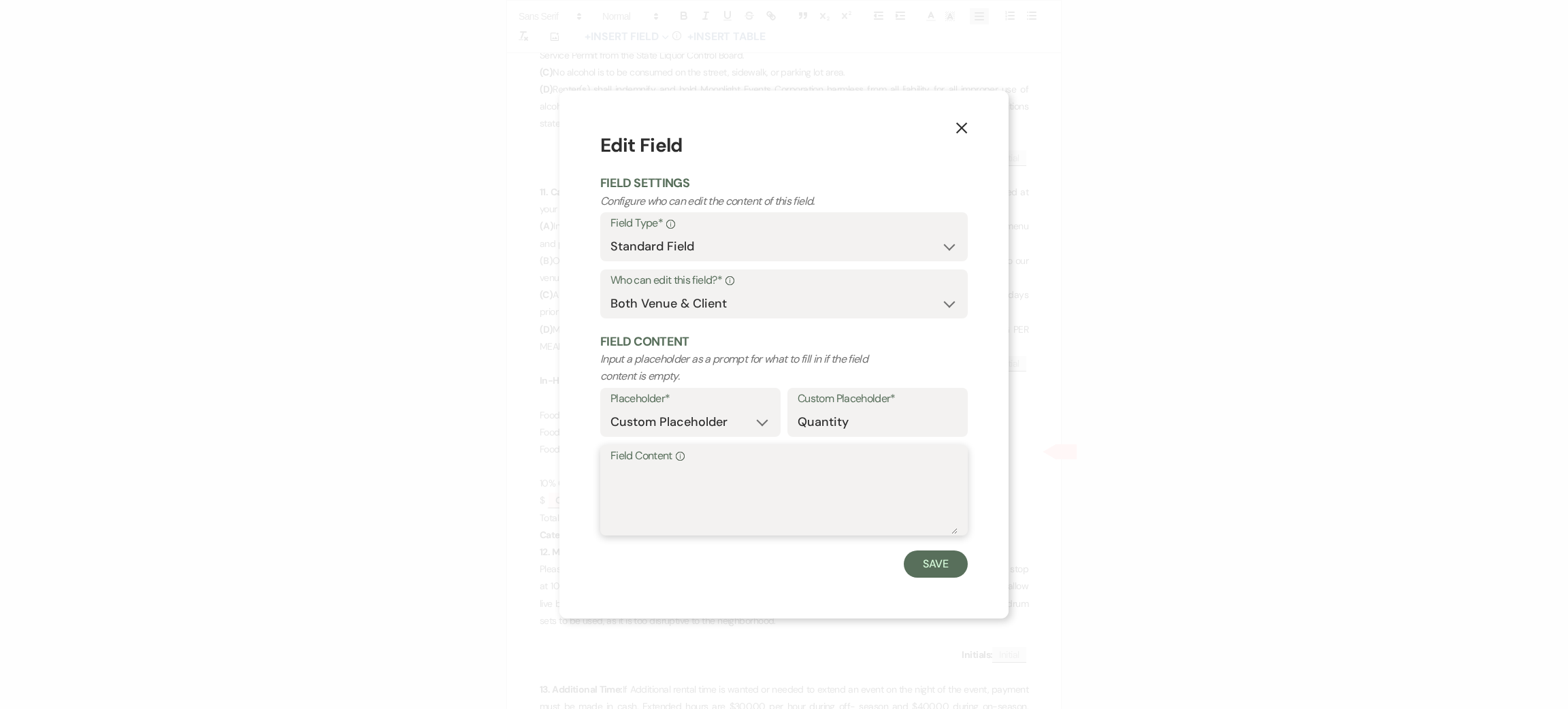
click at [732, 473] on textarea "Field Content Info" at bounding box center [784, 500] width 347 height 68
type textarea "na"
click at [925, 555] on button "Save" at bounding box center [936, 564] width 64 height 27
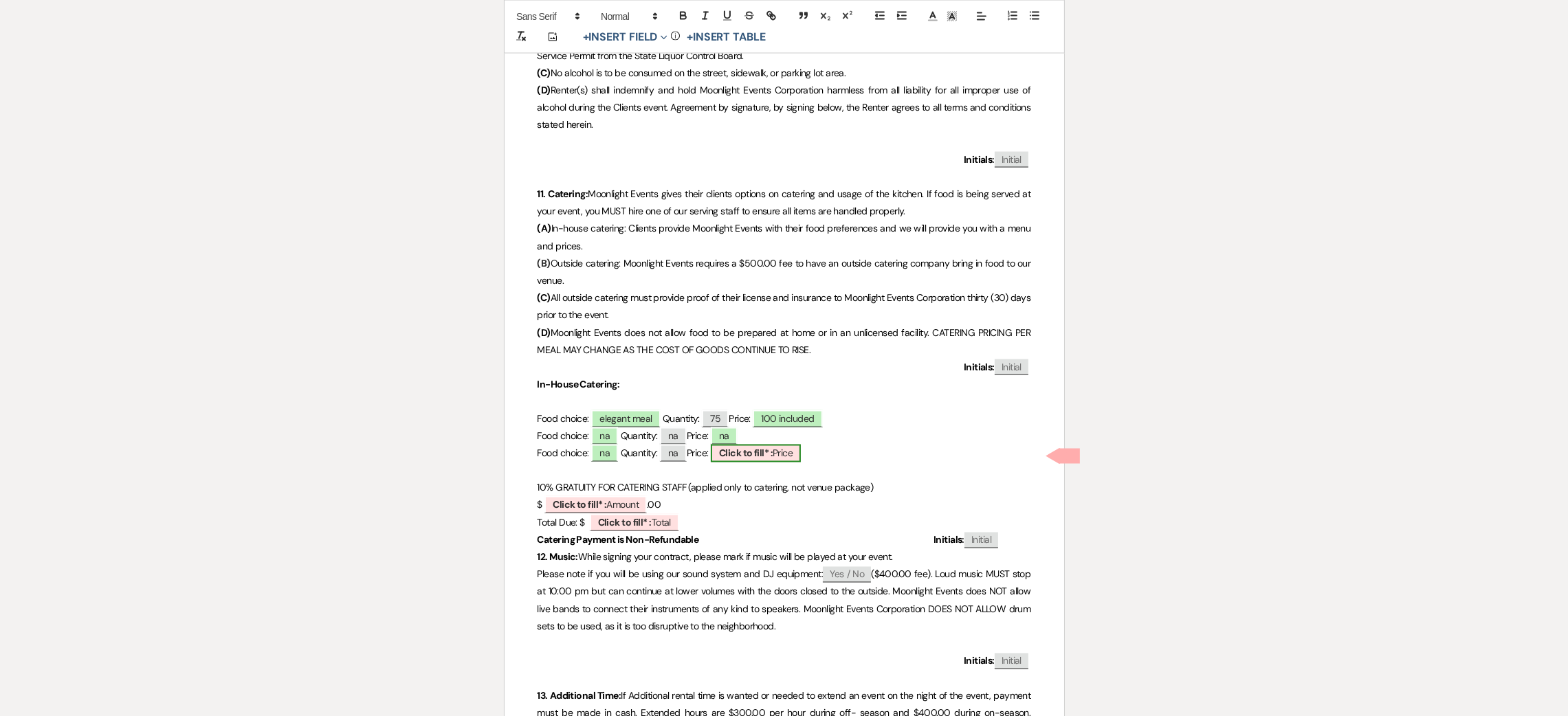
click at [788, 453] on span "Click to fill* : Price" at bounding box center [756, 454] width 90 height 17
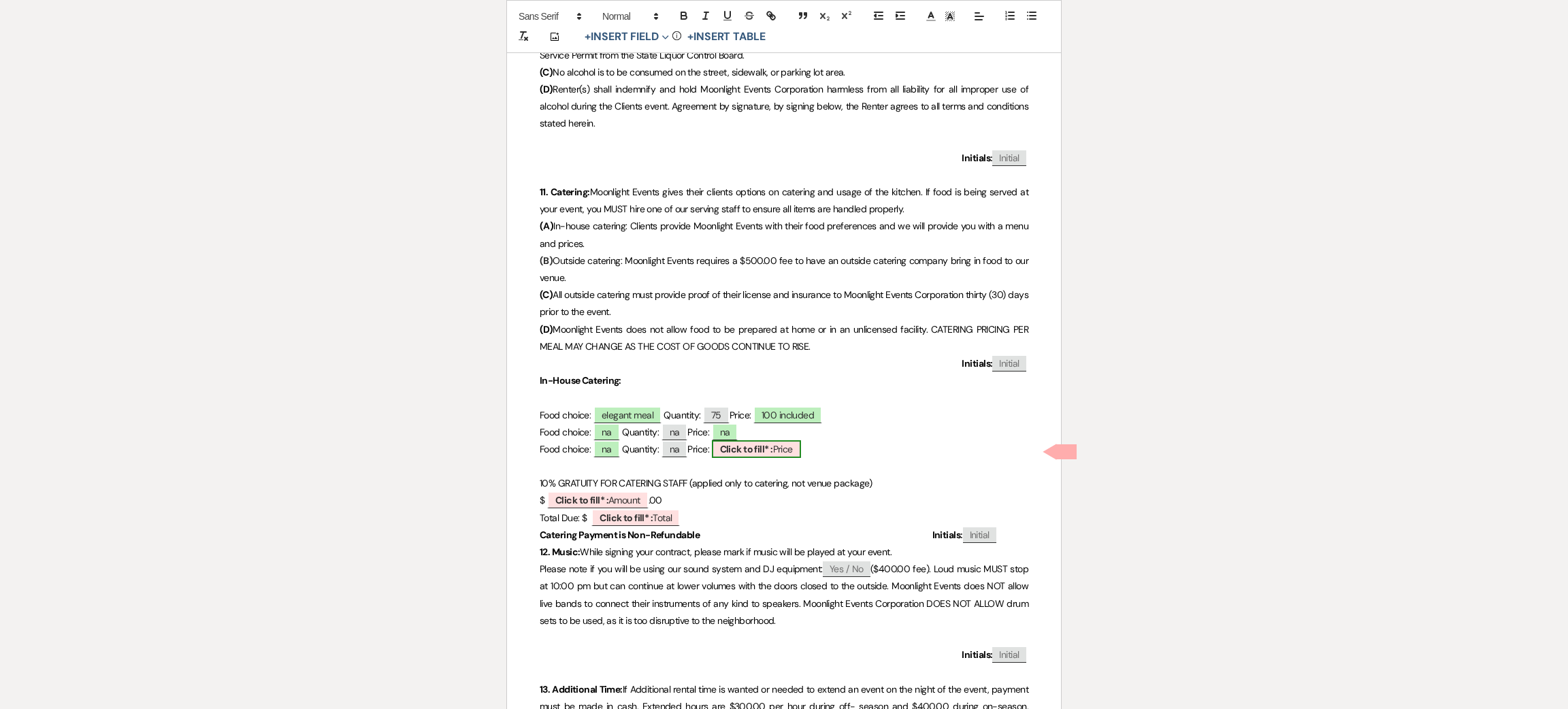
select select "owner"
select select "custom_placeholder"
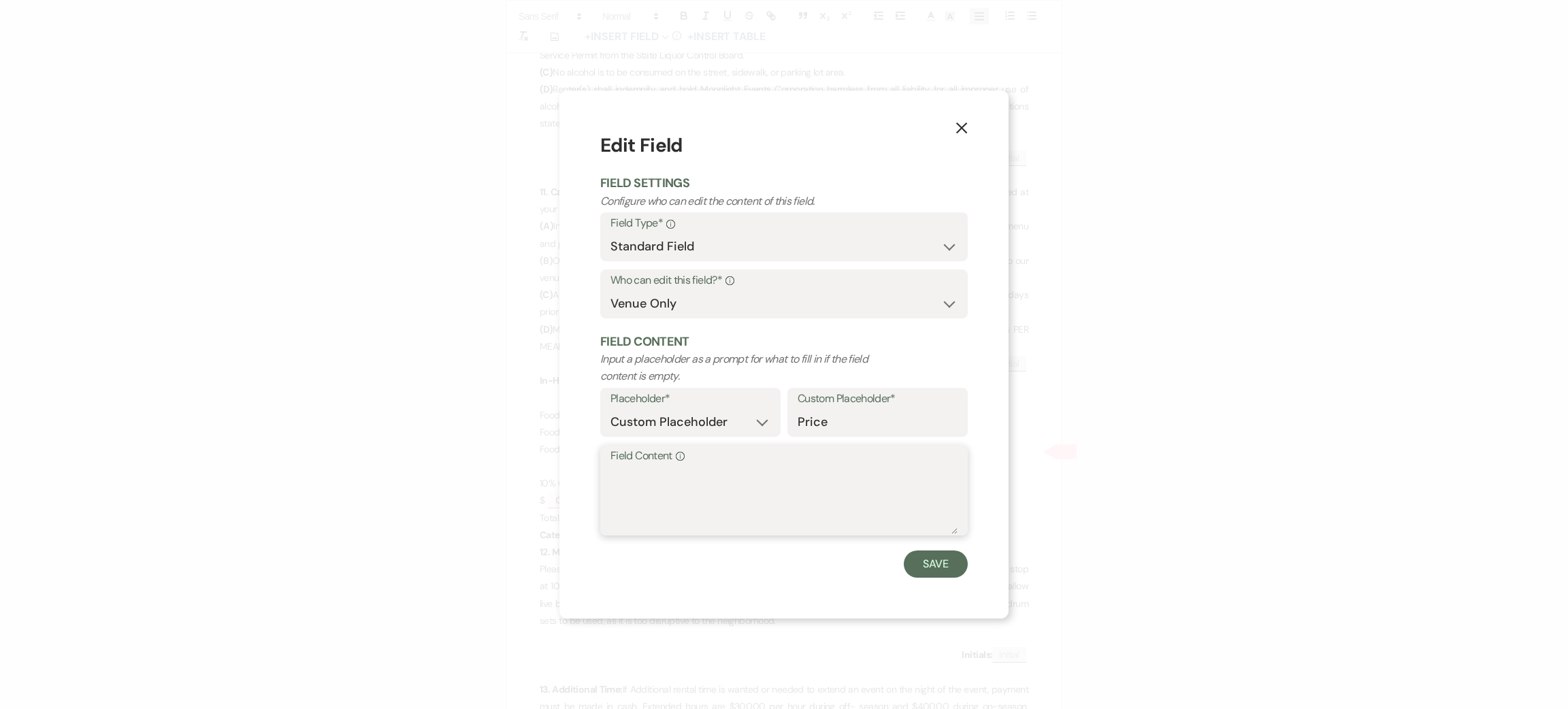
click at [809, 492] on textarea "Field Content Info" at bounding box center [784, 500] width 347 height 68
type textarea "na"
click at [926, 562] on button "Save" at bounding box center [936, 564] width 64 height 27
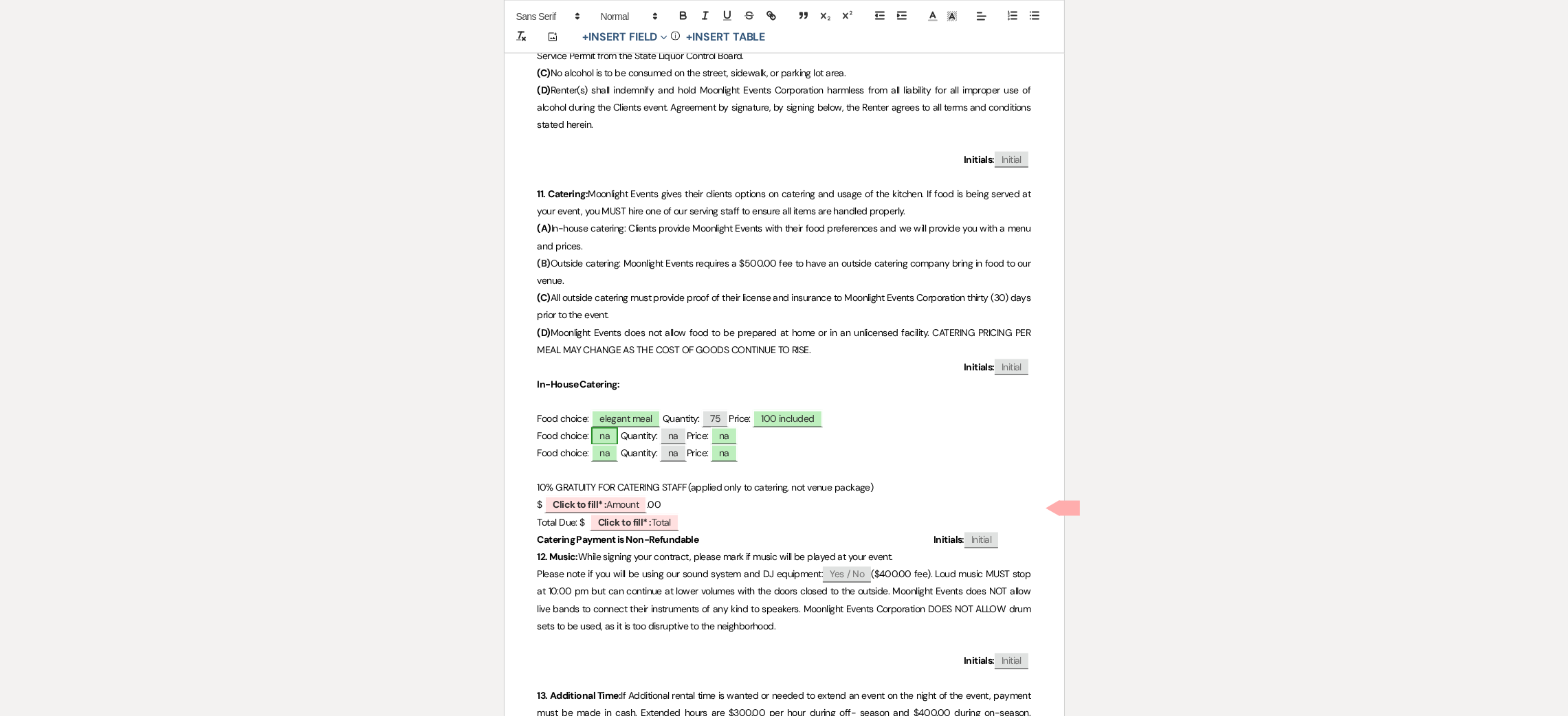
click at [608, 436] on span "na" at bounding box center [604, 436] width 27 height 17
select select "owner"
select select "custom_placeholder"
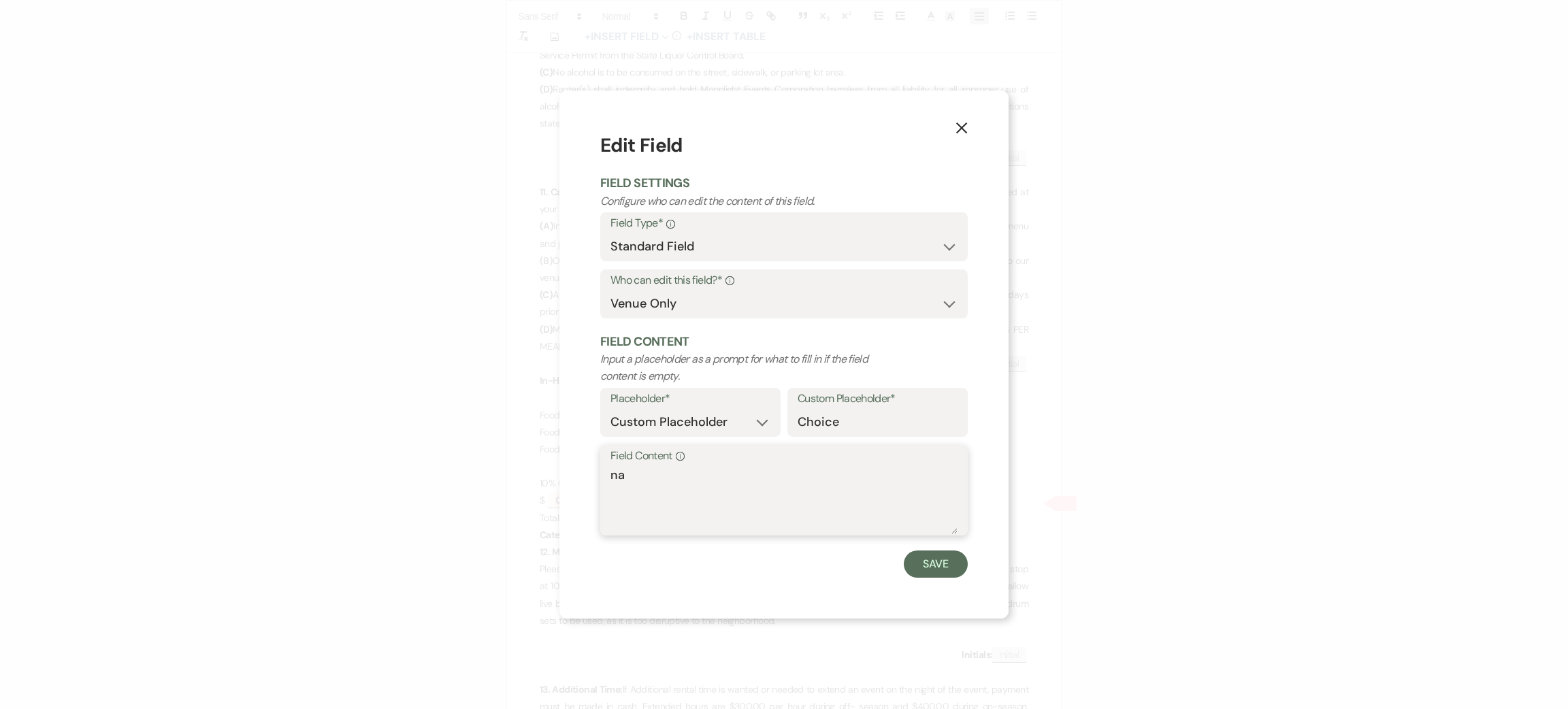
click at [720, 479] on textarea "na" at bounding box center [784, 500] width 347 height 68
type textarea "charcut table"
click at [926, 567] on button "Save" at bounding box center [936, 564] width 64 height 27
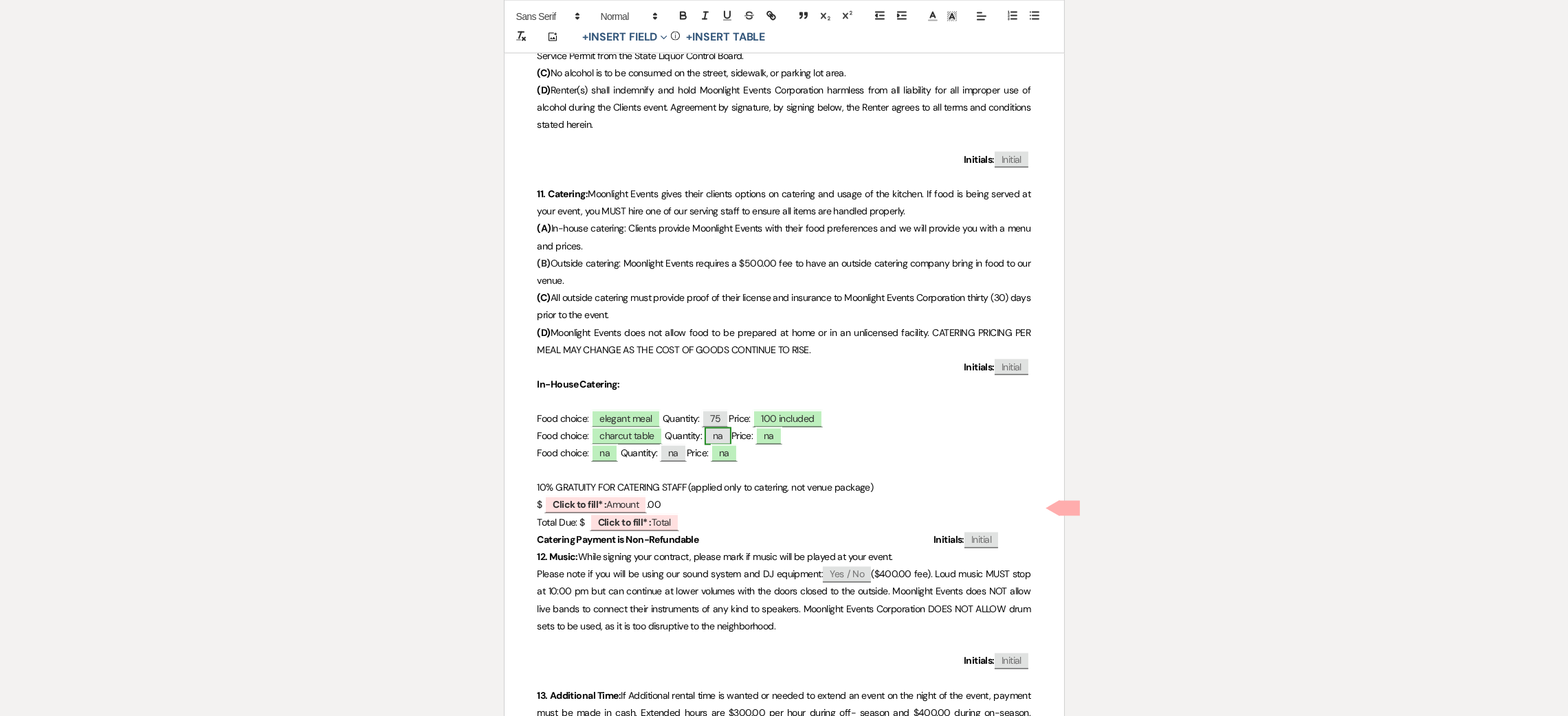
click at [715, 440] on span "na" at bounding box center [718, 436] width 27 height 17
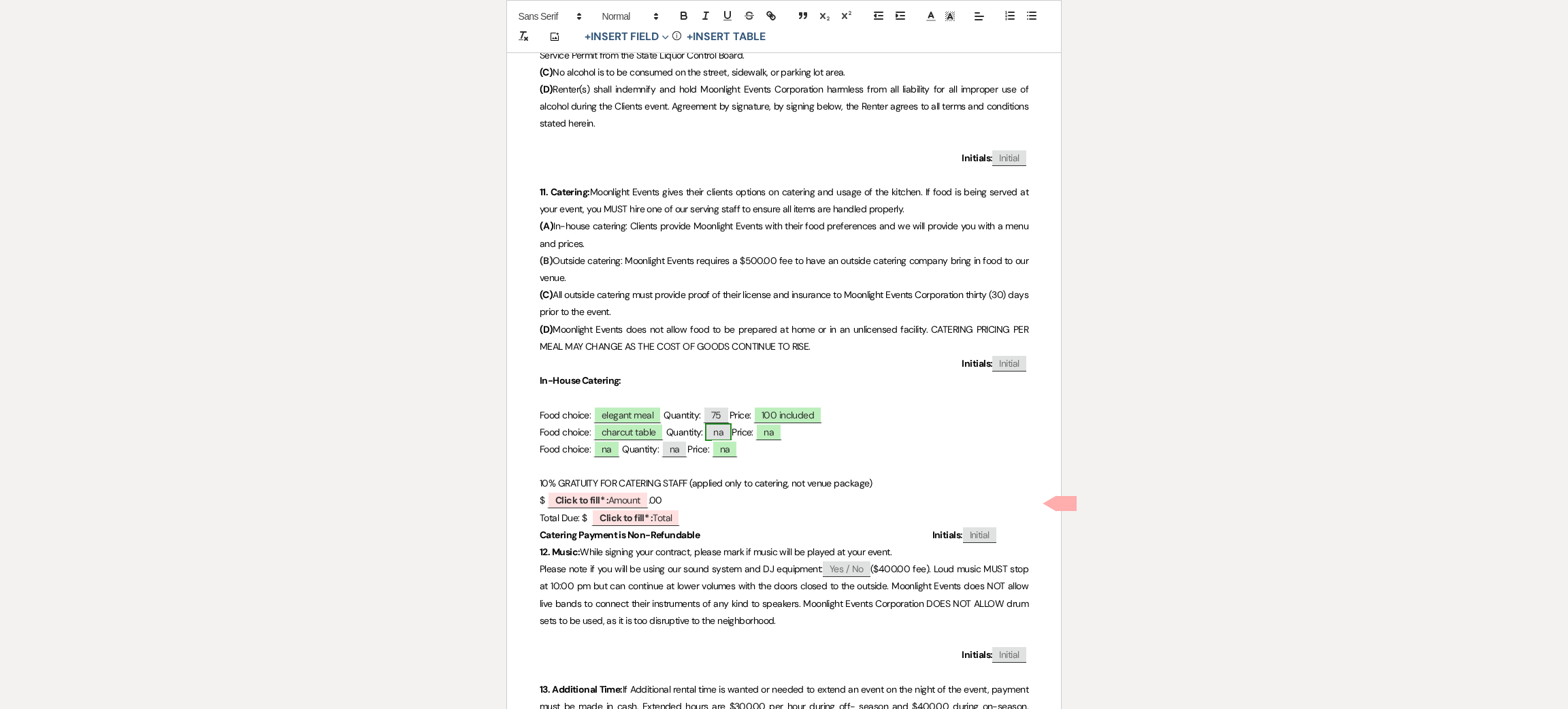
select select "custom_placeholder"
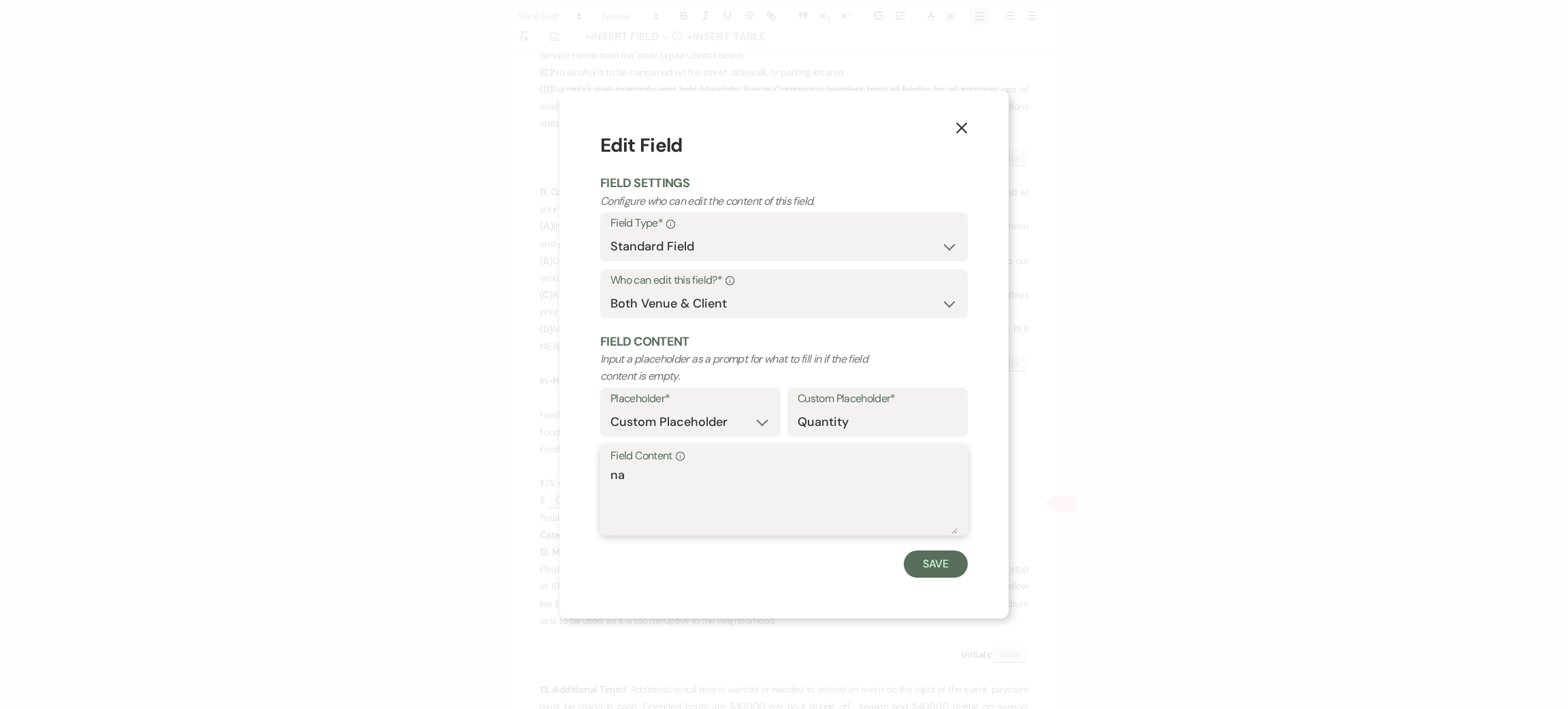
click at [717, 472] on textarea "na" at bounding box center [784, 500] width 347 height 68
type textarea "50"
click at [914, 555] on button "Save" at bounding box center [936, 564] width 64 height 27
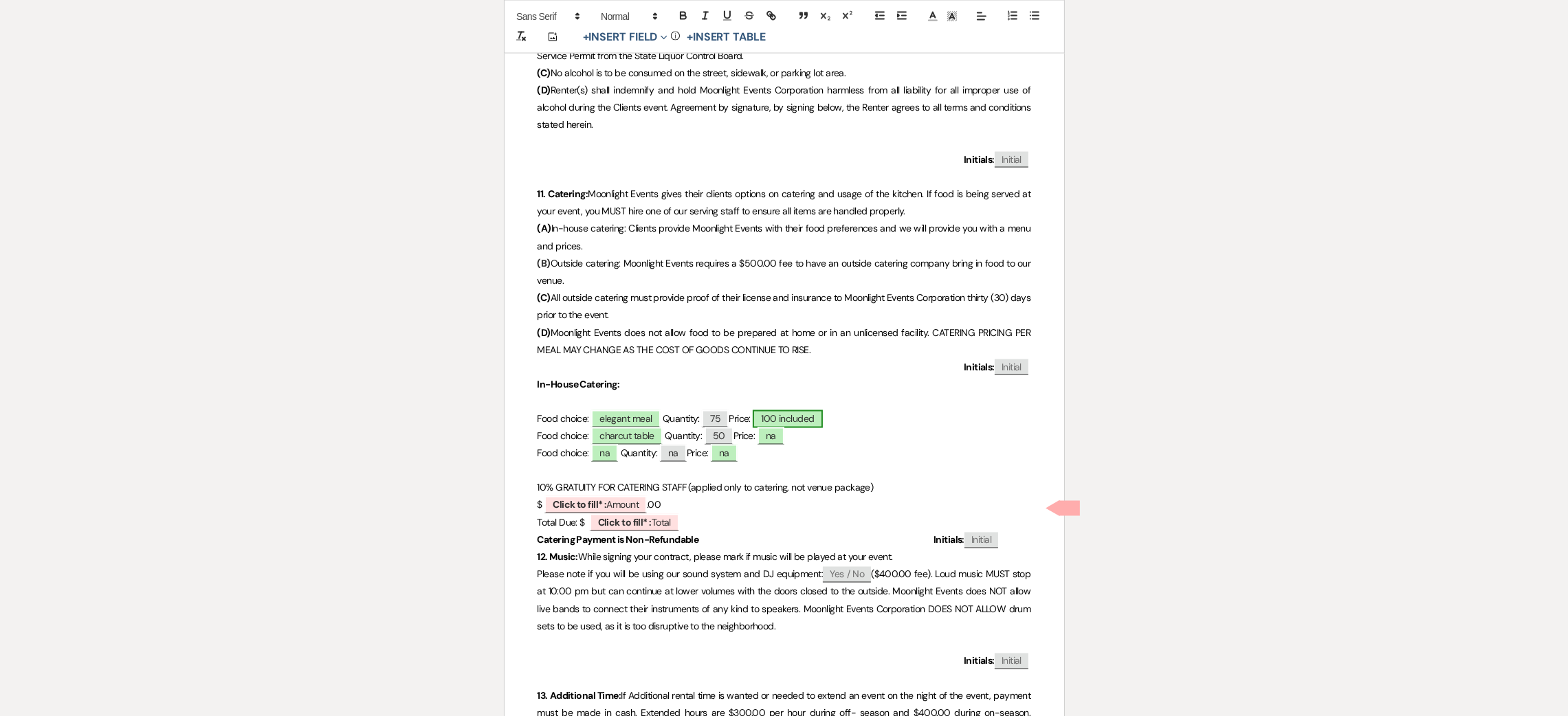
click at [798, 419] on span "100 included" at bounding box center [787, 419] width 69 height 17
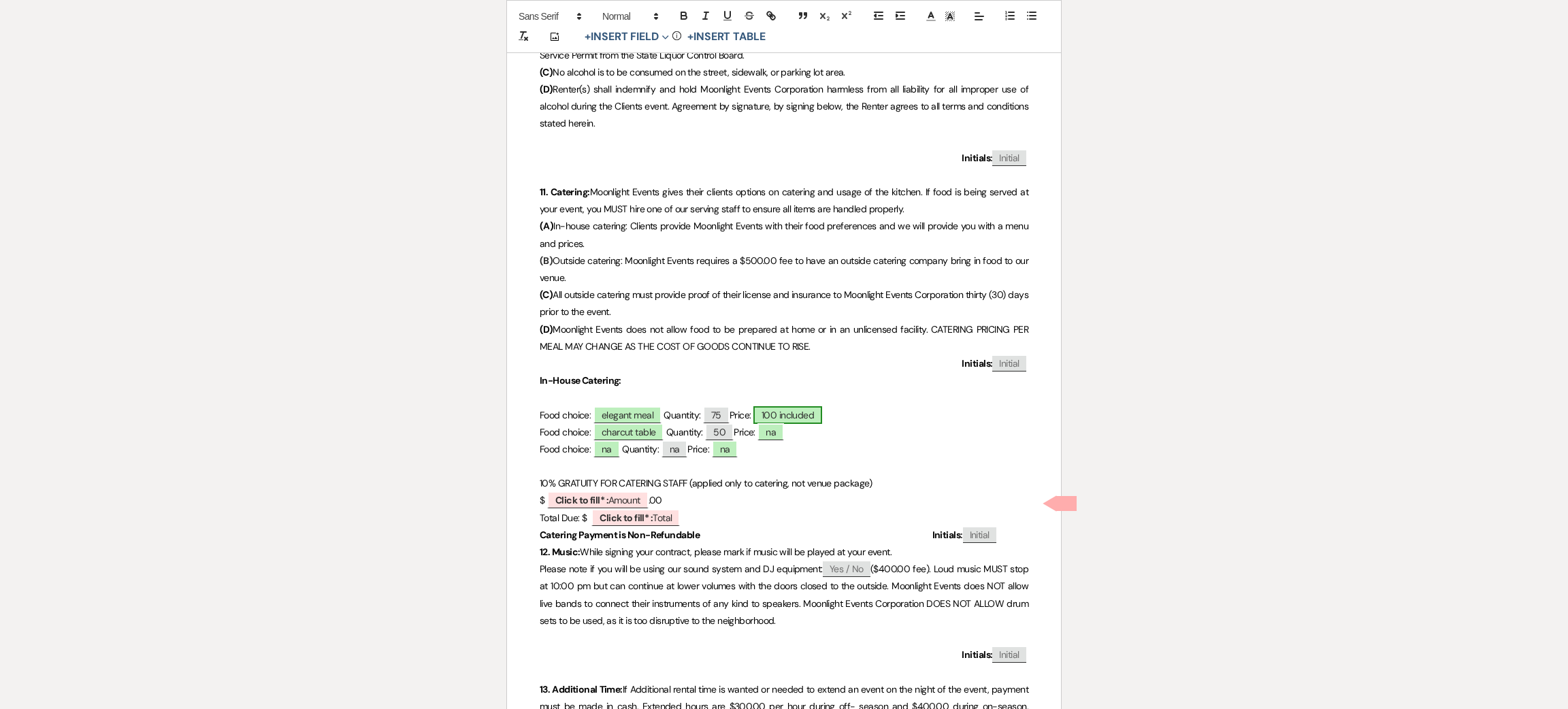
select select "owner"
select select "custom_placeholder"
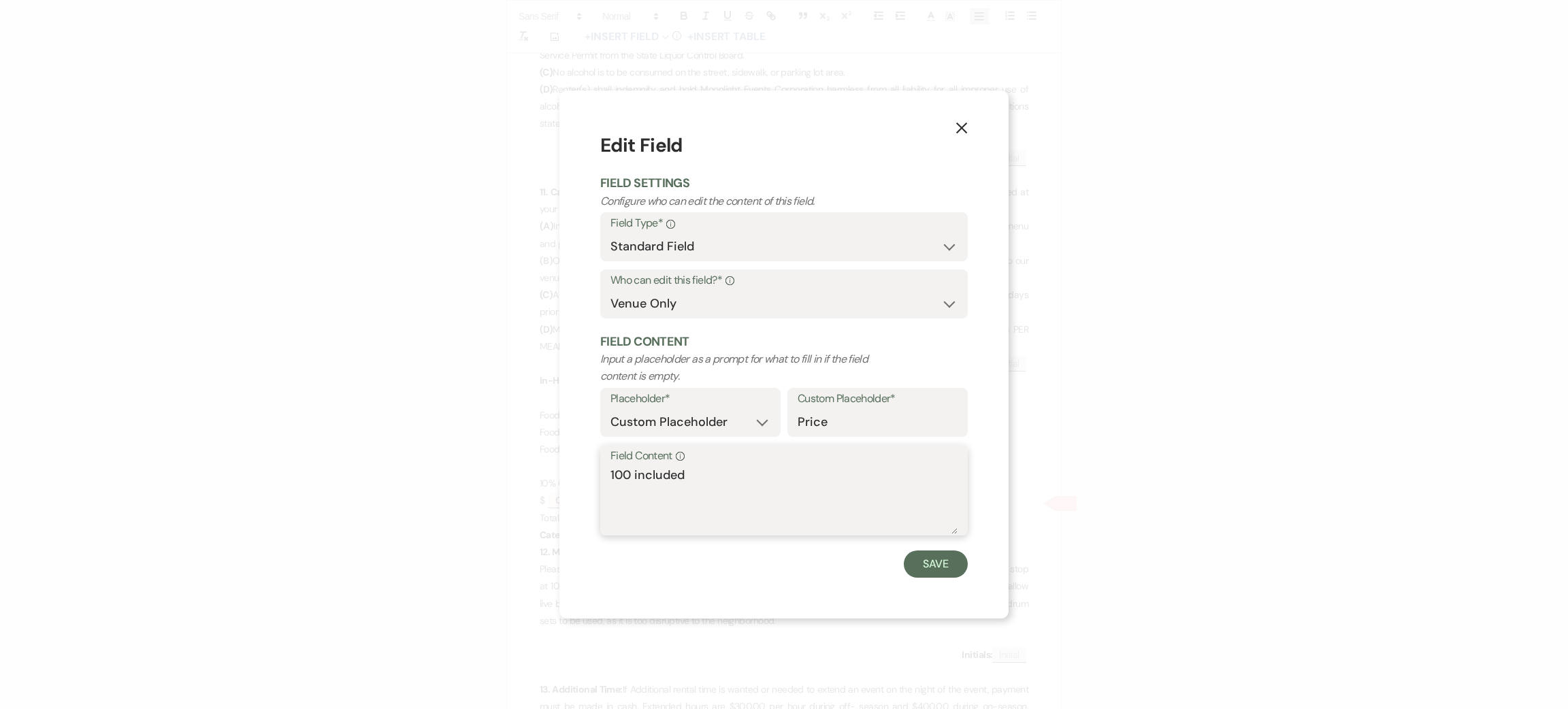
click at [723, 508] on textarea "100 included" at bounding box center [784, 500] width 347 height 68
click at [974, 127] on div "X Edit Field Field Settings Configure who can edit the content of this field. F…" at bounding box center [784, 354] width 449 height 527
click at [966, 131] on icon "X" at bounding box center [961, 128] width 13 height 13
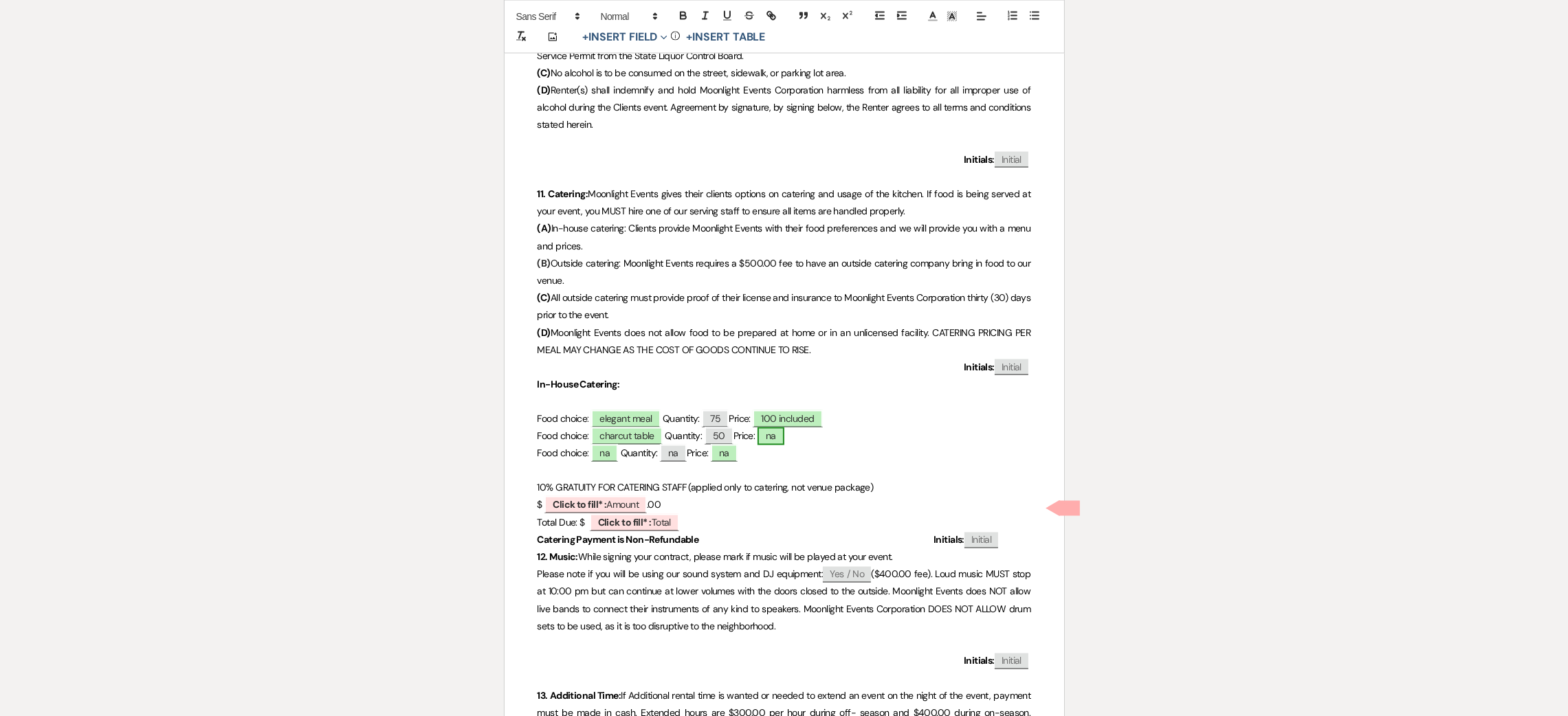
click at [784, 434] on span "na" at bounding box center [771, 436] width 27 height 17
select select "owner"
select select "custom_placeholder"
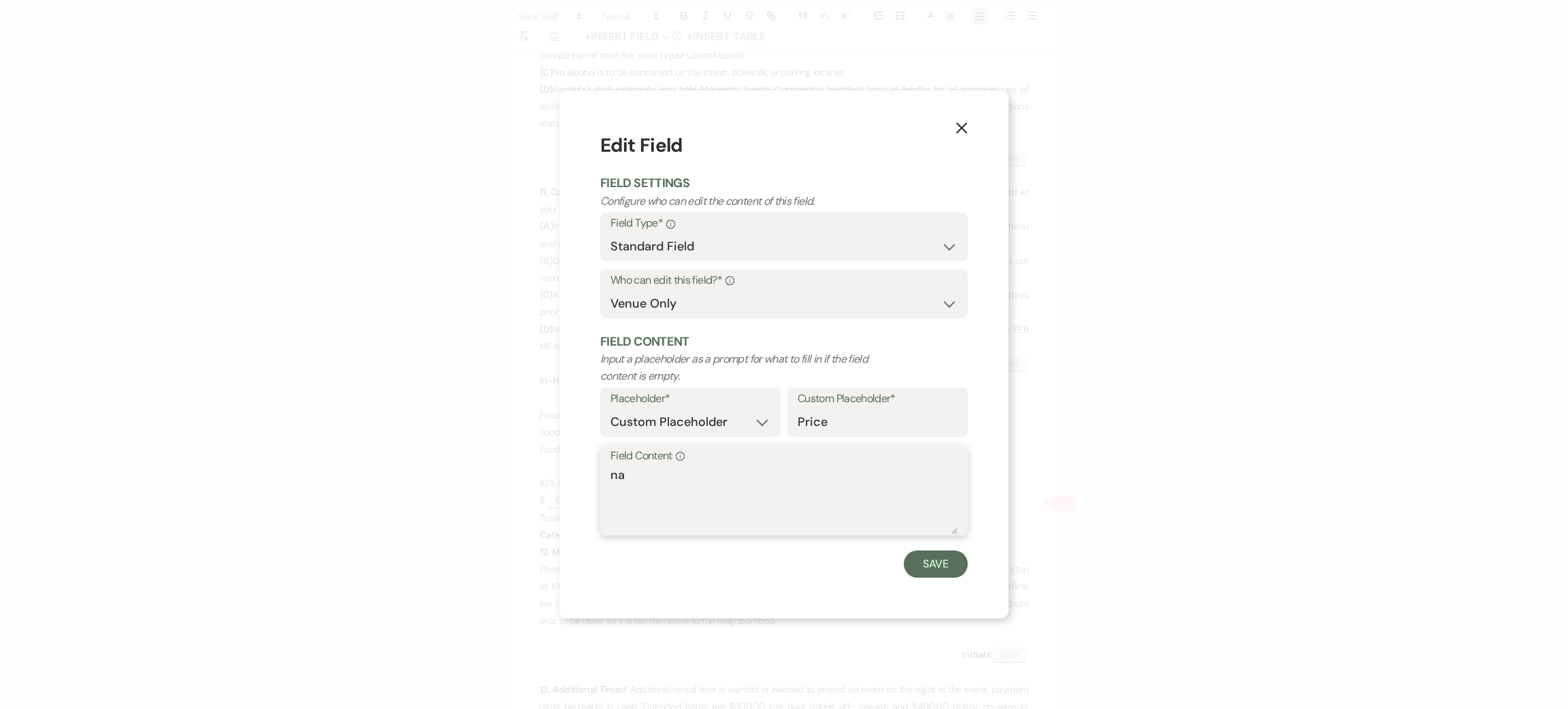
click at [778, 481] on textarea "na" at bounding box center [784, 500] width 347 height 68
type textarea "n"
type textarea "1250"
click at [927, 559] on button "Save" at bounding box center [936, 564] width 64 height 27
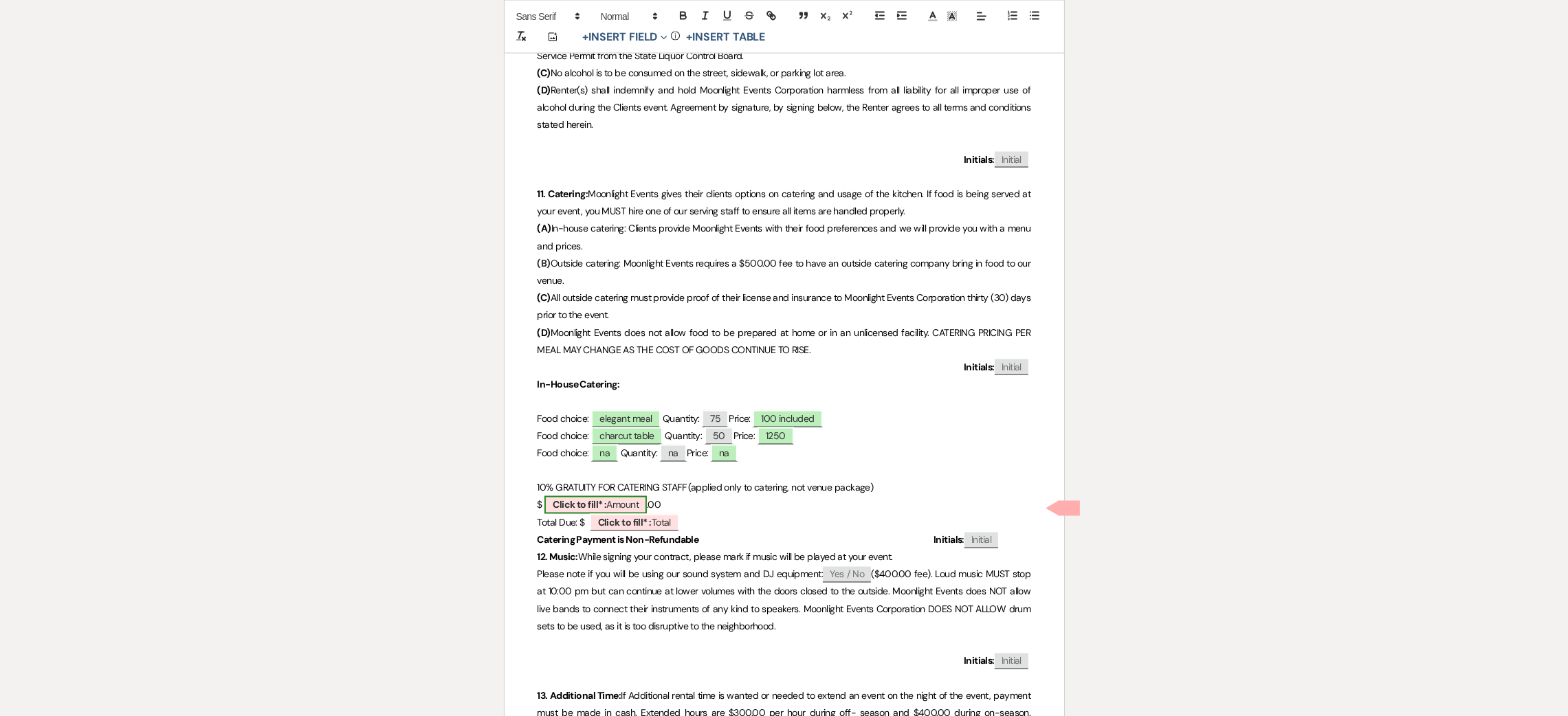
click at [620, 506] on span "Click to fill* : Amount" at bounding box center [595, 505] width 102 height 17
select select "owner"
select select "Amount"
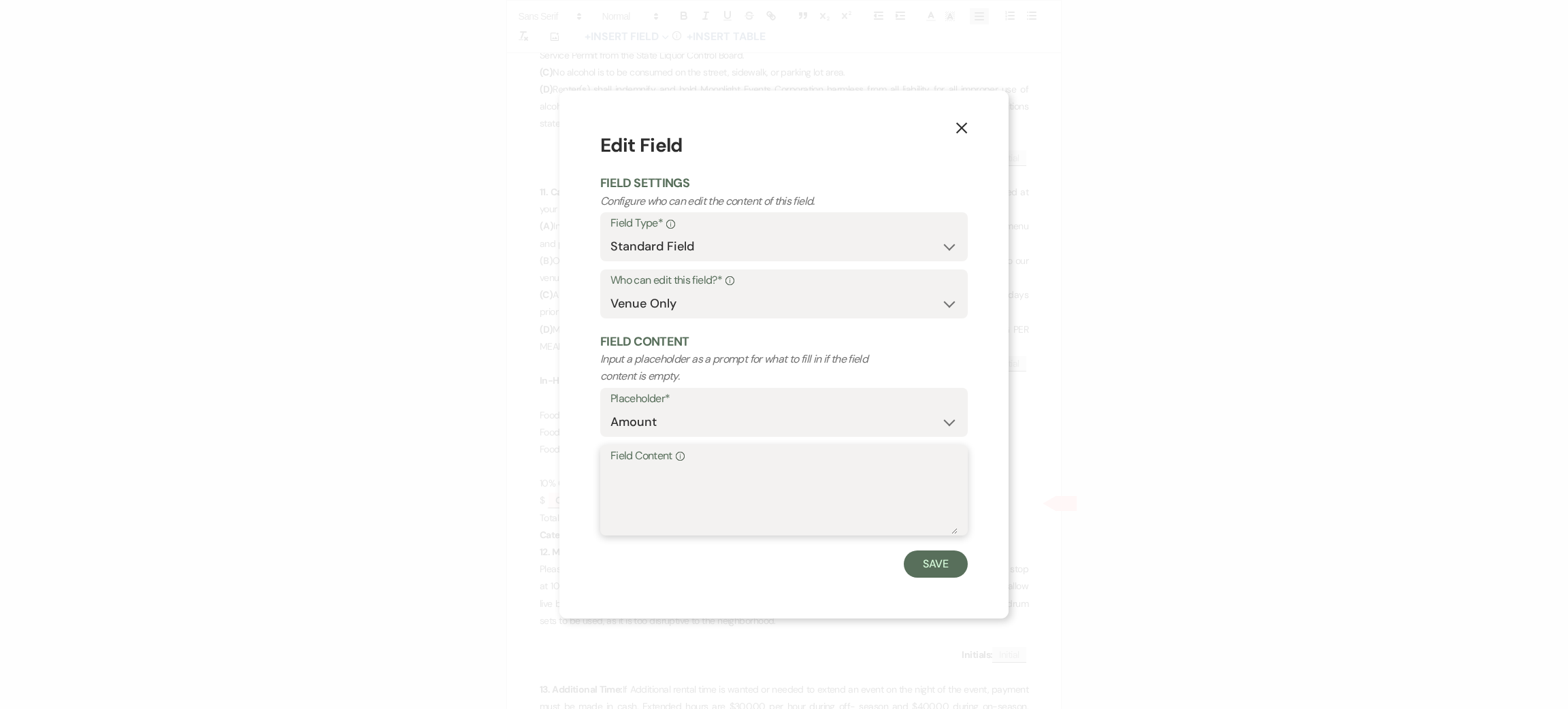
click at [639, 511] on textarea "Field Content Info" at bounding box center [784, 500] width 347 height 68
type textarea "na"
click at [926, 551] on button "Save" at bounding box center [936, 564] width 64 height 27
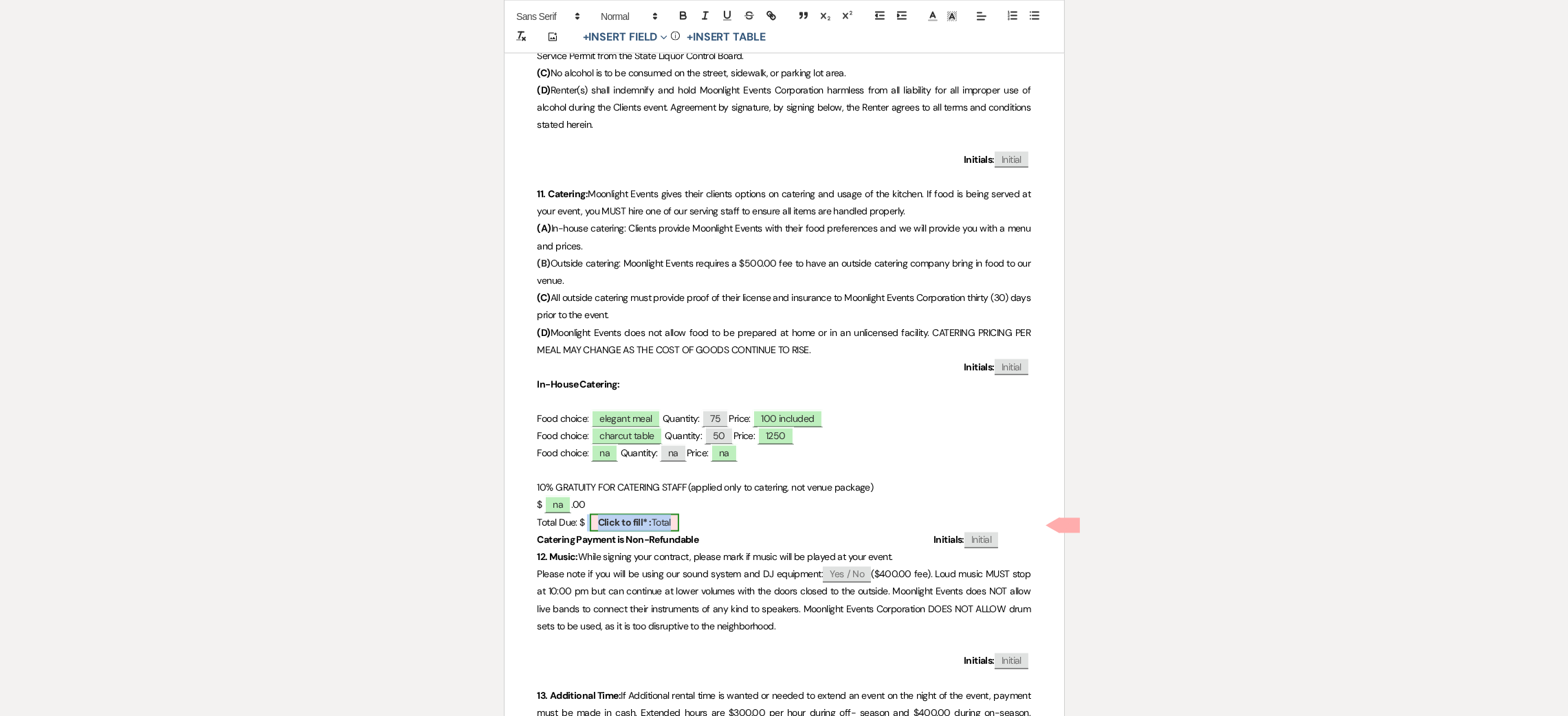
click at [619, 529] on b "Click to fill* :" at bounding box center [624, 523] width 53 height 13
select select "owner"
select select "Total"
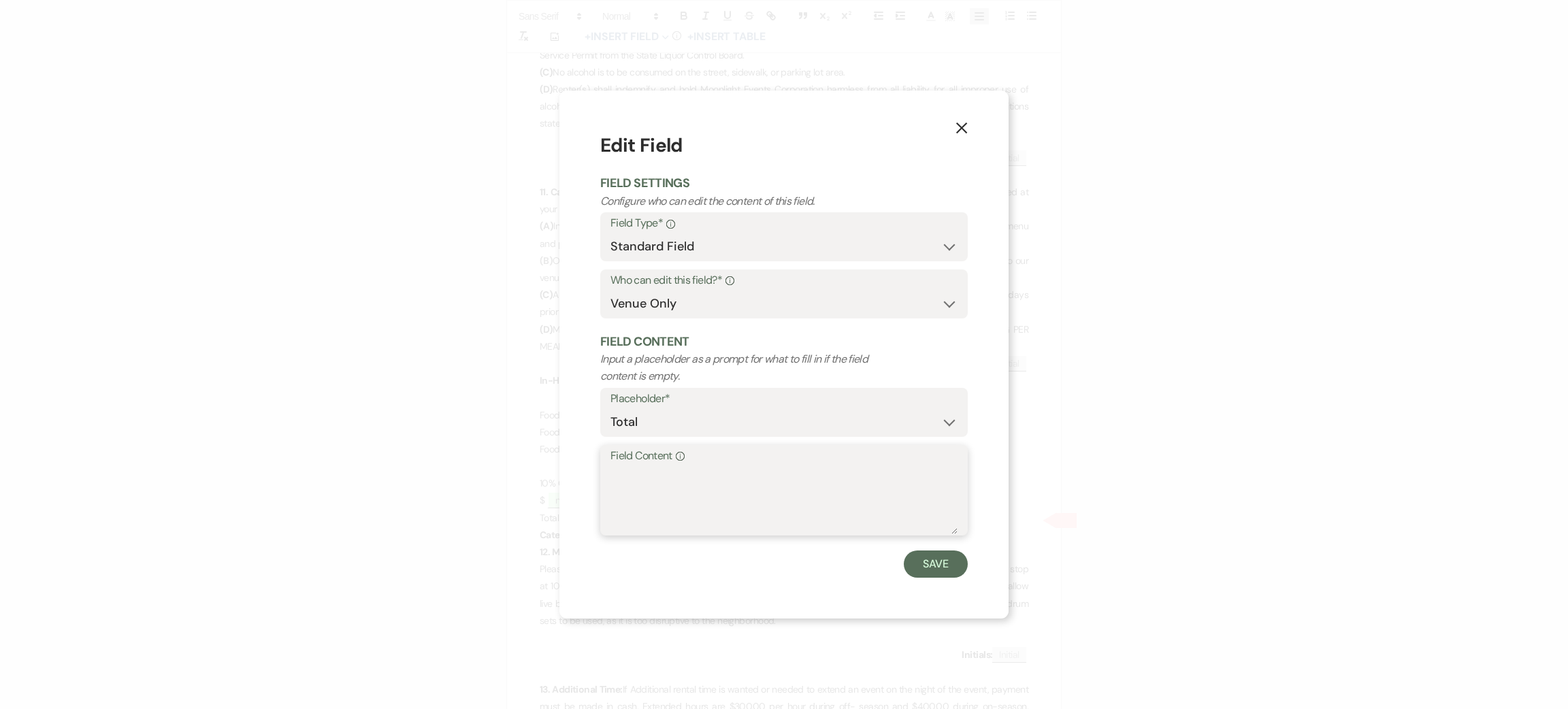
click at [708, 496] on textarea "Field Content Info" at bounding box center [784, 500] width 347 height 68
type textarea "na"
click at [924, 558] on button "Save" at bounding box center [936, 564] width 64 height 27
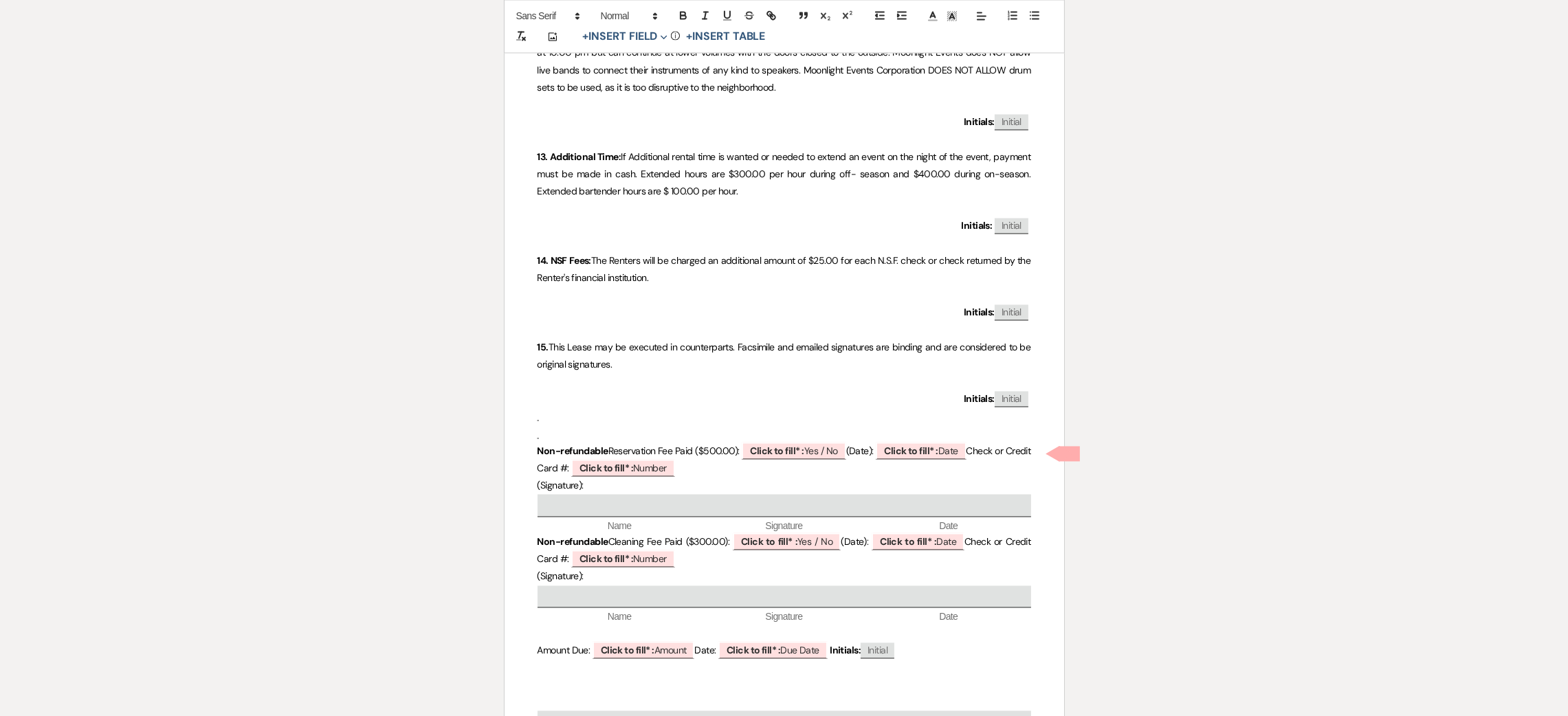
scroll to position [4226, 0]
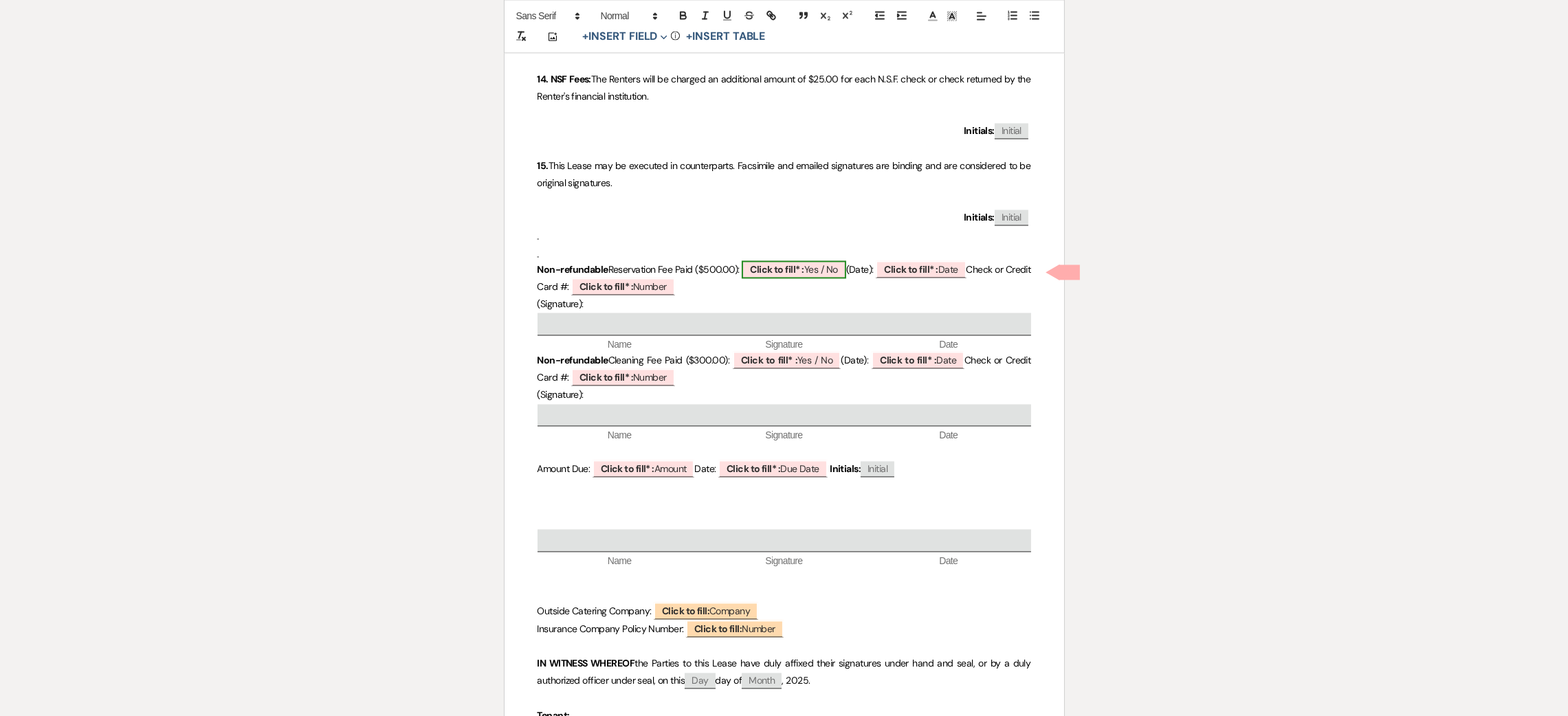
click at [795, 270] on b "Click to fill* :" at bounding box center [776, 269] width 53 height 13
select select "owner"
select select "custom_placeholder"
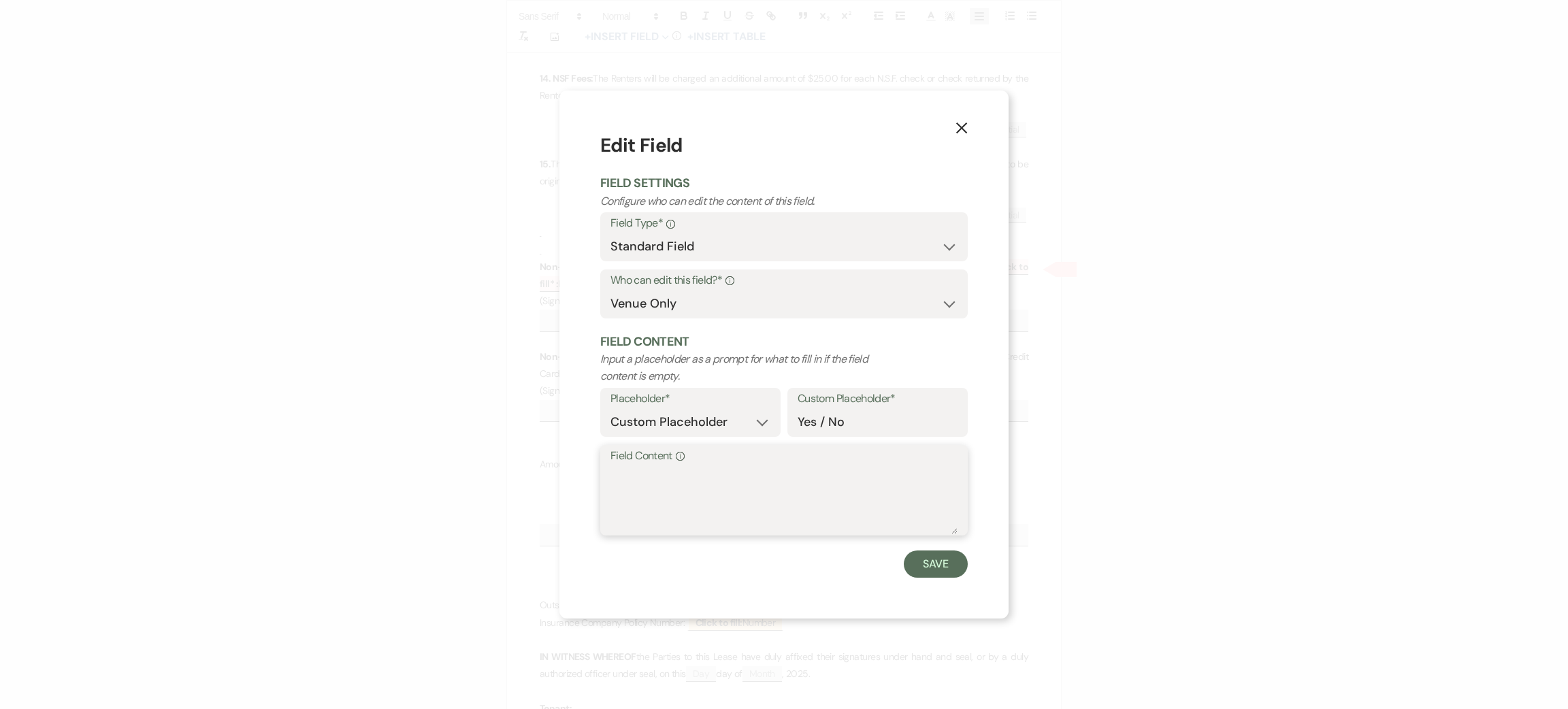
click at [769, 506] on textarea "Field Content Info" at bounding box center [784, 500] width 347 height 68
type textarea "paid"
click at [940, 555] on button "Save" at bounding box center [936, 564] width 64 height 27
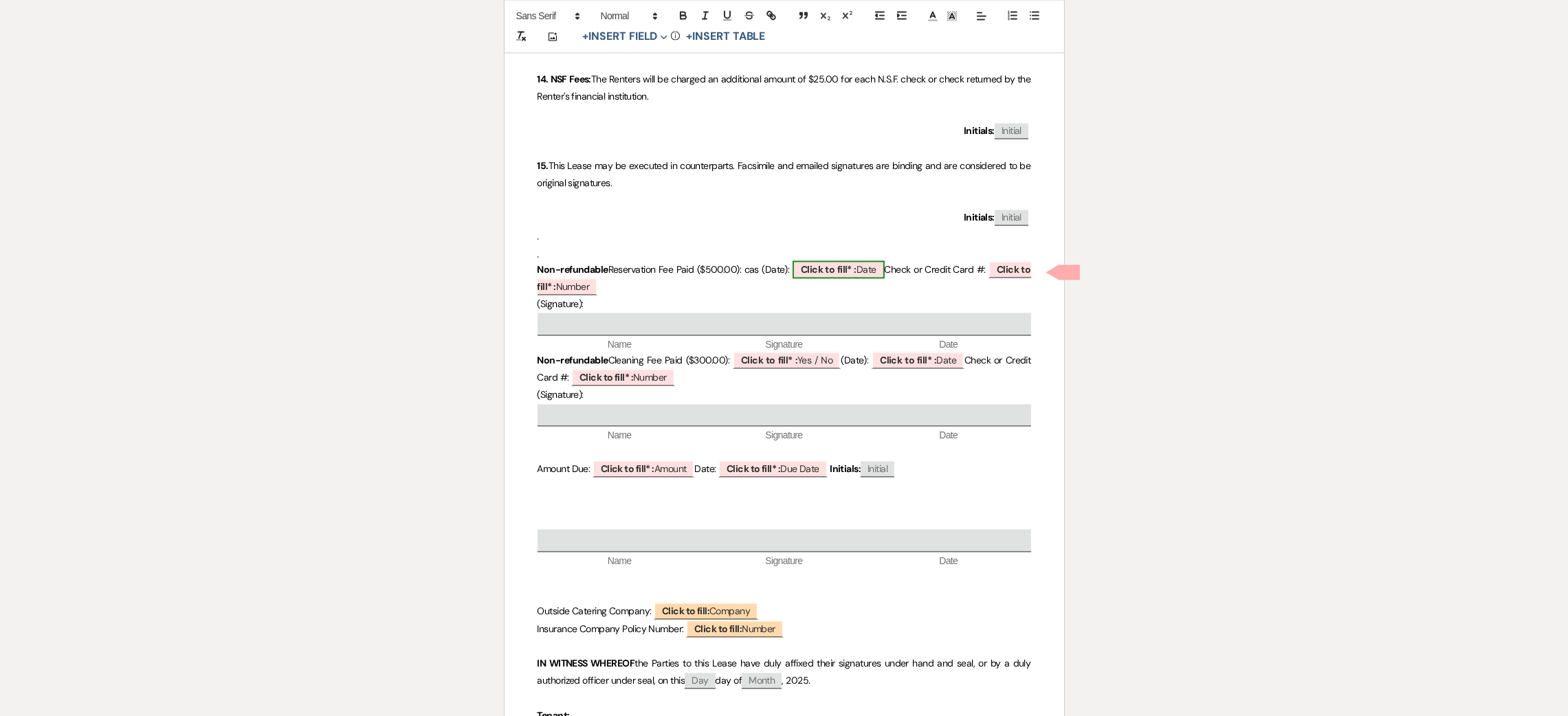
click at [839, 271] on b "Click to fill* :" at bounding box center [828, 269] width 55 height 13
select select "owner"
select select "Date"
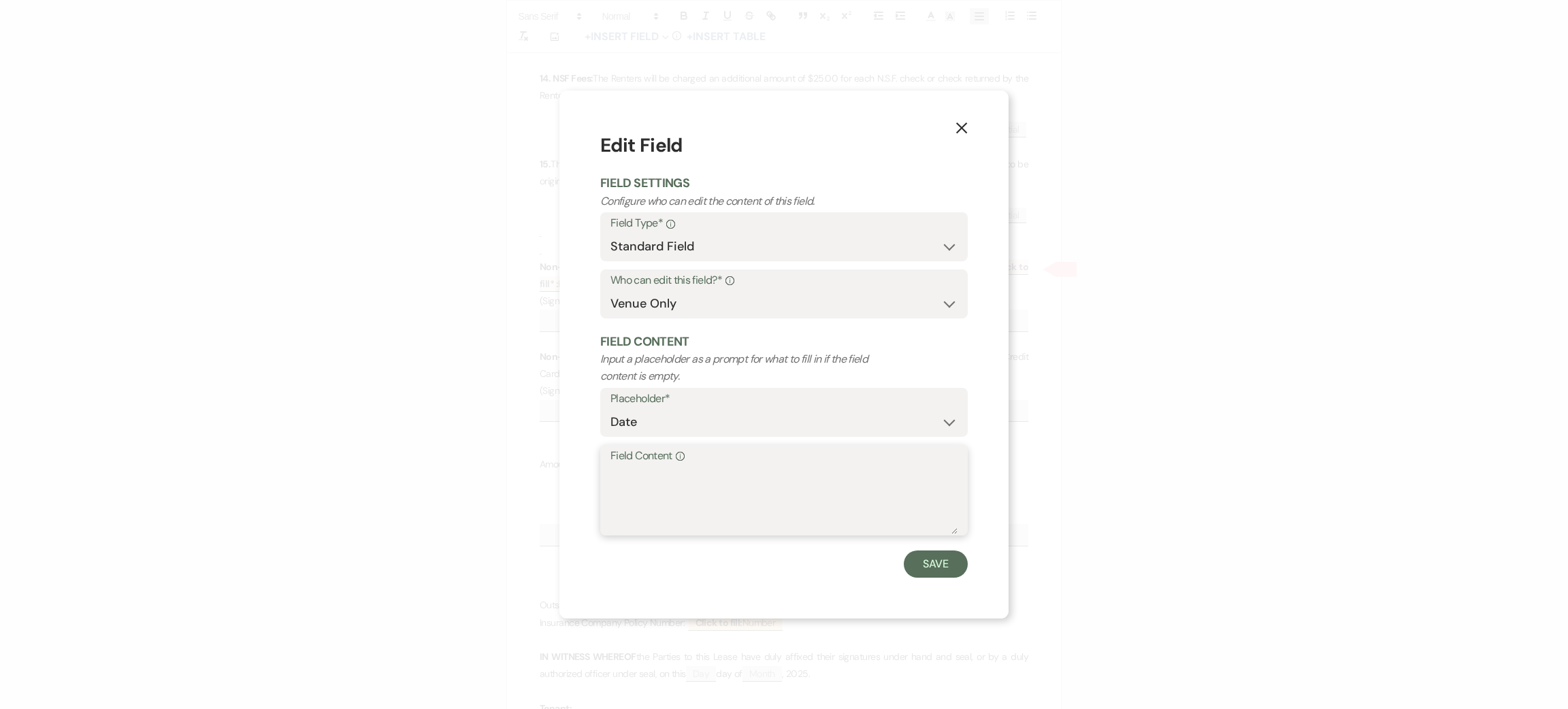
click at [819, 496] on textarea "Field Content Info" at bounding box center [784, 500] width 347 height 68
type textarea "[DATE]"
click at [928, 561] on button "Save" at bounding box center [936, 564] width 64 height 27
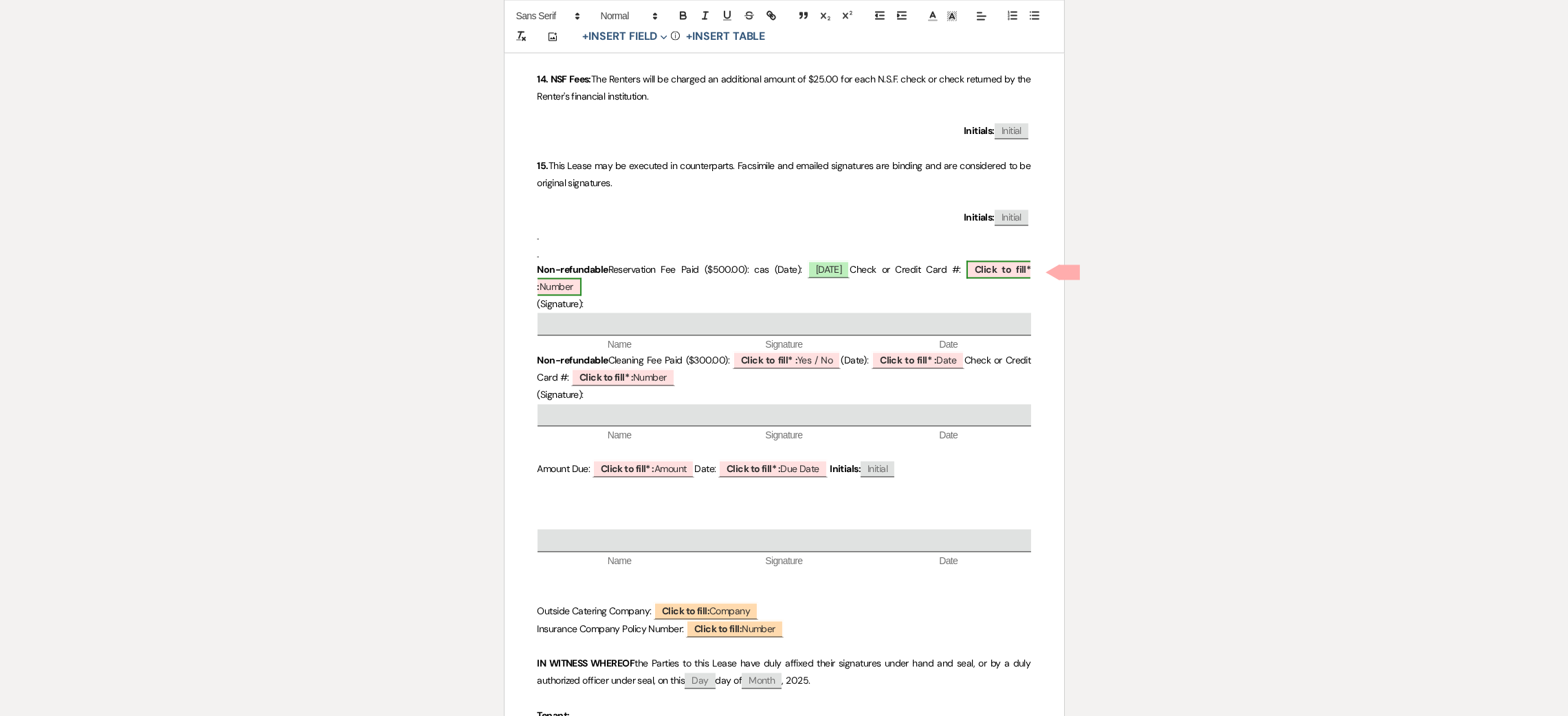
click at [1000, 271] on b "Click to fill* :" at bounding box center [784, 278] width 494 height 29
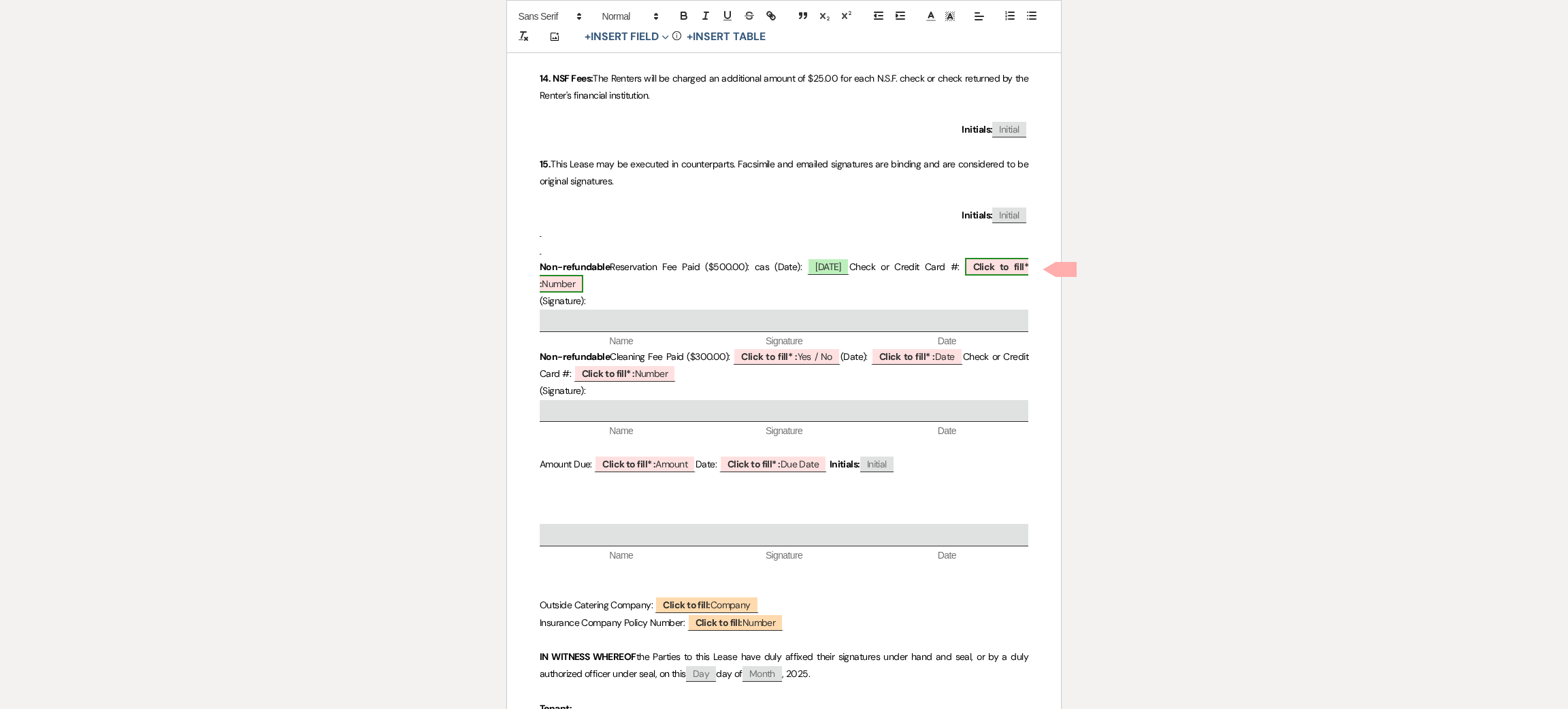
select select "owner"
select select "Number"
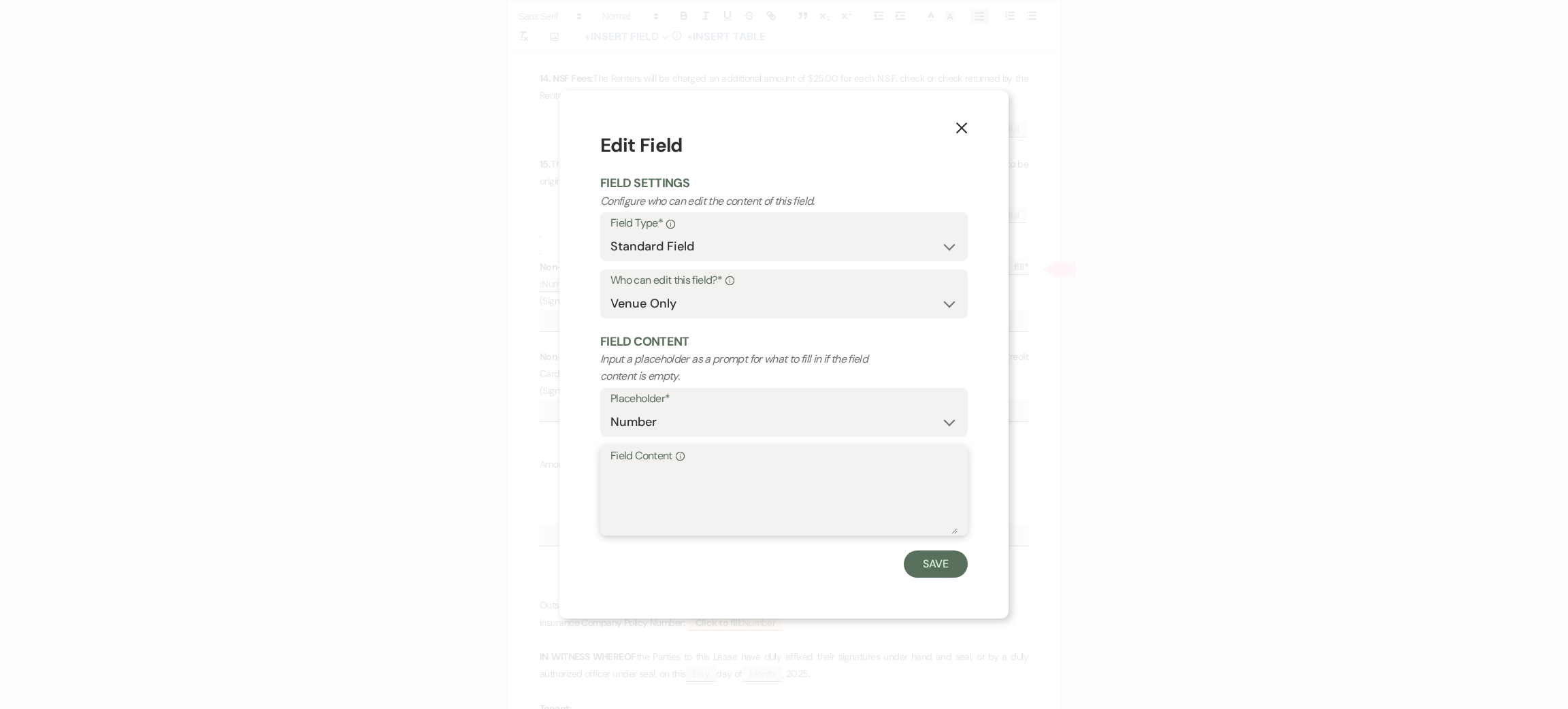
click at [729, 492] on textarea "Field Content Info" at bounding box center [784, 500] width 347 height 68
click at [963, 132] on icon "X" at bounding box center [961, 128] width 13 height 13
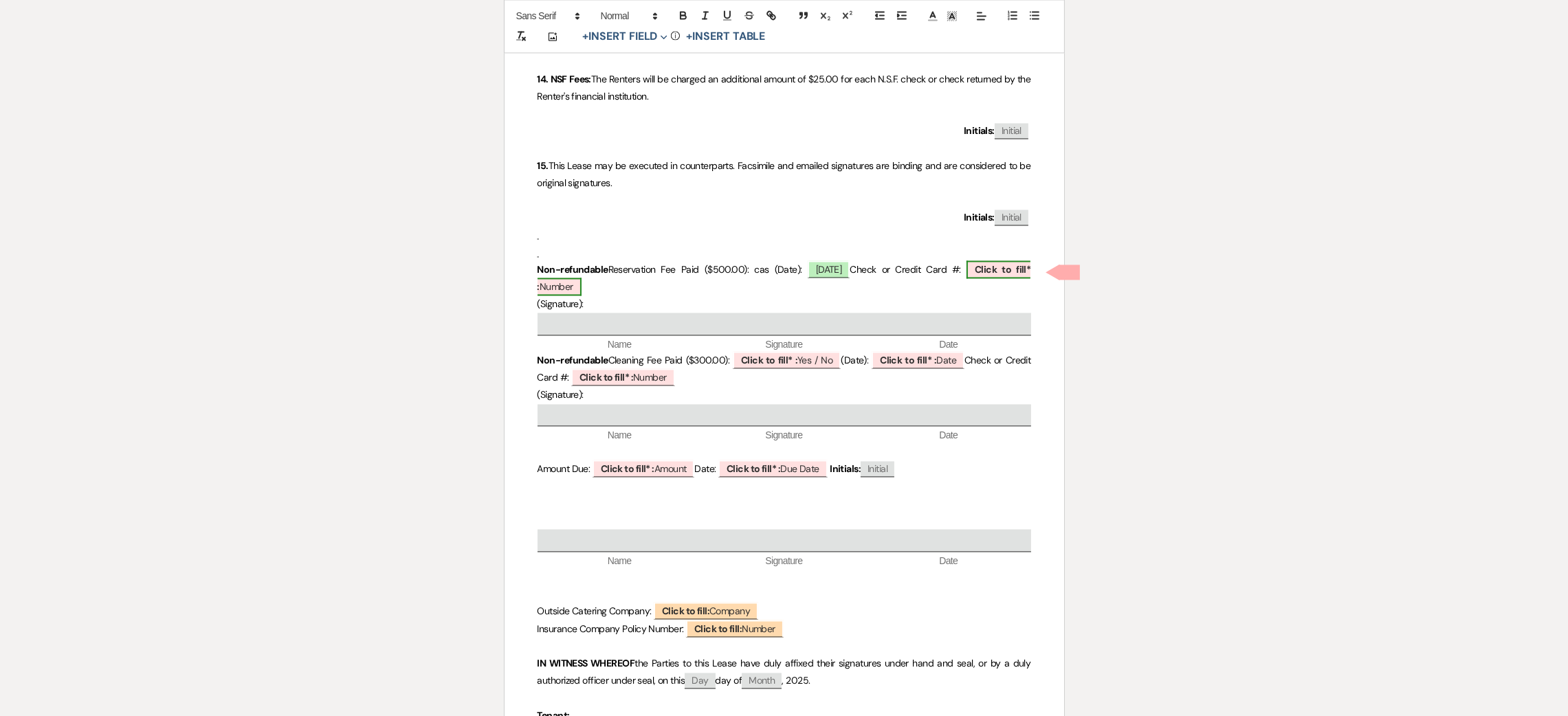
click at [985, 271] on b "Click to fill* :" at bounding box center [784, 278] width 494 height 29
select select "owner"
select select "Number"
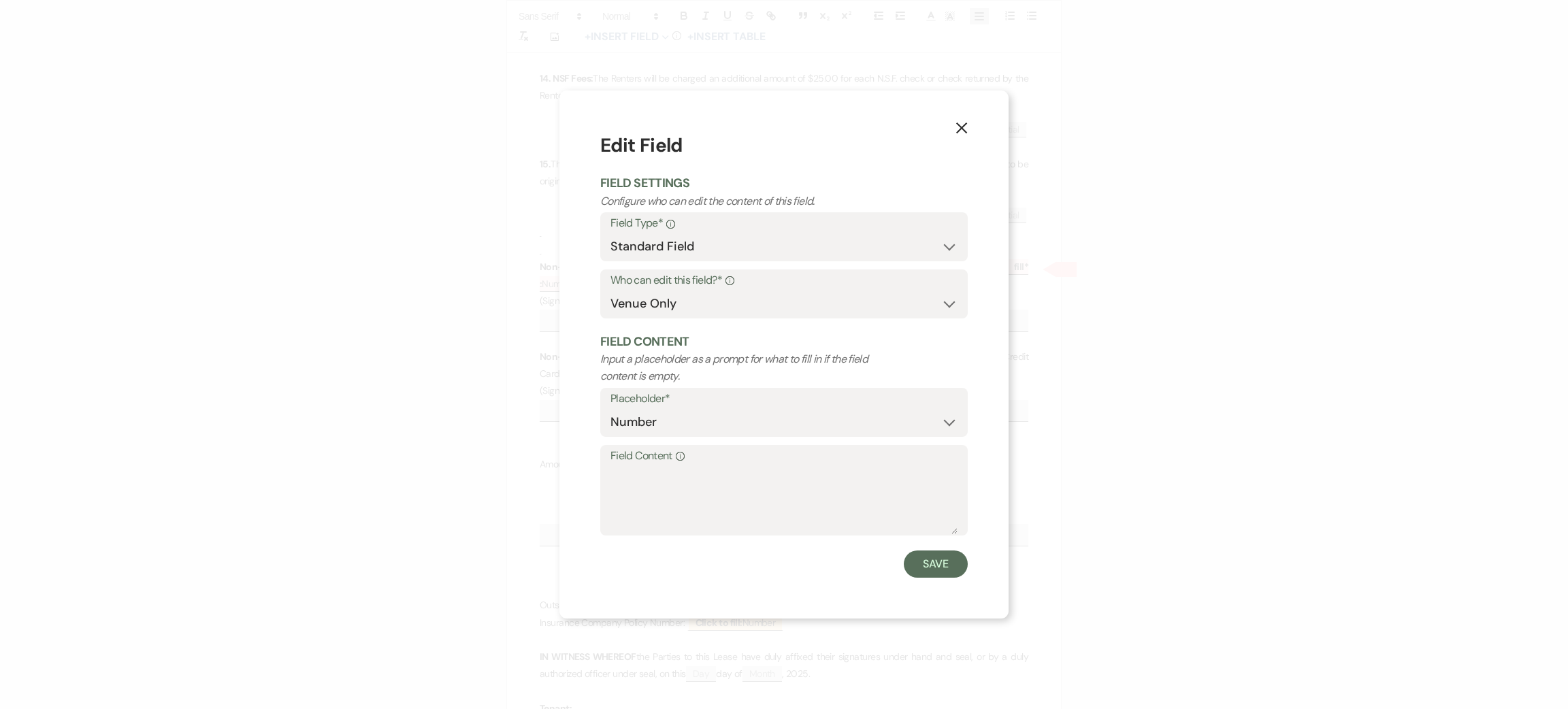
click at [961, 132] on icon "X" at bounding box center [961, 128] width 13 height 13
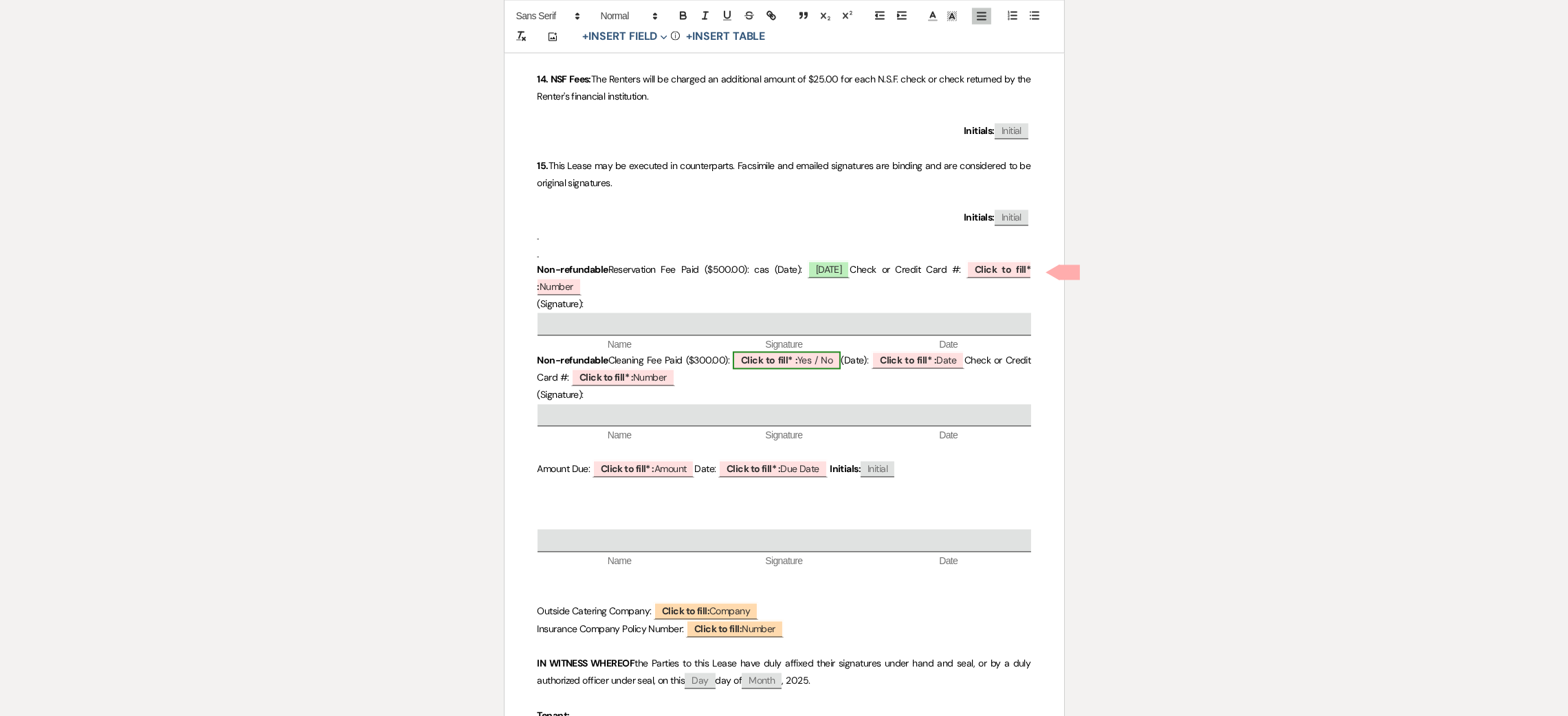
click at [828, 361] on span "Click to fill* : Yes / No" at bounding box center [786, 360] width 108 height 17
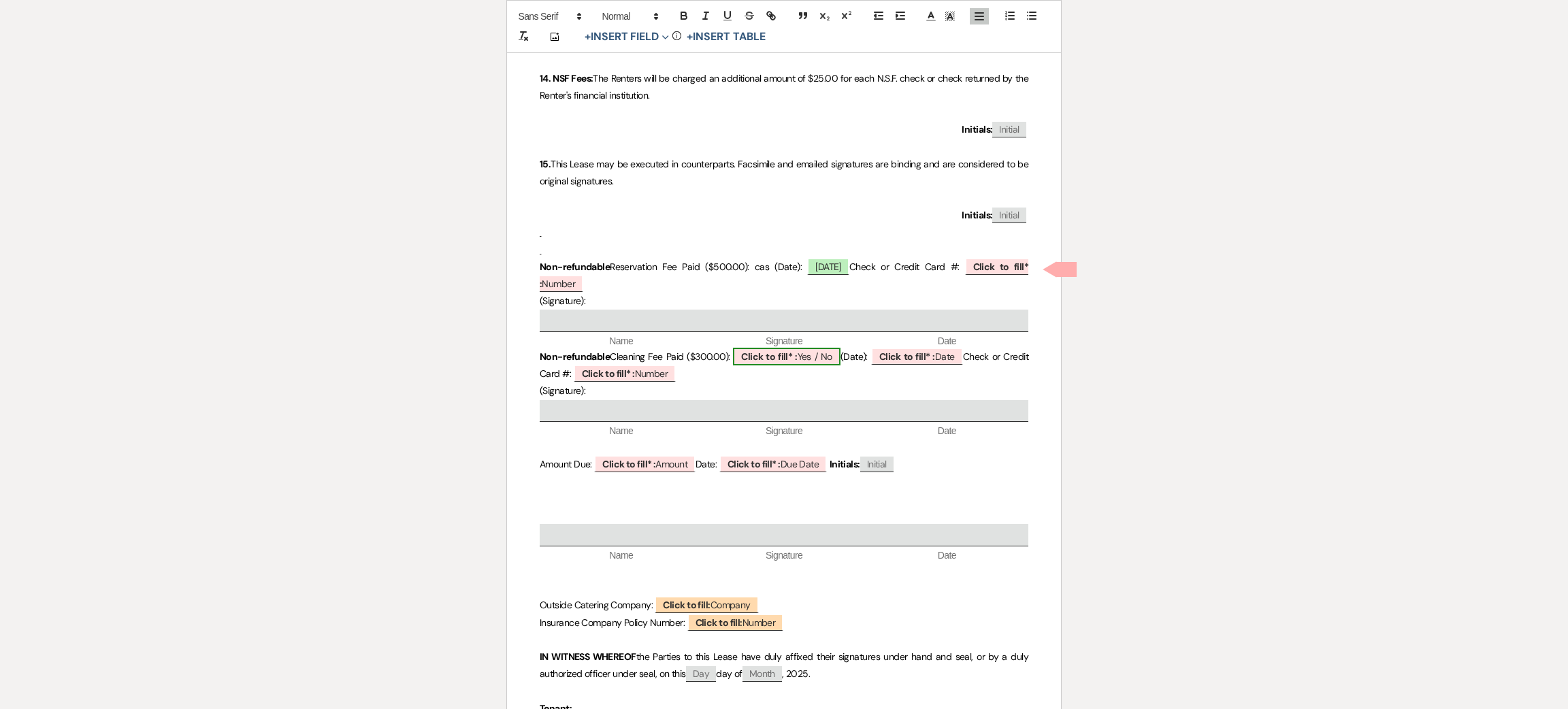
select select "owner"
select select "custom_placeholder"
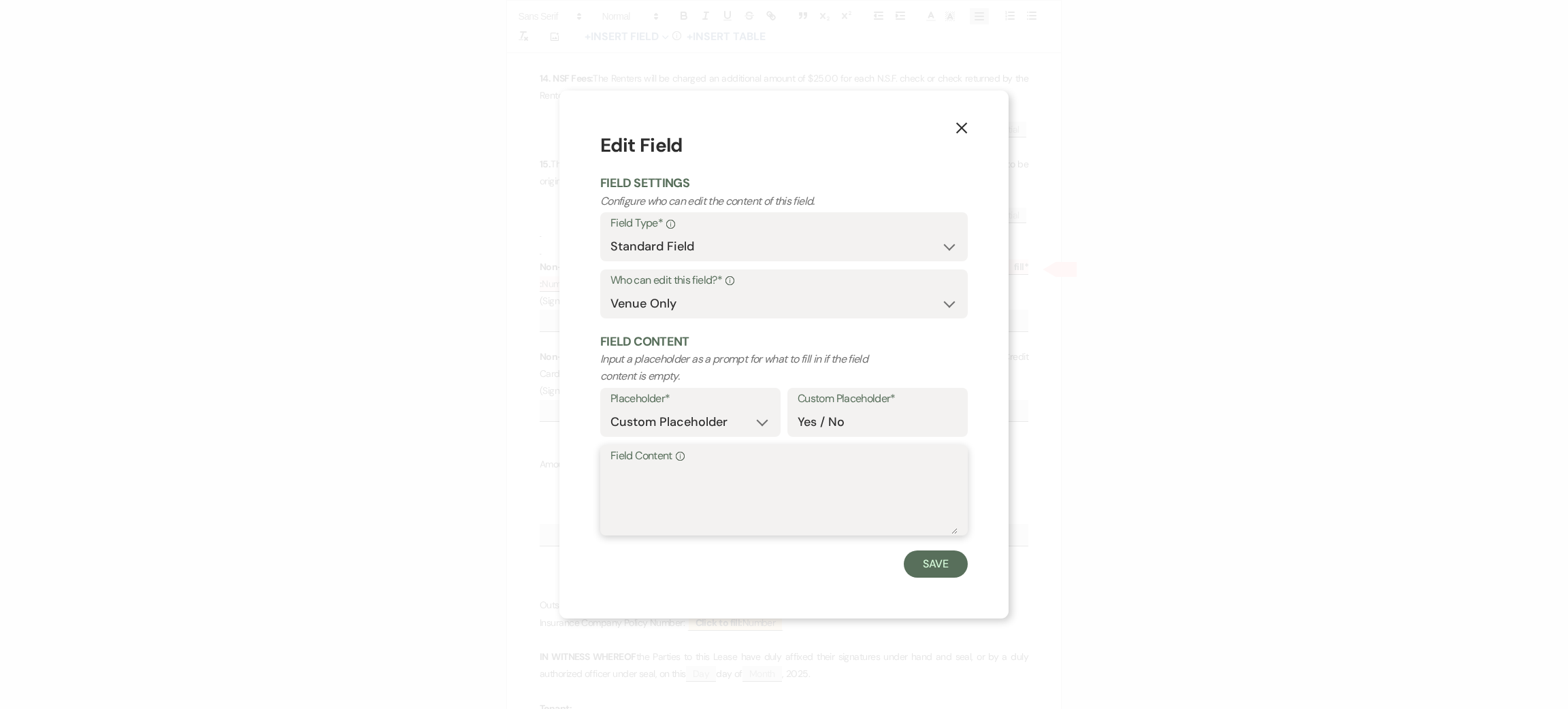
click at [774, 479] on textarea "Field Content Info" at bounding box center [784, 500] width 347 height 68
type textarea "yes"
click at [967, 567] on button "Save" at bounding box center [936, 564] width 64 height 27
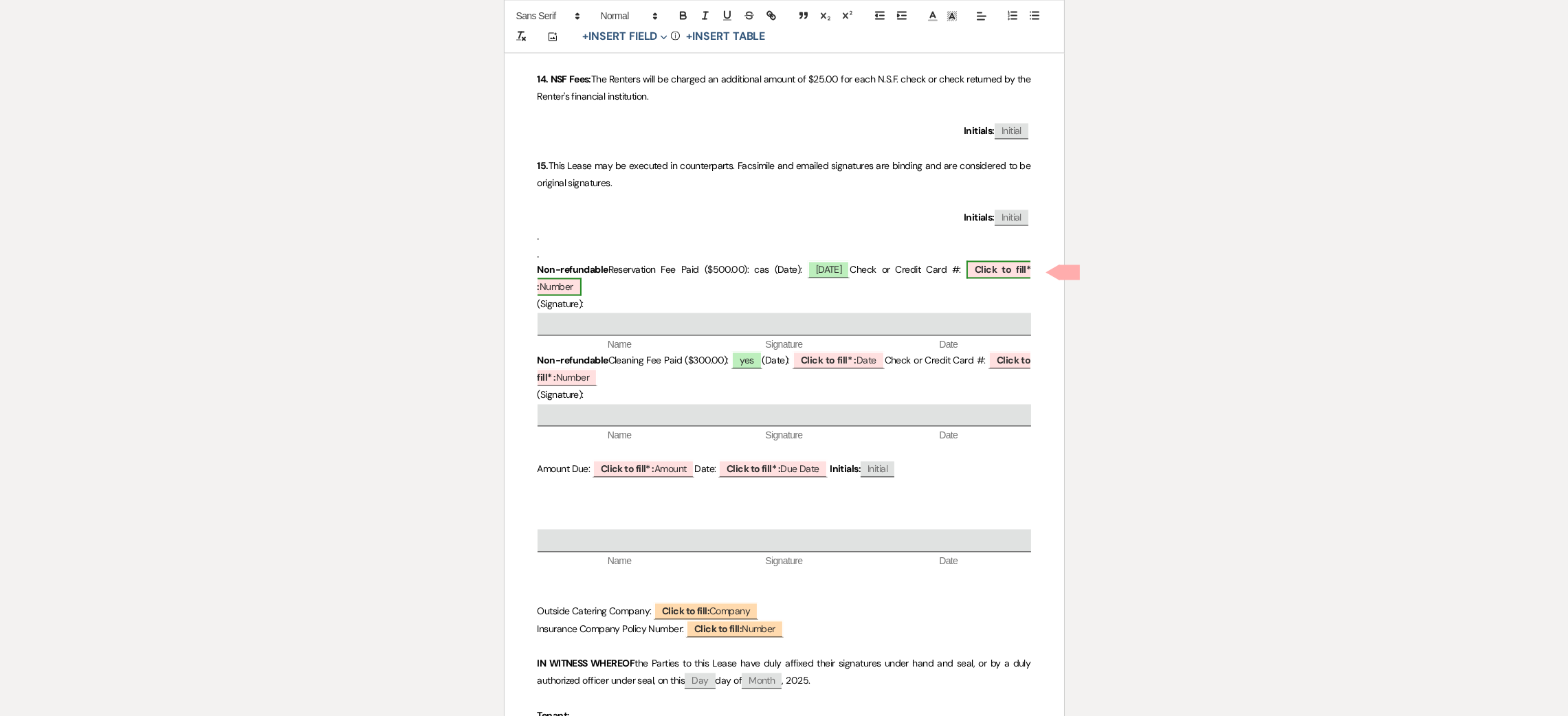
click at [1009, 262] on span "Click to fill* : Number" at bounding box center [784, 278] width 494 height 35
select select "owner"
select select "Number"
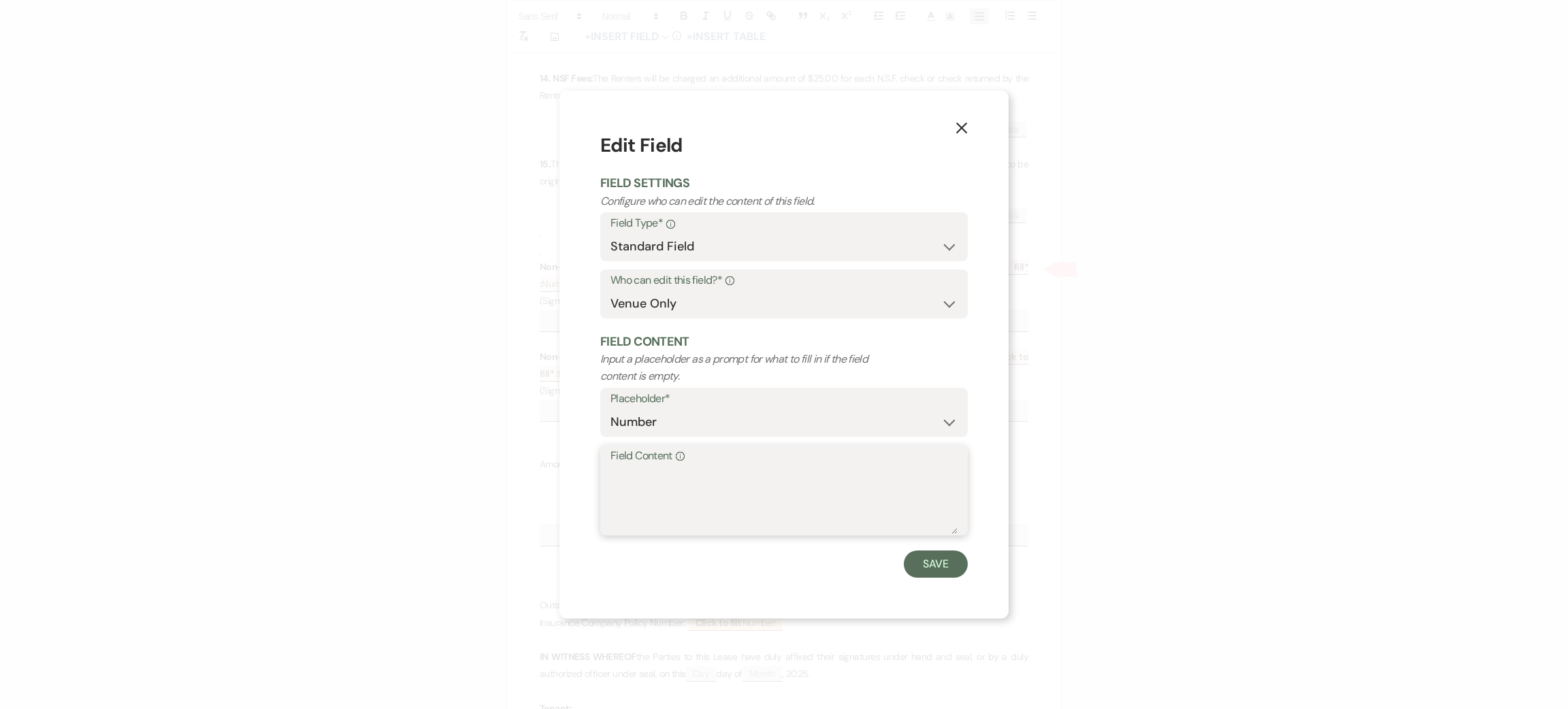
click at [687, 480] on textarea "Field Content Info" at bounding box center [784, 500] width 347 height 68
type textarea "2270"
click at [952, 570] on button "Save" at bounding box center [936, 564] width 64 height 27
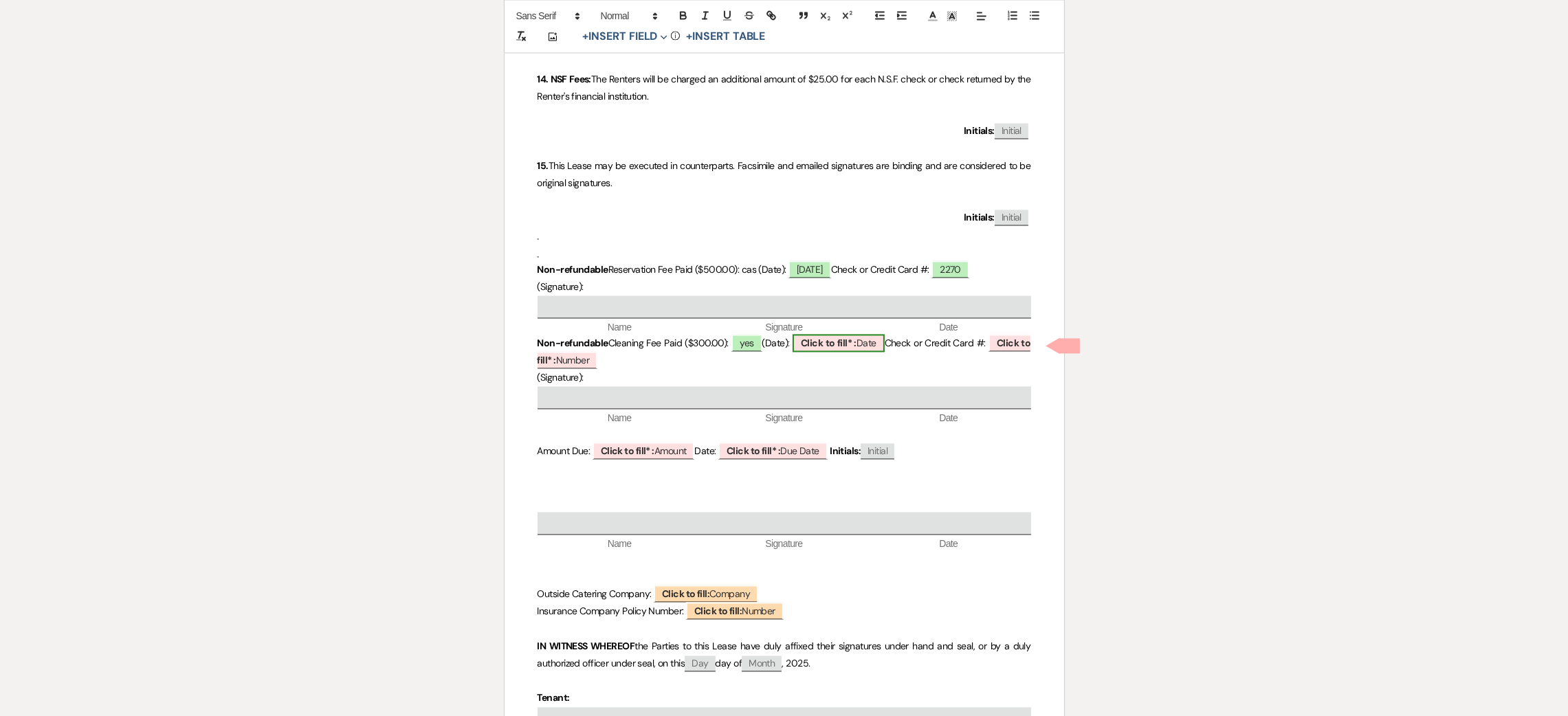
click at [850, 349] on b "Click to fill* :" at bounding box center [828, 343] width 55 height 13
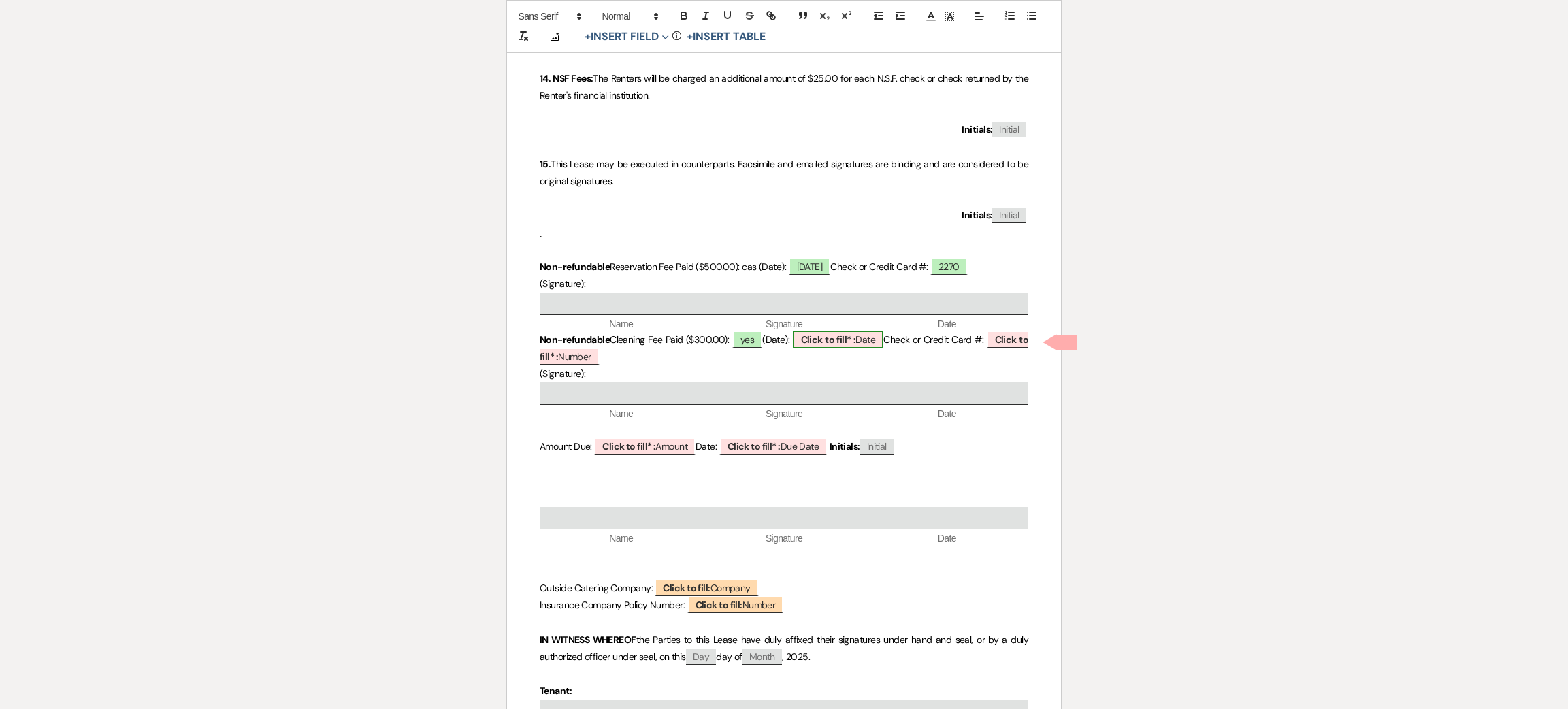
select select "owner"
select select "Date"
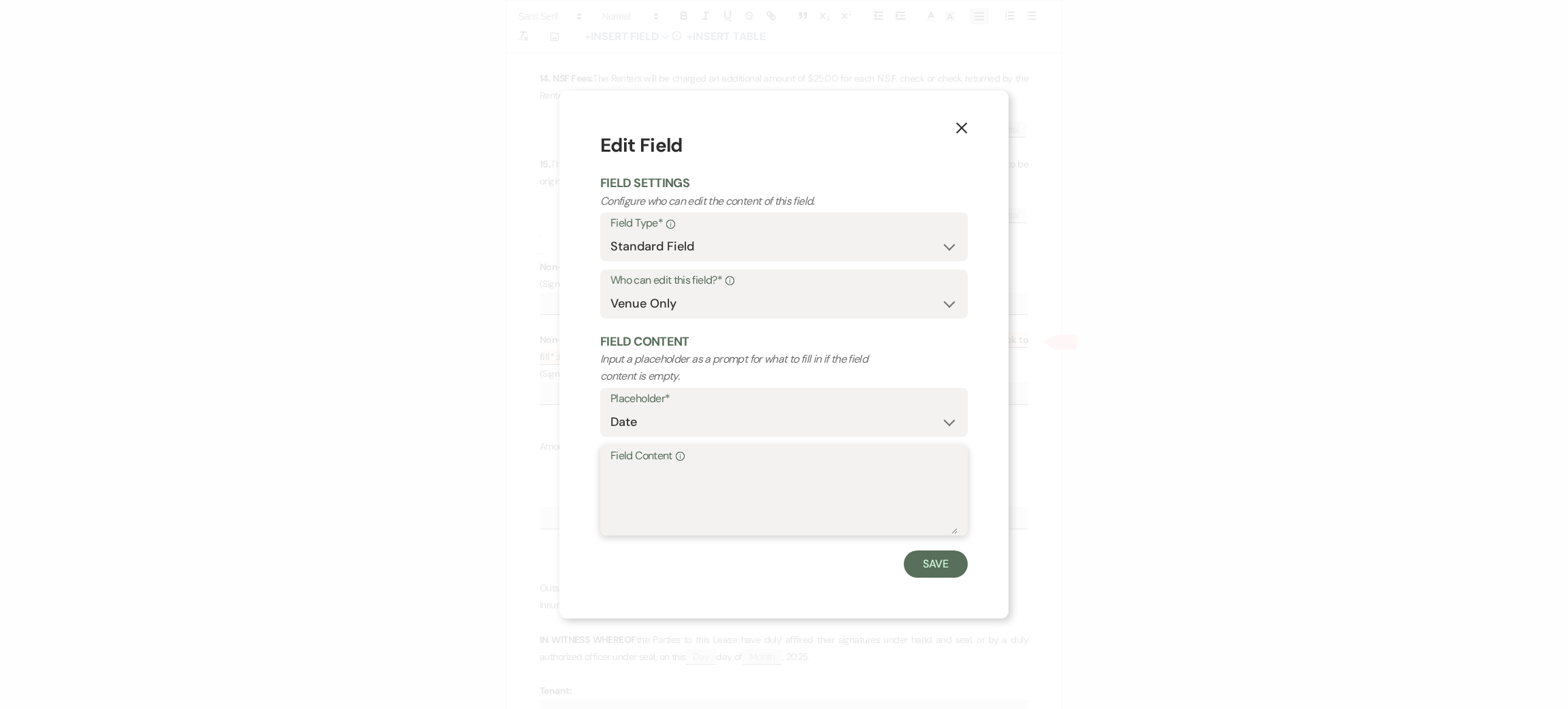
click at [813, 501] on textarea "Field Content Info" at bounding box center [784, 500] width 347 height 68
type textarea "[DATE]"
click at [948, 559] on button "Save" at bounding box center [936, 564] width 64 height 27
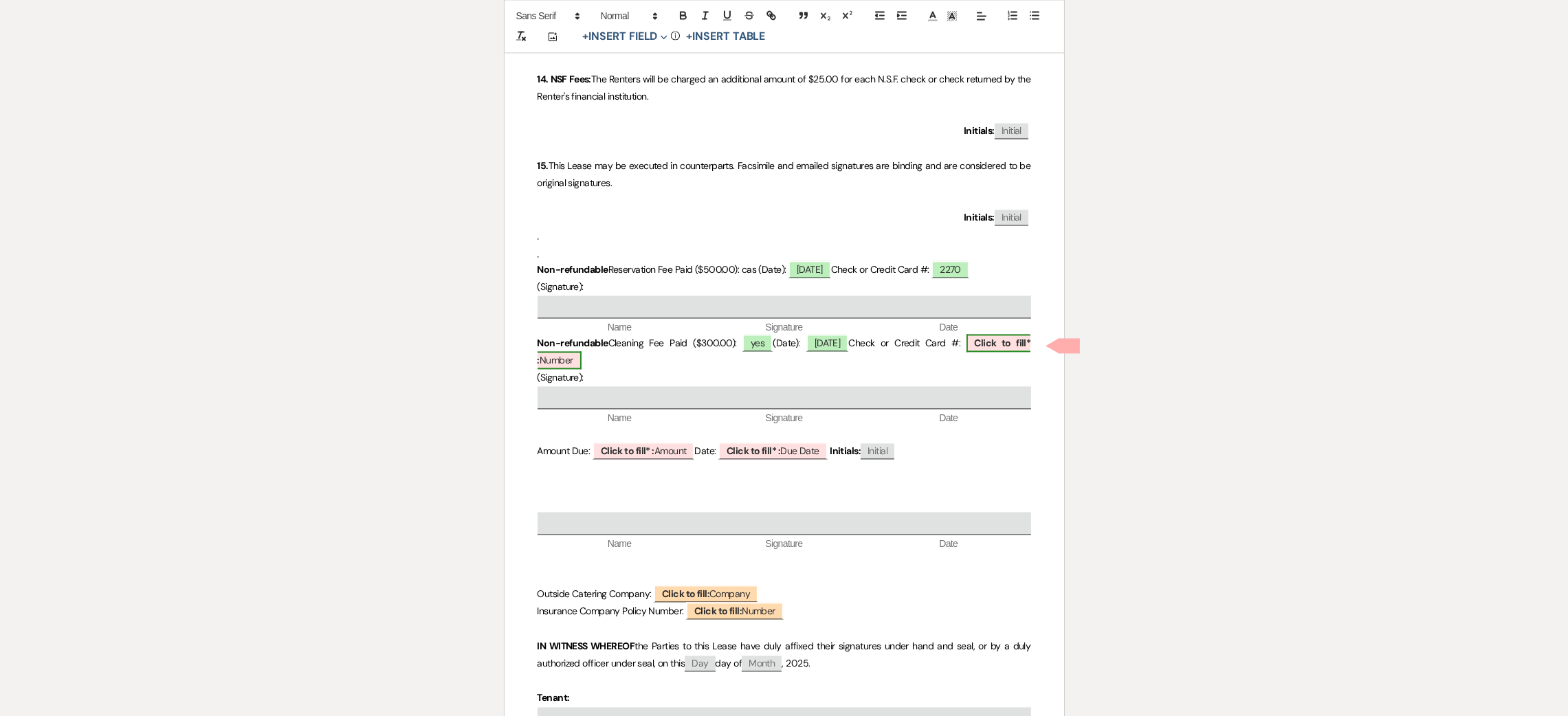
click at [989, 344] on b "Click to fill* :" at bounding box center [784, 352] width 494 height 29
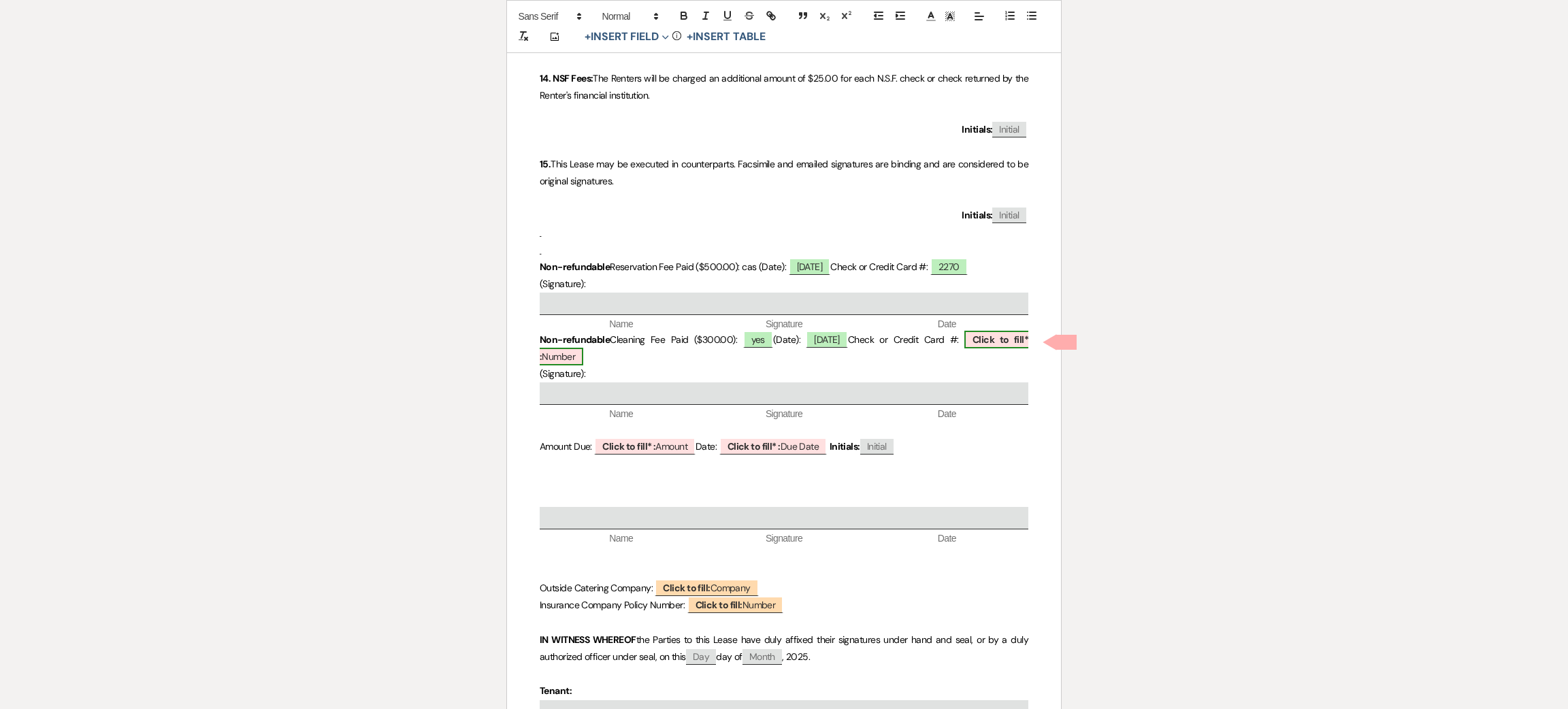
select select "owner"
select select "Number"
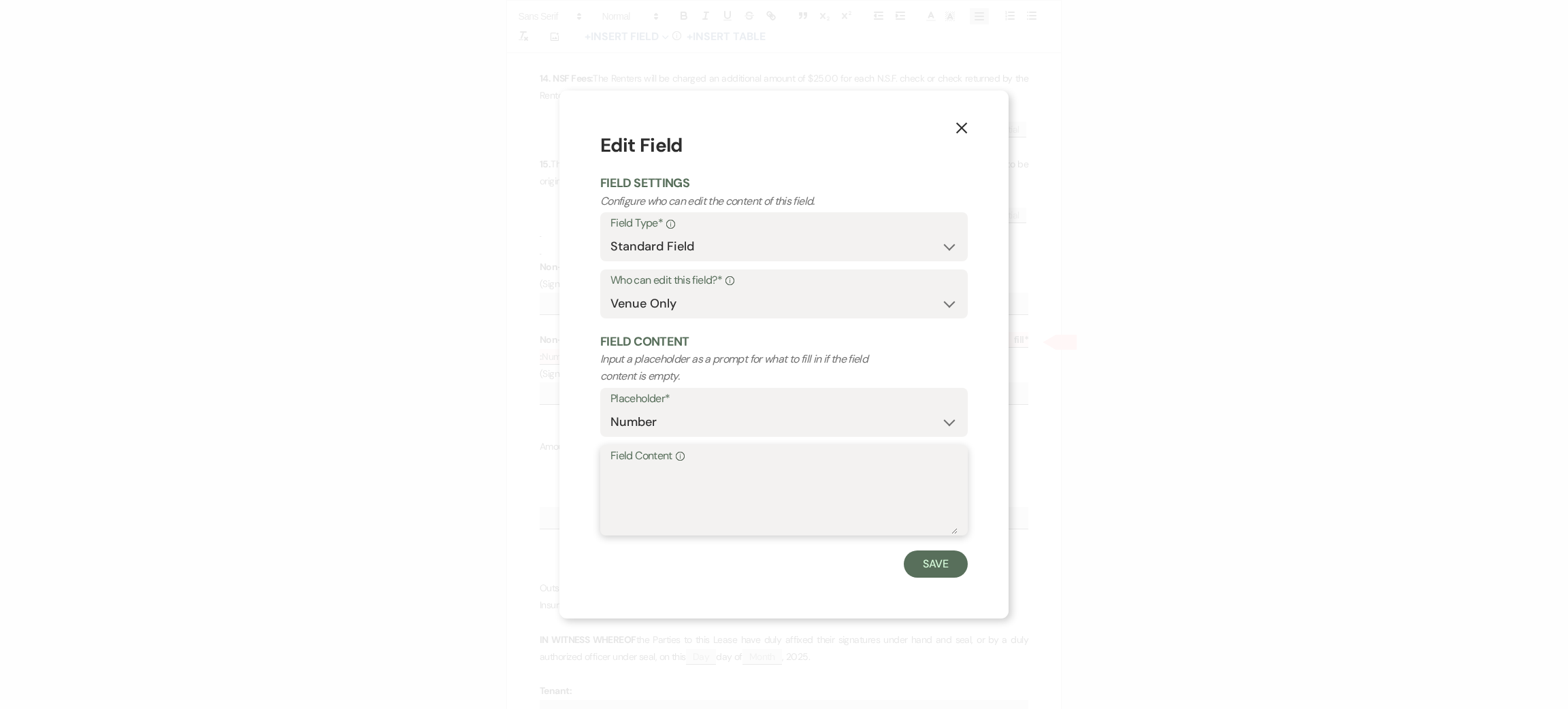
click at [796, 482] on textarea "Field Content Info" at bounding box center [784, 500] width 347 height 68
click at [957, 129] on icon "X" at bounding box center [961, 128] width 13 height 13
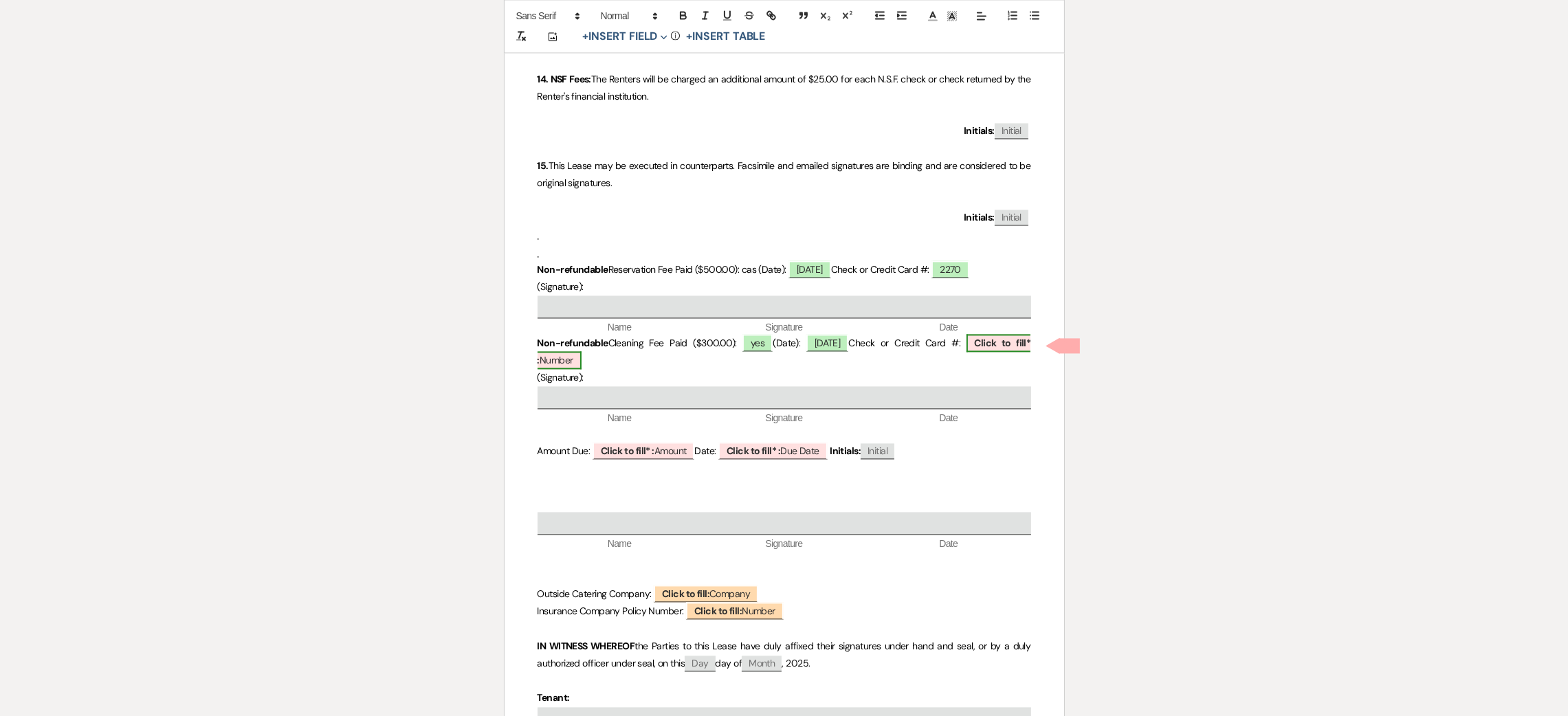
click at [1009, 346] on b "Click to fill* :" at bounding box center [784, 352] width 494 height 29
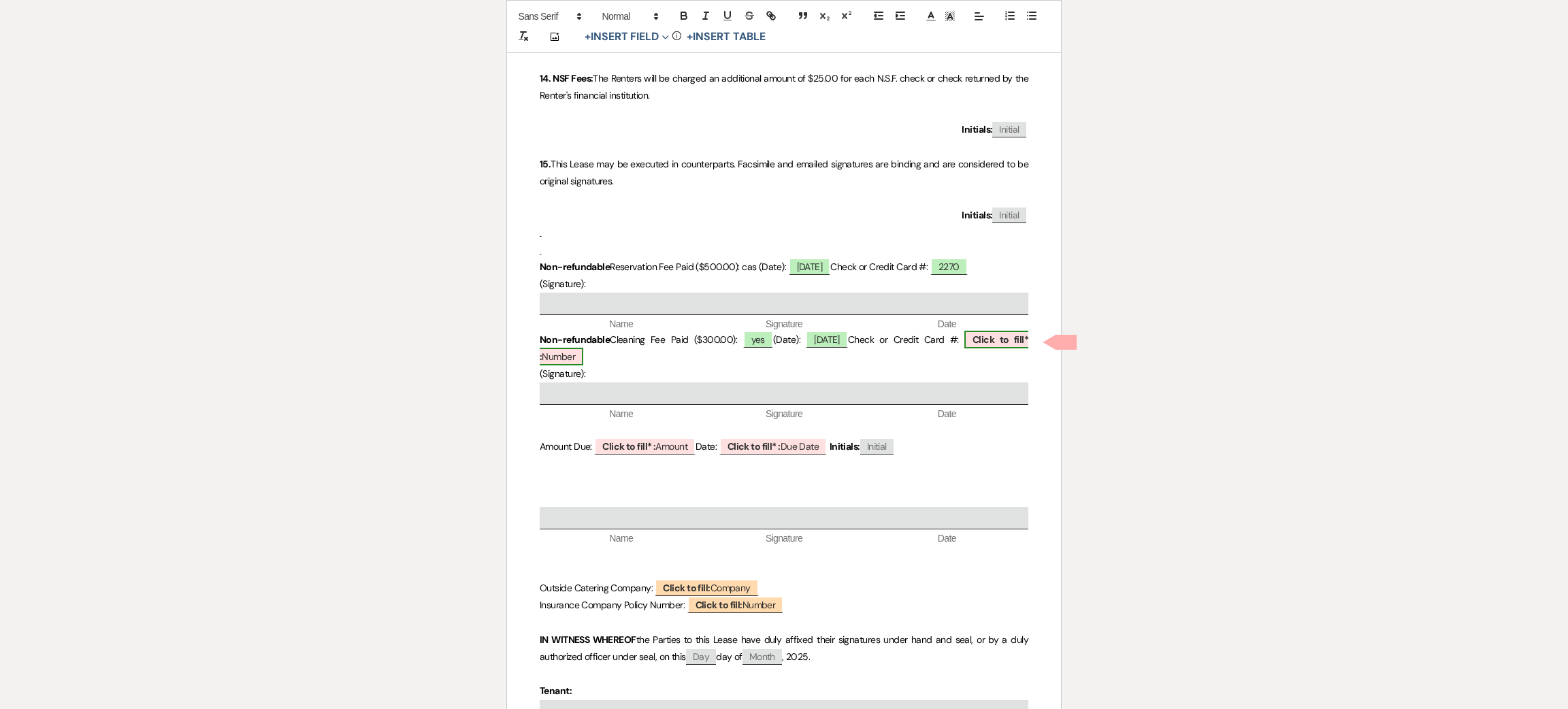
select select "owner"
select select "Number"
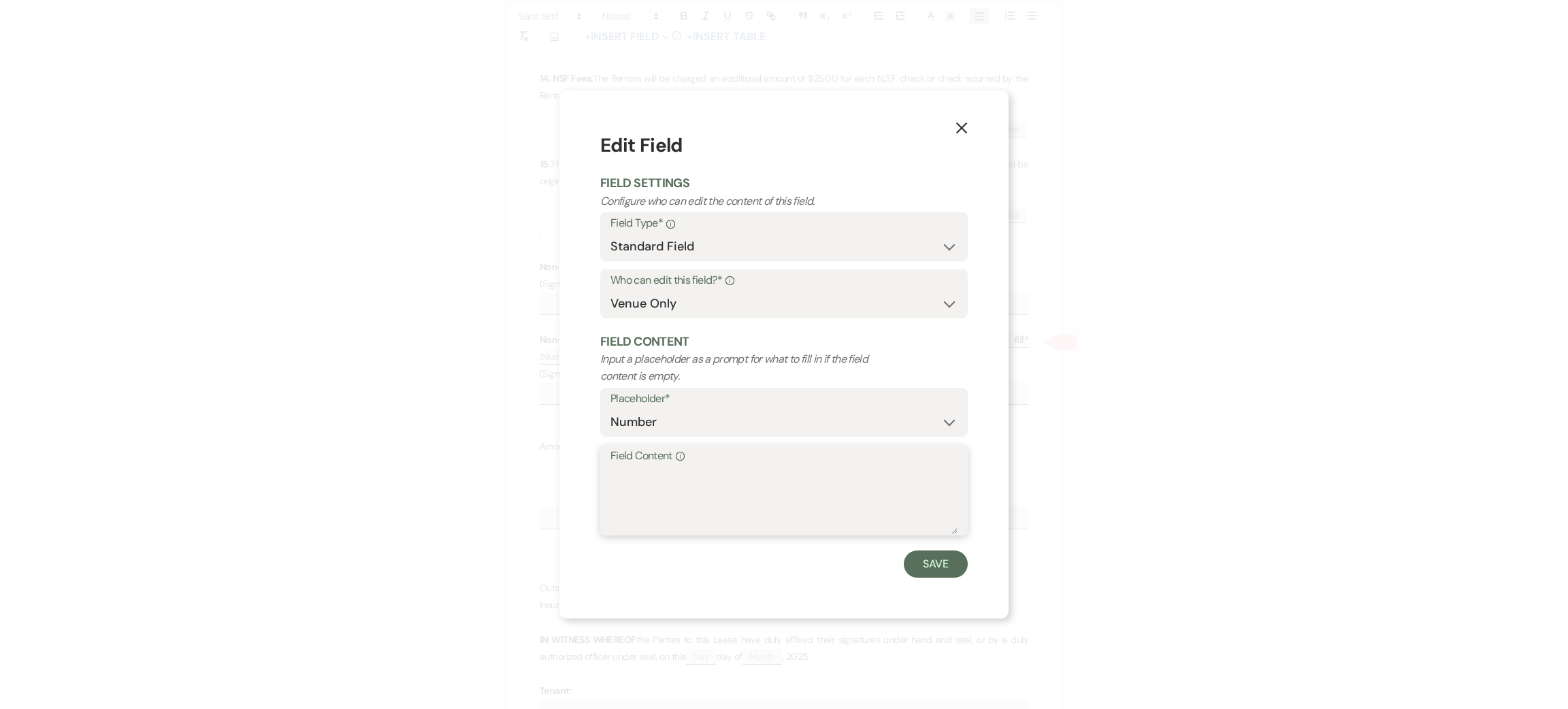
click at [823, 490] on textarea "Field Content Info" at bounding box center [784, 500] width 347 height 68
type textarea "2270"
click at [921, 552] on button "Save" at bounding box center [936, 564] width 64 height 27
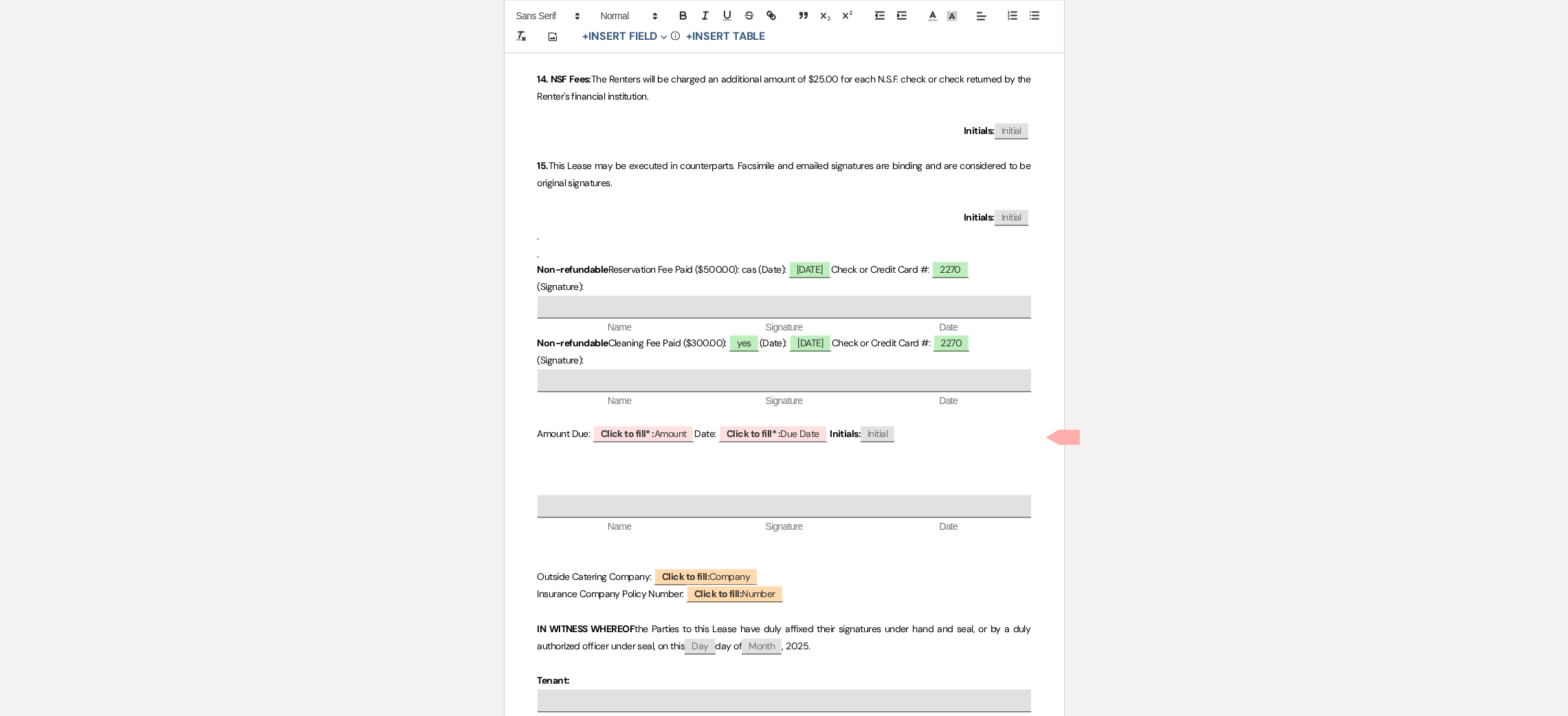
click at [665, 425] on p at bounding box center [784, 417] width 494 height 17
click at [665, 428] on span "Click to fill* : Amount" at bounding box center [643, 433] width 102 height 17
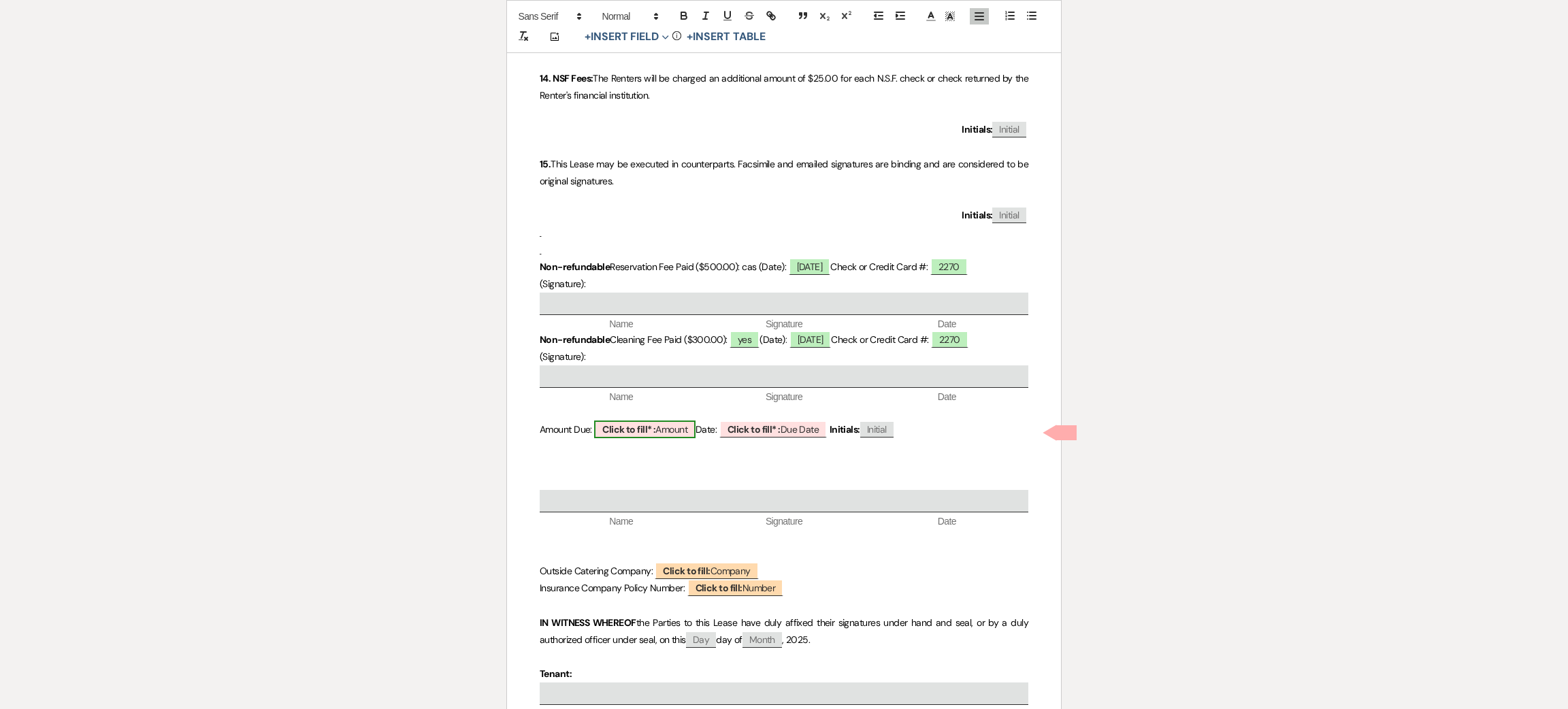
select select "owner"
select select "Amount"
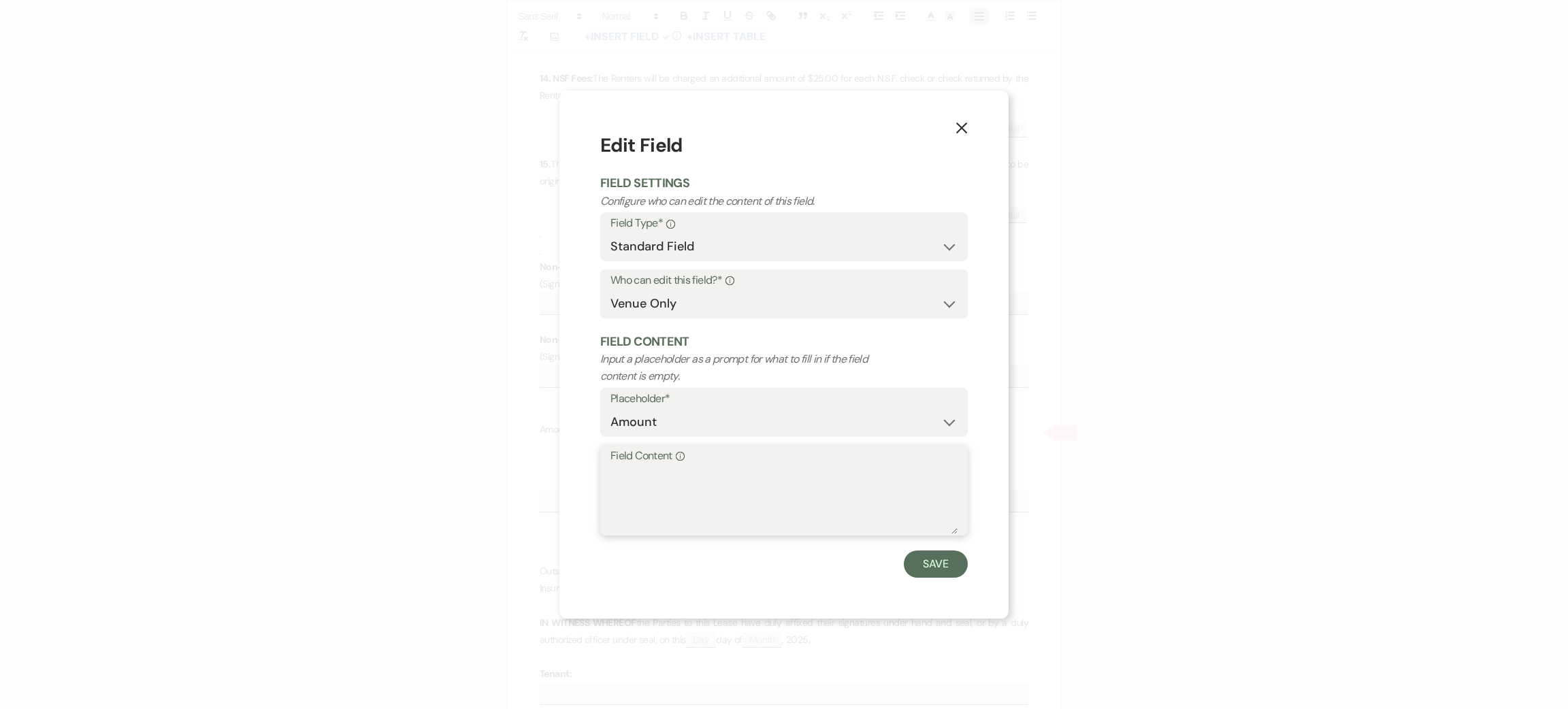
click at [671, 533] on textarea "Field Content Info" at bounding box center [784, 500] width 347 height 68
type textarea "on invoice"
click at [928, 547] on form "Edit Field Field Settings Configure who can edit the content of this field. Fie…" at bounding box center [784, 354] width 367 height 445
click at [928, 569] on button "Save" at bounding box center [936, 564] width 64 height 27
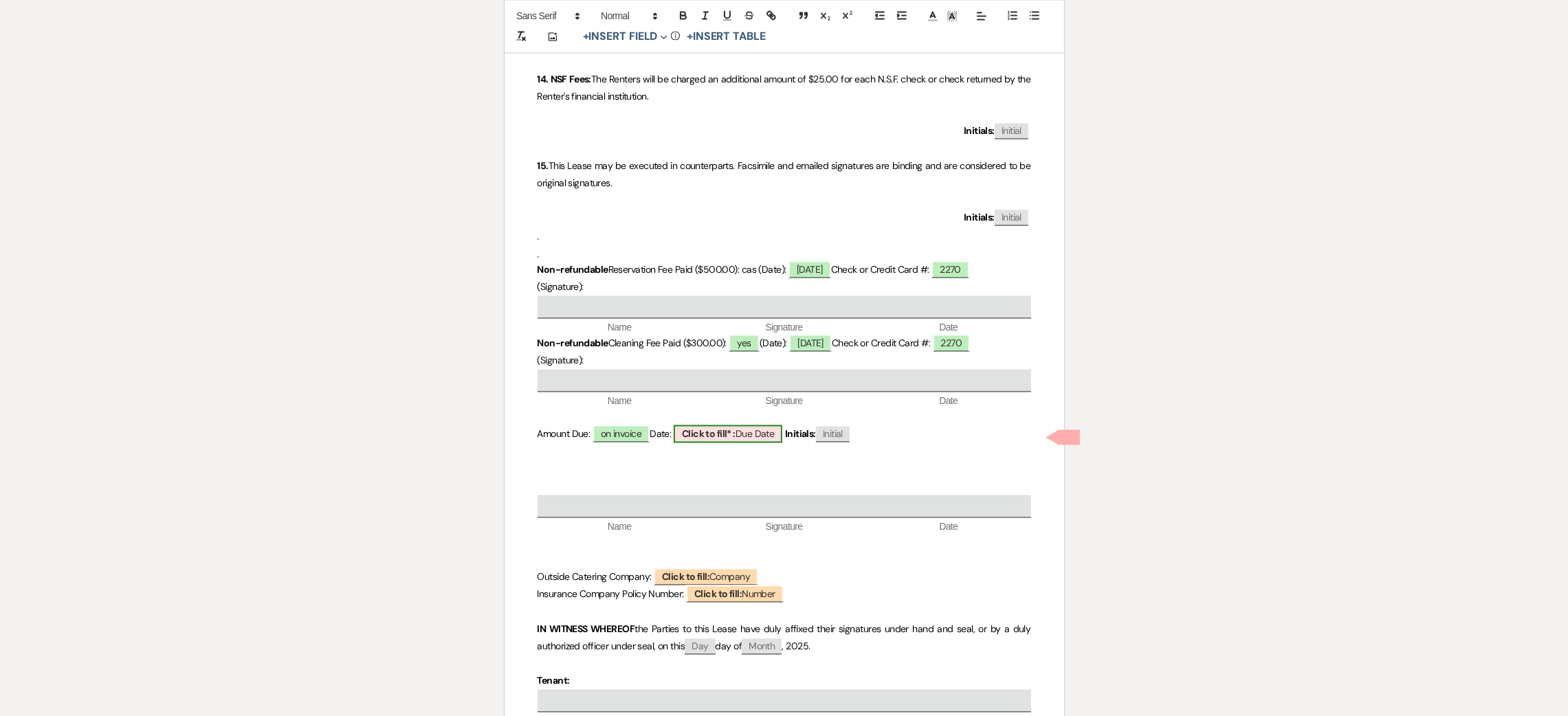
click at [750, 443] on span "Click to fill* : Due Date" at bounding box center [728, 433] width 109 height 17
select select "owner"
select select "custom_placeholder"
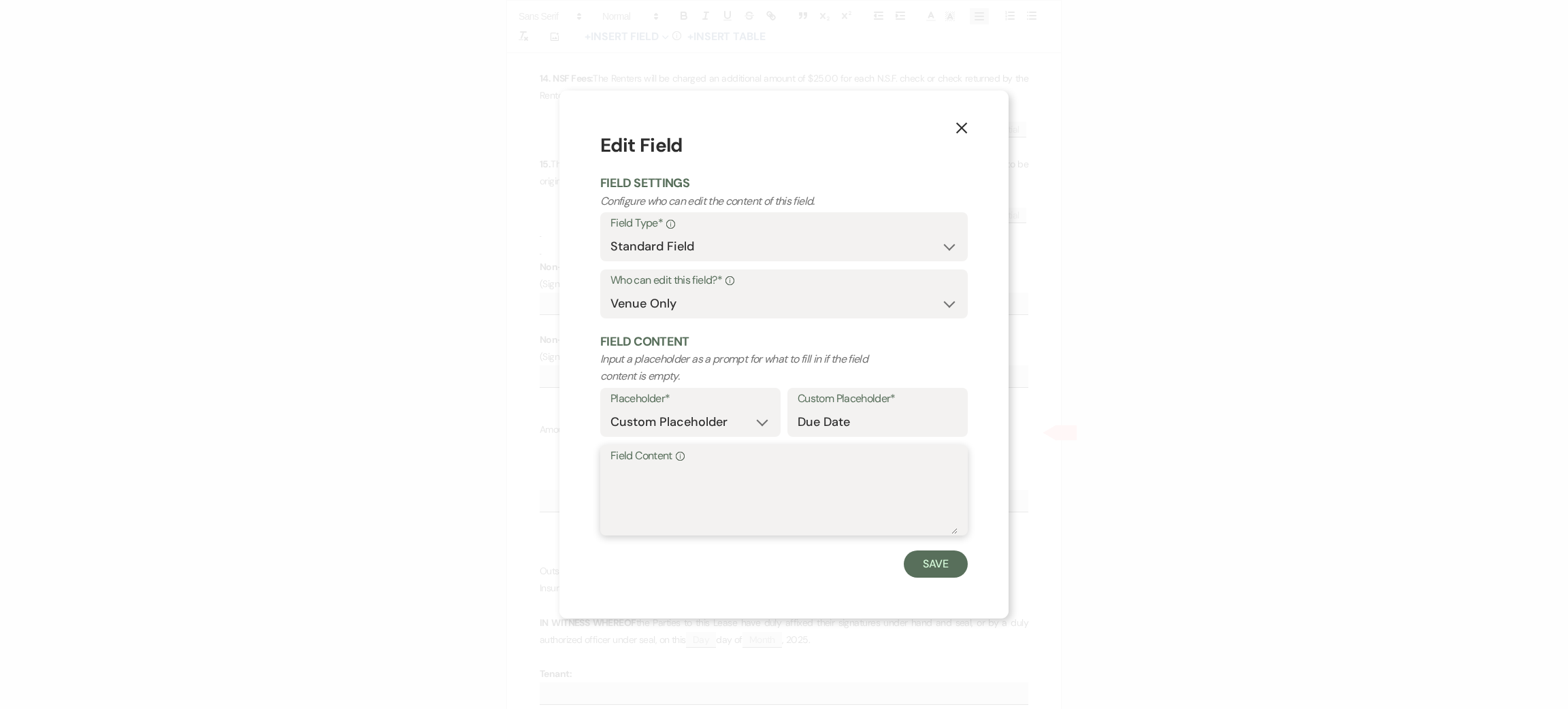
click at [725, 472] on textarea "Field Content Info" at bounding box center [784, 500] width 347 height 68
click at [714, 504] on textarea "Field Content Info" at bounding box center [784, 500] width 347 height 68
type textarea "o"
click at [630, 476] on textarea "sepber 18th 2025" at bounding box center [784, 500] width 347 height 68
type textarea "[DATE]"
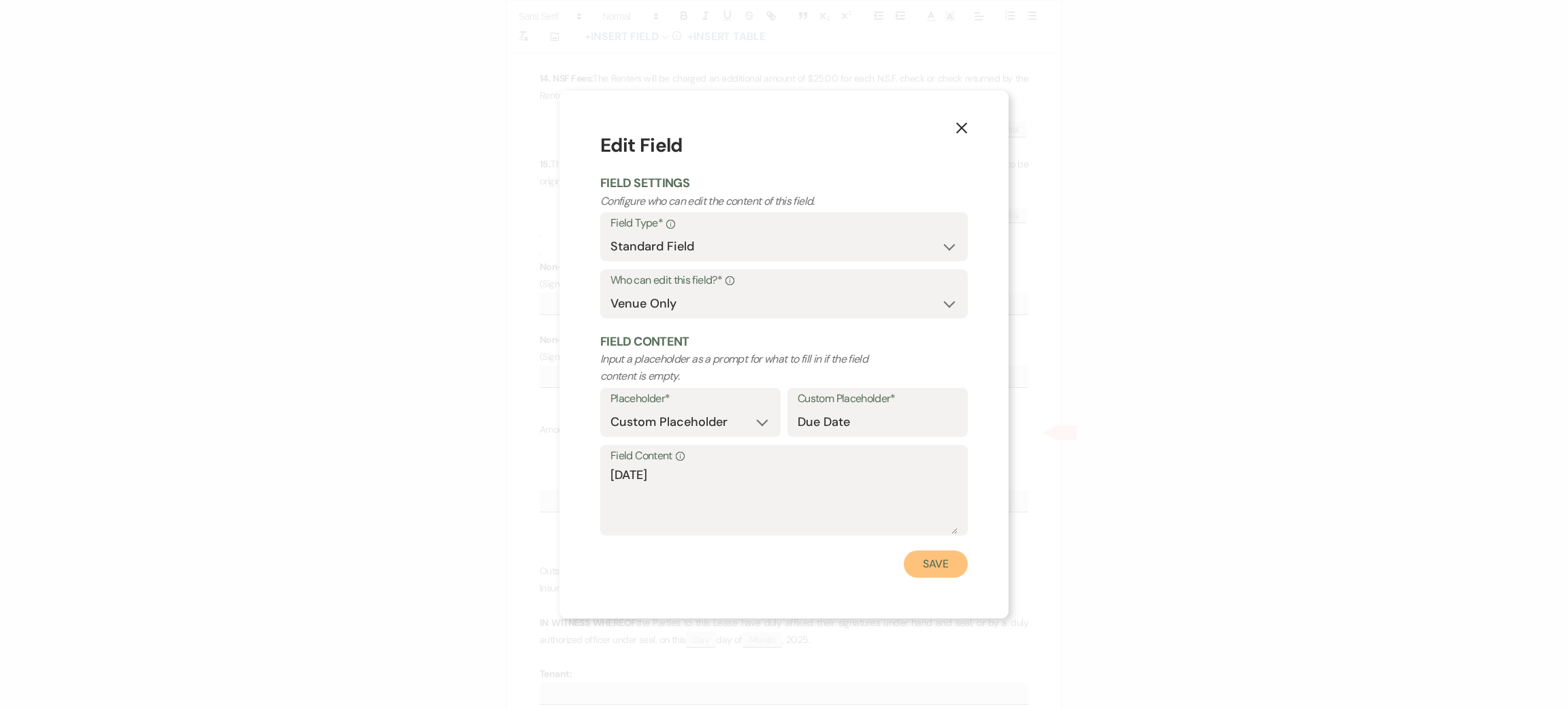
click at [934, 571] on button "Save" at bounding box center [936, 564] width 64 height 27
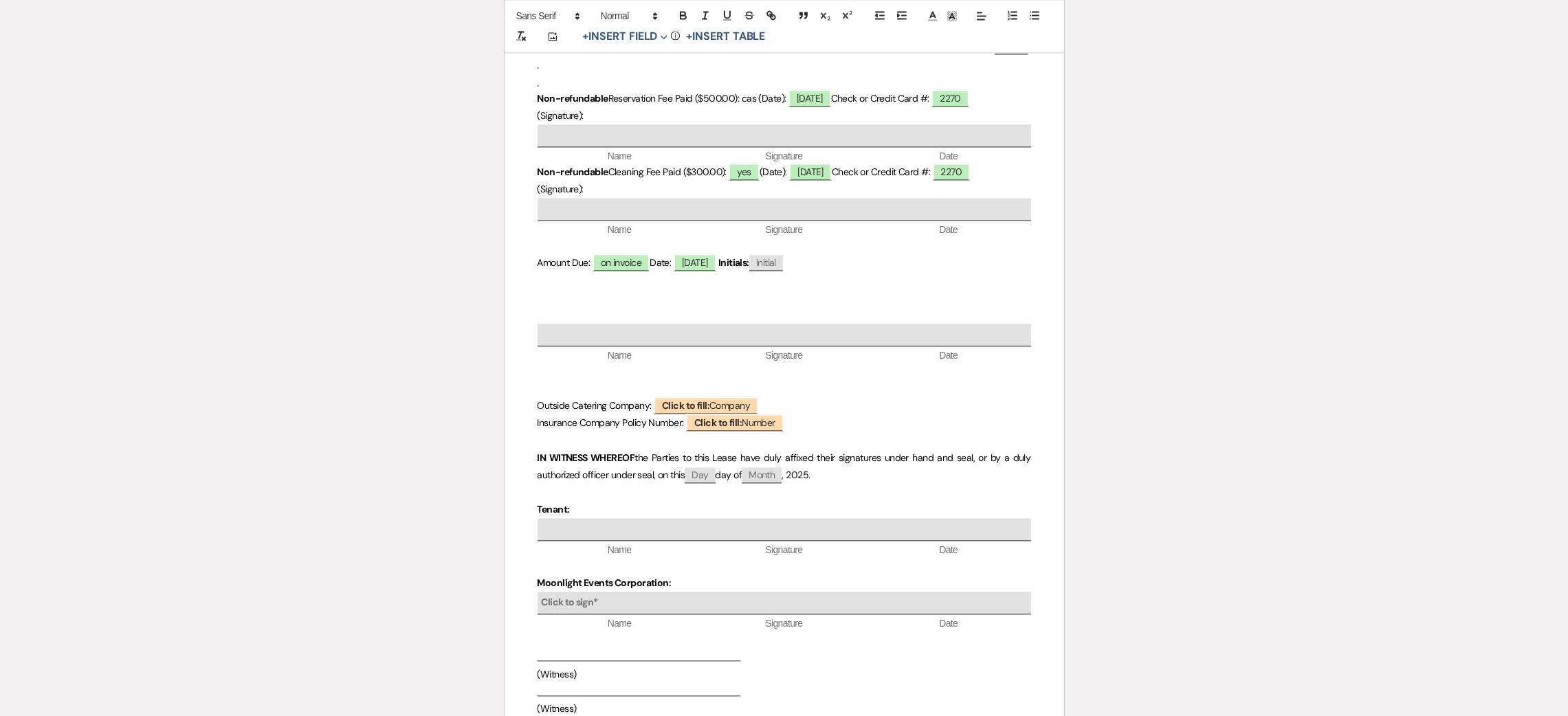
scroll to position [4432, 0]
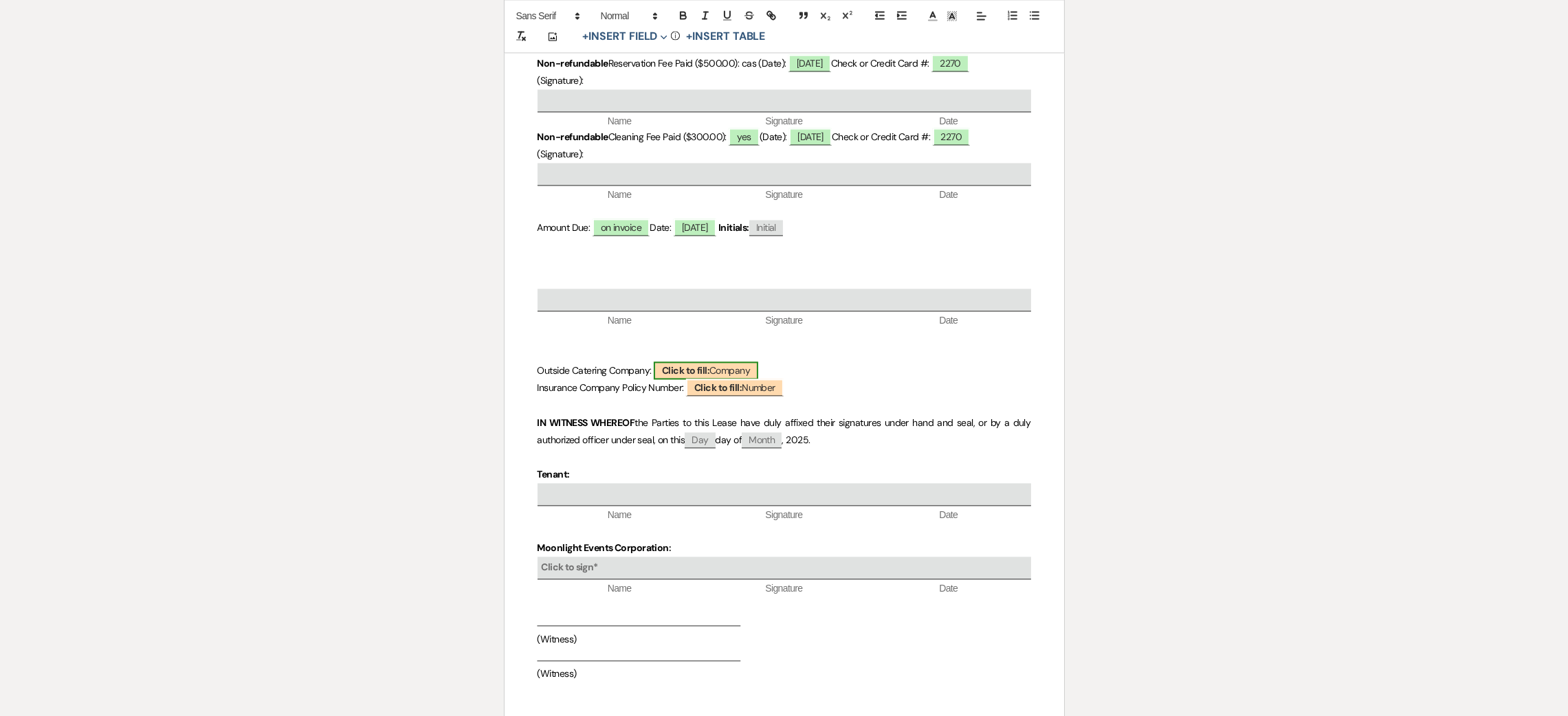
click at [741, 372] on span "Click to fill: Company" at bounding box center [706, 370] width 105 height 17
select select "custom_placeholder"
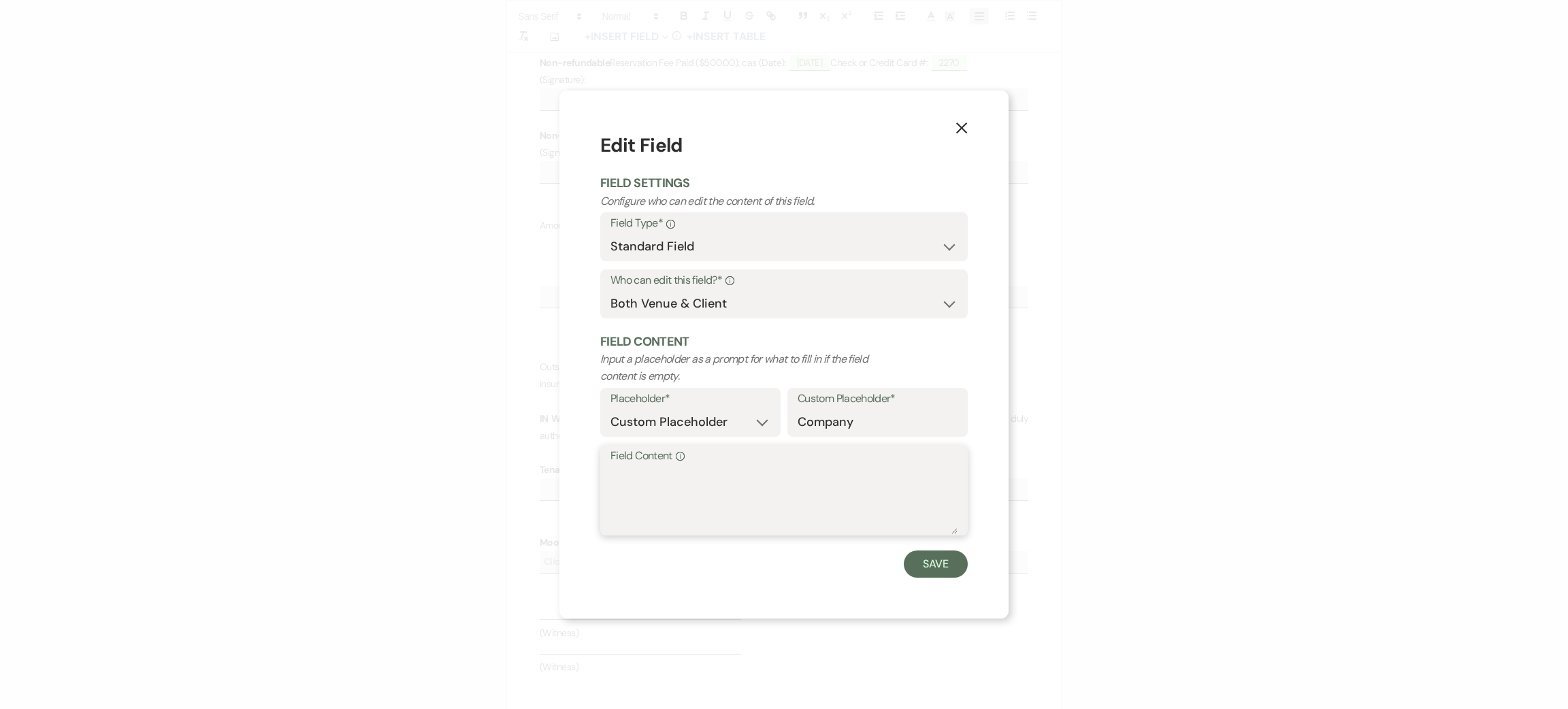
click at [734, 485] on textarea "Field Content Info" at bounding box center [784, 500] width 347 height 68
type textarea "na"
click at [934, 555] on button "Save" at bounding box center [936, 564] width 64 height 27
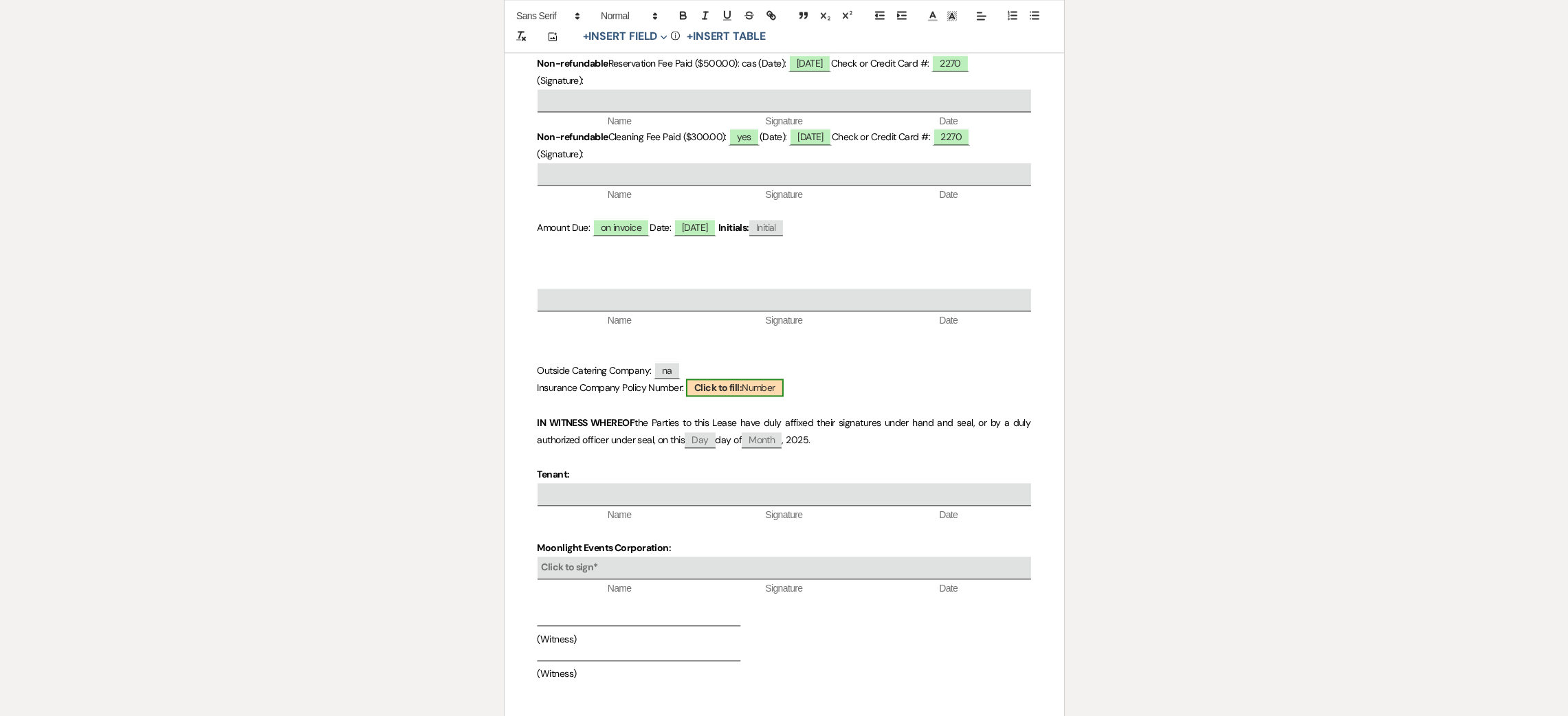
click at [721, 392] on b "Click to fill:" at bounding box center [718, 388] width 48 height 13
select select "Number"
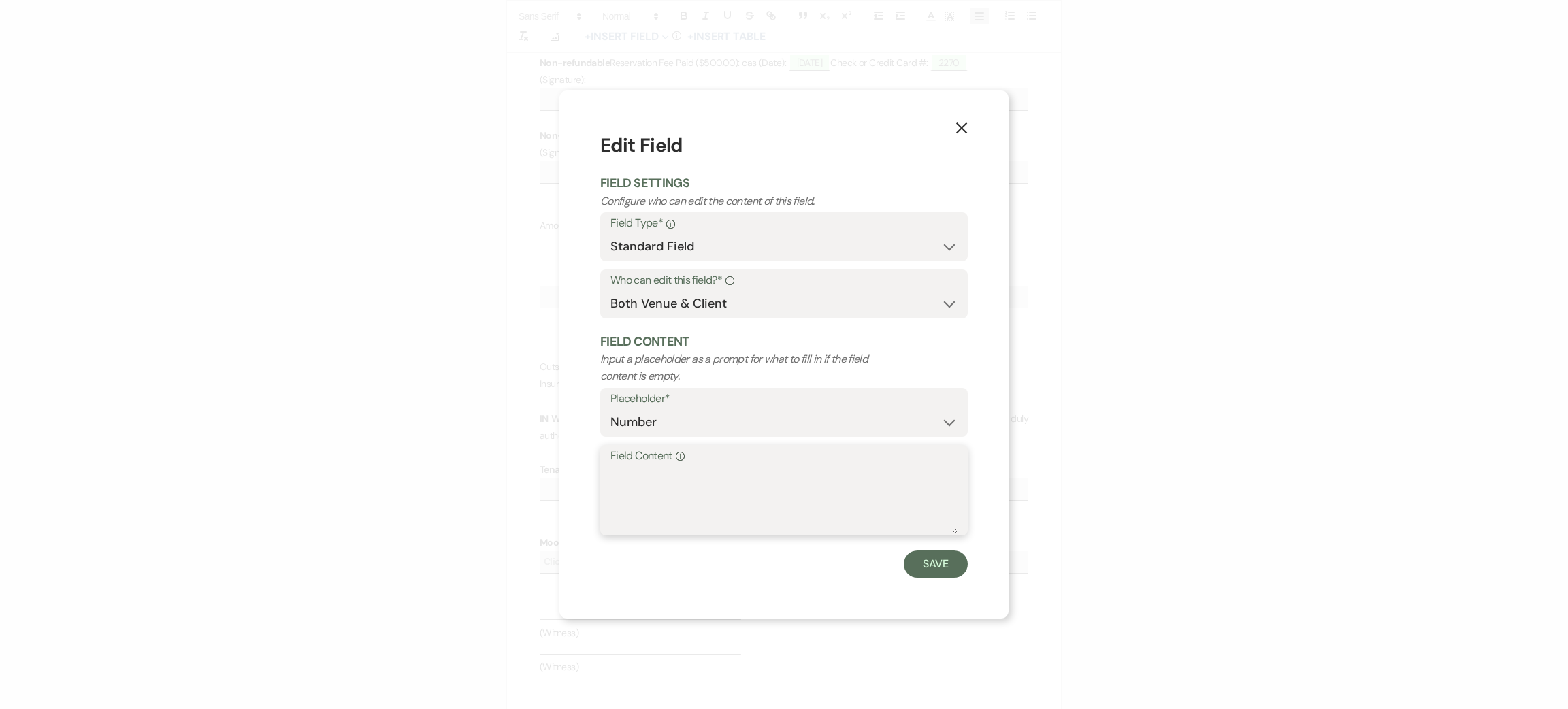
click at [754, 490] on textarea "Field Content Info" at bounding box center [784, 500] width 347 height 68
type textarea "na"
click at [930, 562] on button "Save" at bounding box center [936, 564] width 64 height 27
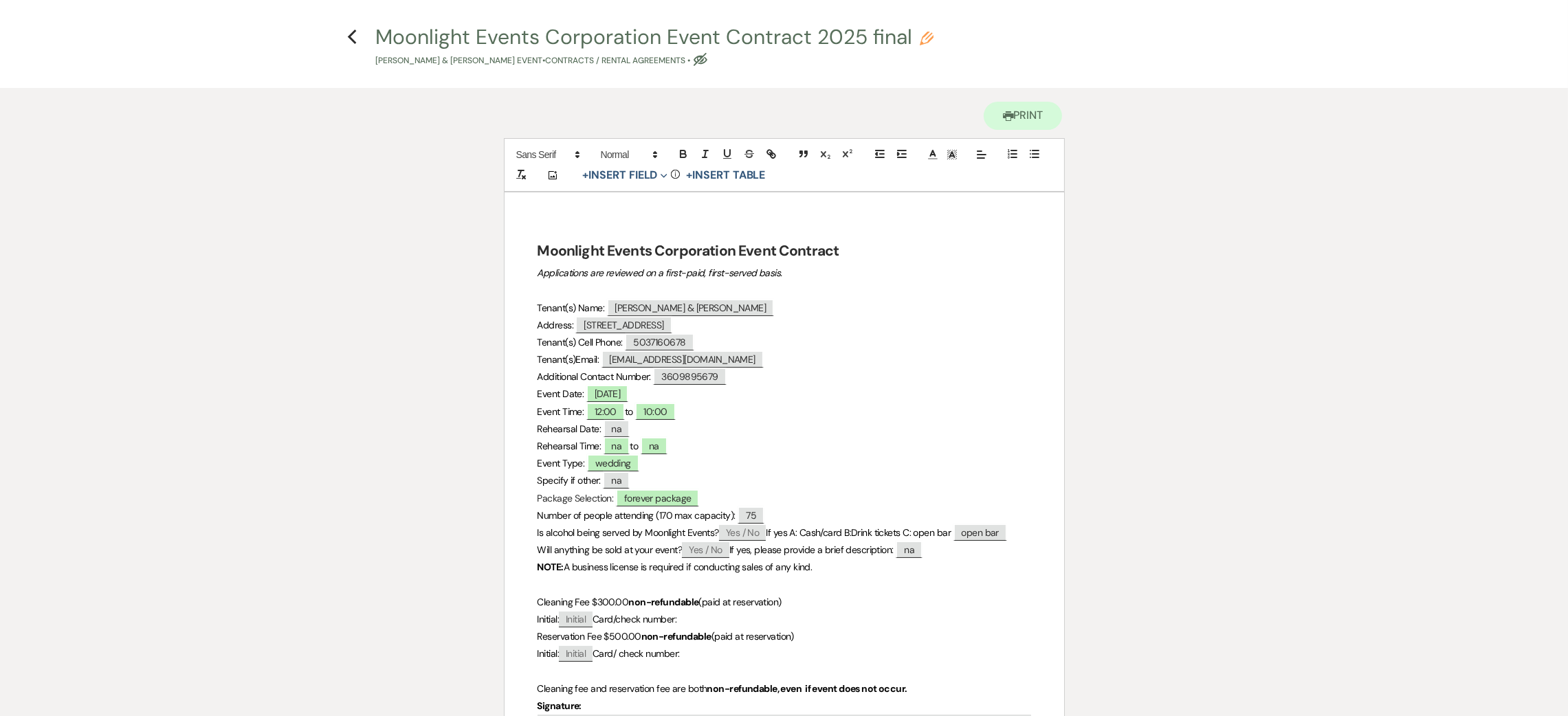
scroll to position [0, 0]
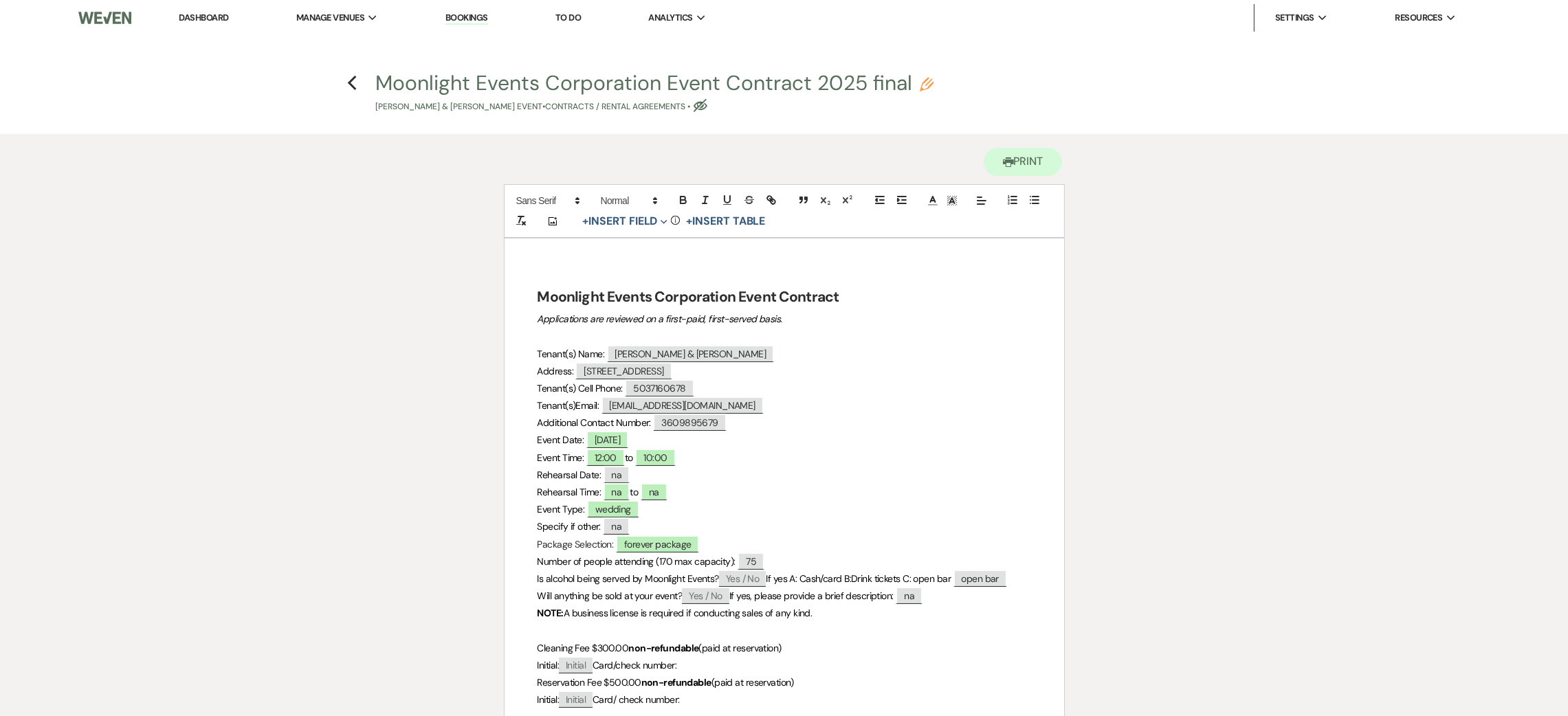
click at [708, 97] on button "Moonlight Events Corporation Event Contract 2025 final Pencil [PERSON_NAME] & […" at bounding box center [655, 93] width 558 height 41
select select "10"
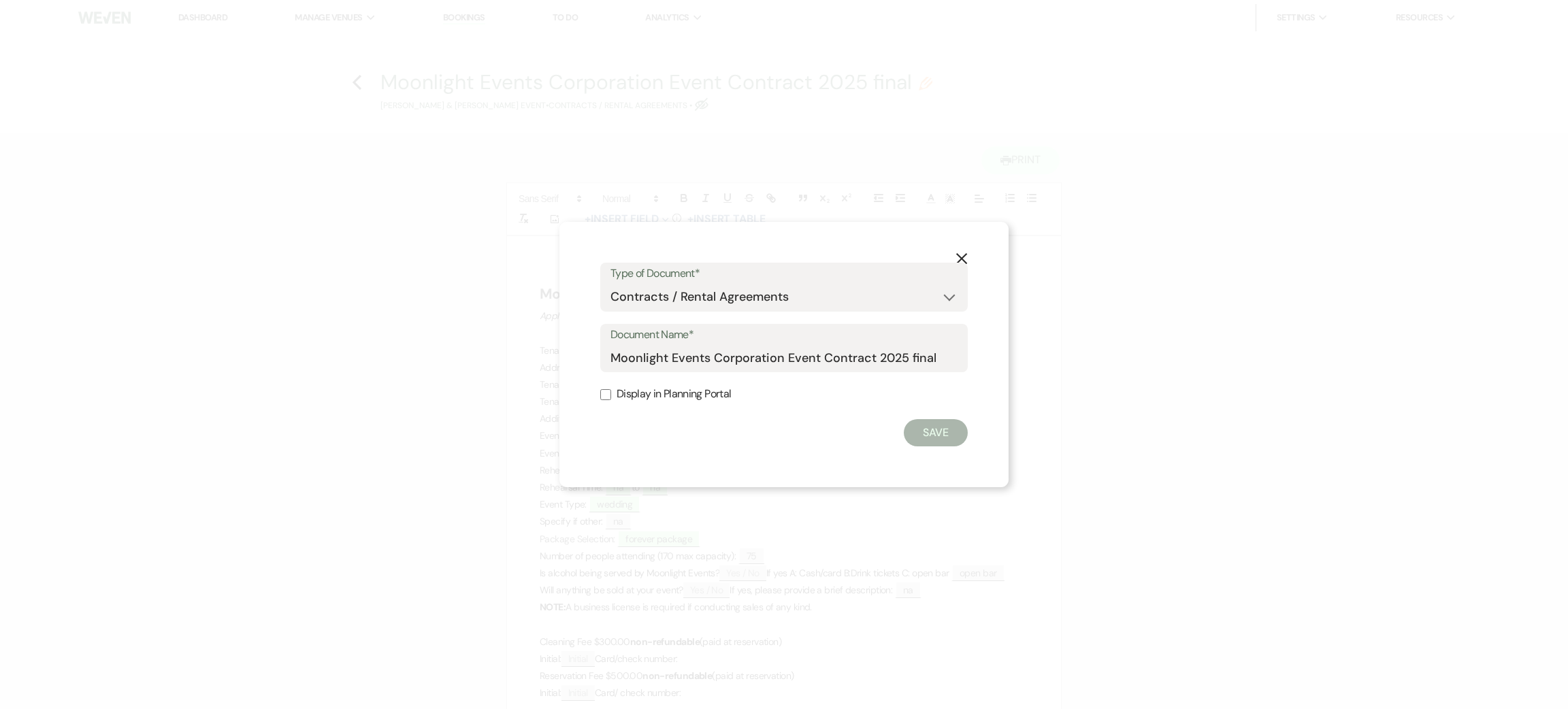
click at [697, 392] on label "Display in Planning Portal" at bounding box center [784, 394] width 367 height 20
click at [611, 392] on input "Display in Planning Portal" at bounding box center [605, 394] width 11 height 11
checkbox input "true"
click at [929, 431] on button "Save" at bounding box center [936, 433] width 64 height 27
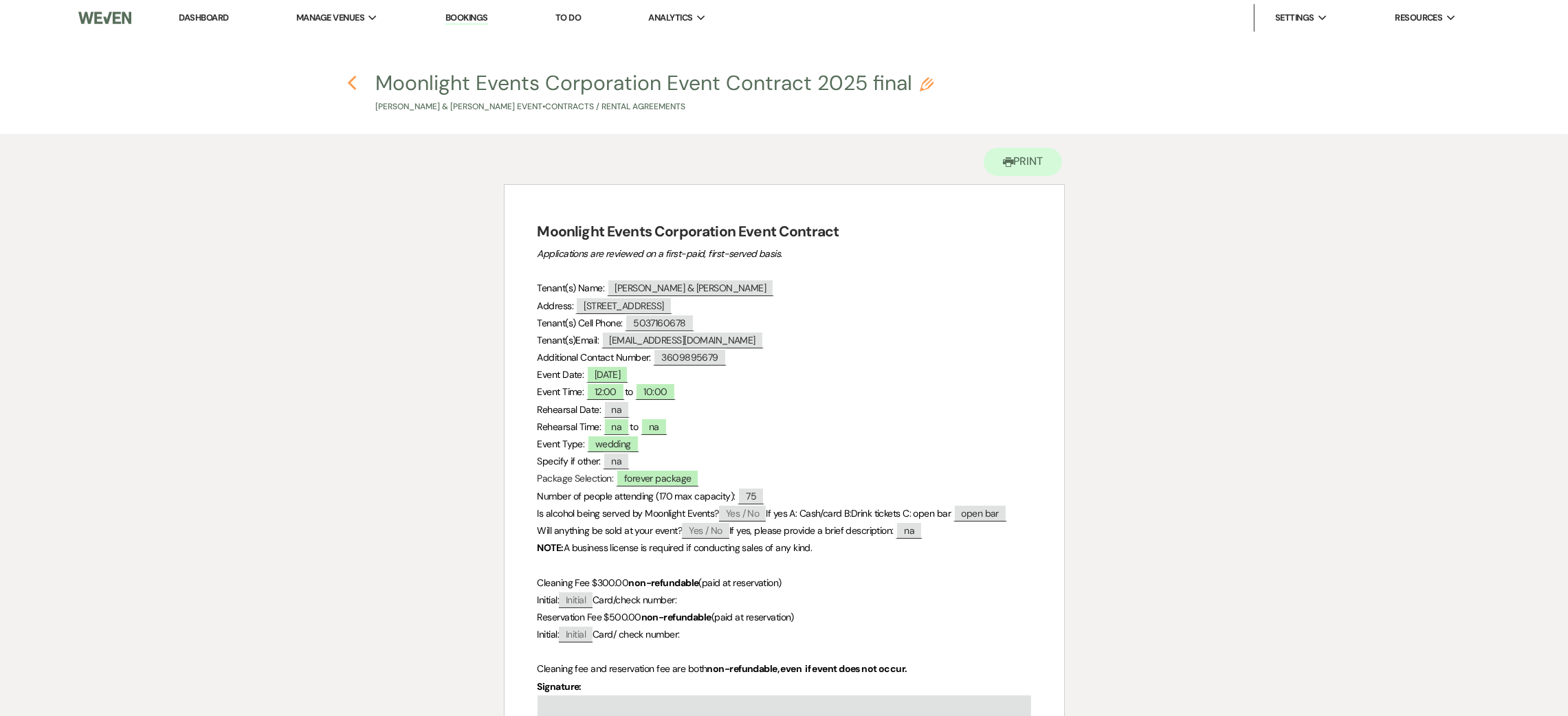
click at [349, 88] on icon "Previous" at bounding box center [352, 83] width 11 height 17
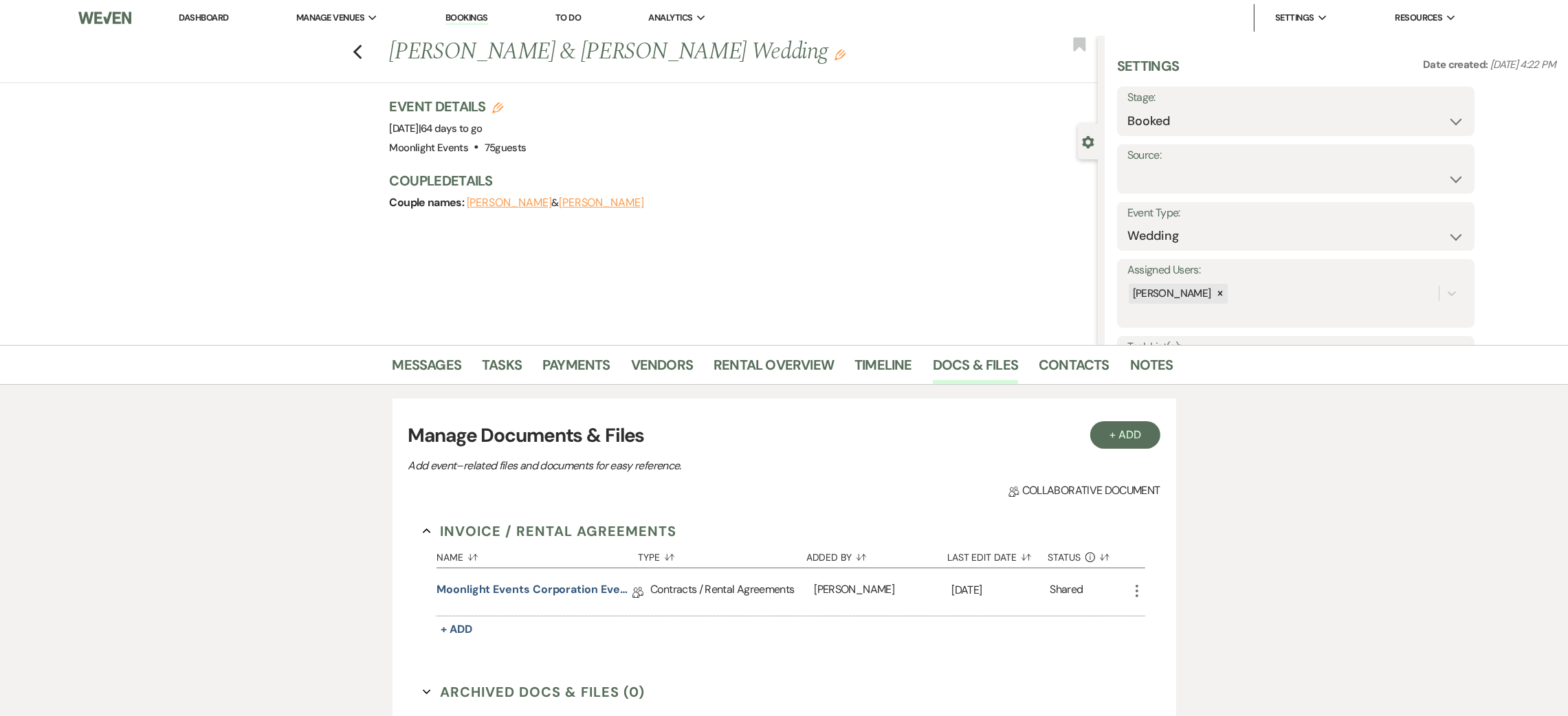
scroll to position [14, 0]
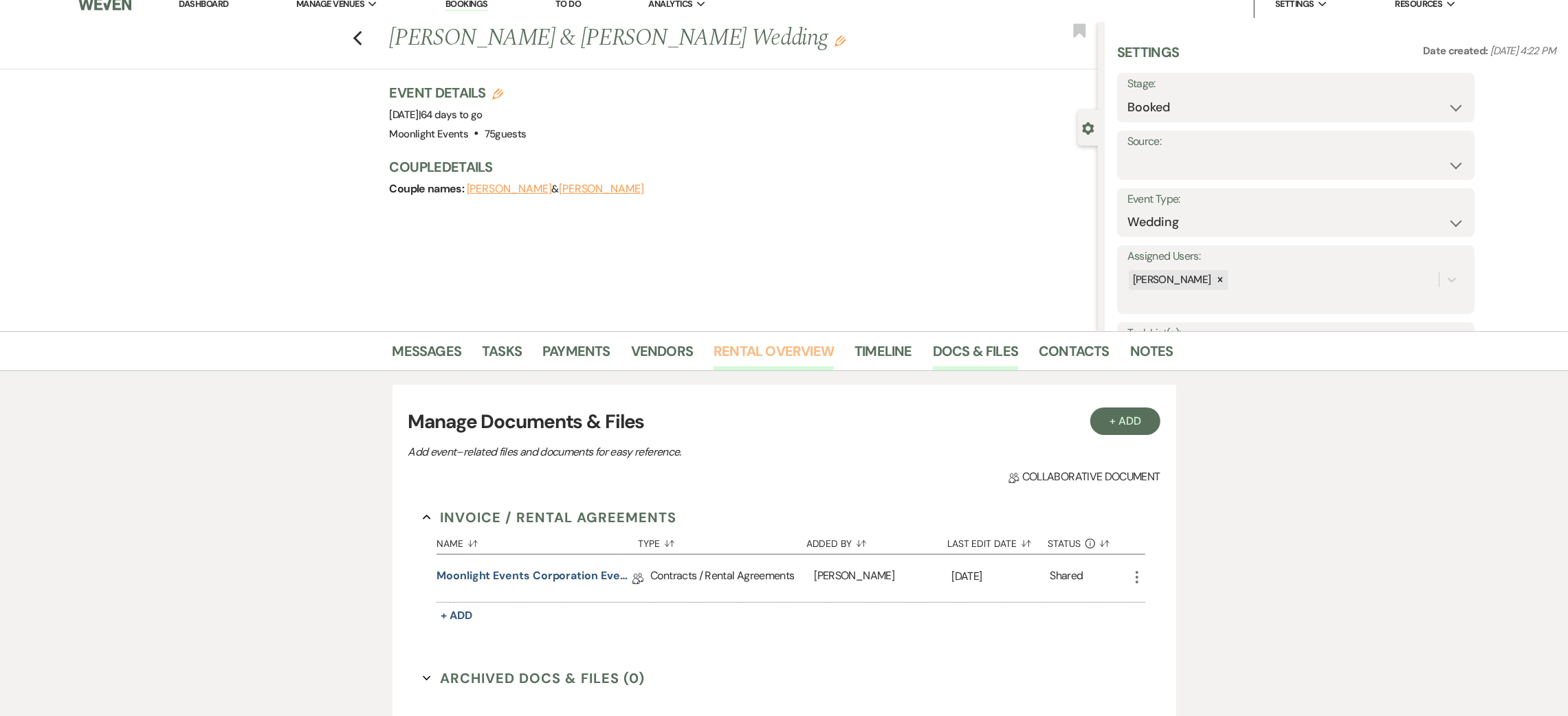
click at [736, 353] on link "Rental Overview" at bounding box center [773, 355] width 120 height 30
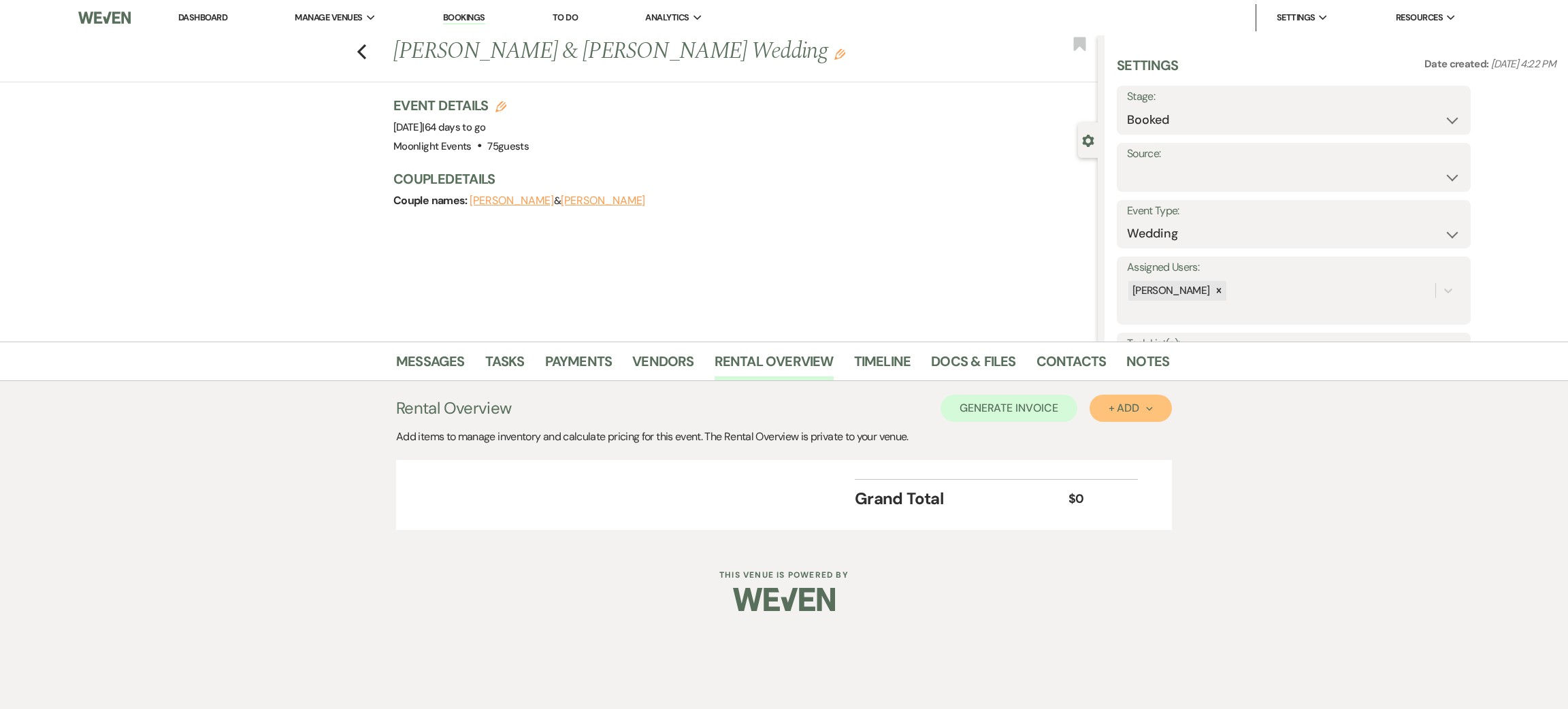
click at [1103, 402] on button "+ Add Next" at bounding box center [1131, 408] width 83 height 27
click at [1123, 441] on button "Item" at bounding box center [1124, 440] width 68 height 21
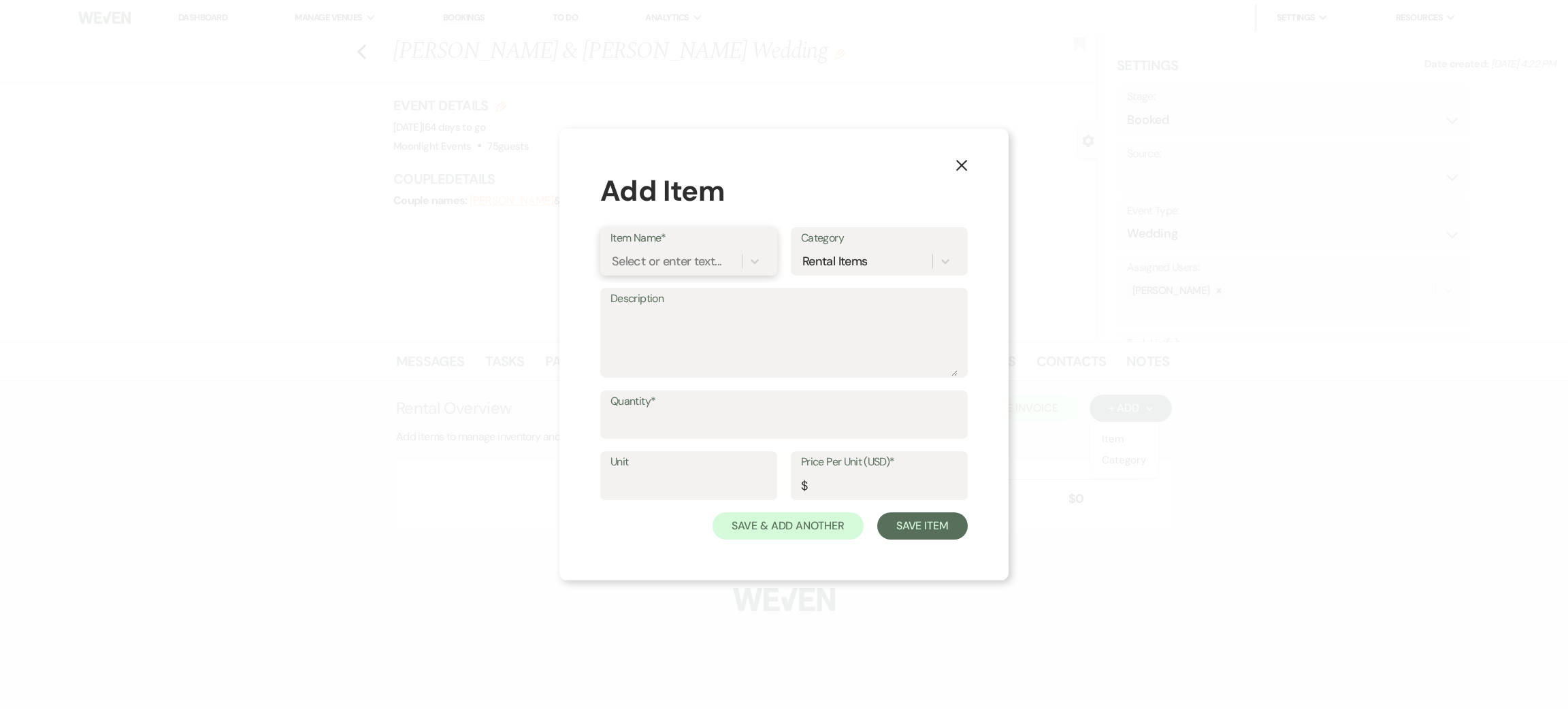
click at [676, 264] on div "Select or enter text..." at bounding box center [667, 261] width 110 height 18
type input "for"
click at [696, 298] on div "FOREVER PACKAGE- Jan- May. Sept-Dec" at bounding box center [689, 304] width 157 height 43
type textarea "Venue Access for 10 Hours Onsite Venue Coordinator for 10 Hours Catering for up…"
type input "17000"
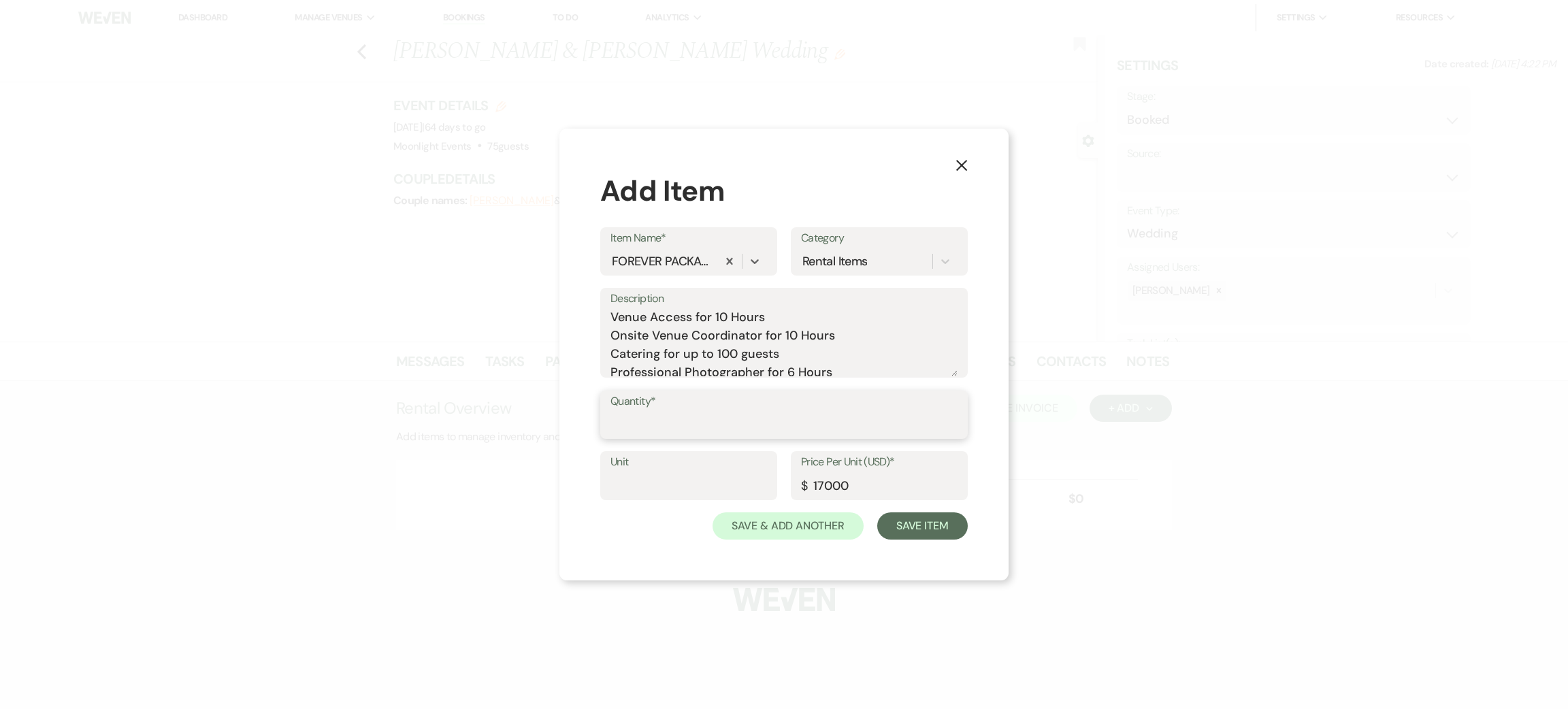
click at [720, 423] on input "Quantity*" at bounding box center [784, 424] width 347 height 27
type input "1"
click at [928, 529] on button "Save Item" at bounding box center [923, 526] width 90 height 27
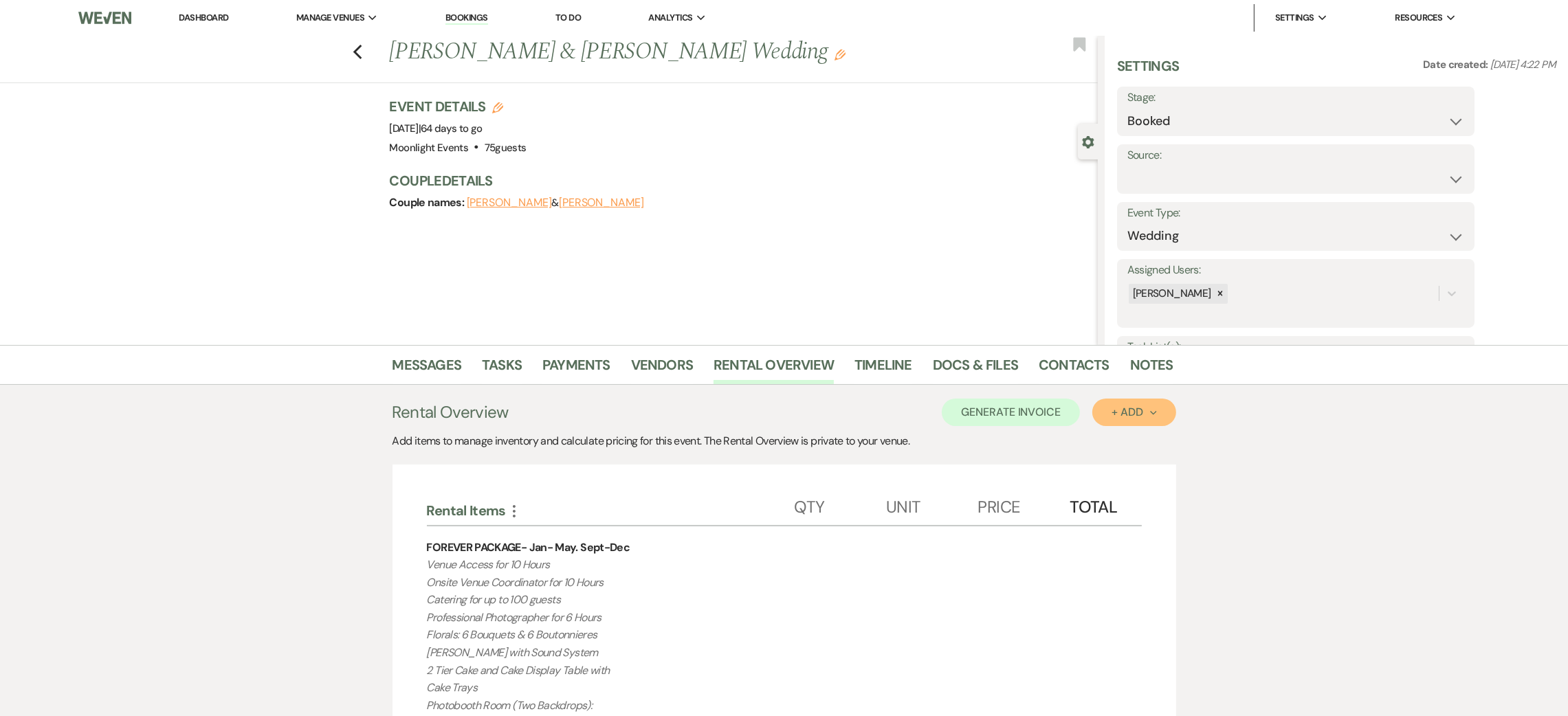
click at [1119, 415] on div "+ Add Next" at bounding box center [1134, 412] width 45 height 11
click at [1134, 445] on button "Item" at bounding box center [1126, 444] width 69 height 21
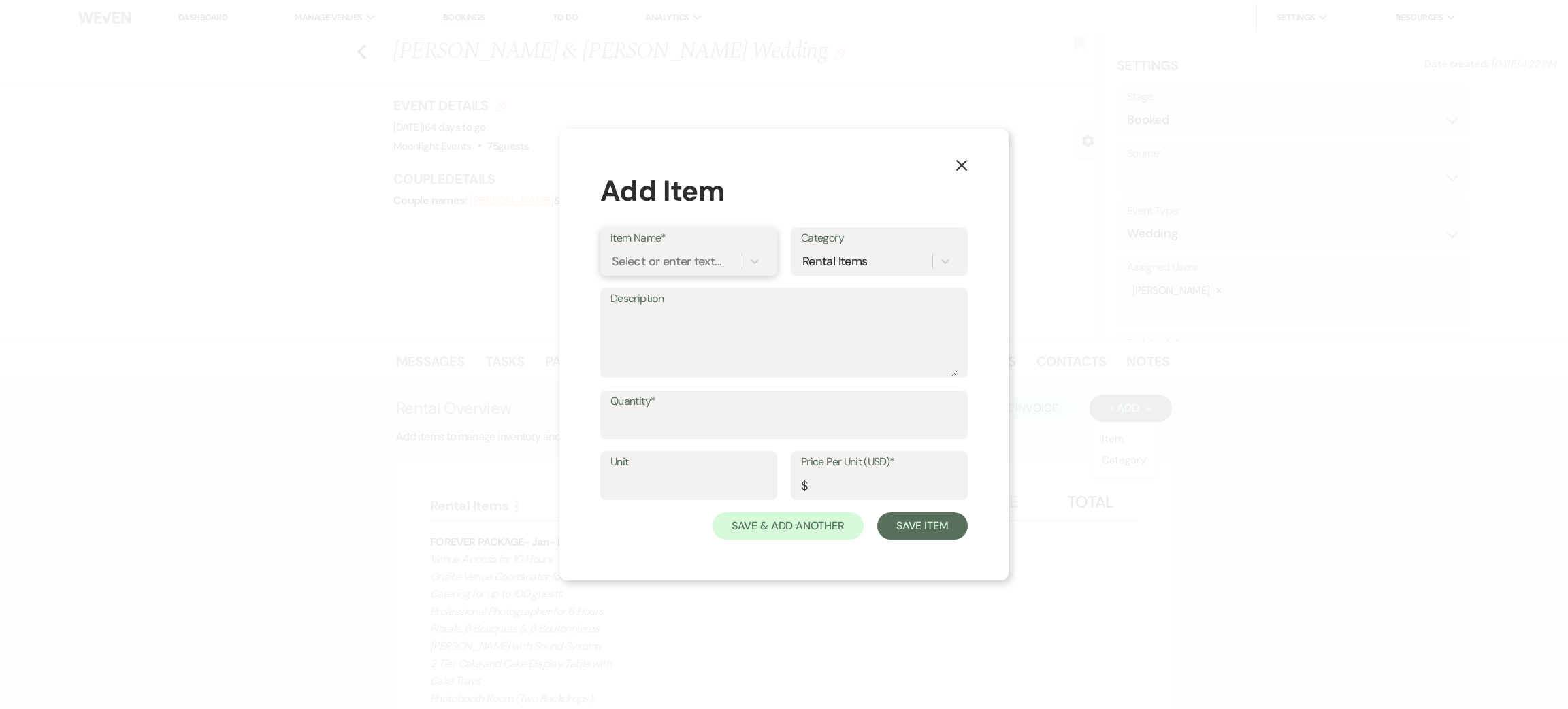
click at [655, 265] on div "Select or enter text..." at bounding box center [667, 261] width 110 height 18
type input "char"
click at [677, 286] on div "Catering - Charcuterie Table" at bounding box center [689, 296] width 157 height 27
type input "Person"
type input "25"
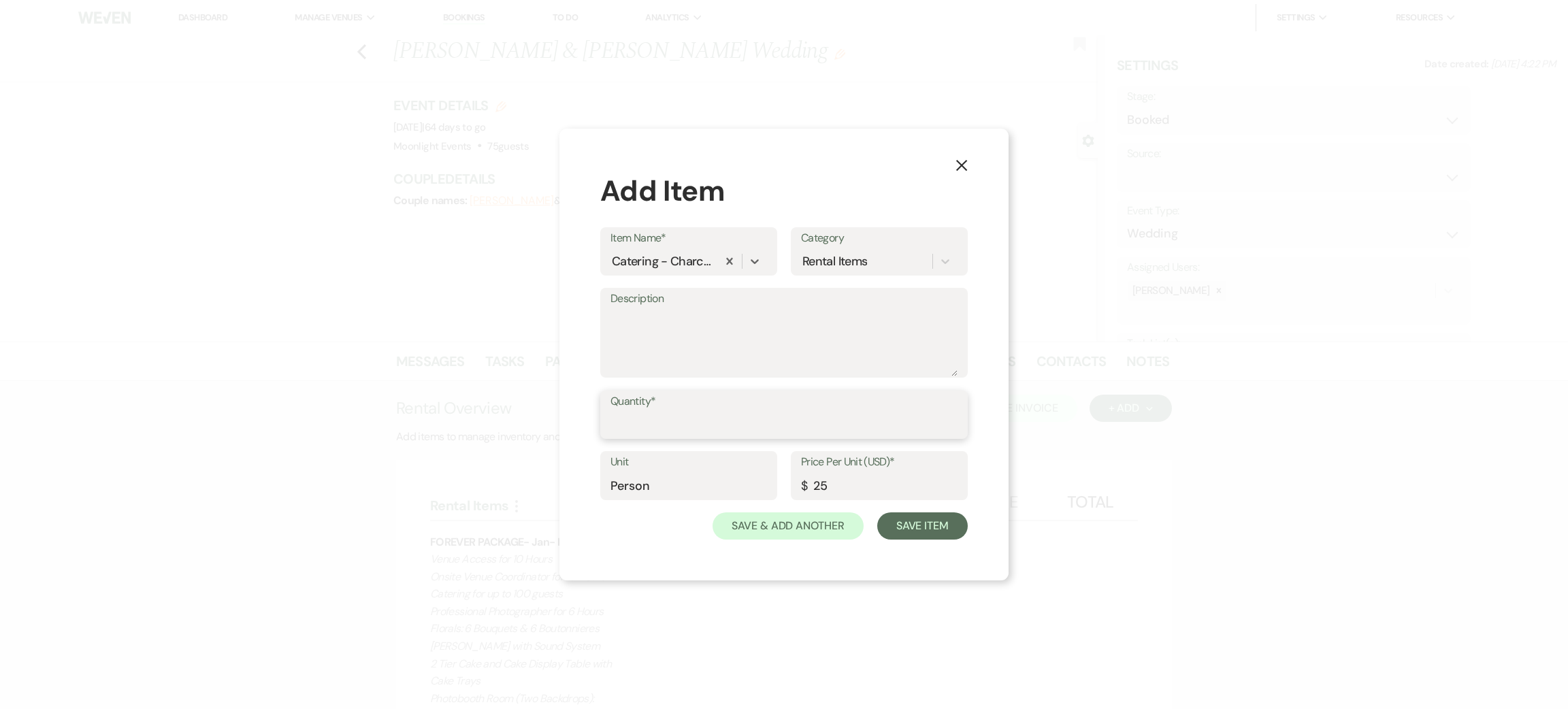
click at [629, 428] on input "Quantity*" at bounding box center [784, 424] width 347 height 27
type input "50"
click at [920, 534] on button "Save Item" at bounding box center [923, 526] width 90 height 27
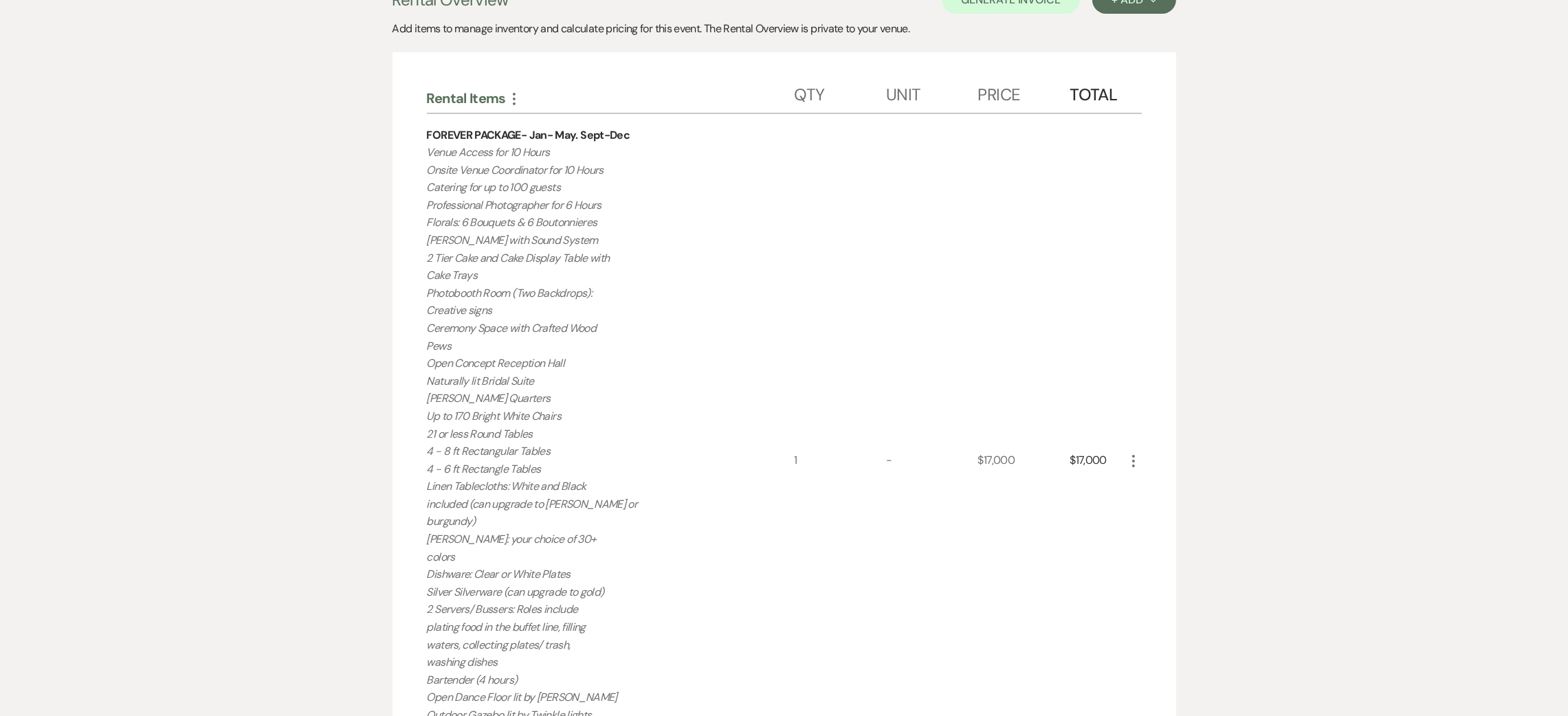
scroll to position [856, 0]
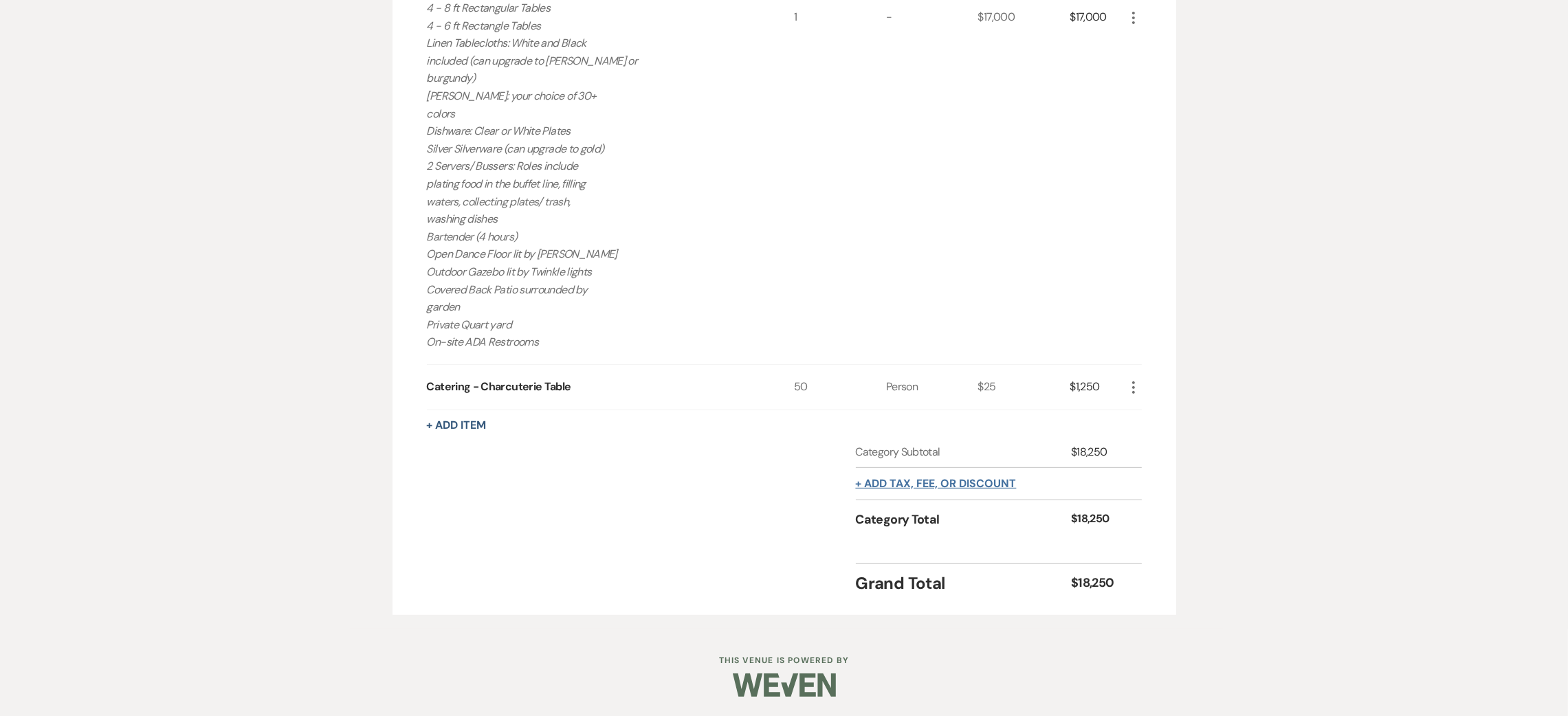
click at [922, 486] on button "+ Add tax, fee, or discount" at bounding box center [937, 483] width 161 height 11
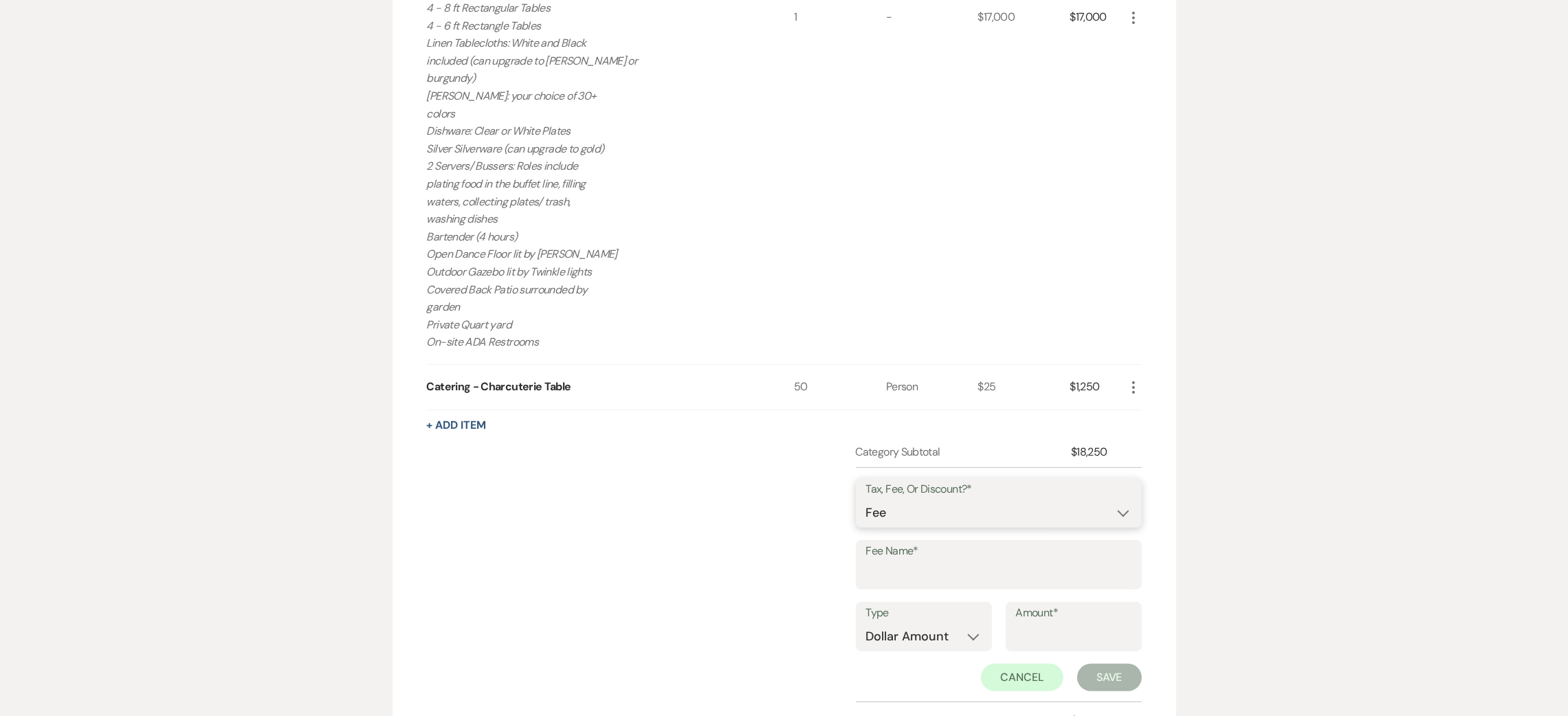
click at [918, 506] on select "Fee Discount Tax" at bounding box center [998, 513] width 265 height 27
select select "3"
click at [866, 499] on select "Fee Discount Tax" at bounding box center [998, 513] width 265 height 27
click at [904, 581] on input "Fee Name*" at bounding box center [998, 575] width 265 height 27
type input "tax"
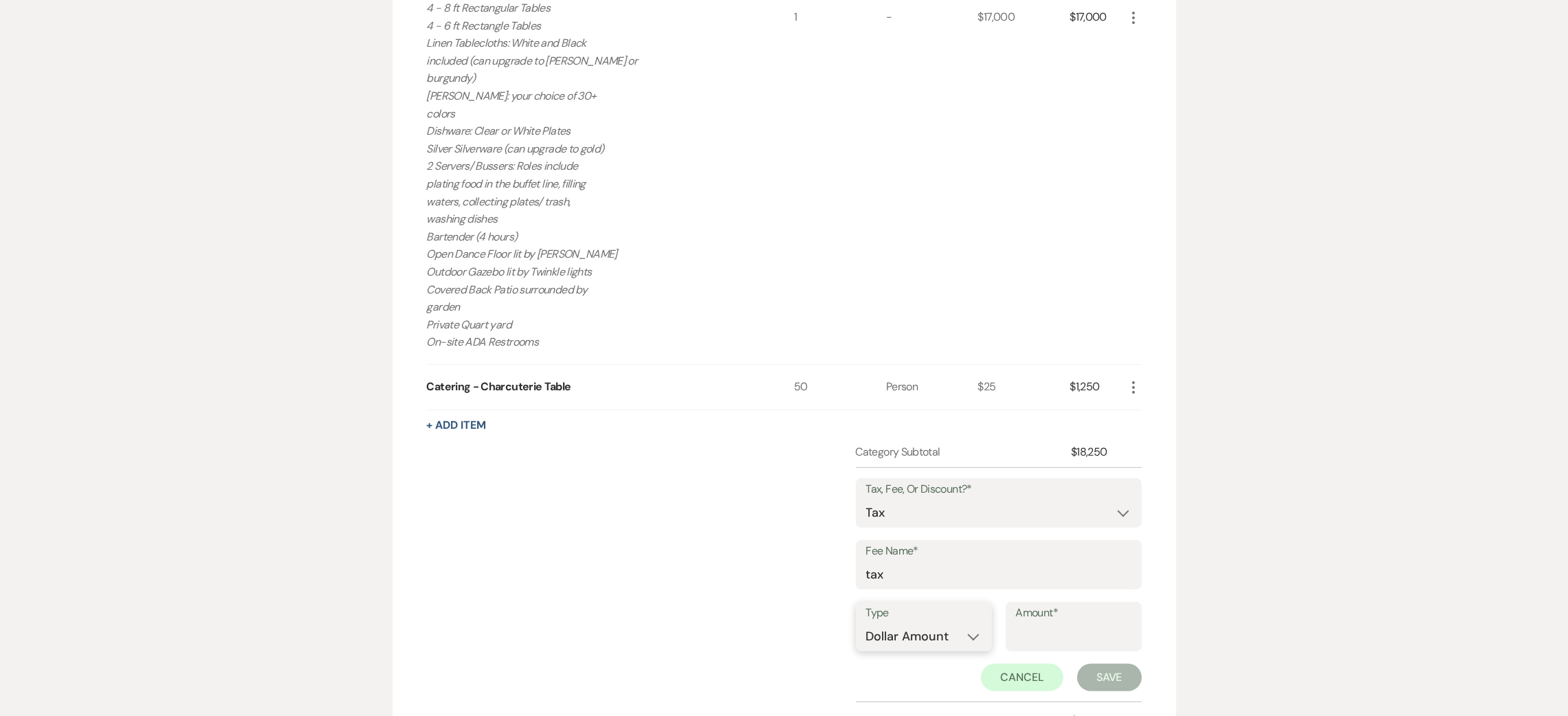
click at [949, 637] on select "Dollar Amount Percentage" at bounding box center [923, 637] width 116 height 27
select select "false"
click at [866, 624] on select "Dollar Amount Percentage" at bounding box center [923, 637] width 116 height 27
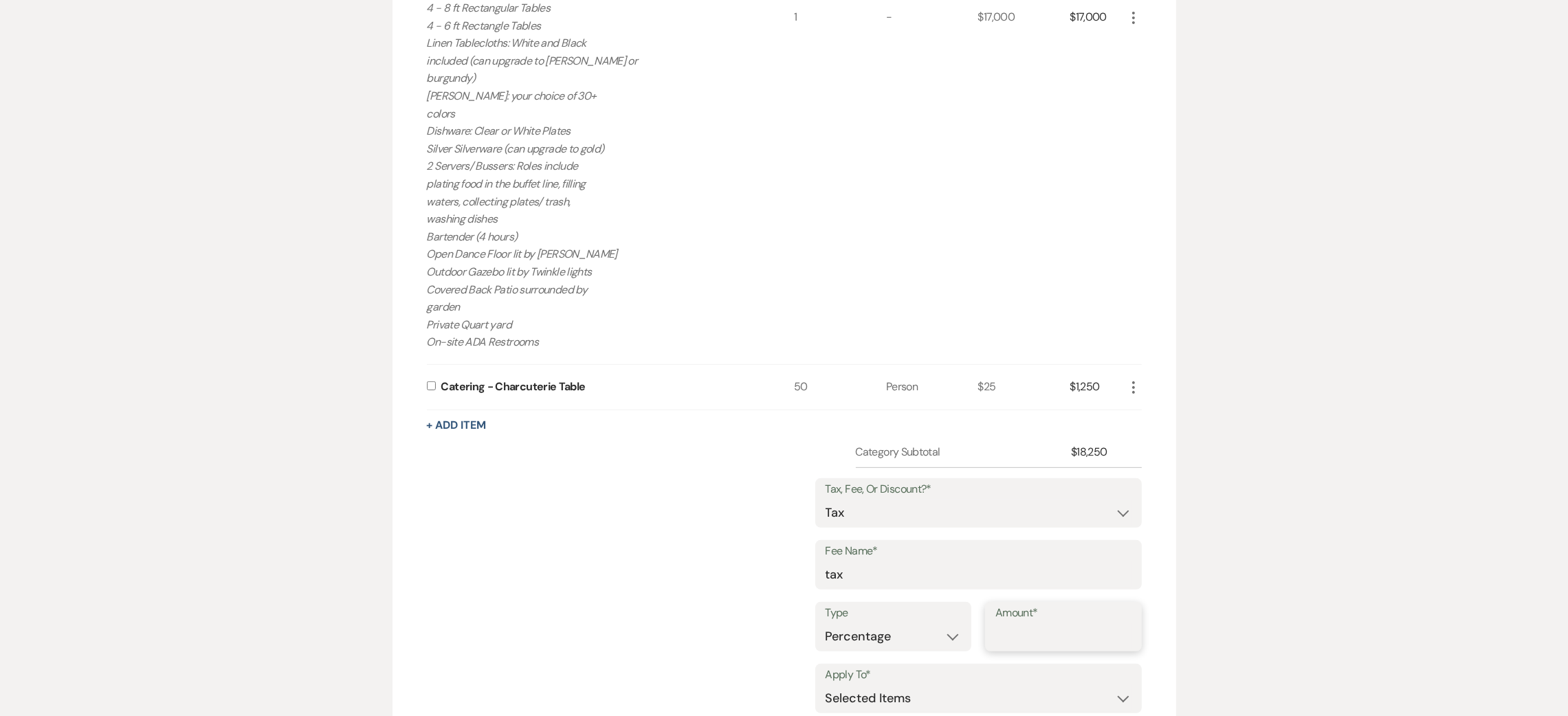
click at [1040, 646] on input "Amount*" at bounding box center [1063, 637] width 136 height 27
type input "8.7"
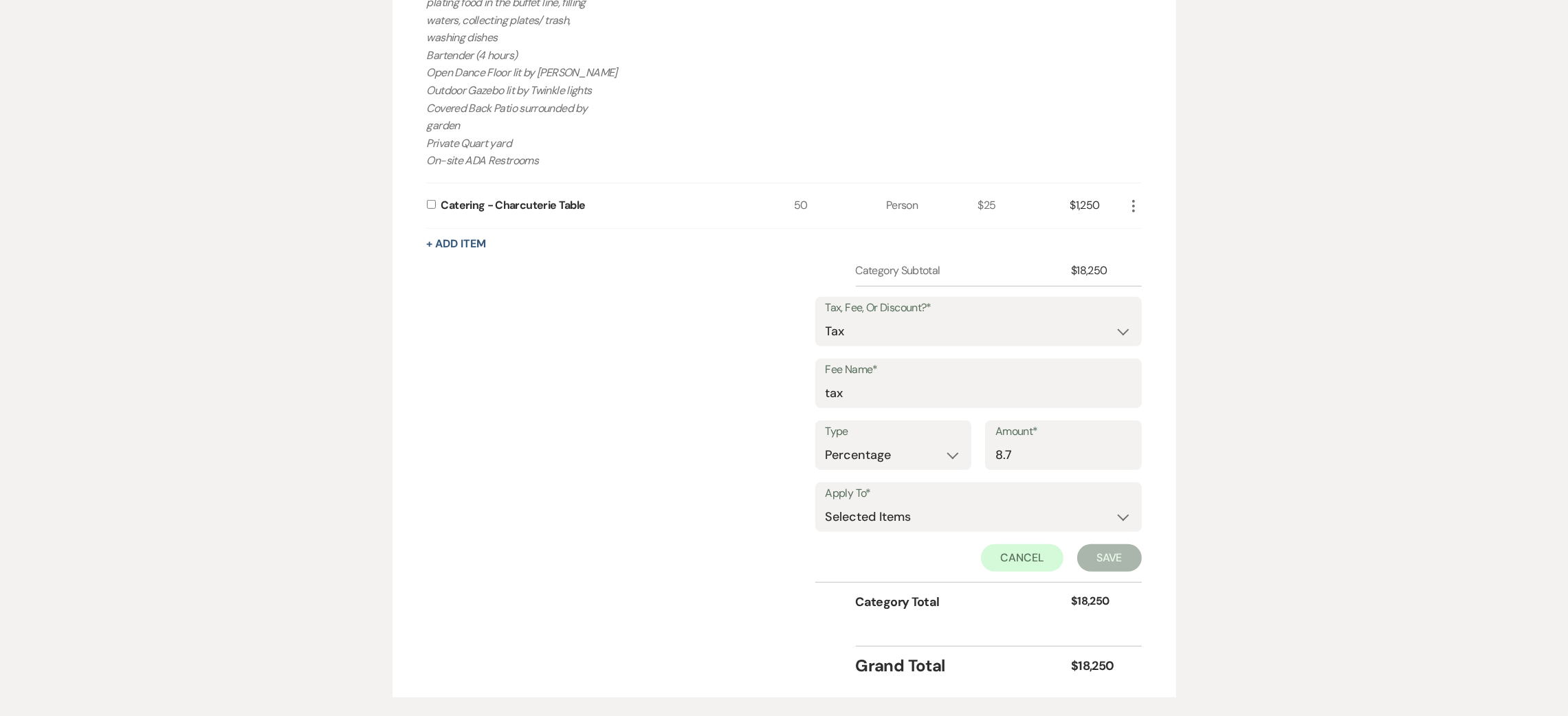
scroll to position [1062, 0]
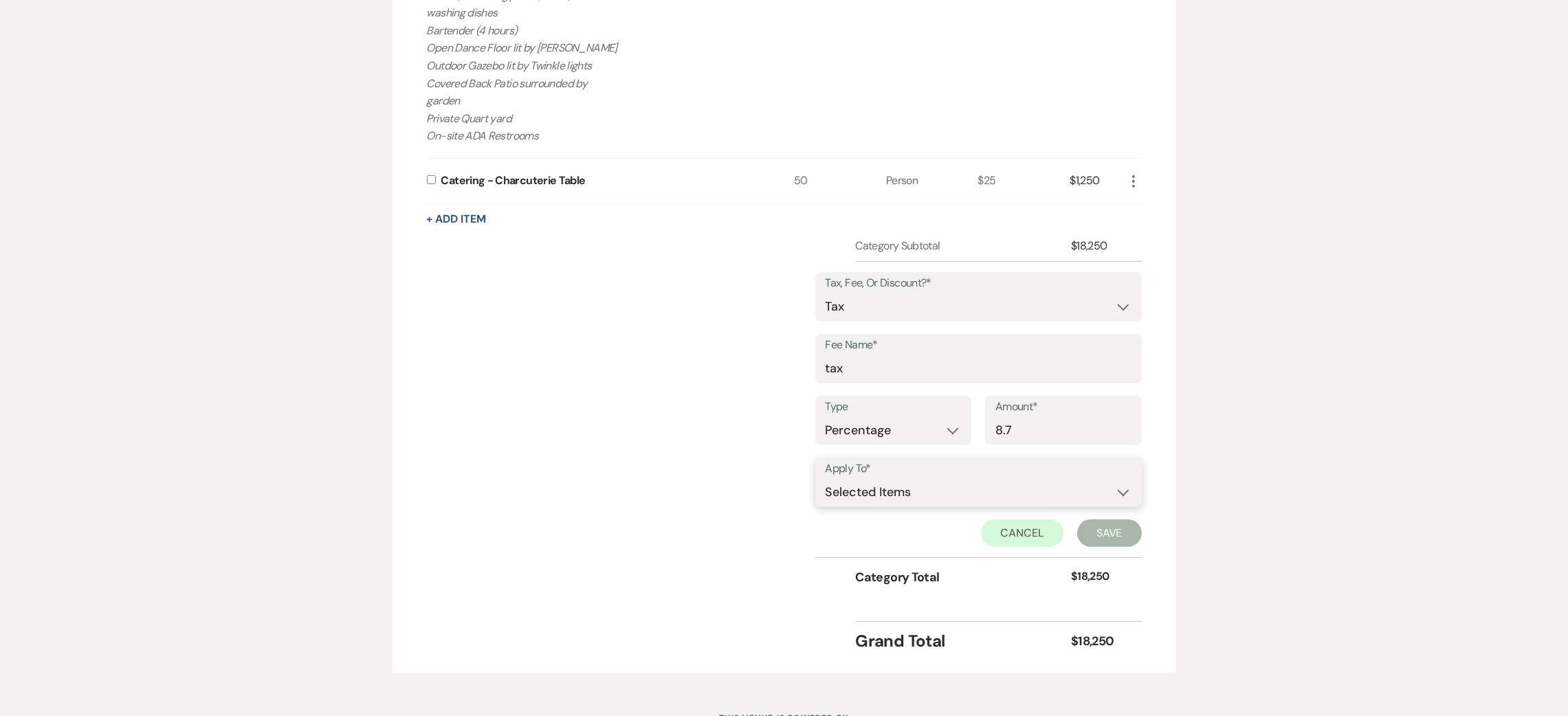
click at [917, 485] on select "Selected Items Category Subtotal (before all Taxes/Fees/Discounts) Category Tot…" at bounding box center [978, 492] width 306 height 27
select select "1"
click at [826, 478] on select "Selected Items Category Subtotal (before all Taxes/Fees/Discounts) Category Tot…" at bounding box center [978, 492] width 306 height 27
click at [1129, 533] on button "Save" at bounding box center [1109, 533] width 65 height 27
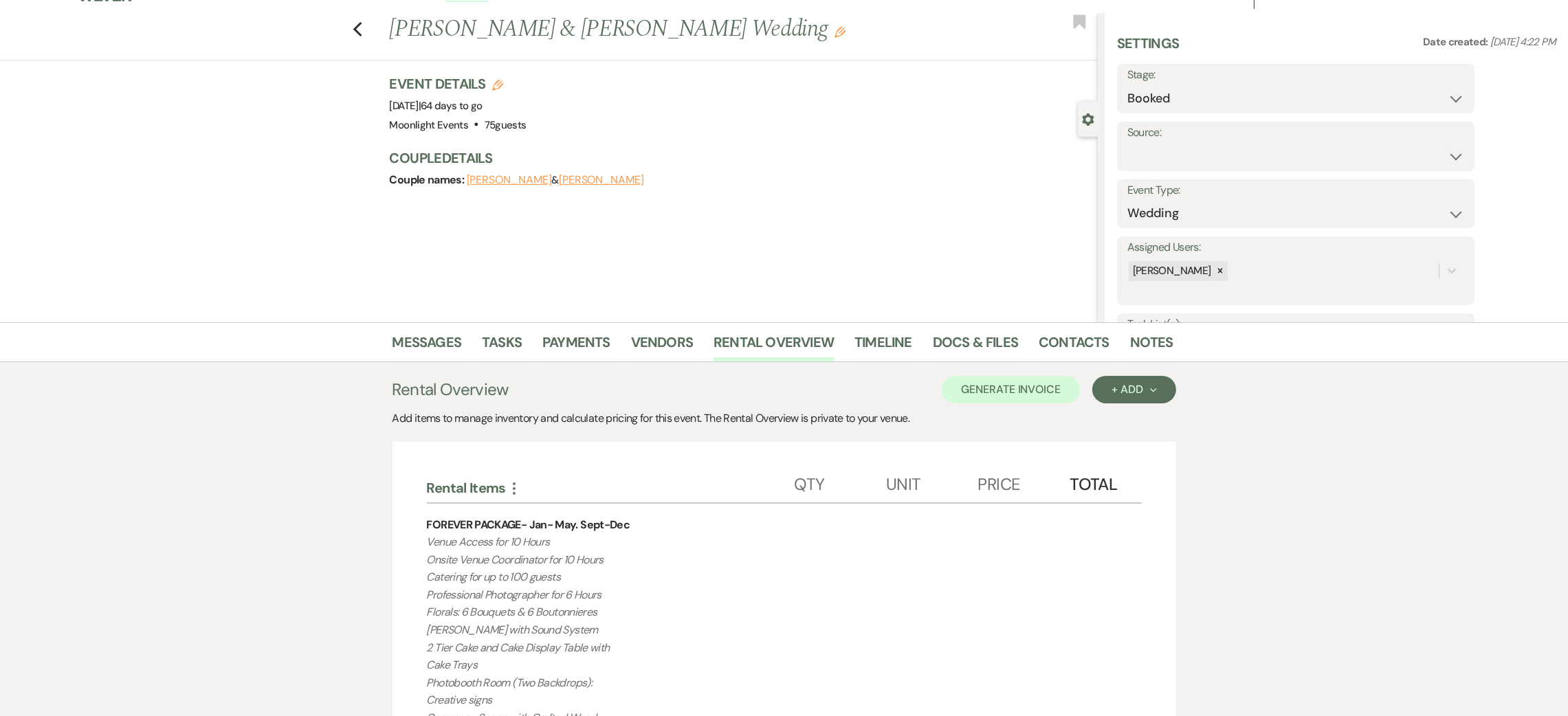
scroll to position [0, 0]
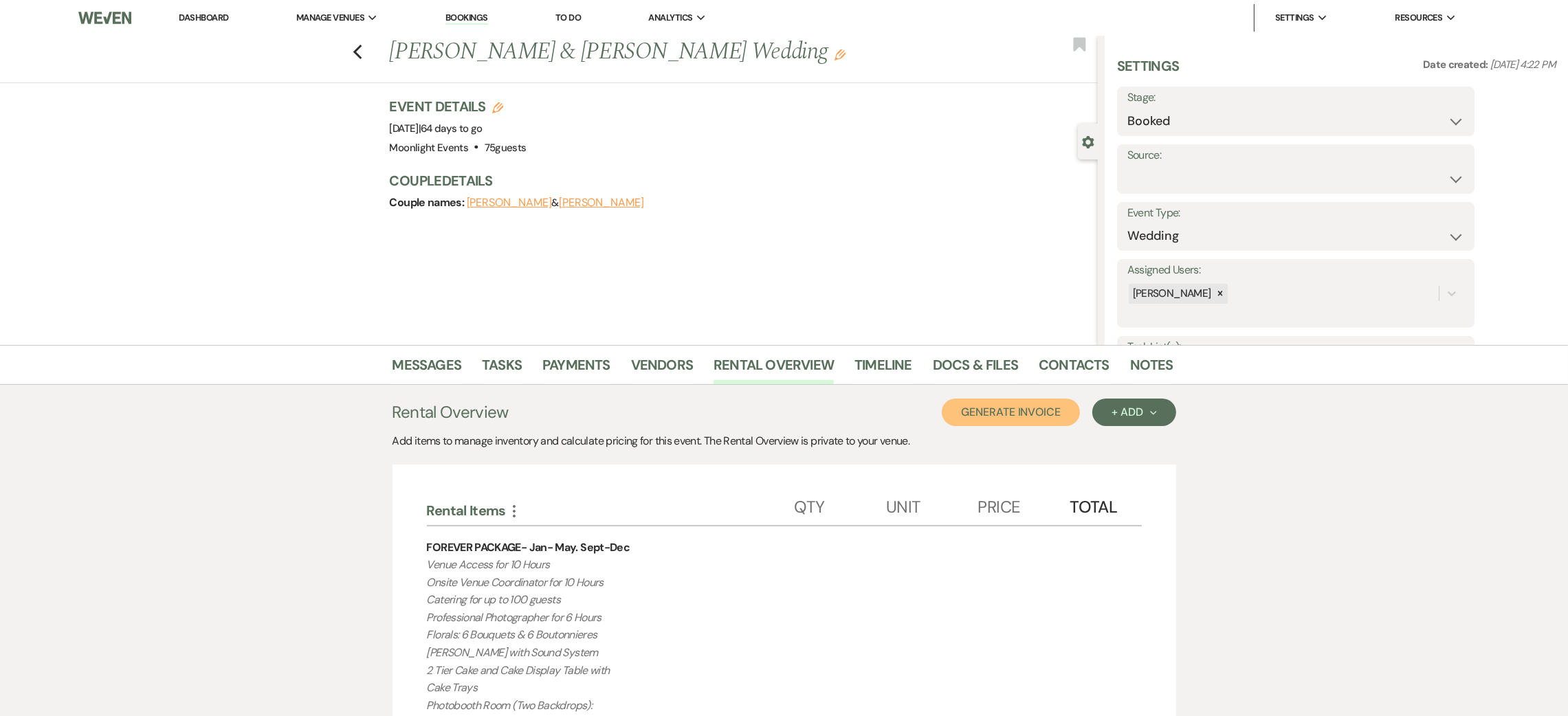
click at [1011, 403] on button "Generate Invoice" at bounding box center [1010, 412] width 138 height 27
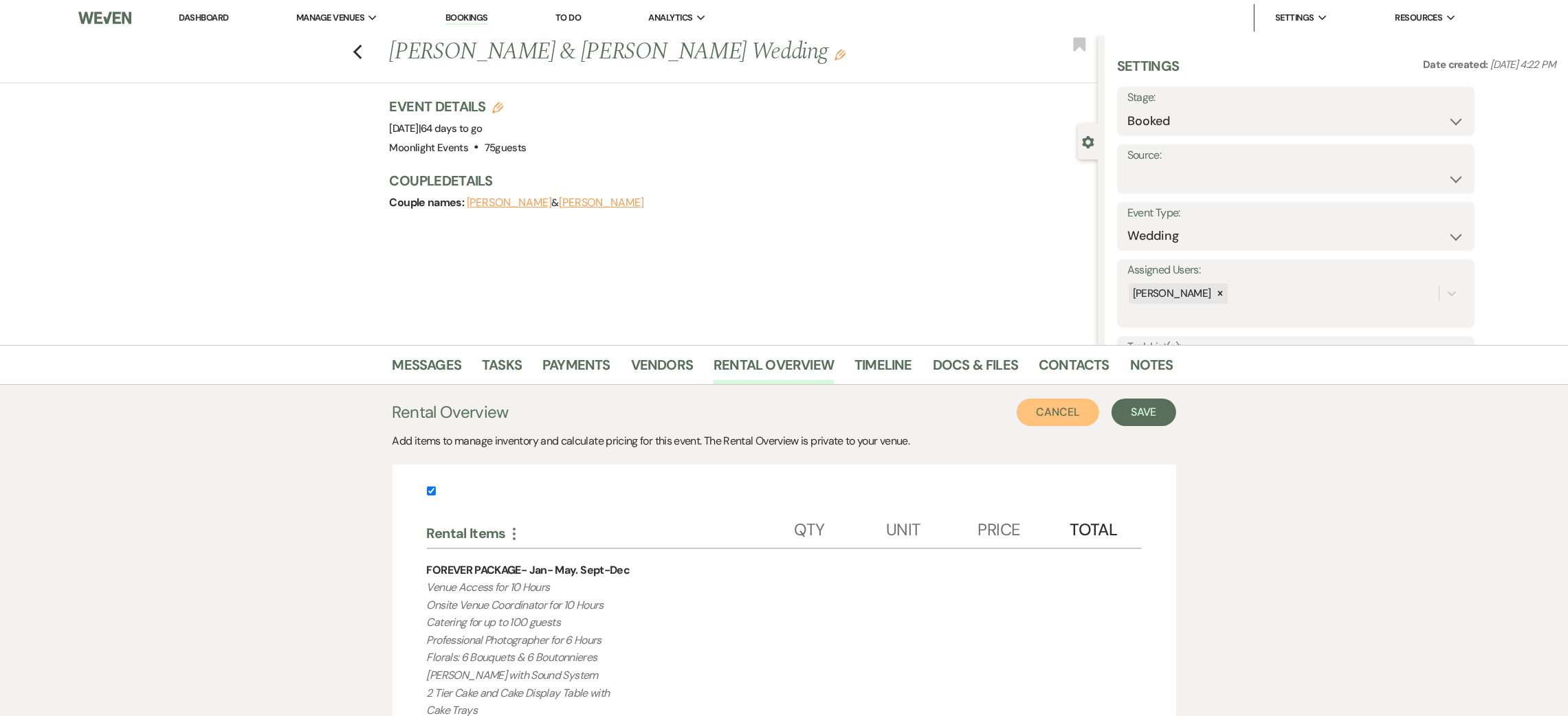
click at [1033, 415] on button "Cancel" at bounding box center [1057, 412] width 83 height 27
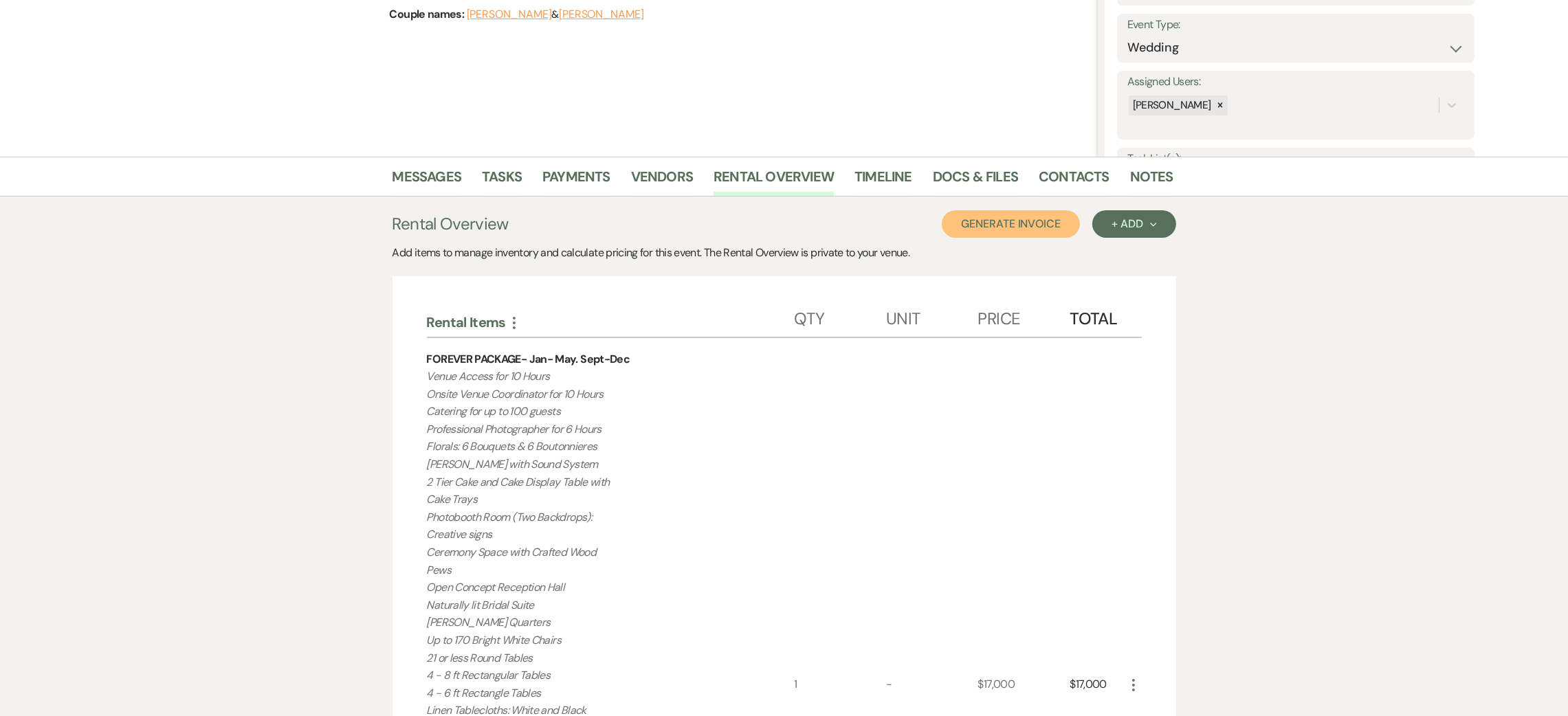
scroll to position [68, 0]
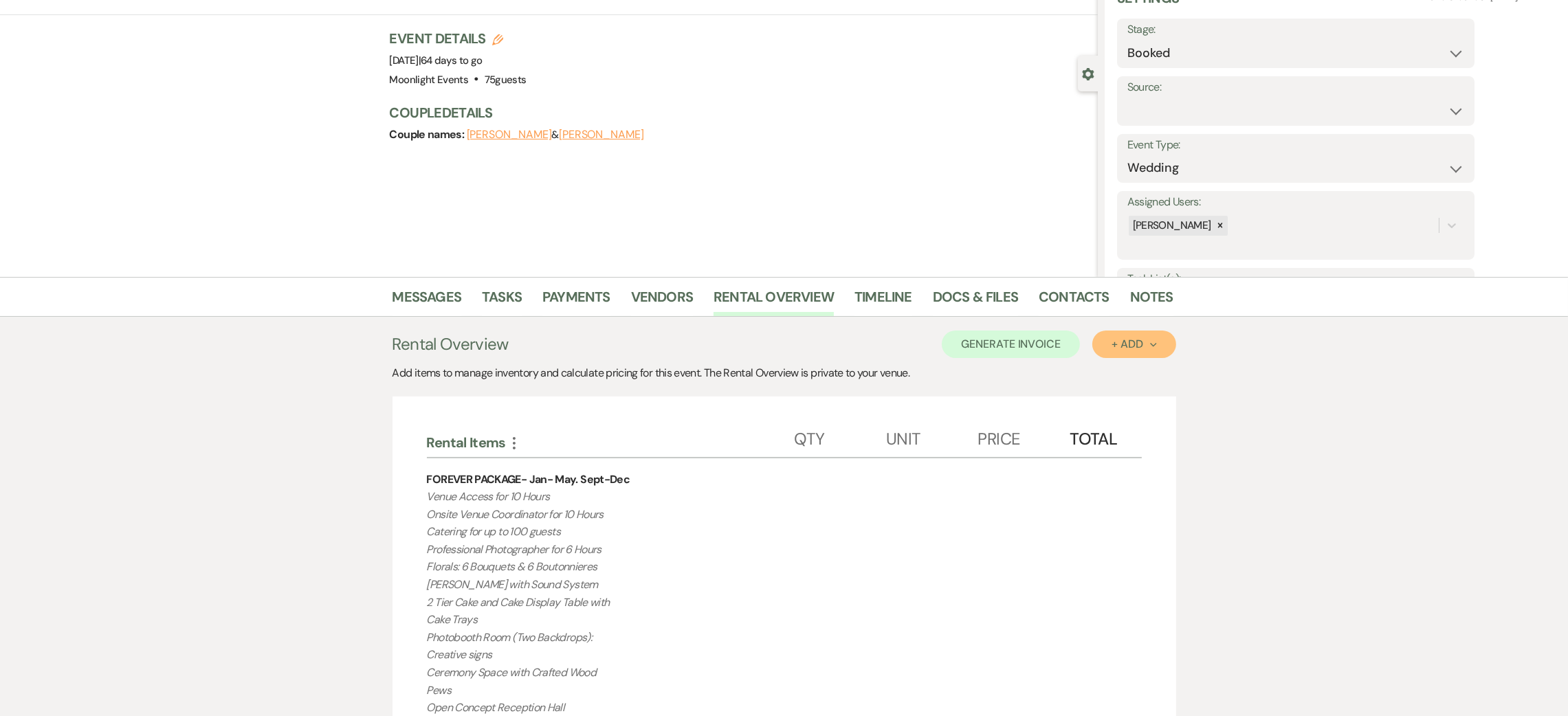
click at [1131, 342] on div "+ Add Next" at bounding box center [1134, 344] width 45 height 11
click at [1128, 375] on button "Item" at bounding box center [1126, 376] width 69 height 21
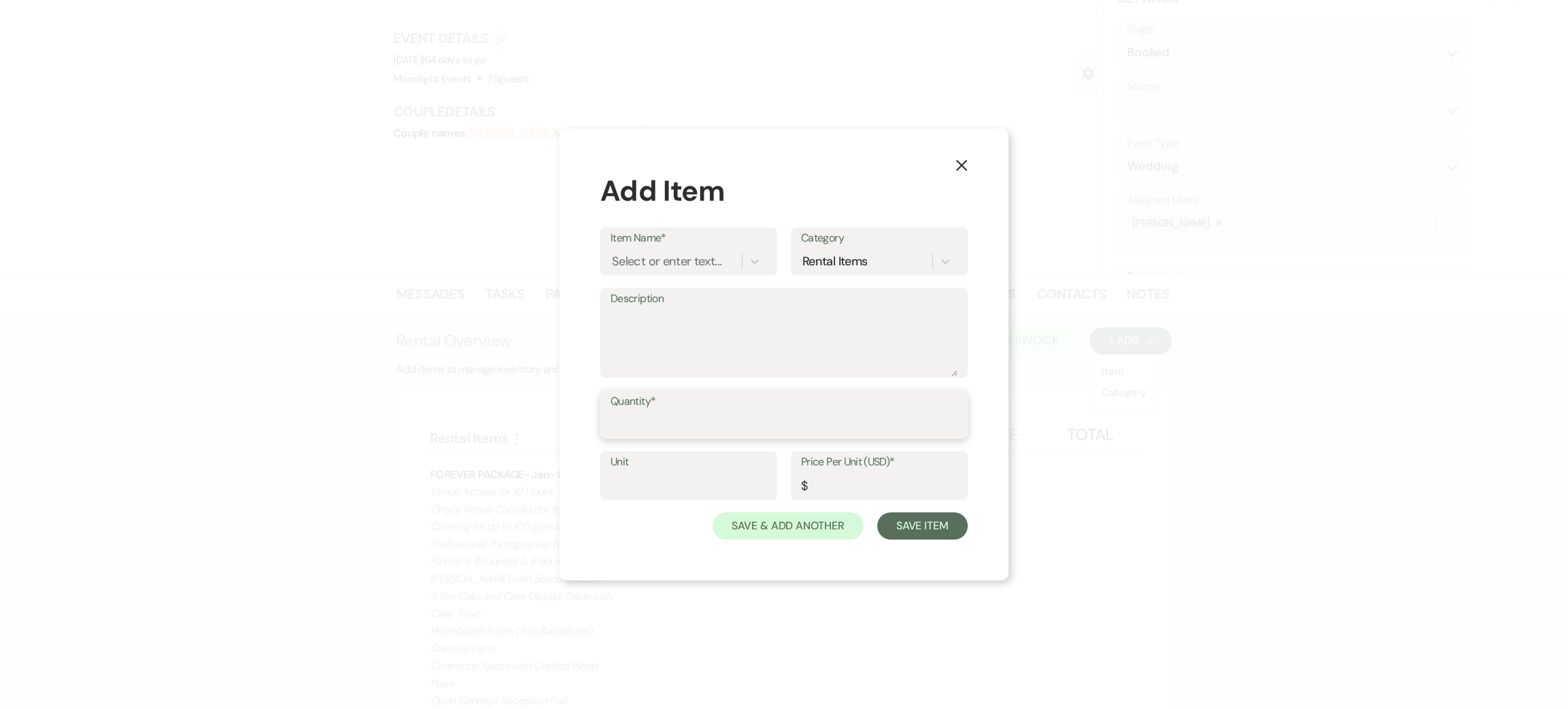
click at [661, 422] on input "Quantity*" at bounding box center [784, 424] width 347 height 27
type input "1"
click at [721, 264] on div "Select or enter text..." at bounding box center [676, 261] width 132 height 24
type input "hex"
click at [714, 288] on div "Hexagon Arbor" at bounding box center [689, 296] width 157 height 27
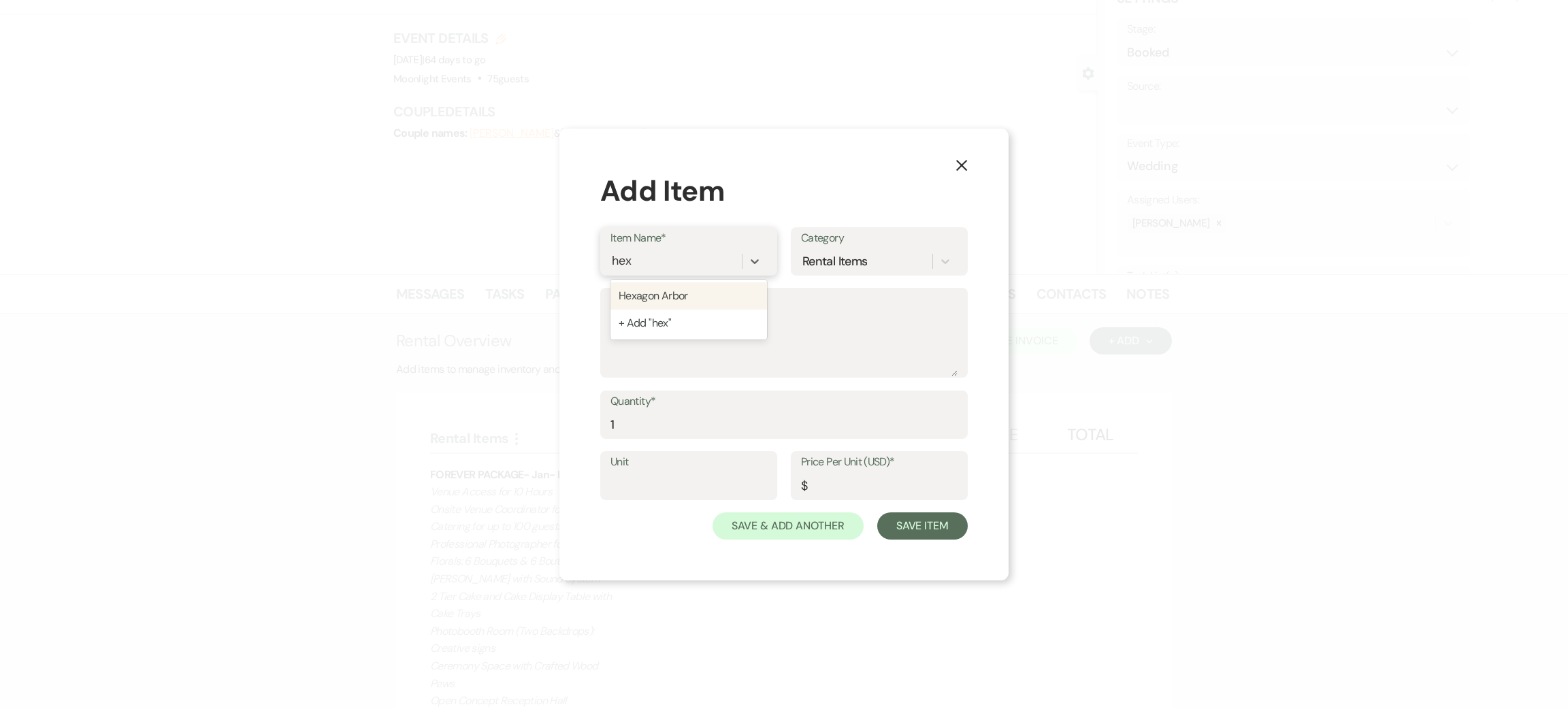
type textarea "Ceremony Arbor"
type input "200"
click at [912, 525] on button "Save Item" at bounding box center [923, 526] width 90 height 27
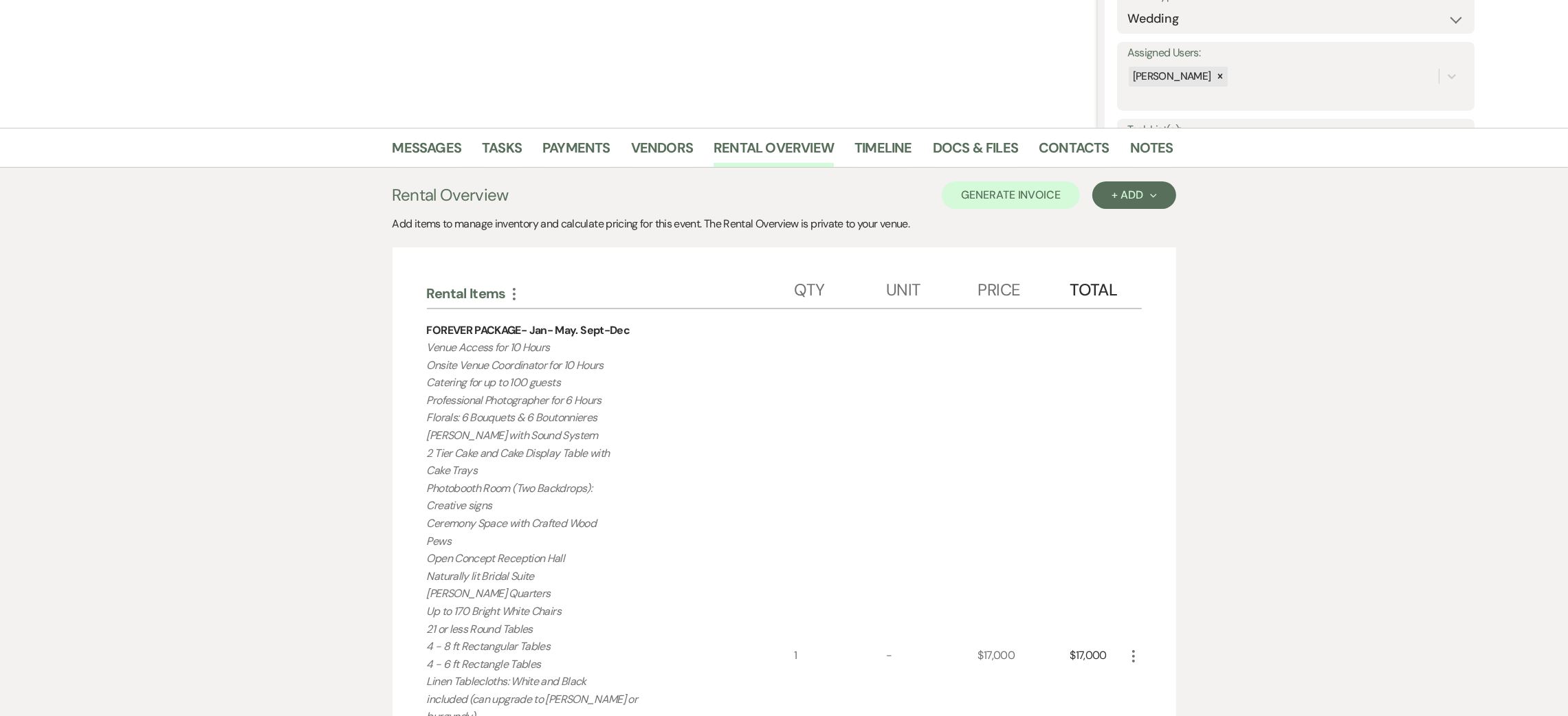
scroll to position [0, 0]
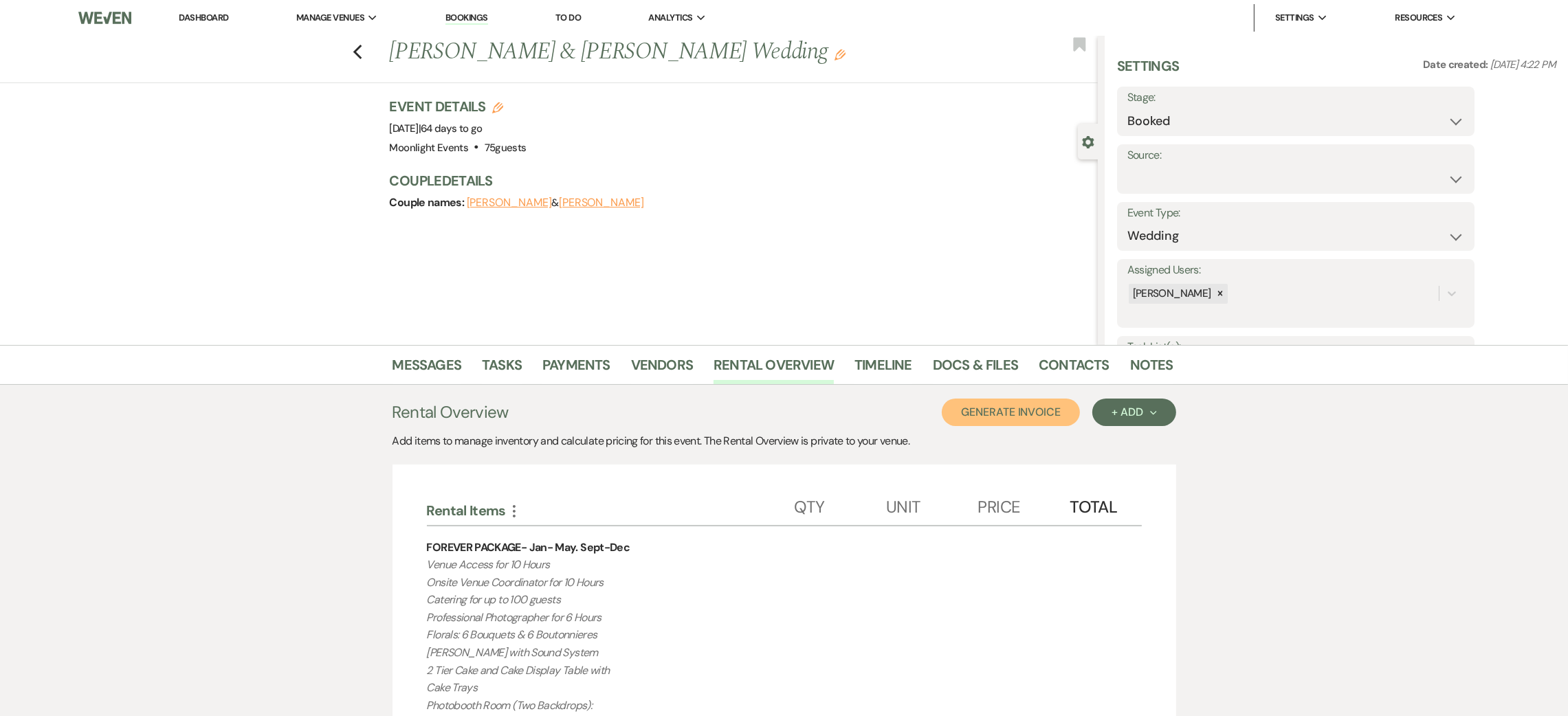
click at [972, 423] on button "Generate Invoice" at bounding box center [1010, 412] width 138 height 27
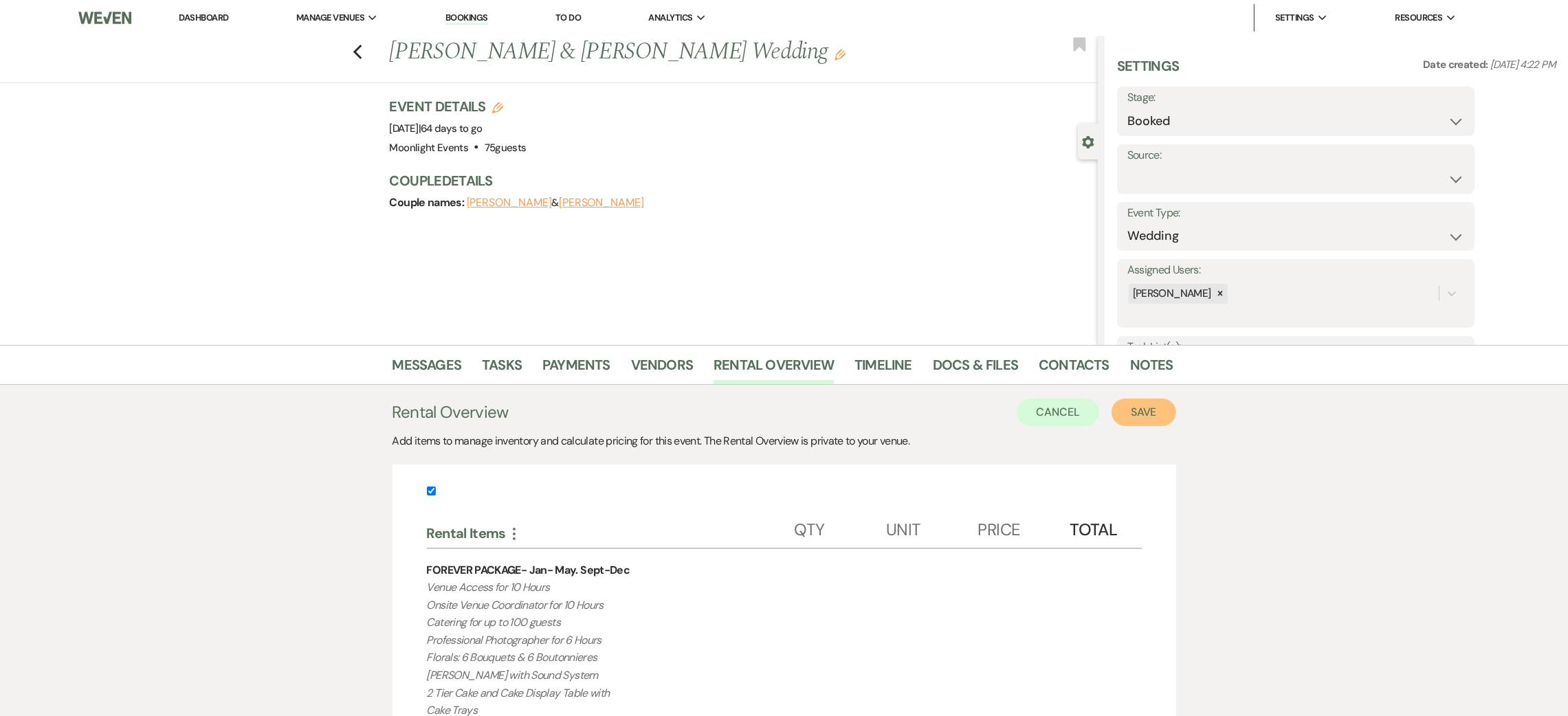
click at [1137, 415] on button "Save" at bounding box center [1143, 412] width 65 height 27
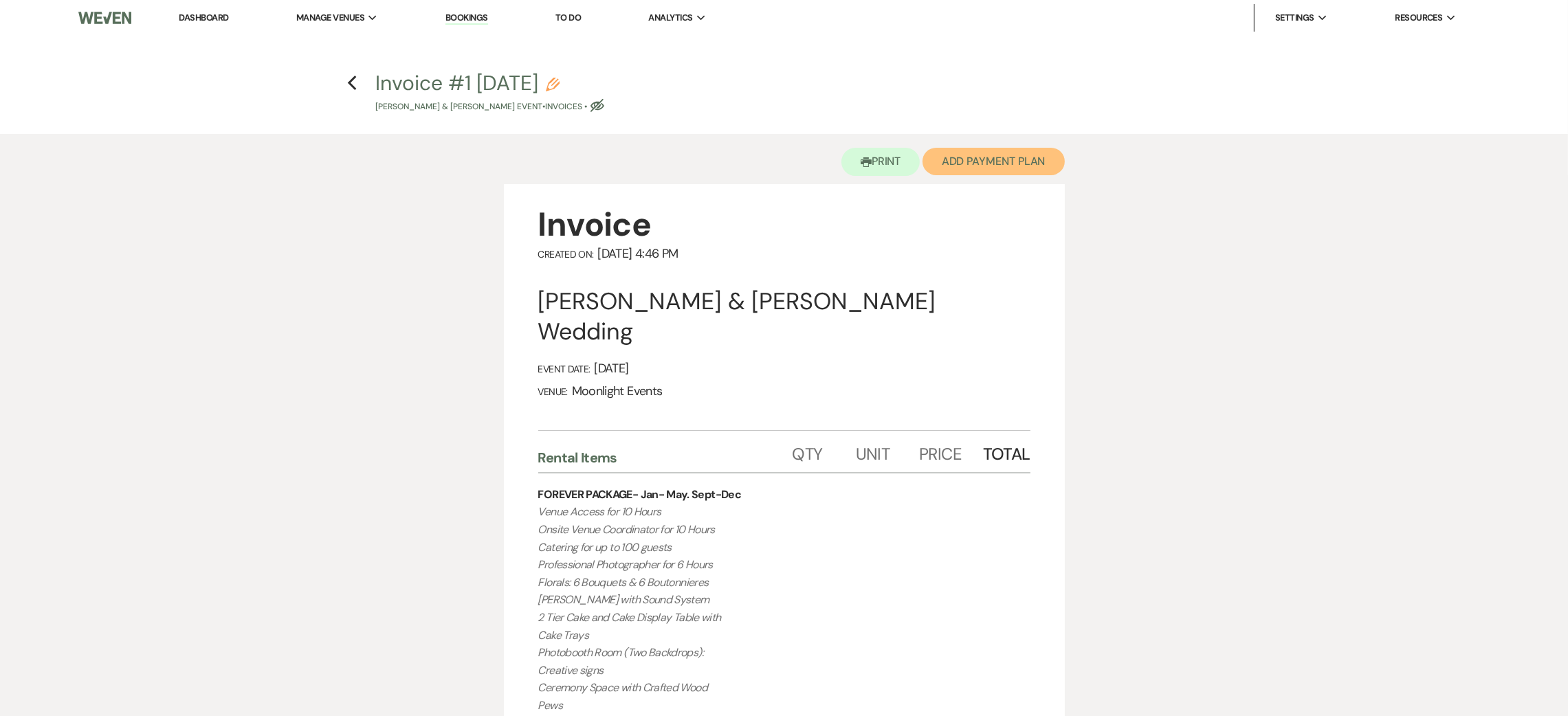
click at [984, 156] on button "Add Payment Plan" at bounding box center [993, 161] width 142 height 27
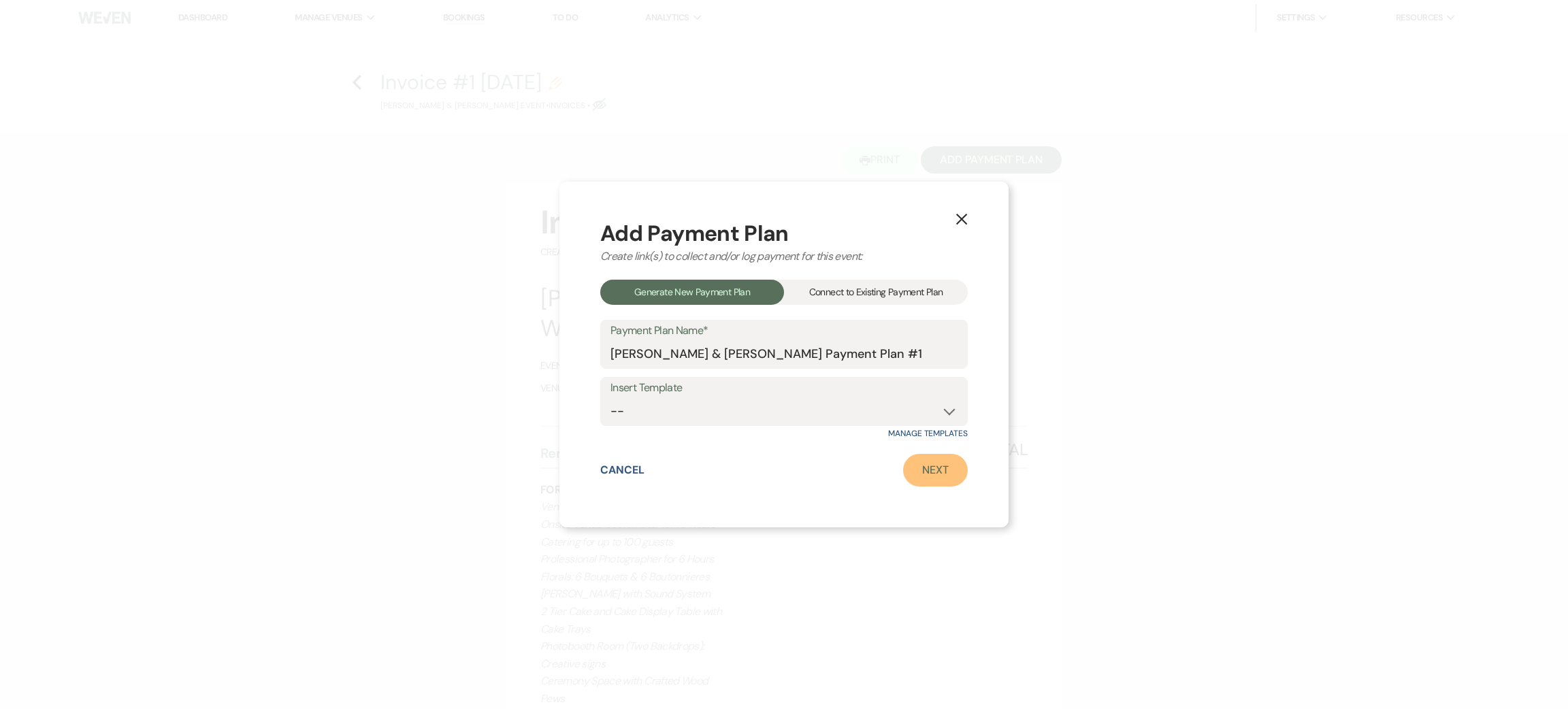
click at [943, 461] on link "Next" at bounding box center [935, 470] width 64 height 33
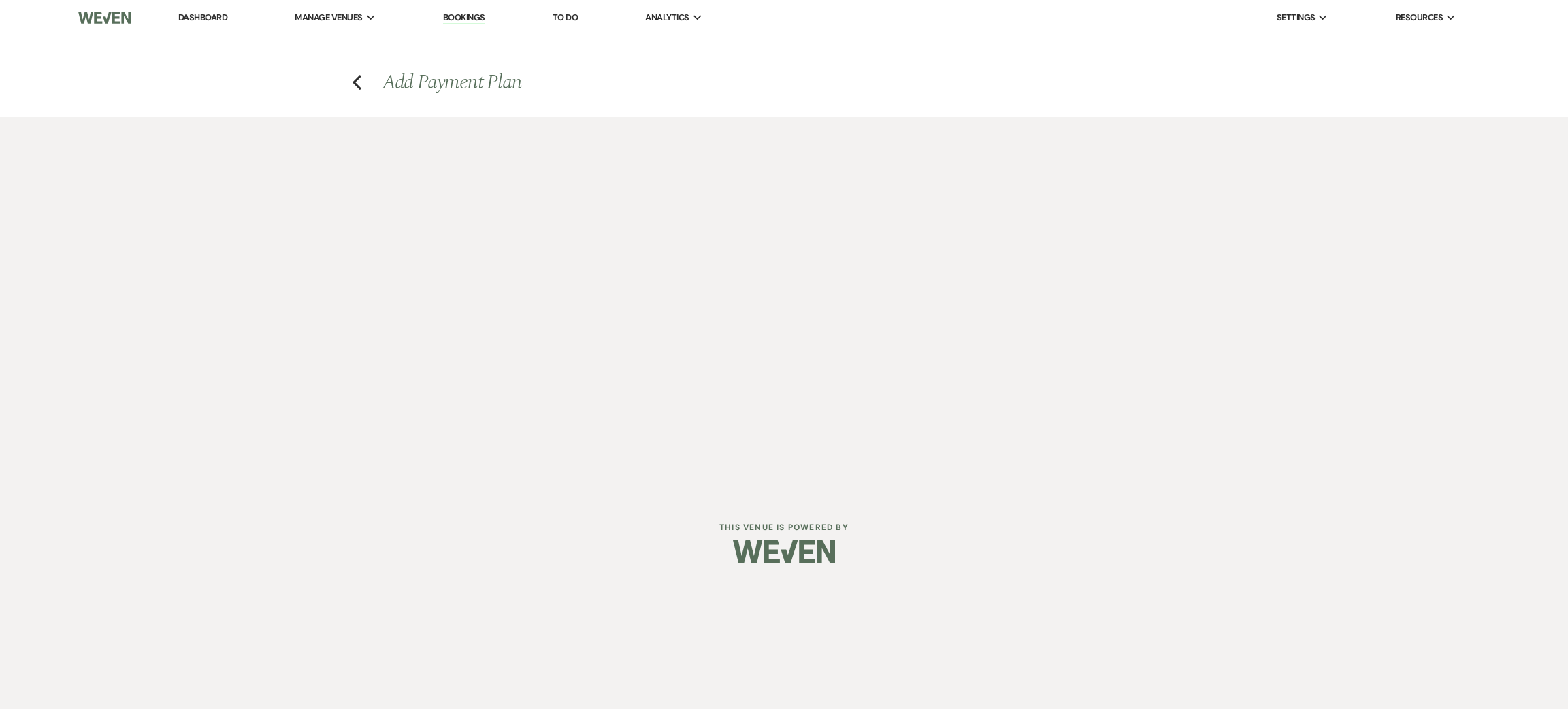
select select "27418"
select select "2"
select select "percentage"
select select "true"
select select "client"
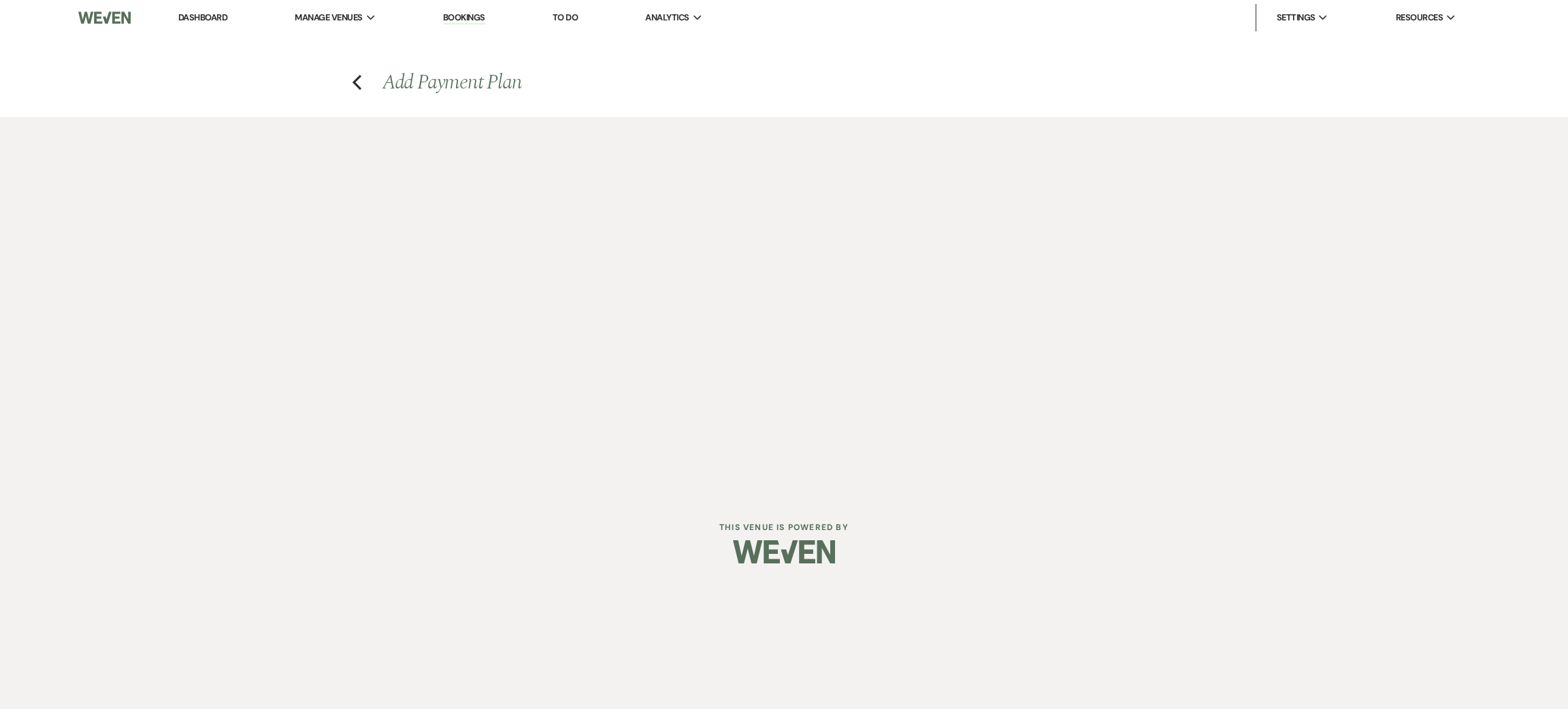
select select "weeks"
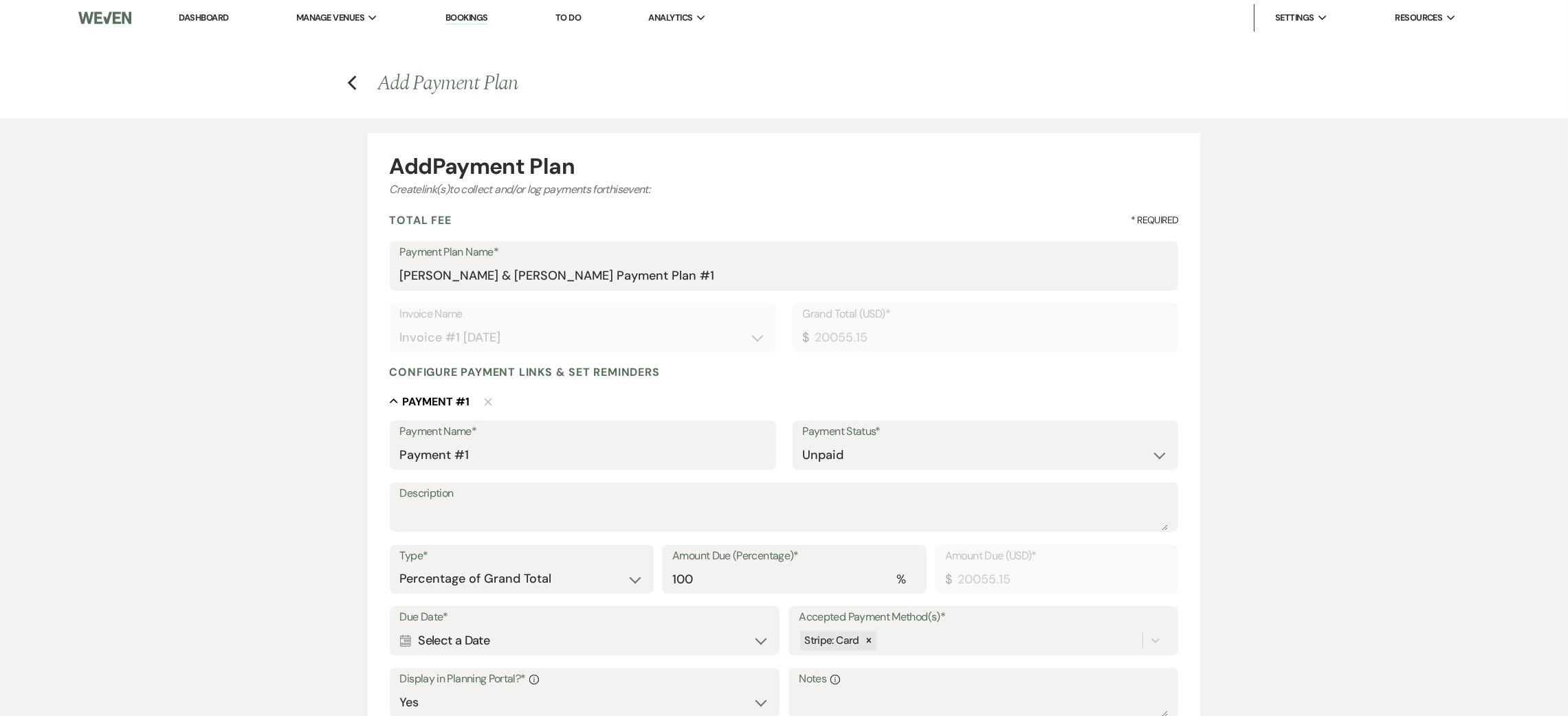
scroll to position [103, 0]
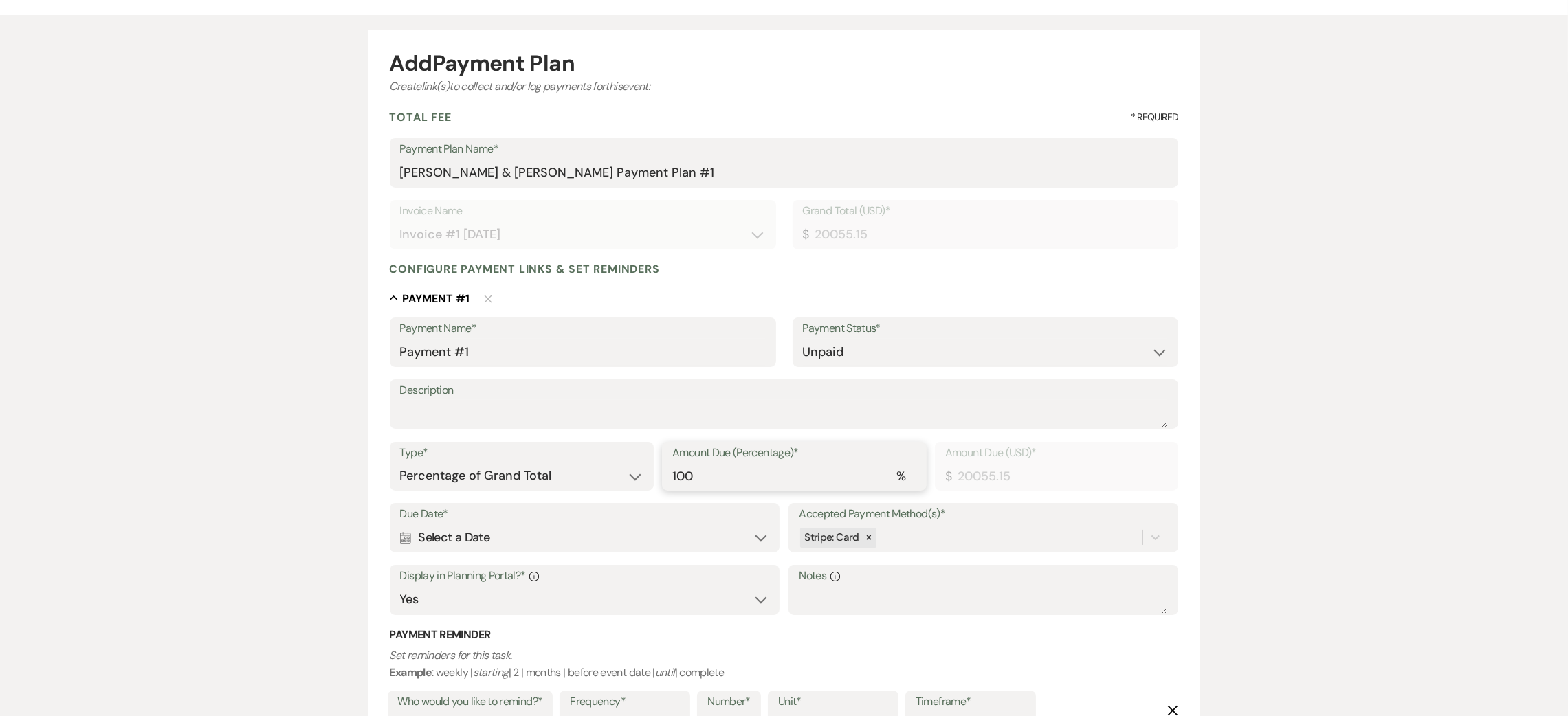
click at [704, 488] on input "100" at bounding box center [794, 476] width 244 height 27
type input "10"
type input "2005.52"
type input "10"
click at [902, 358] on select "Paid Unpaid" at bounding box center [985, 353] width 365 height 27
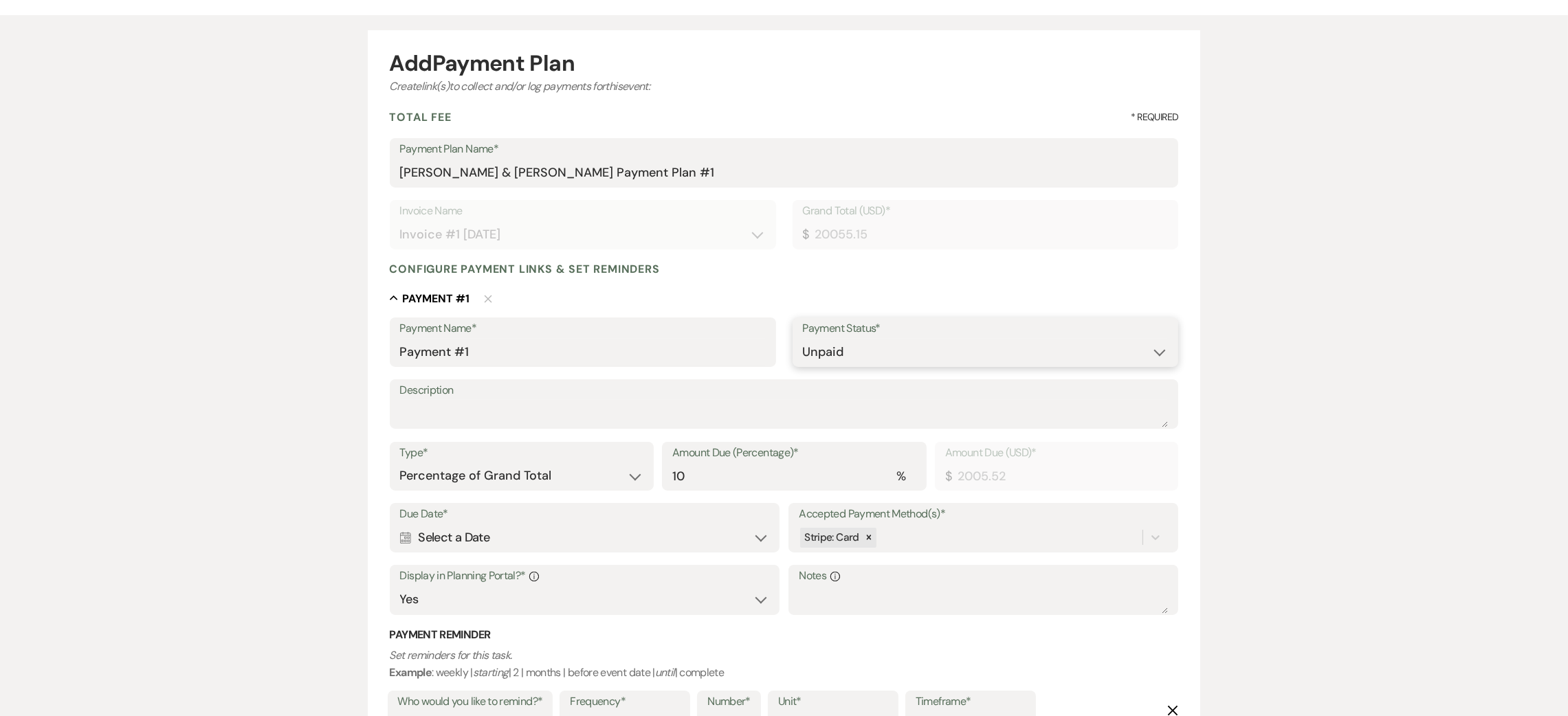
click at [802, 339] on select "Paid Unpaid" at bounding box center [985, 353] width 365 height 27
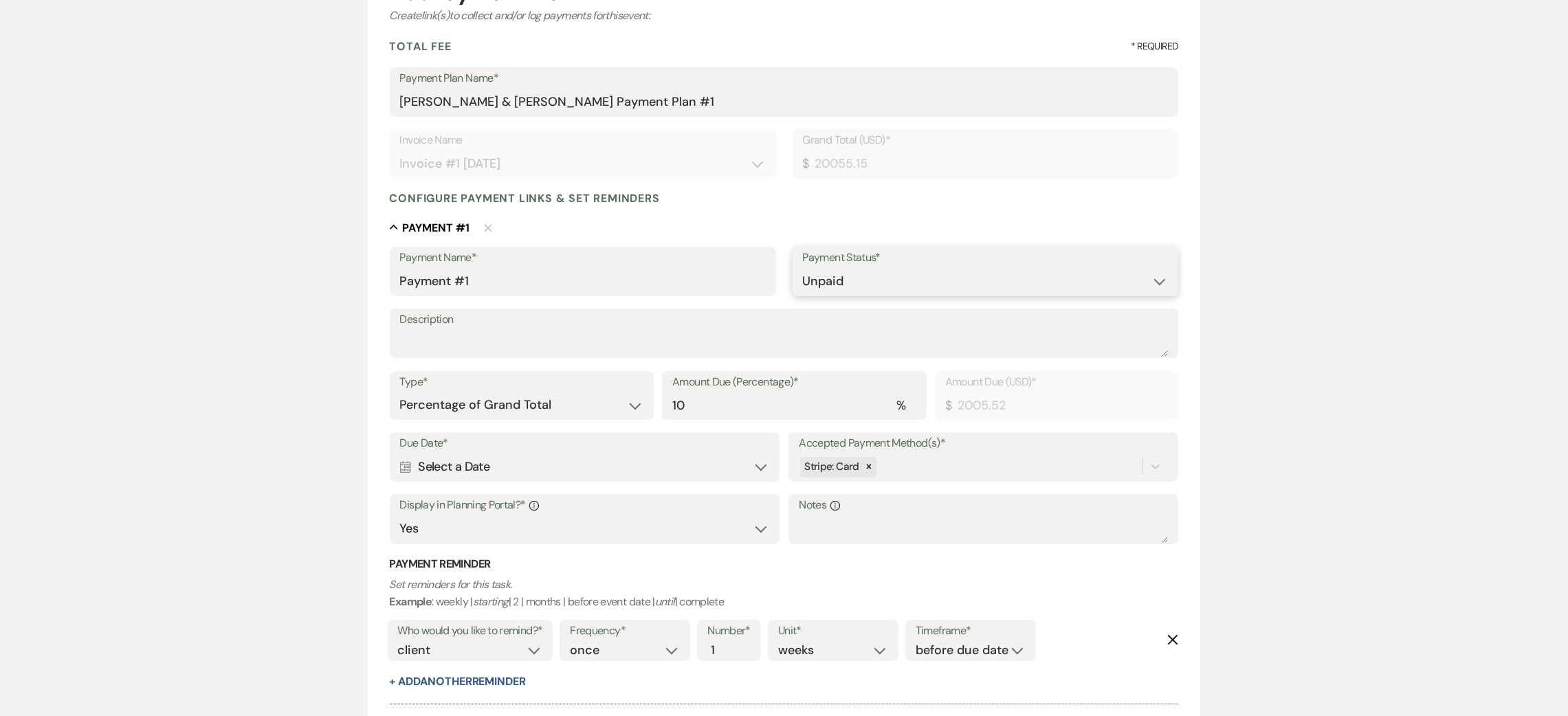
scroll to position [206, 0]
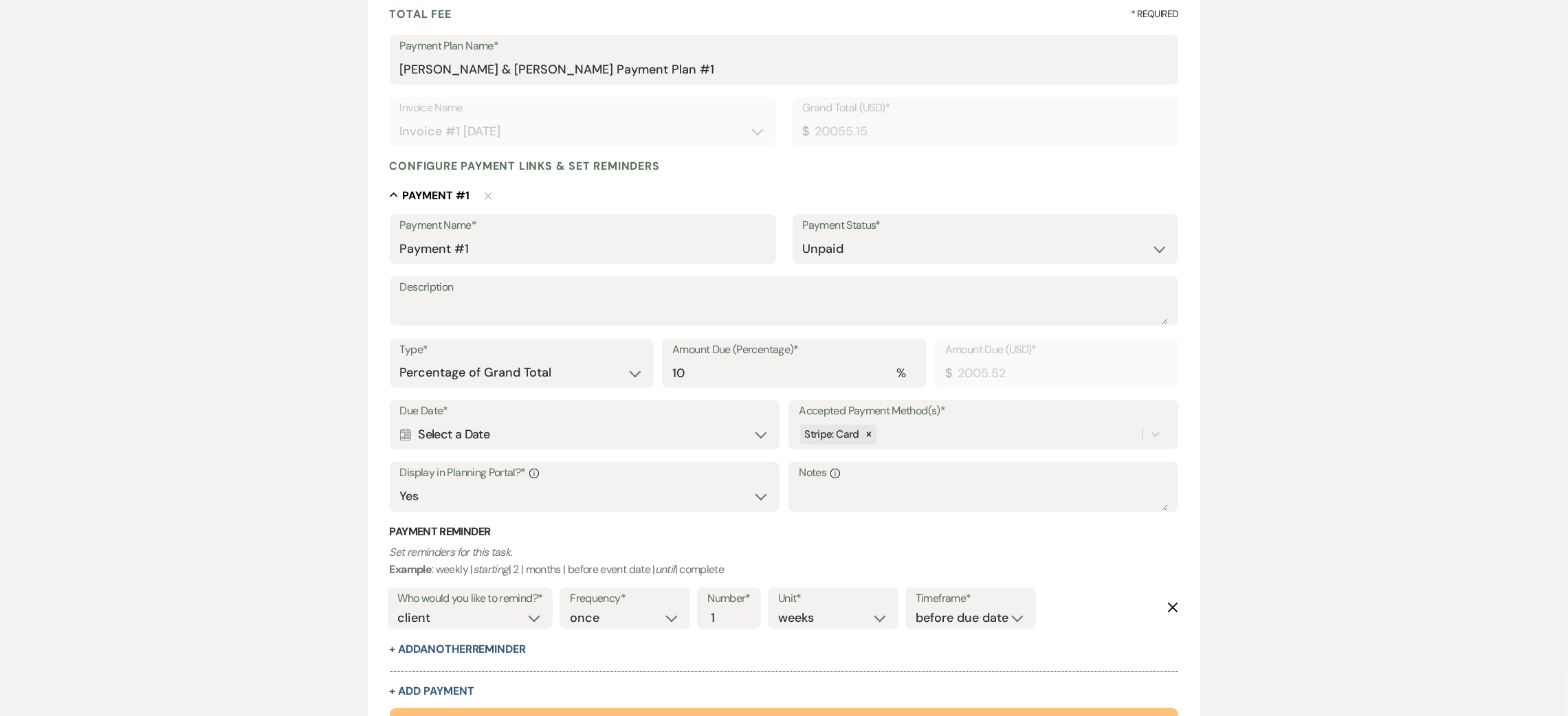
click at [519, 440] on div "Calendar Select a Date Expand" at bounding box center [585, 435] width 369 height 27
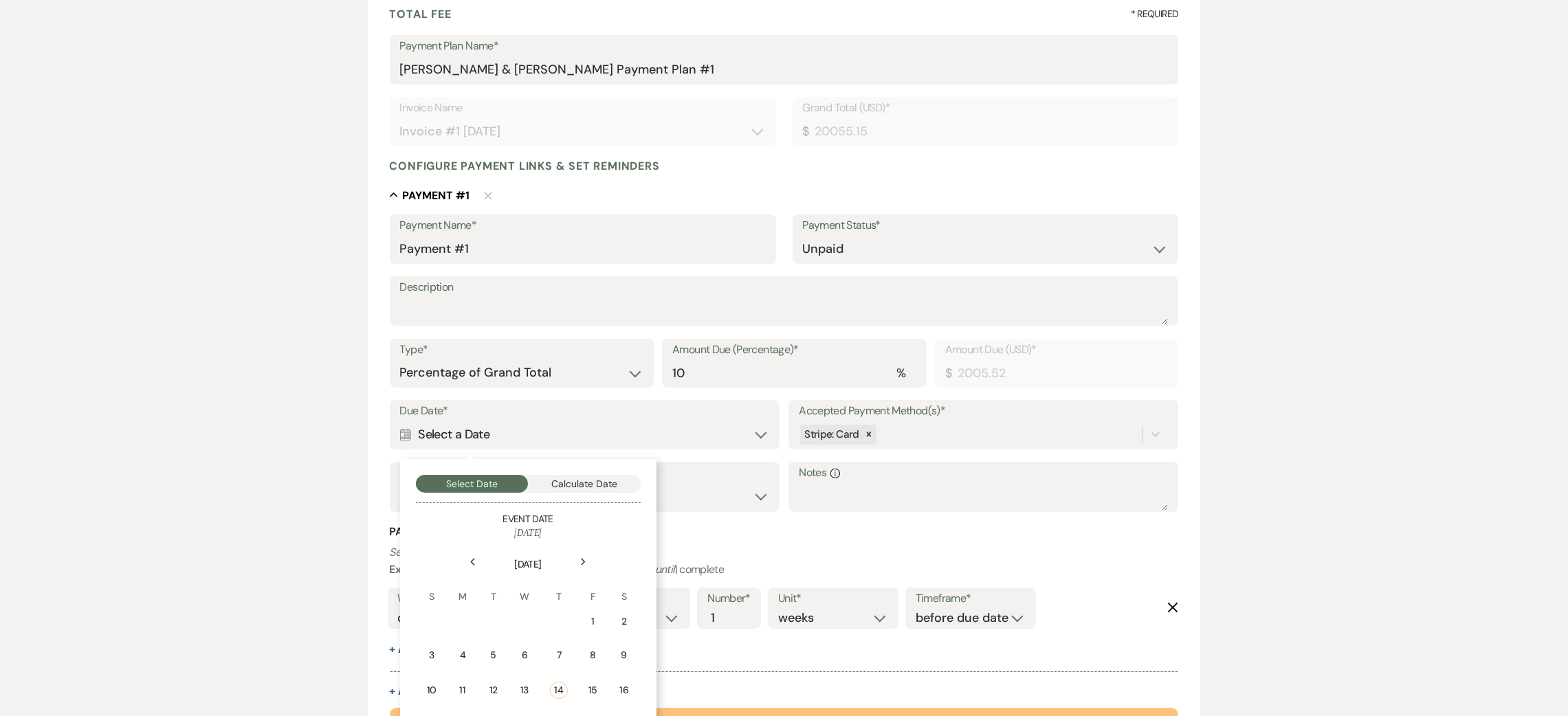
scroll to position [309, 0]
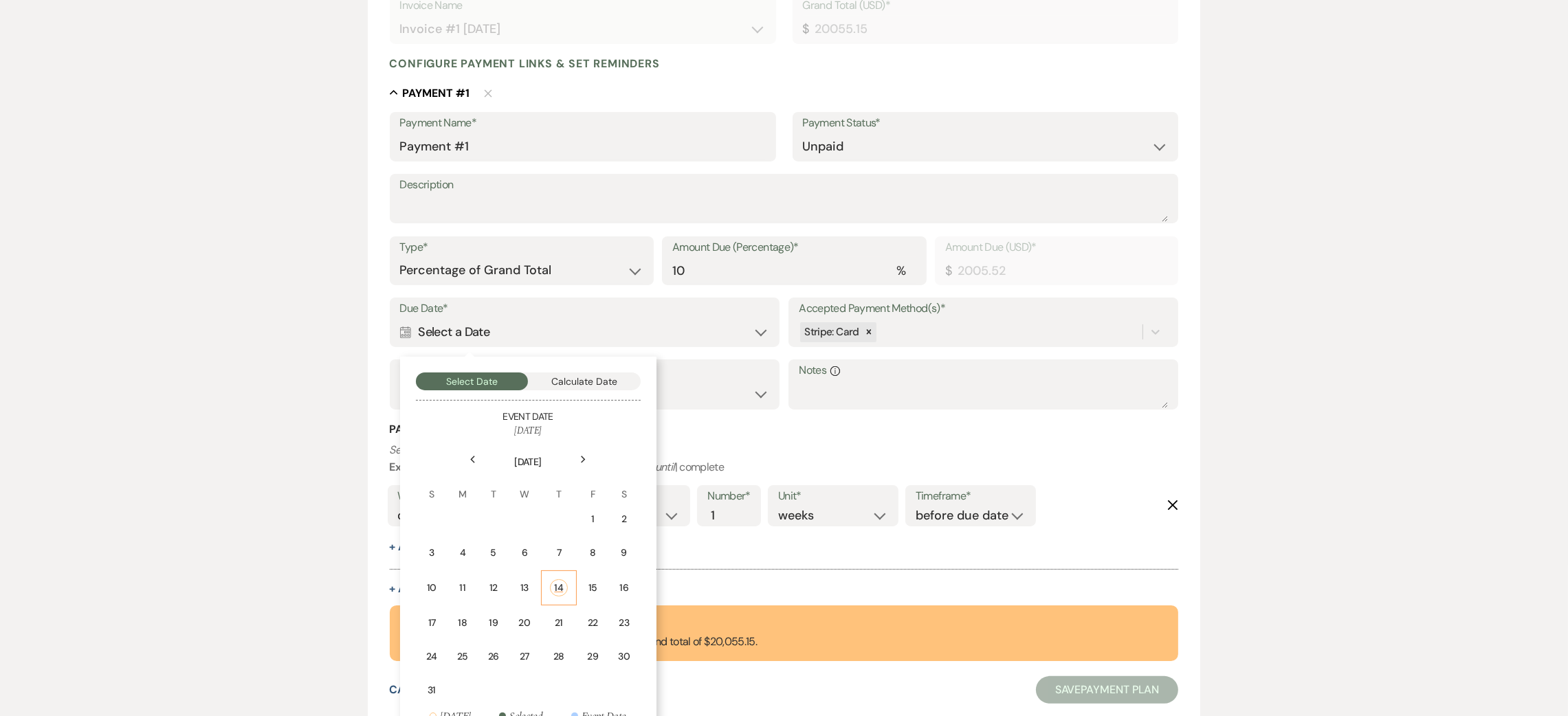
click at [562, 579] on div "14" at bounding box center [559, 588] width 17 height 17
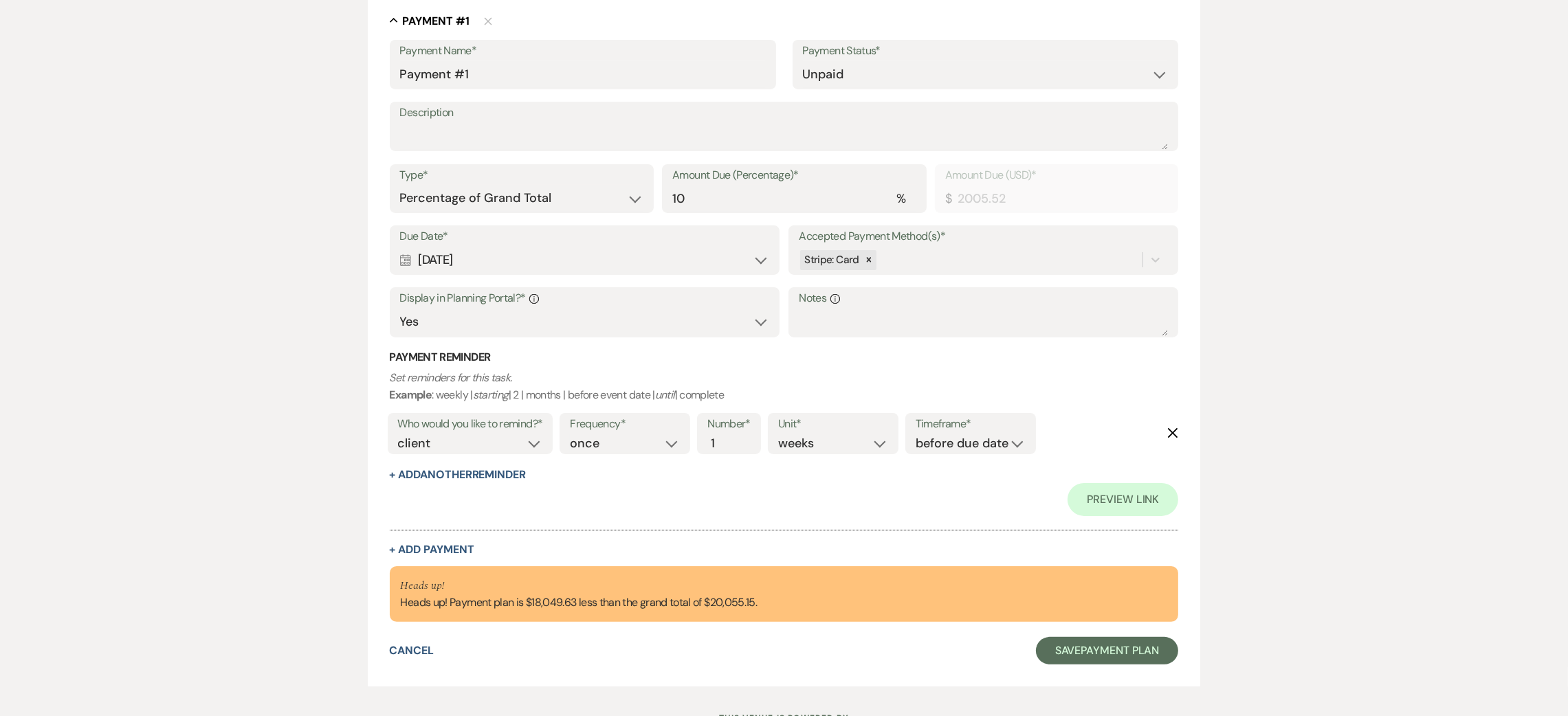
scroll to position [412, 0]
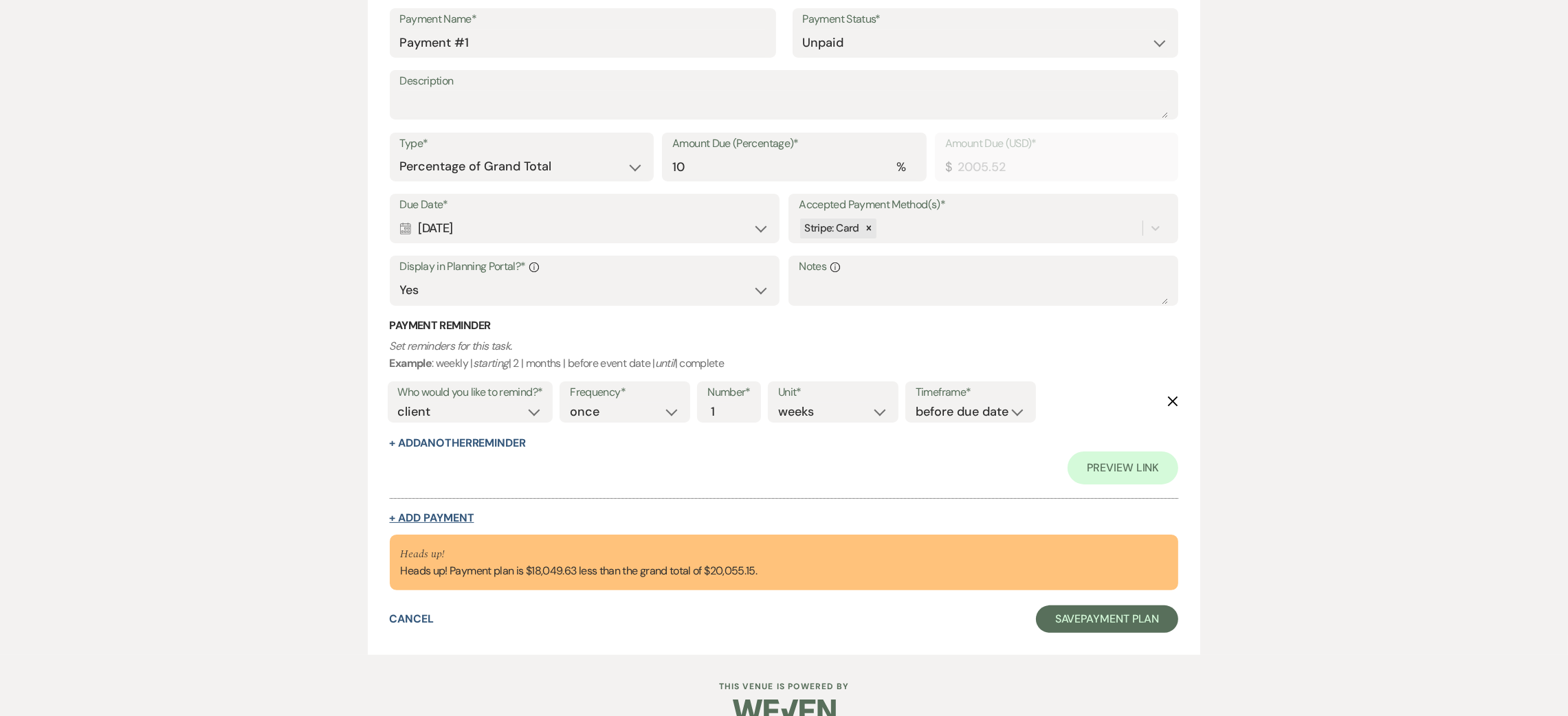
click at [431, 519] on button "+ Add Payment" at bounding box center [431, 518] width 85 height 11
select select "2"
select select "percentage"
select select "true"
select select "client"
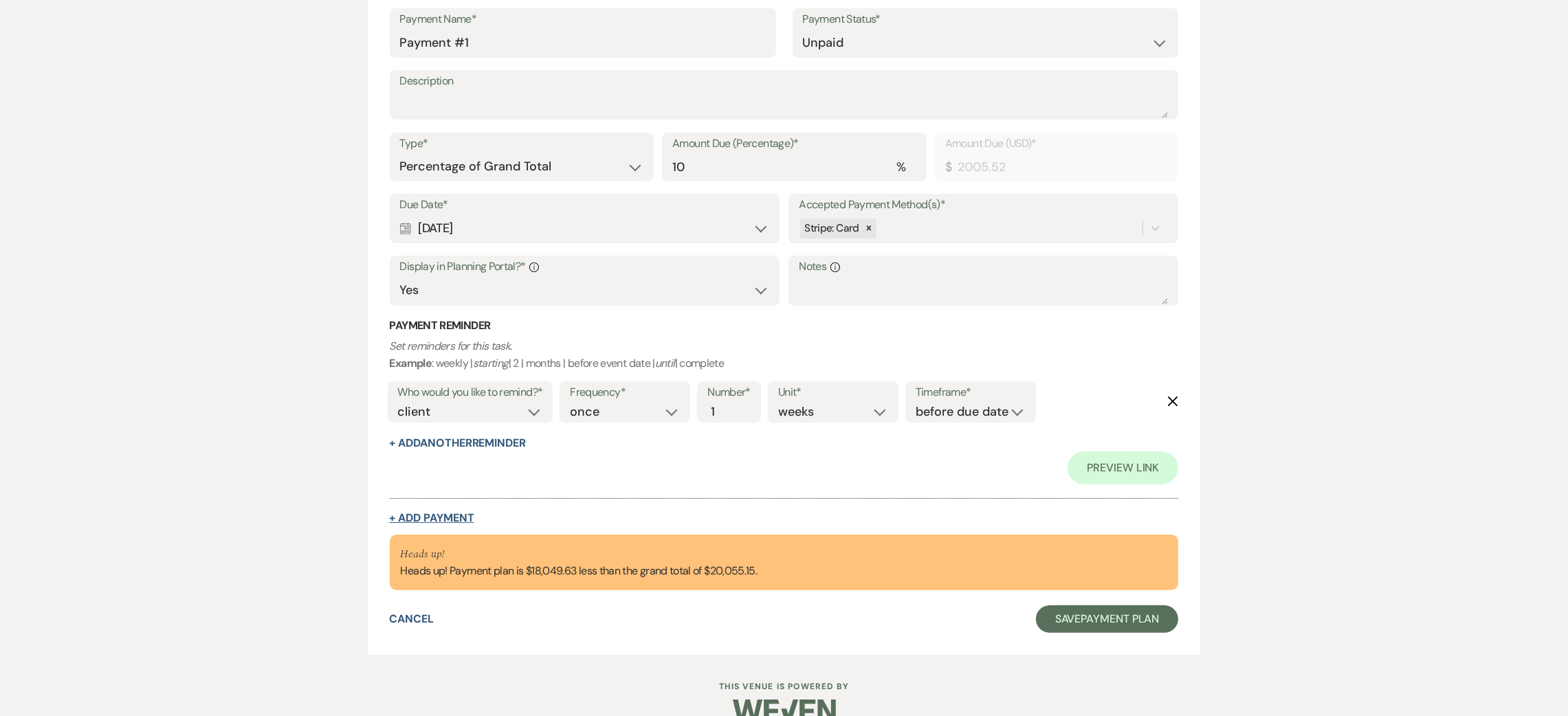
select select "weeks"
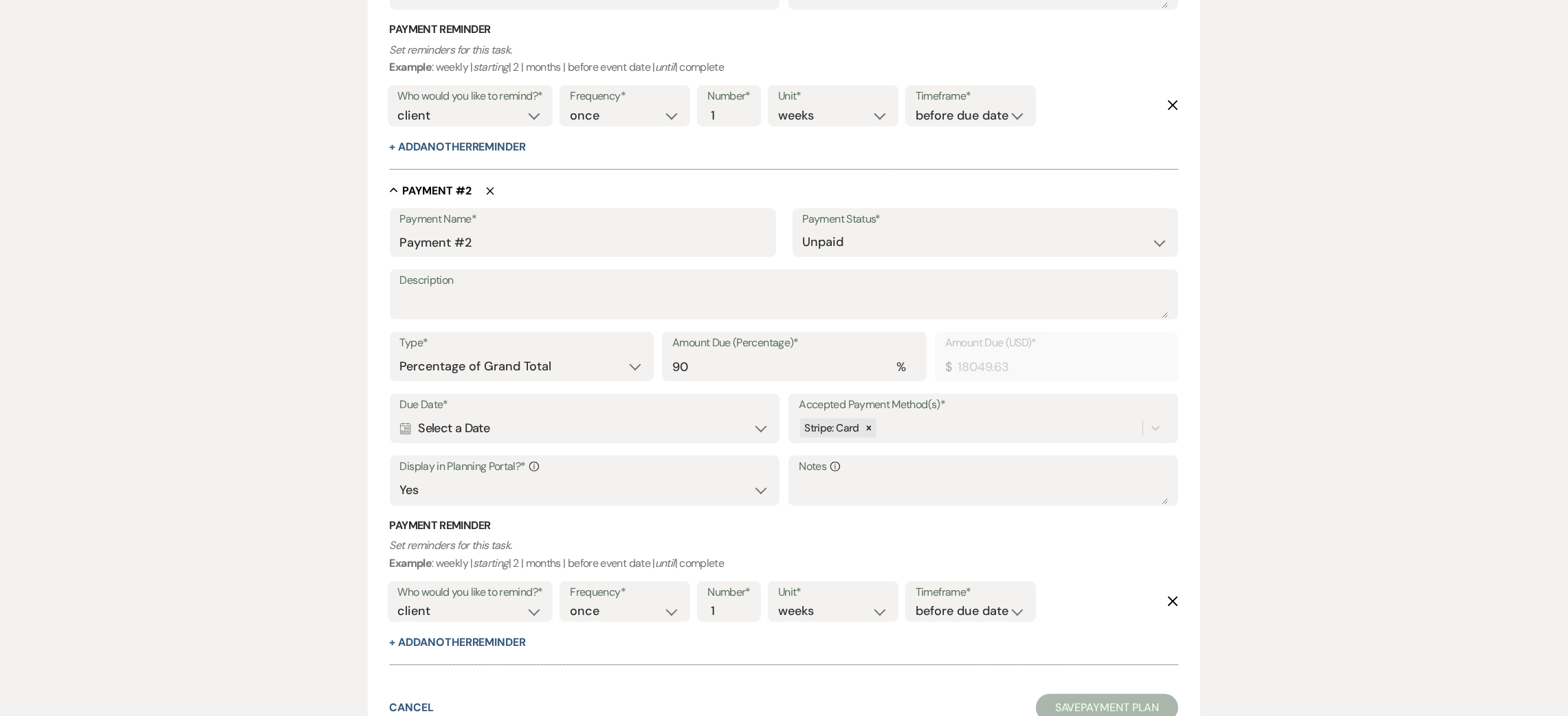
scroll to position [719, 0]
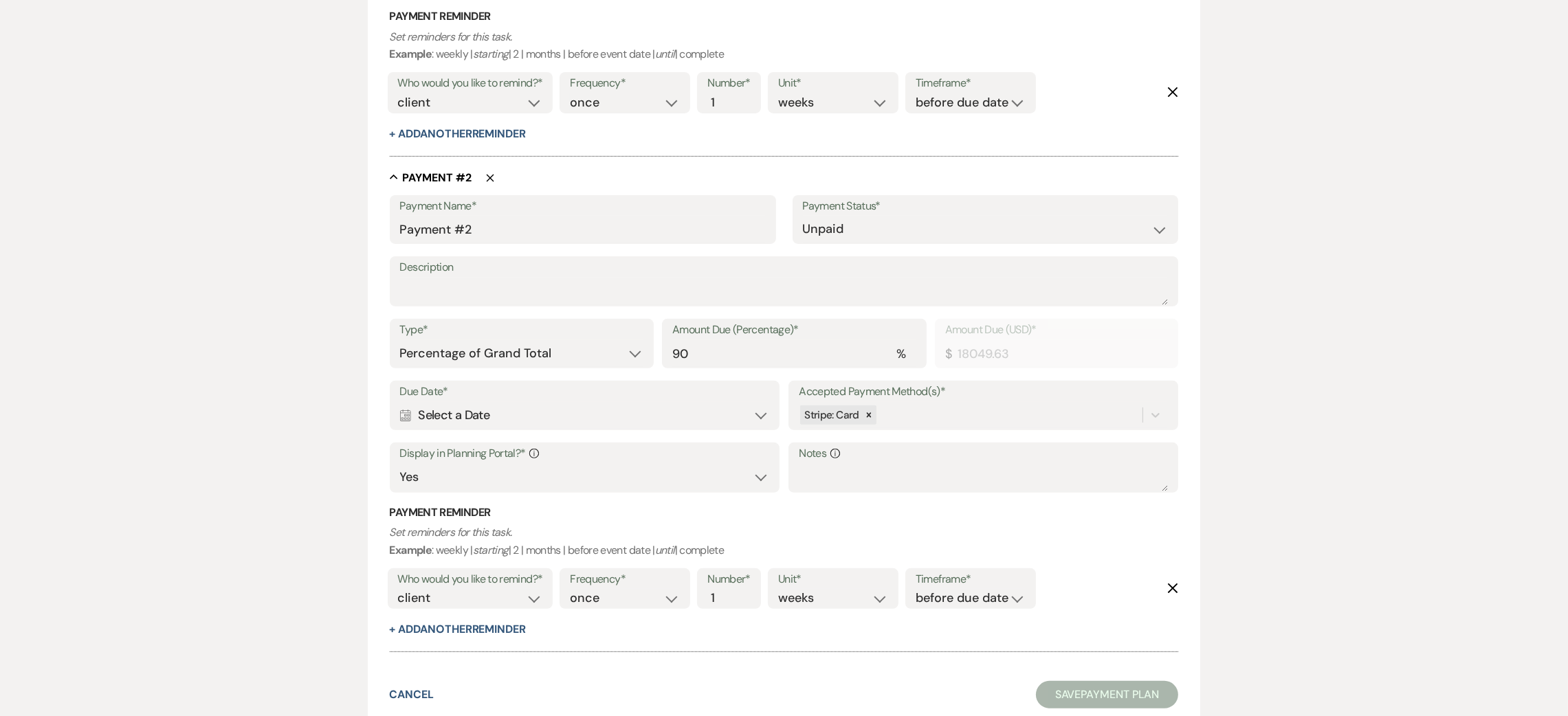
click at [518, 414] on div "Calendar Select a Date Expand" at bounding box center [585, 416] width 369 height 27
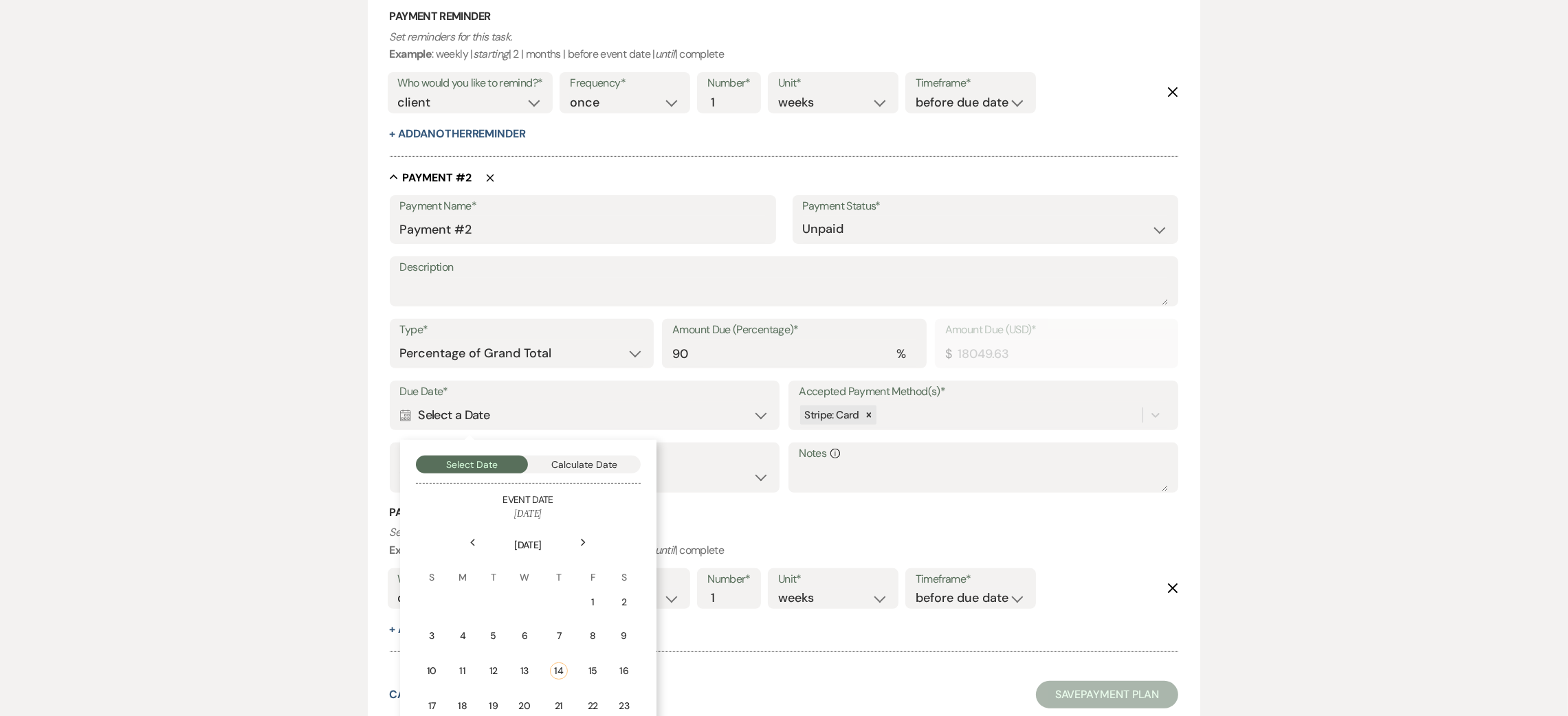
click at [580, 539] on icon "Next" at bounding box center [583, 543] width 7 height 8
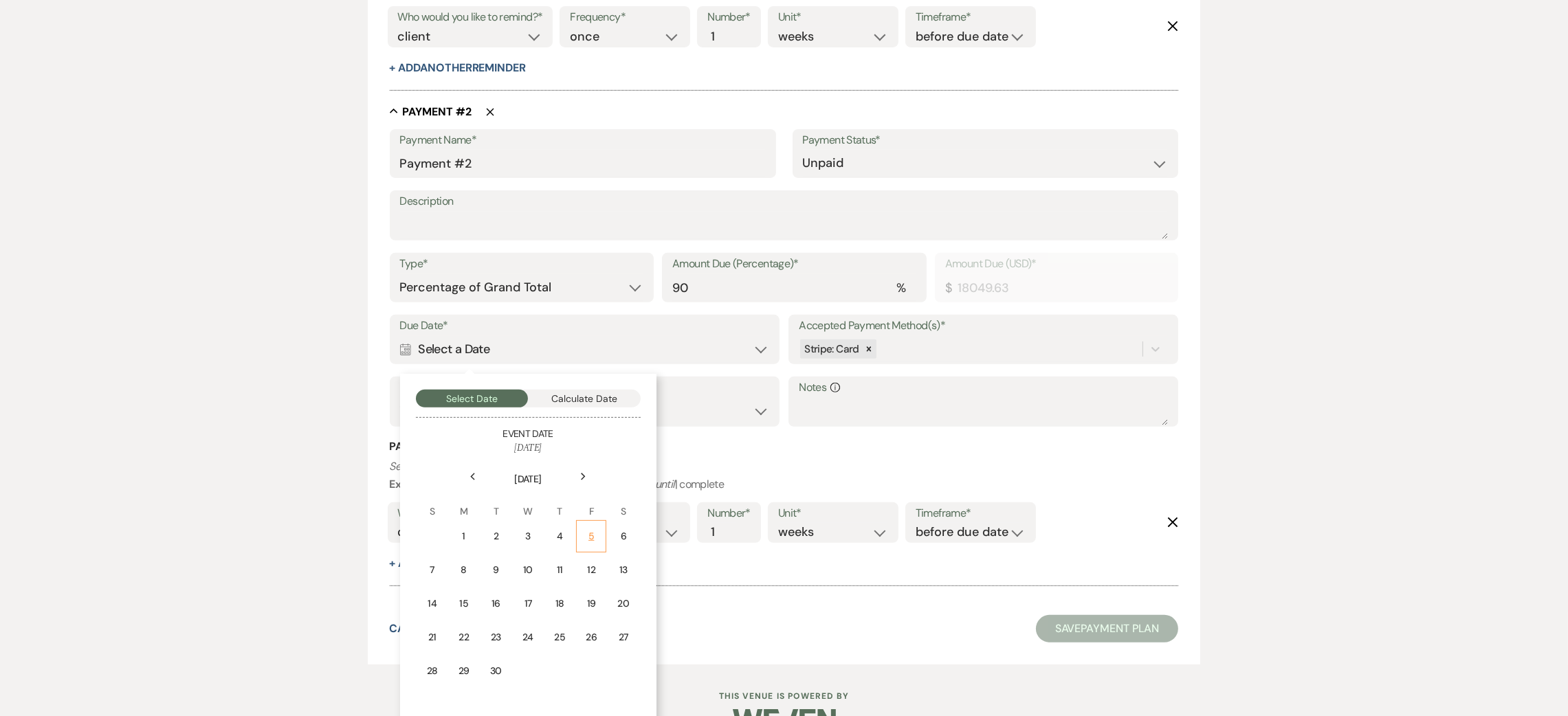
scroll to position [821, 0]
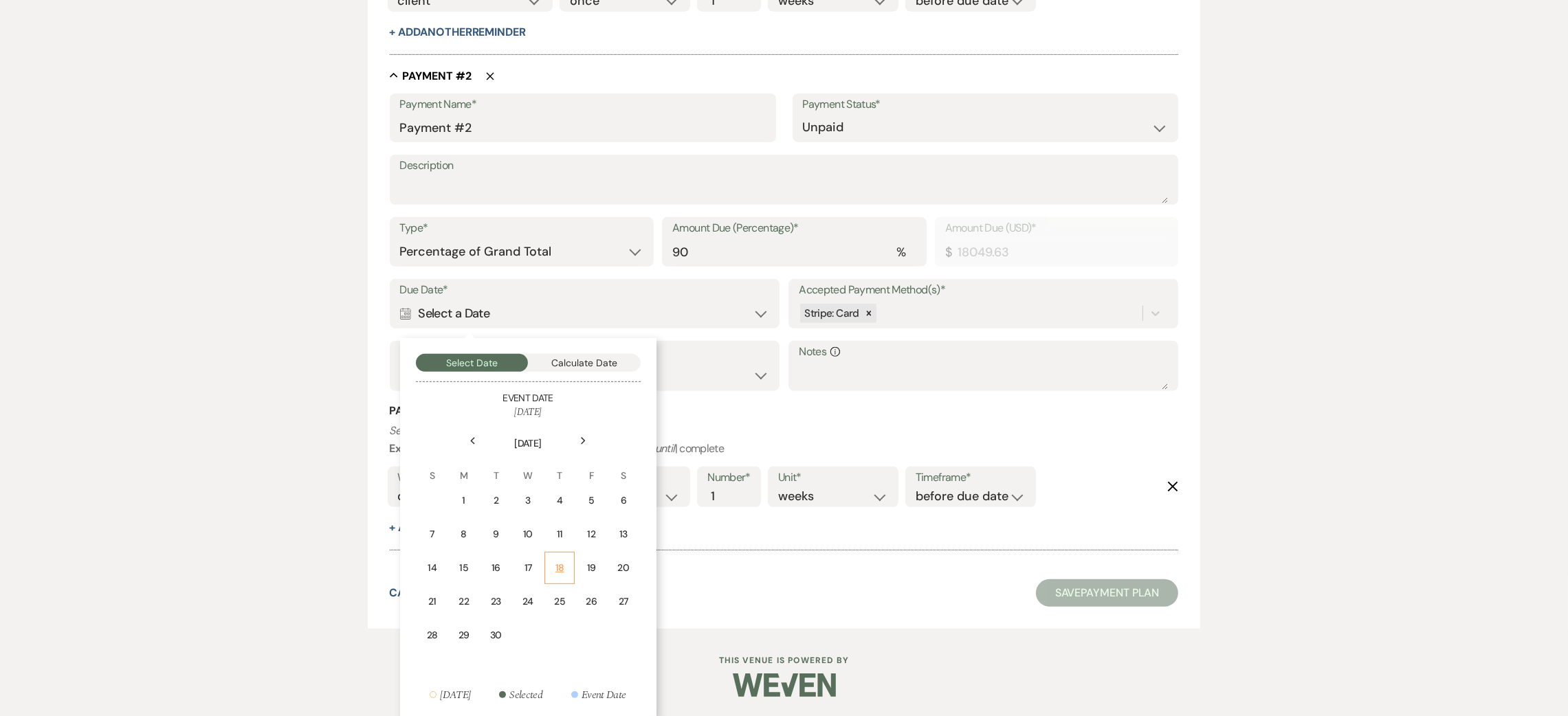
click at [564, 569] on div "18" at bounding box center [560, 567] width 13 height 15
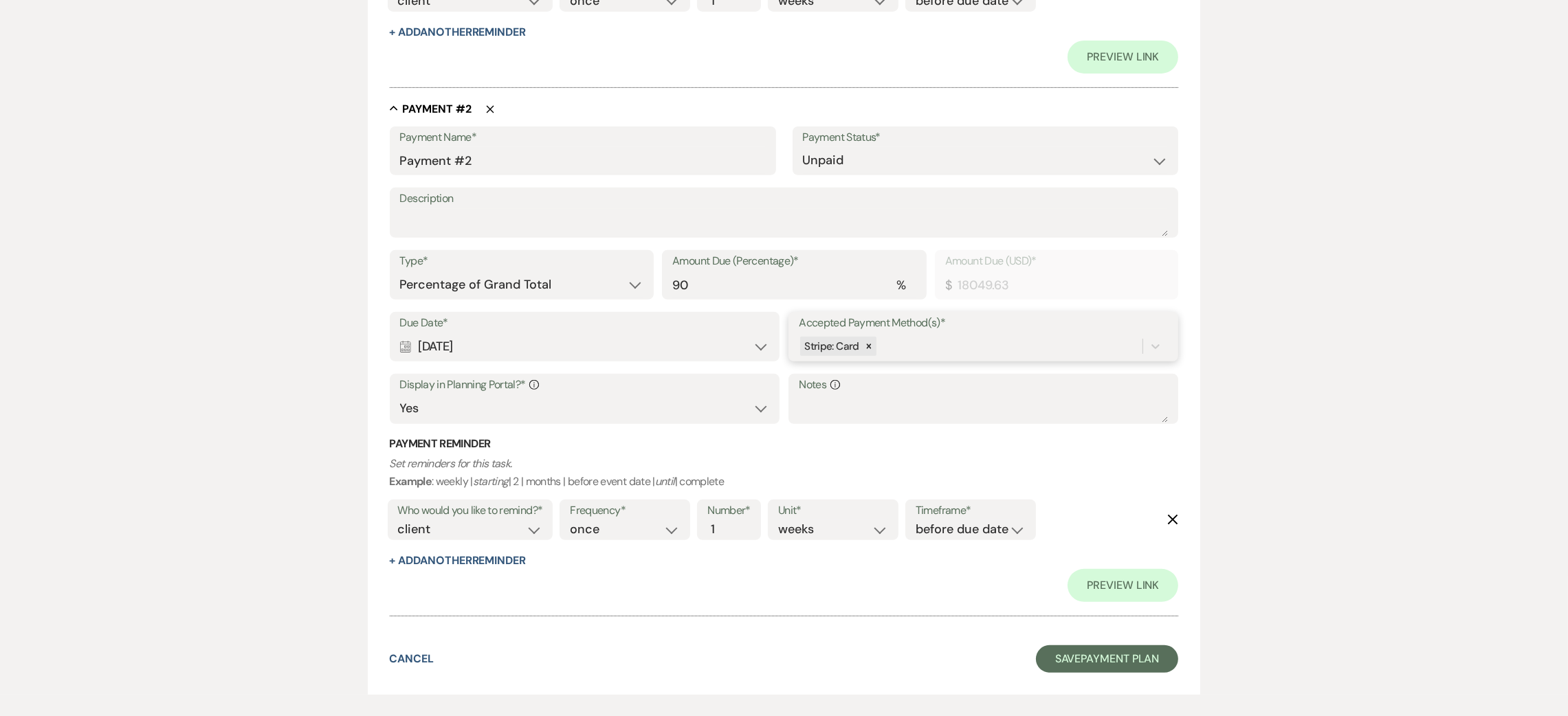
click at [922, 353] on div "Stripe: Card" at bounding box center [971, 347] width 344 height 24
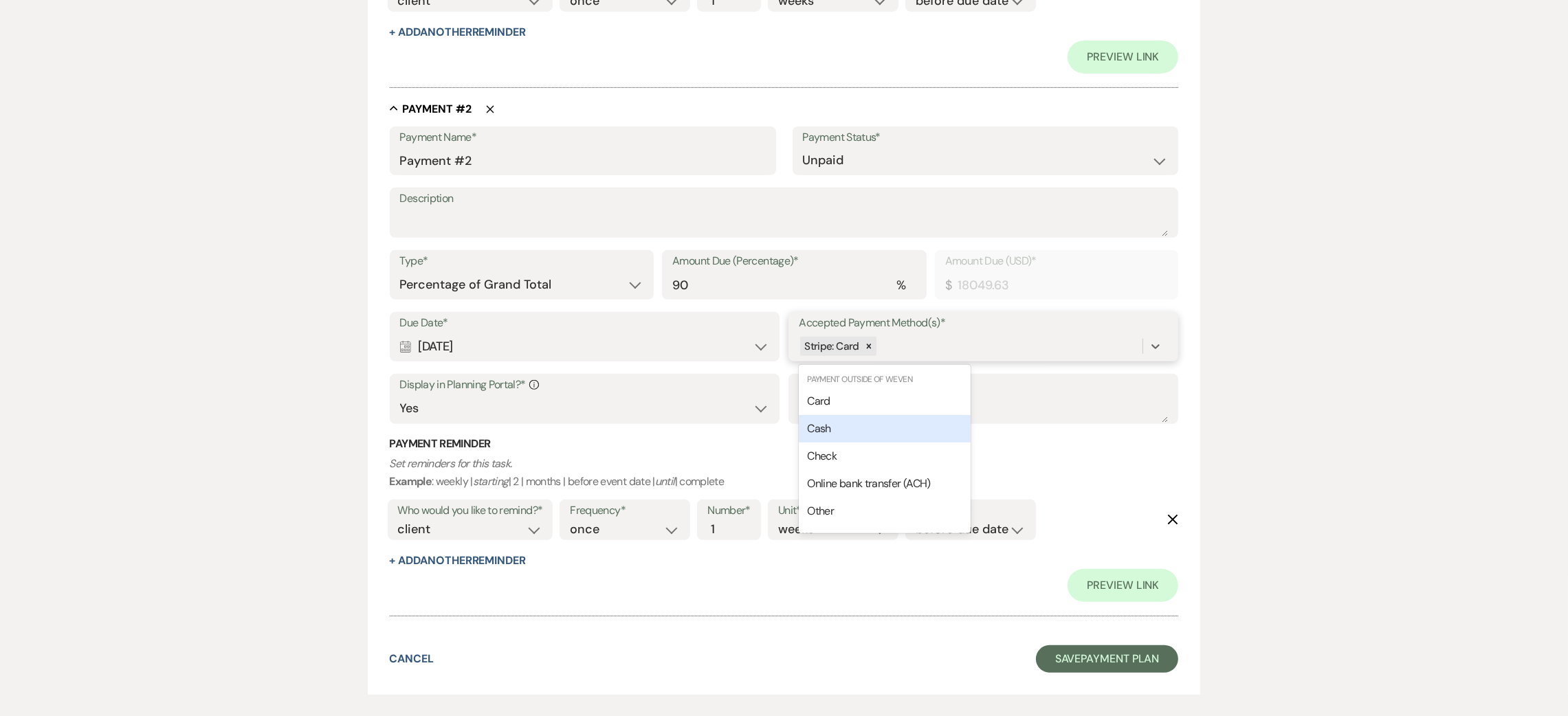
click at [849, 425] on div "Cash" at bounding box center [884, 428] width 172 height 27
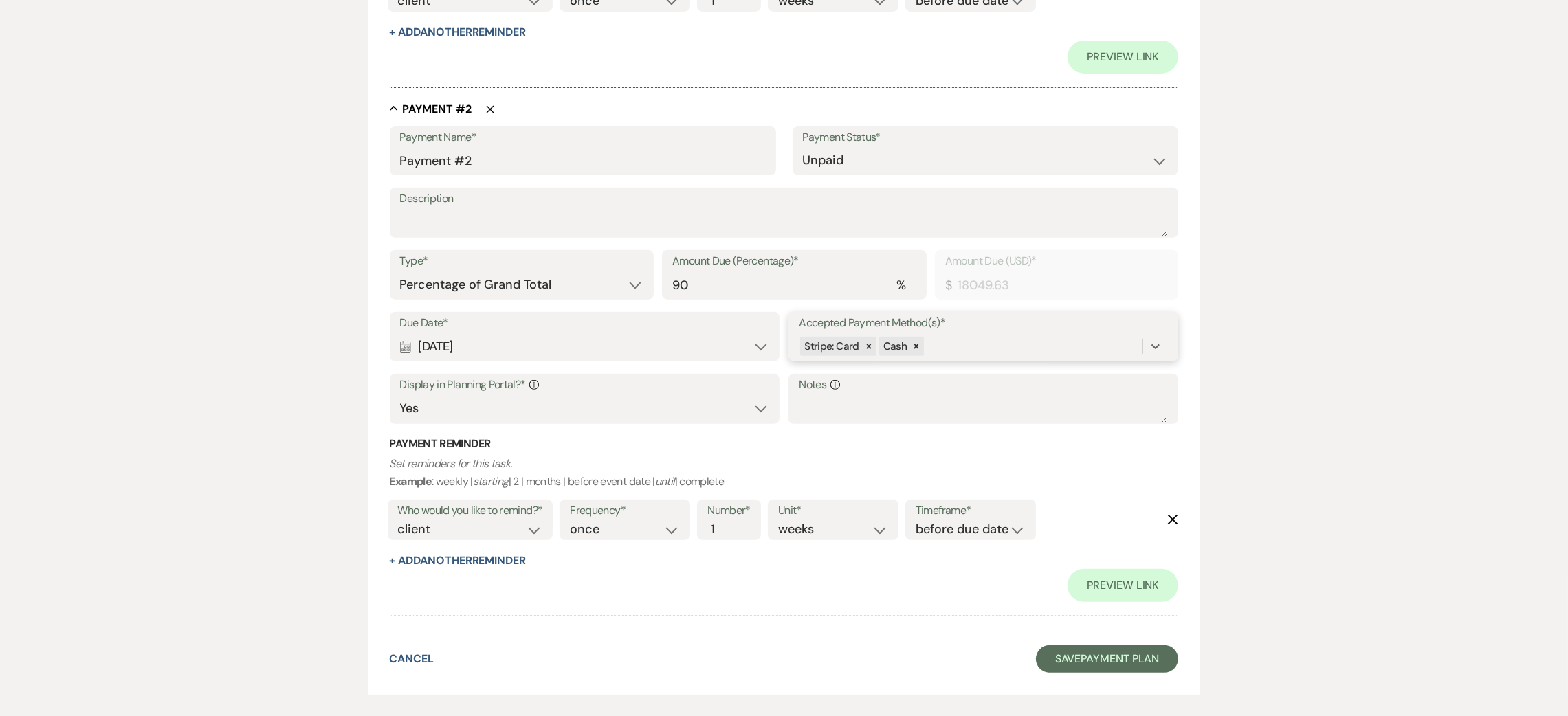
click at [958, 336] on div "Stripe: Card Cash" at bounding box center [971, 347] width 344 height 24
click at [872, 421] on div "Check" at bounding box center [884, 428] width 172 height 27
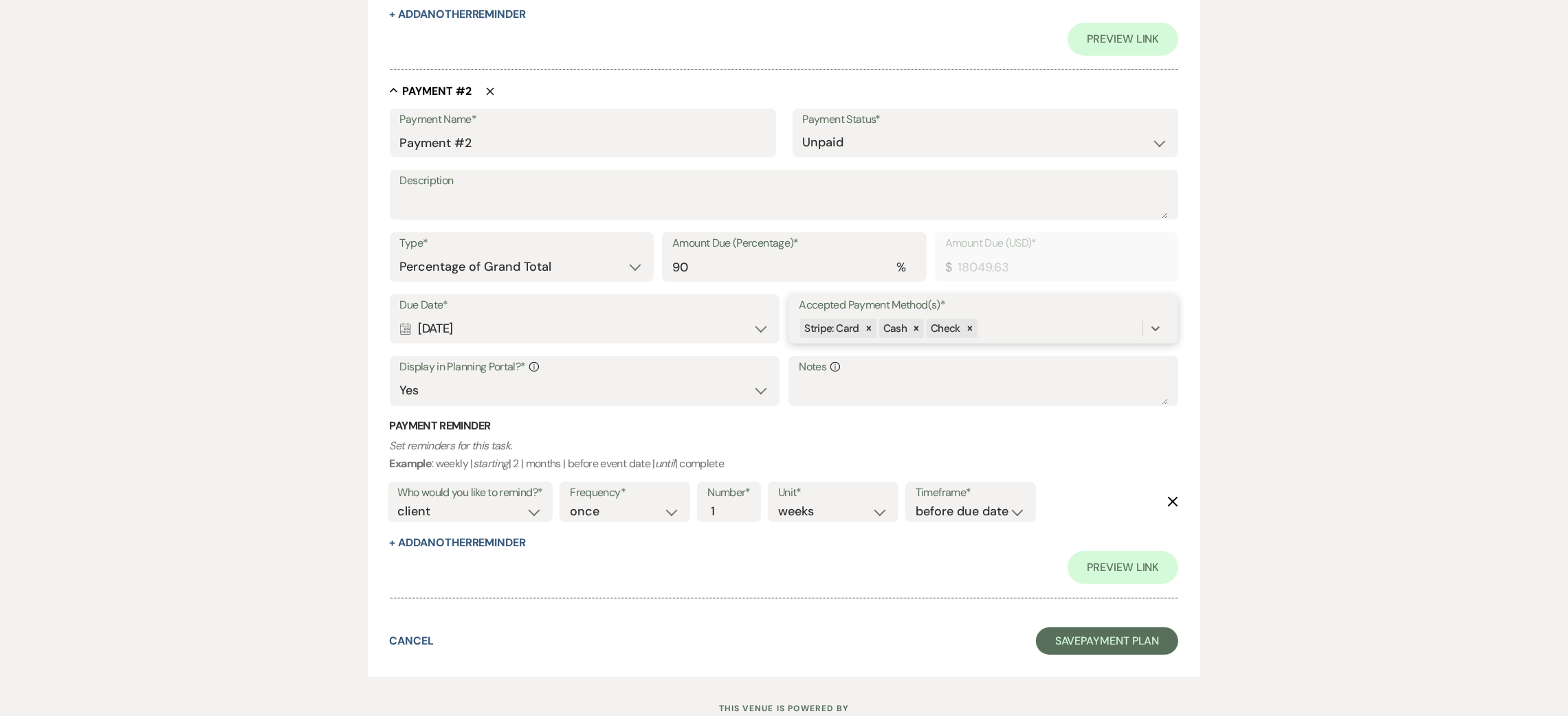
scroll to position [886, 0]
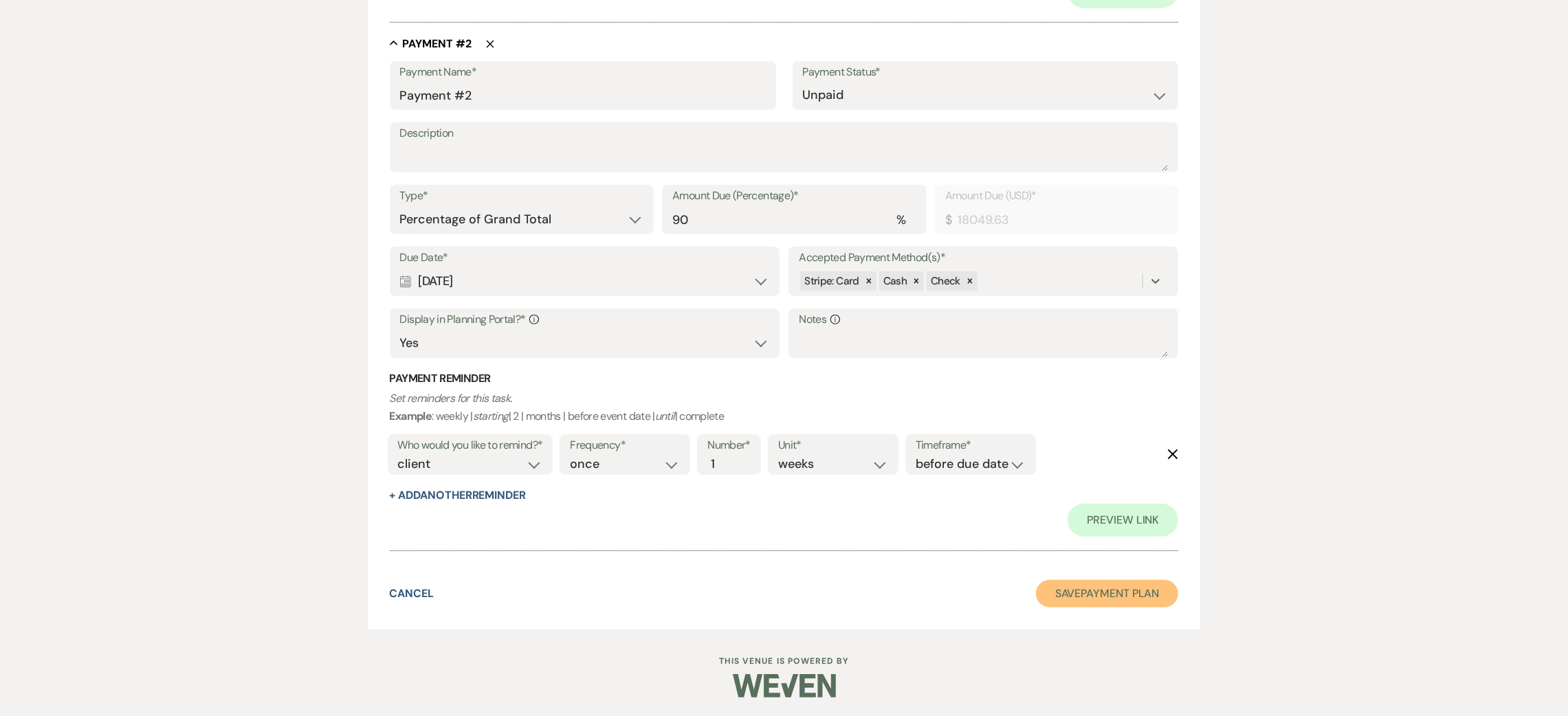
click at [1119, 597] on button "Save Payment Plan" at bounding box center [1107, 594] width 143 height 27
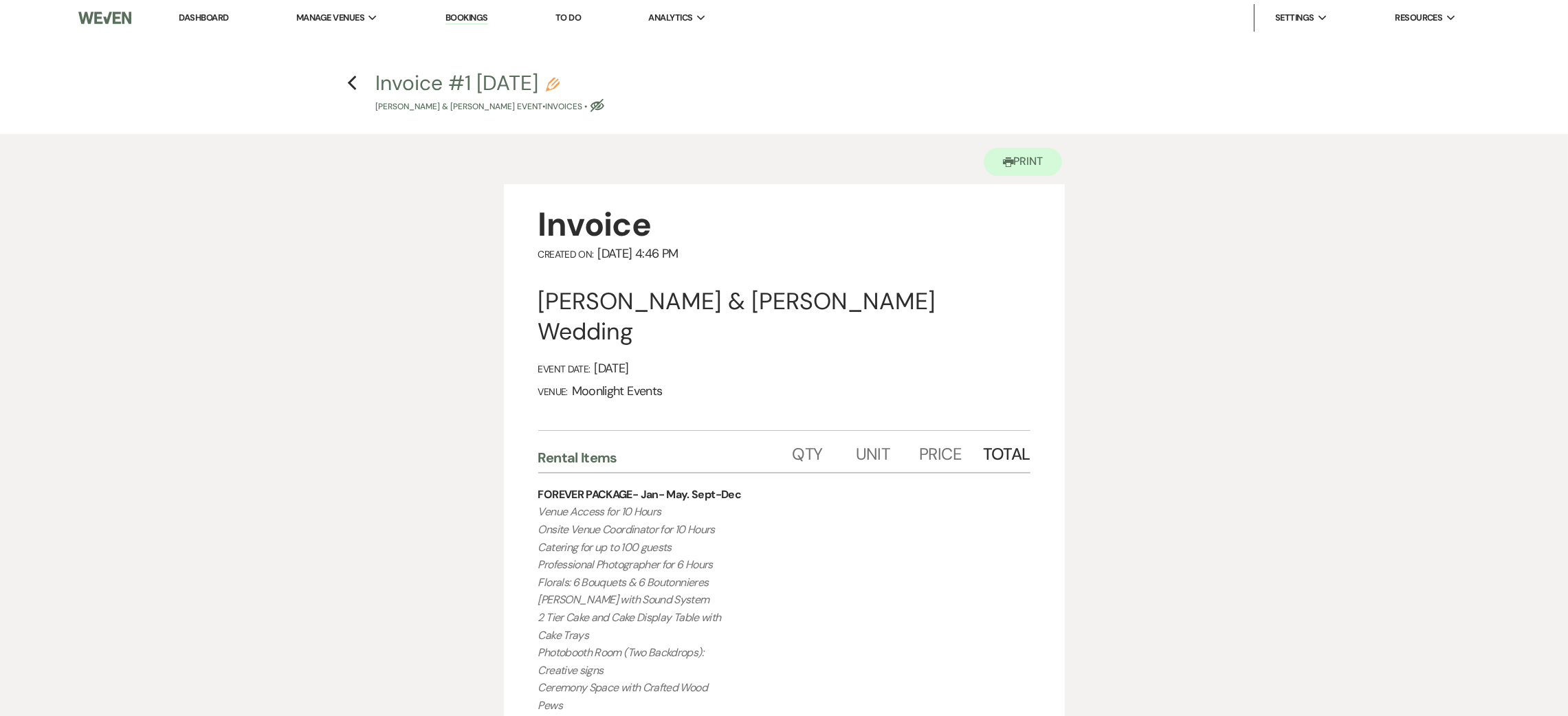
click at [604, 103] on icon "Eye Blocked" at bounding box center [597, 106] width 14 height 14
select select "22"
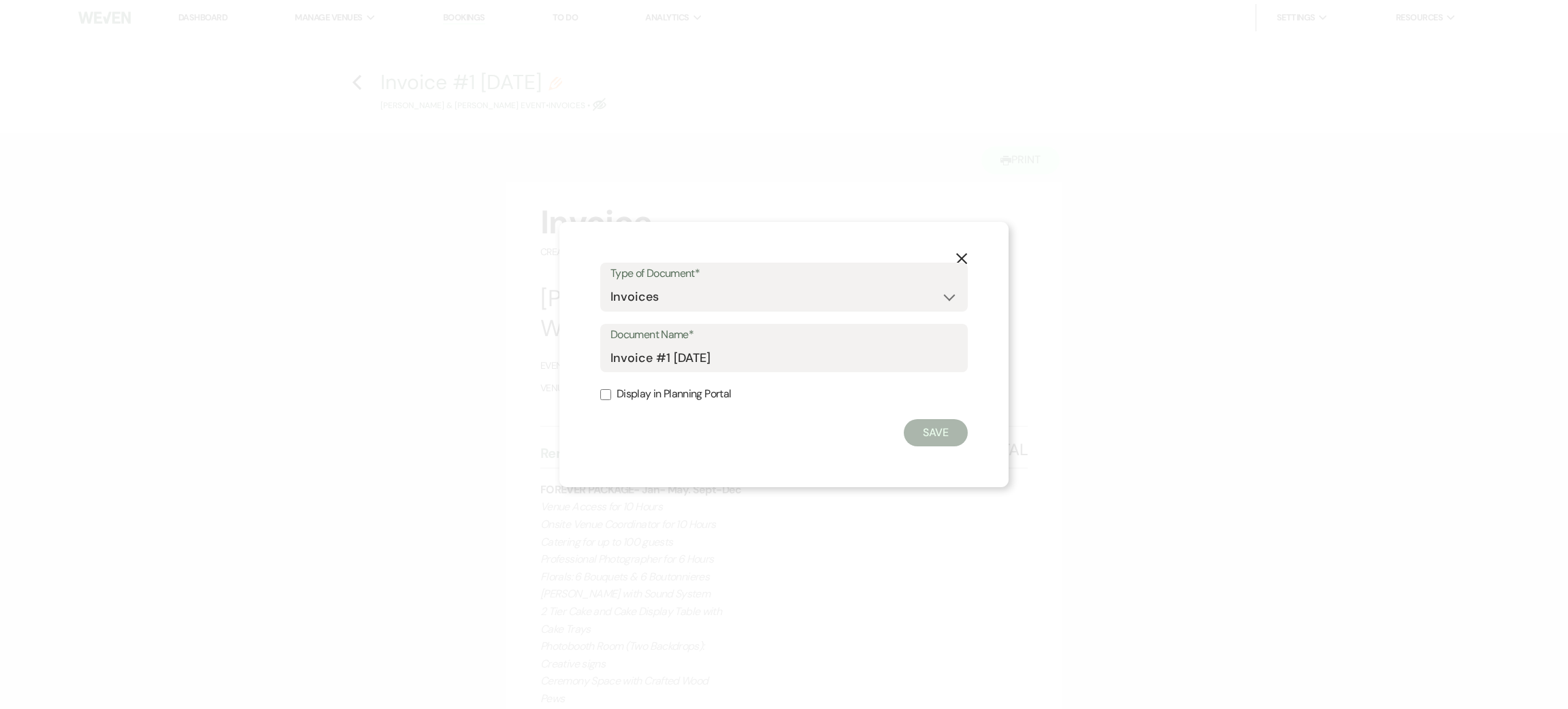
click at [672, 397] on label "Display in Planning Portal" at bounding box center [784, 394] width 367 height 20
click at [611, 397] on input "Display in Planning Portal" at bounding box center [605, 394] width 11 height 11
checkbox input "true"
click at [953, 431] on button "Save" at bounding box center [936, 433] width 64 height 27
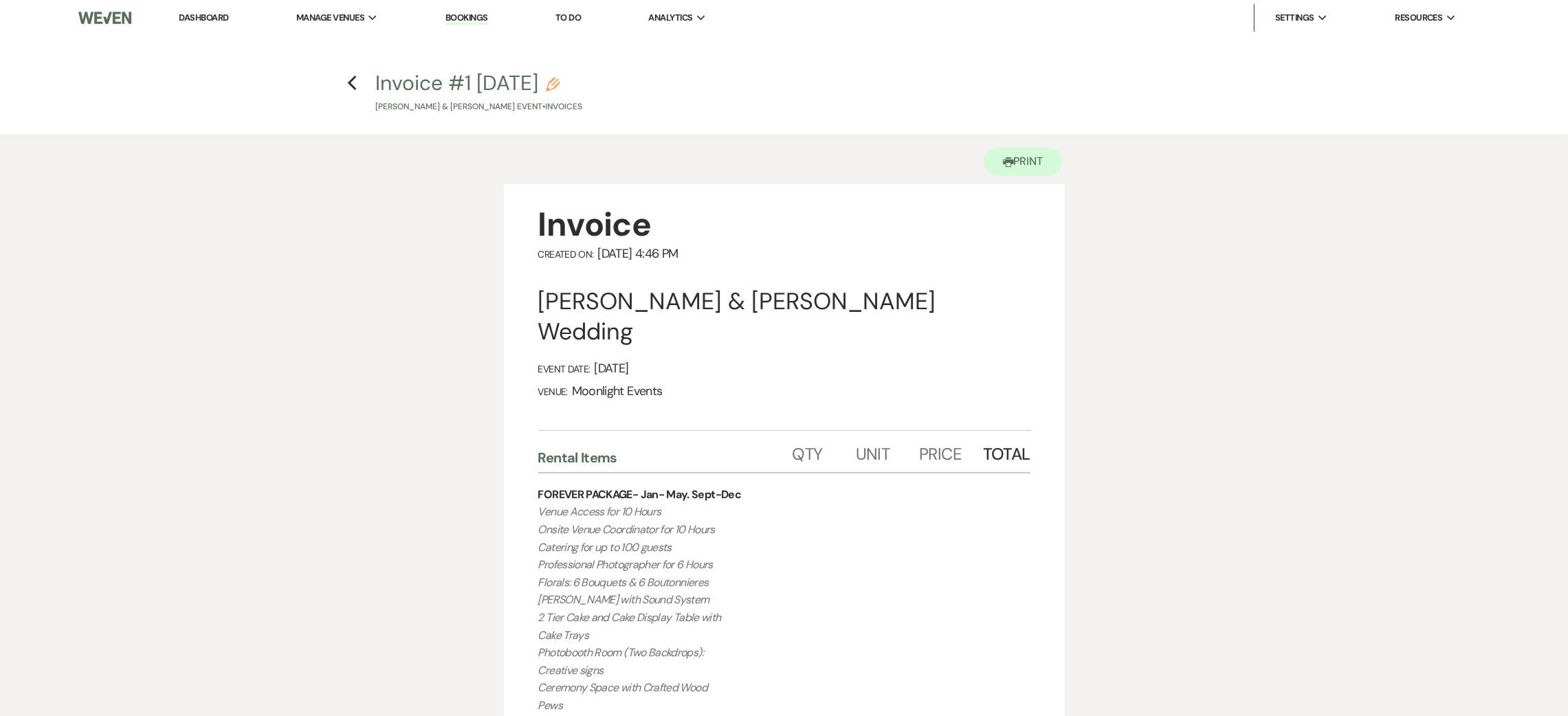
click at [357, 85] on h4 "Previous Invoice #1 [DATE] Pencil [PERSON_NAME] & [PERSON_NAME] Event • Invoices" at bounding box center [784, 91] width 990 height 45
click at [352, 85] on use "button" at bounding box center [351, 84] width 9 height 16
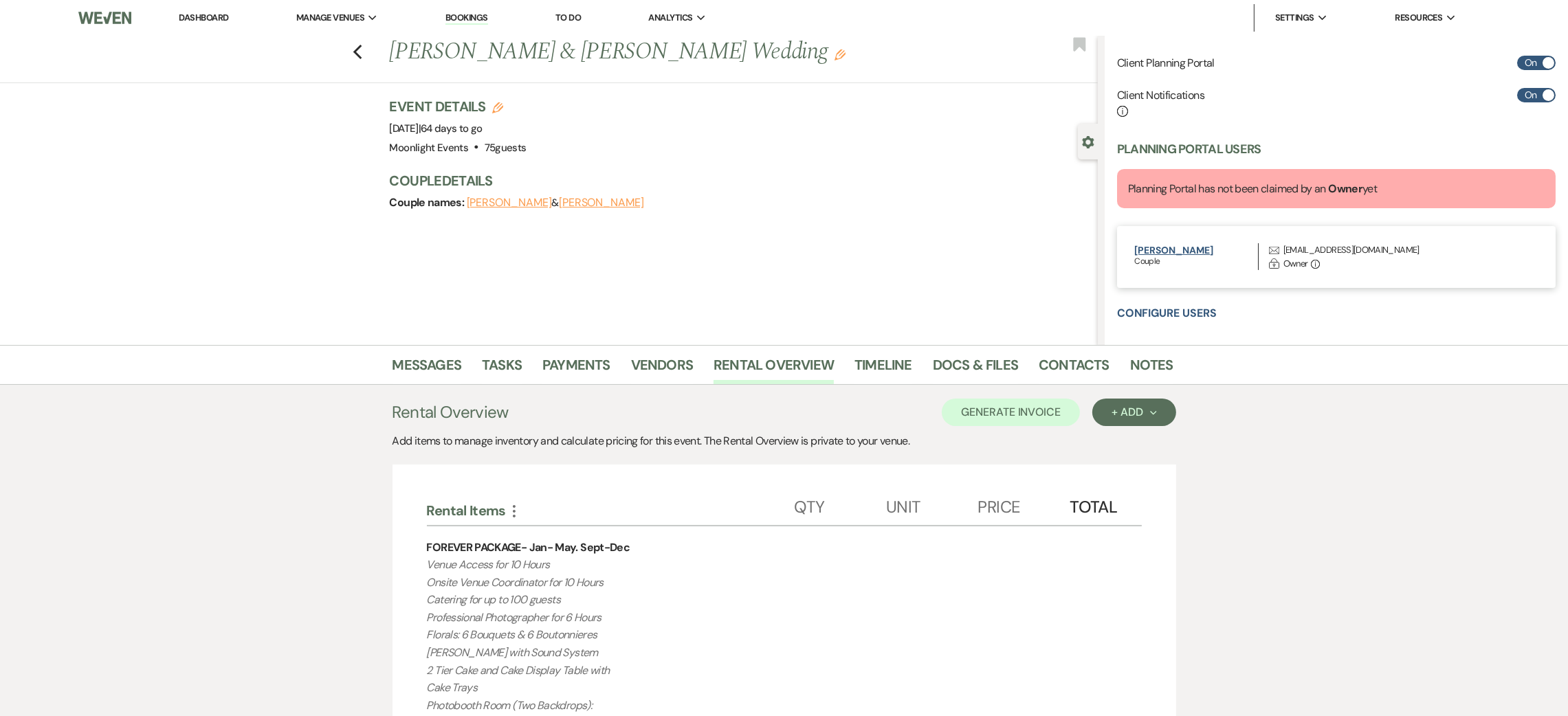
click at [1154, 246] on button "[PERSON_NAME]" at bounding box center [1195, 251] width 123 height 10
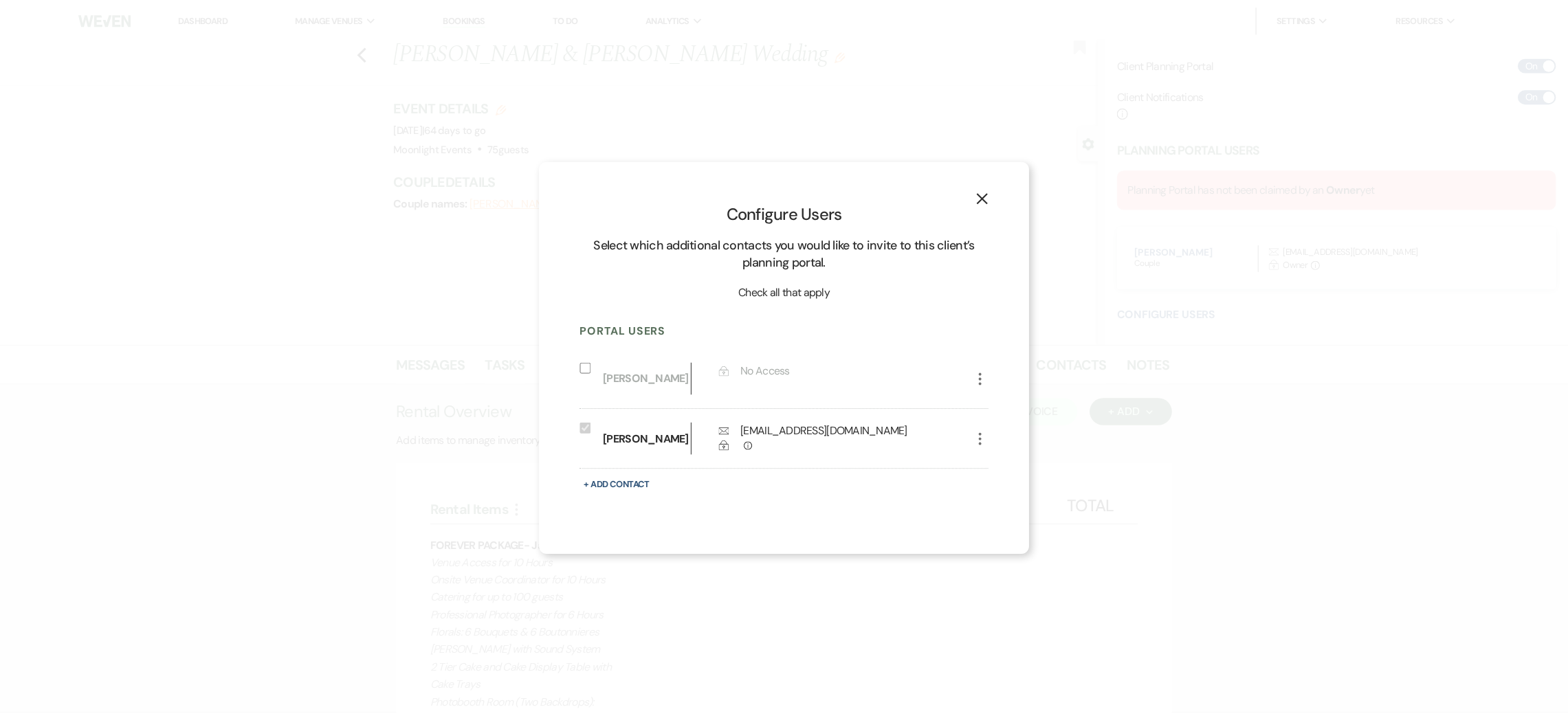
scroll to position [405, 0]
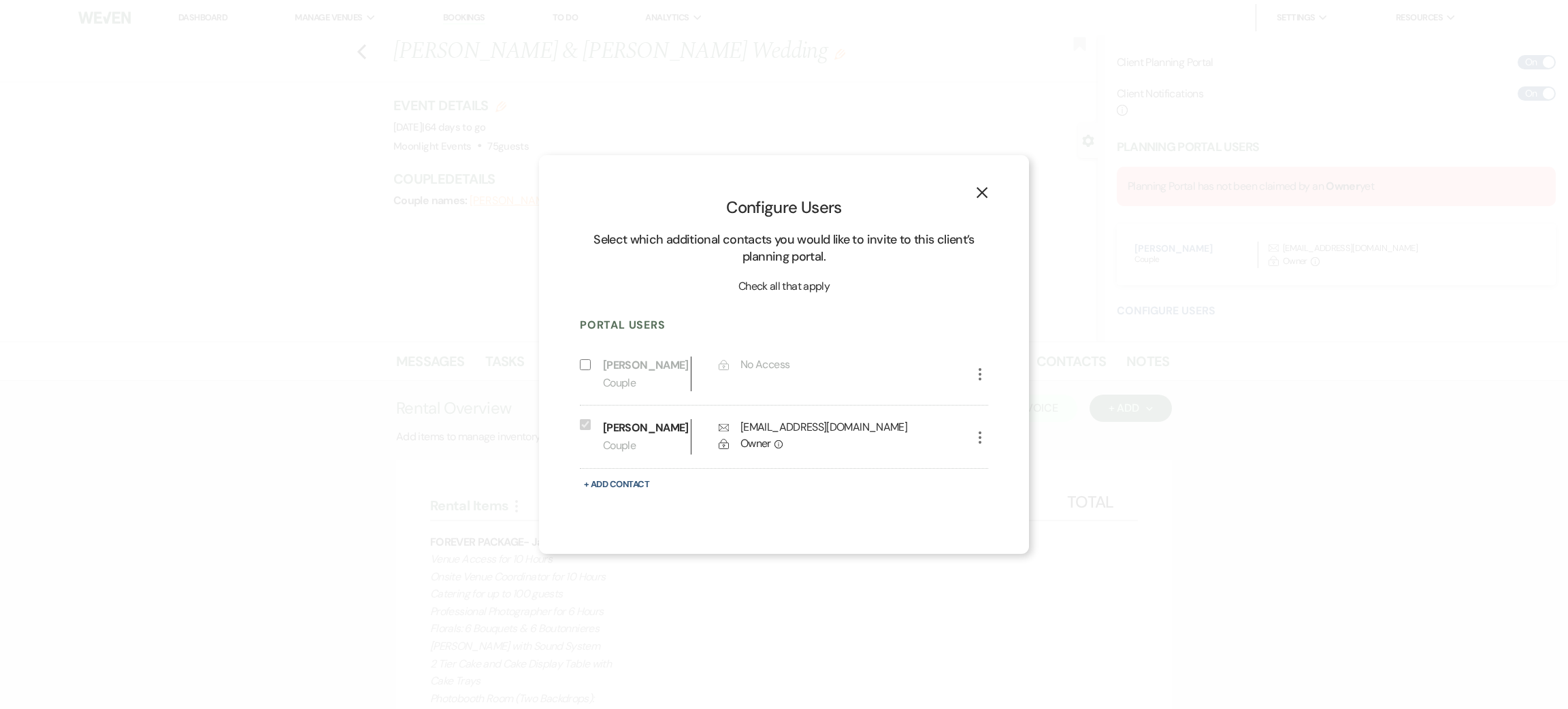
click at [650, 426] on p "[PERSON_NAME]" at bounding box center [644, 428] width 81 height 17
click at [983, 439] on icon "More" at bounding box center [979, 437] width 16 height 16
click at [978, 190] on use "button" at bounding box center [981, 192] width 11 height 11
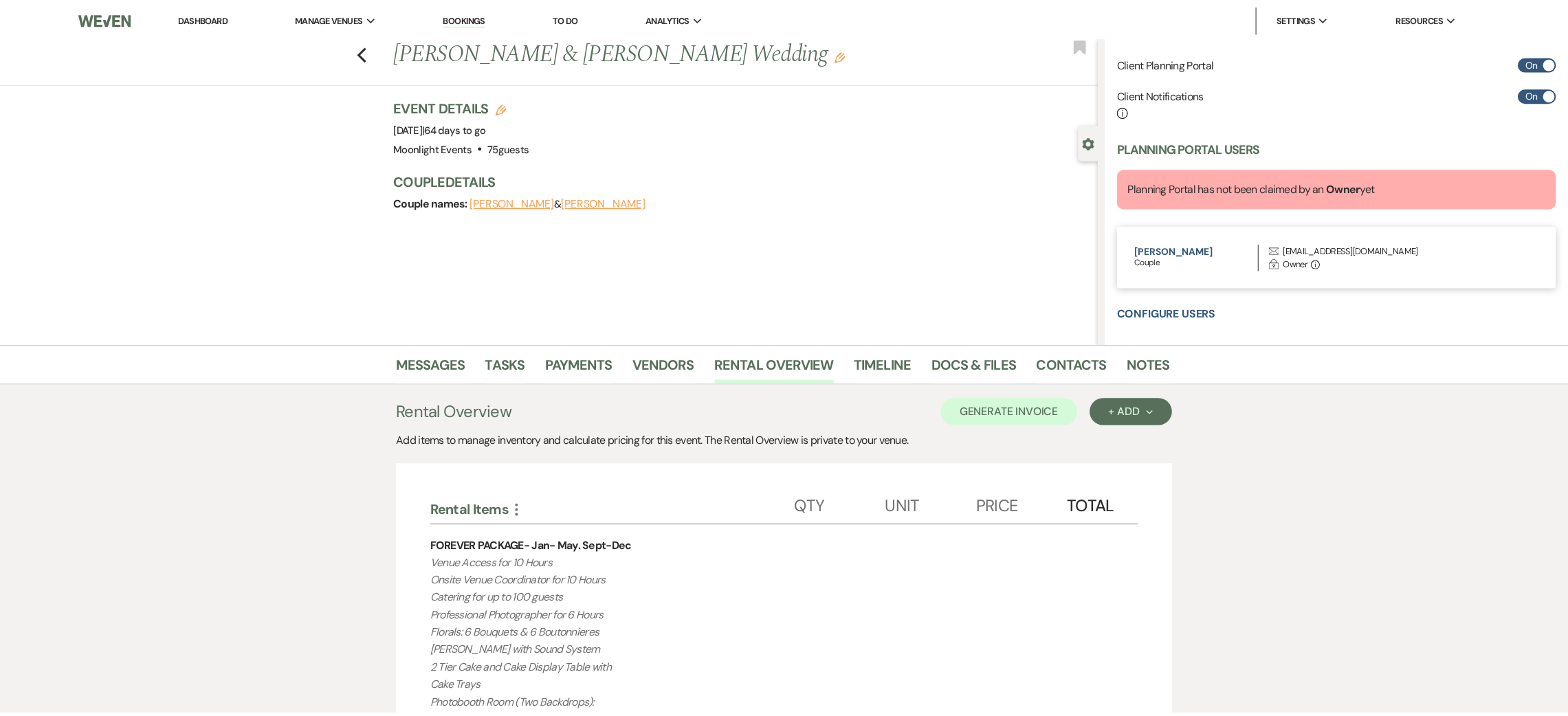
scroll to position [405, 0]
click at [978, 365] on link "Docs & Files" at bounding box center [975, 368] width 85 height 30
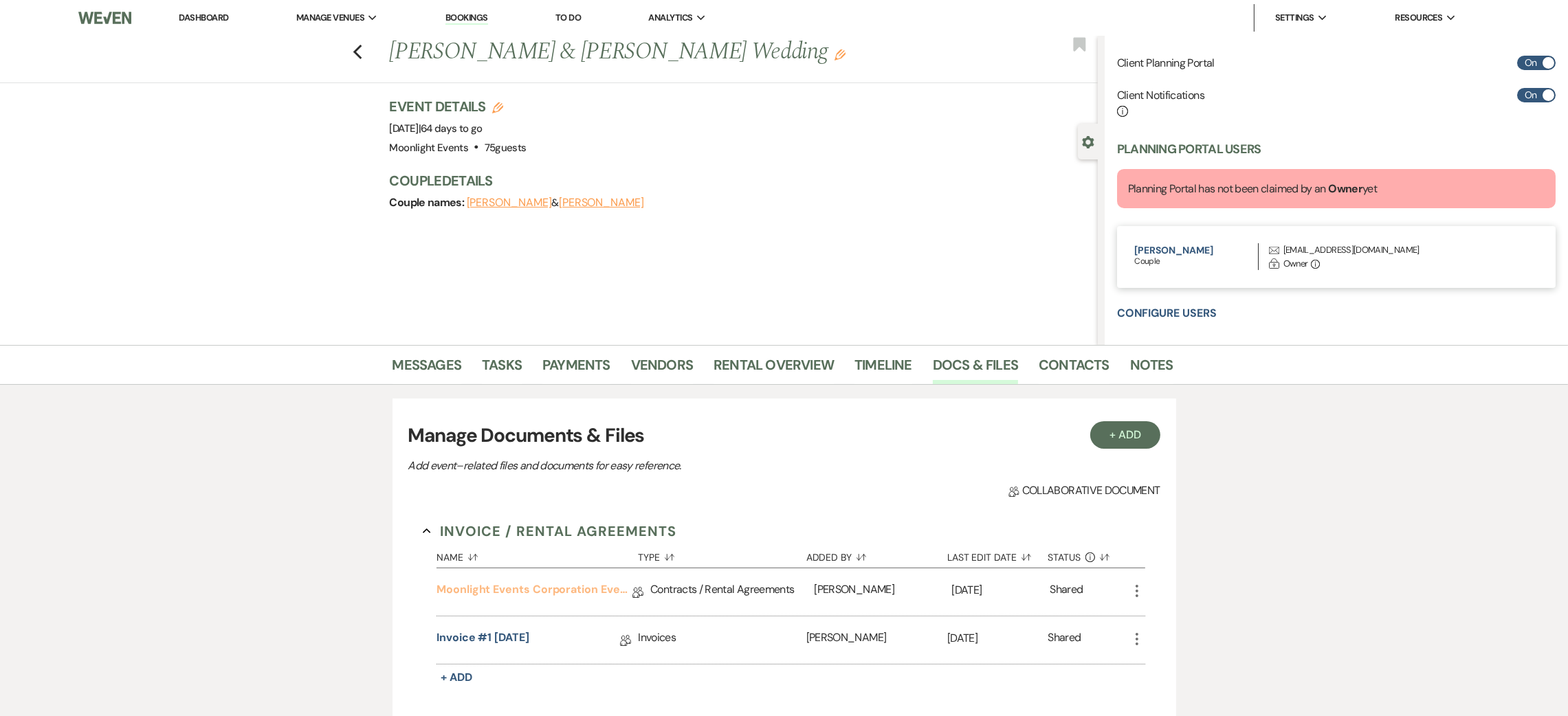
click at [562, 583] on link "Moonlight Events Corporation Event Contract 2025 final" at bounding box center [534, 593] width 196 height 21
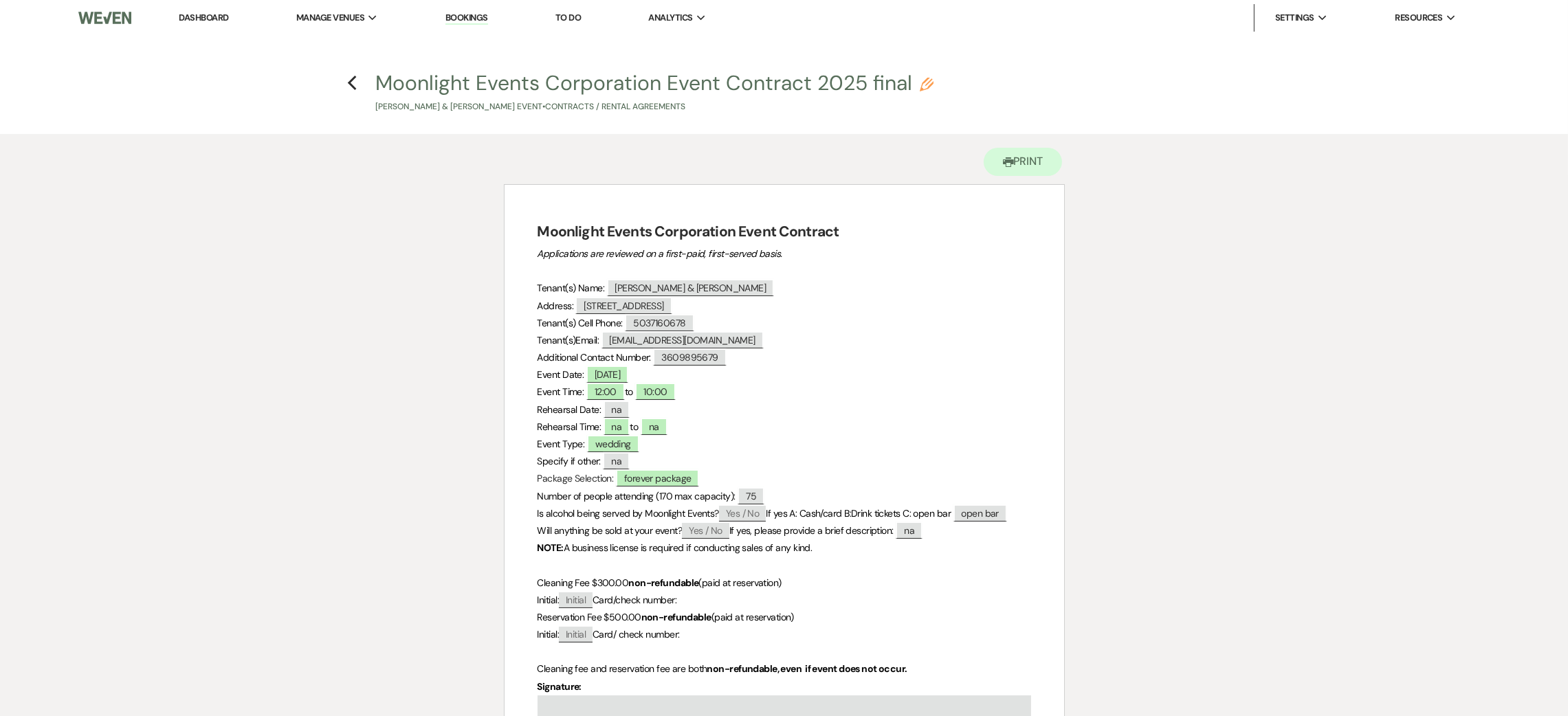
click at [217, 20] on link "Dashboard" at bounding box center [203, 17] width 50 height 12
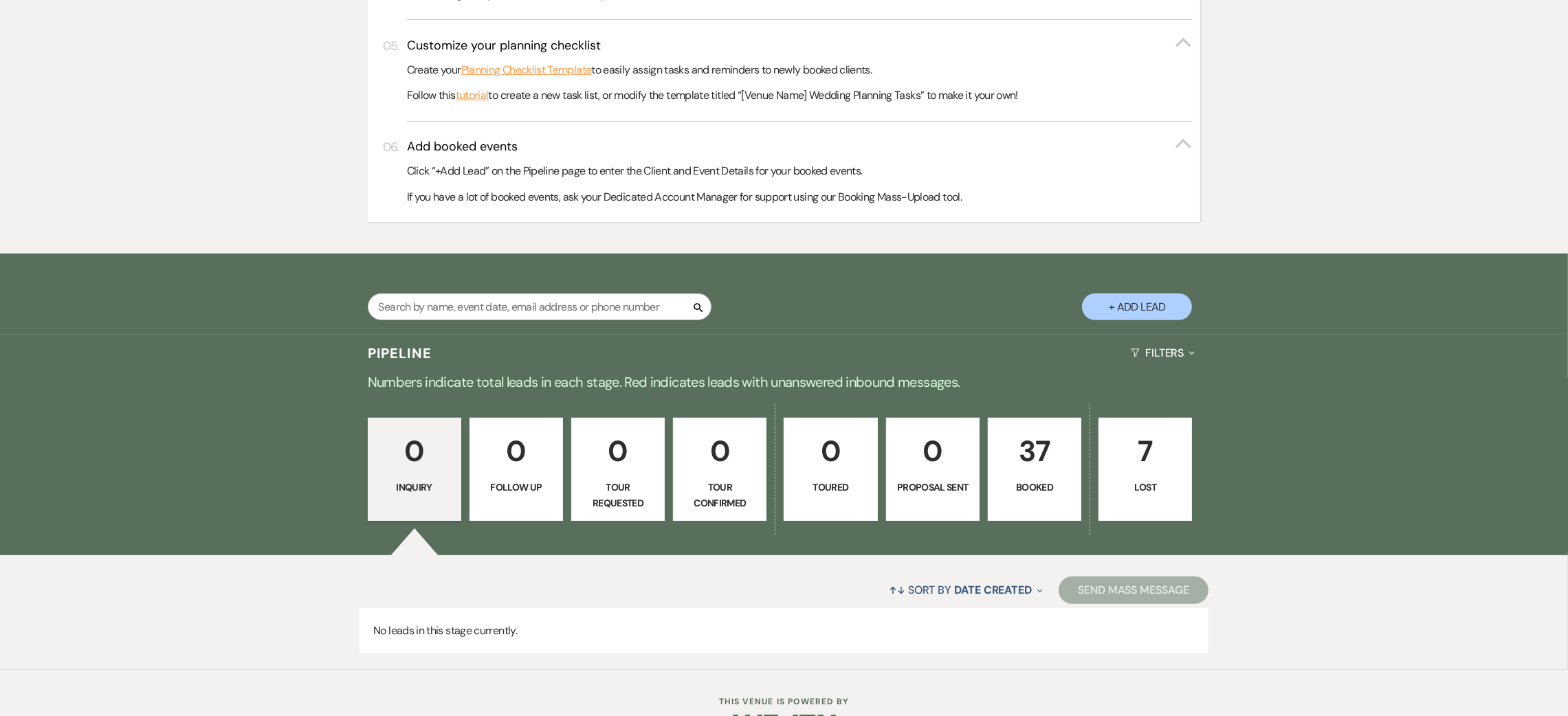
scroll to position [712, 0]
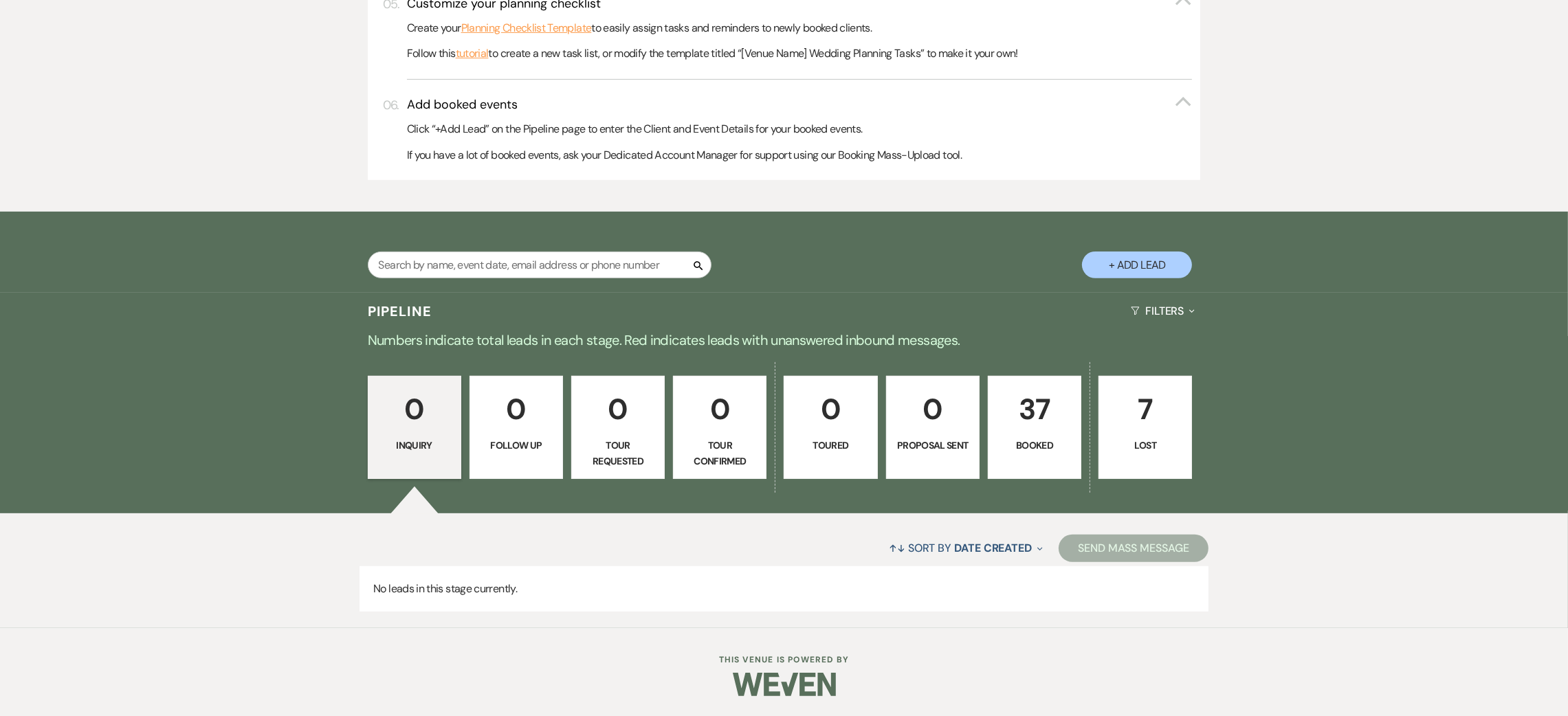
click at [1037, 421] on p "37" at bounding box center [1035, 409] width 76 height 46
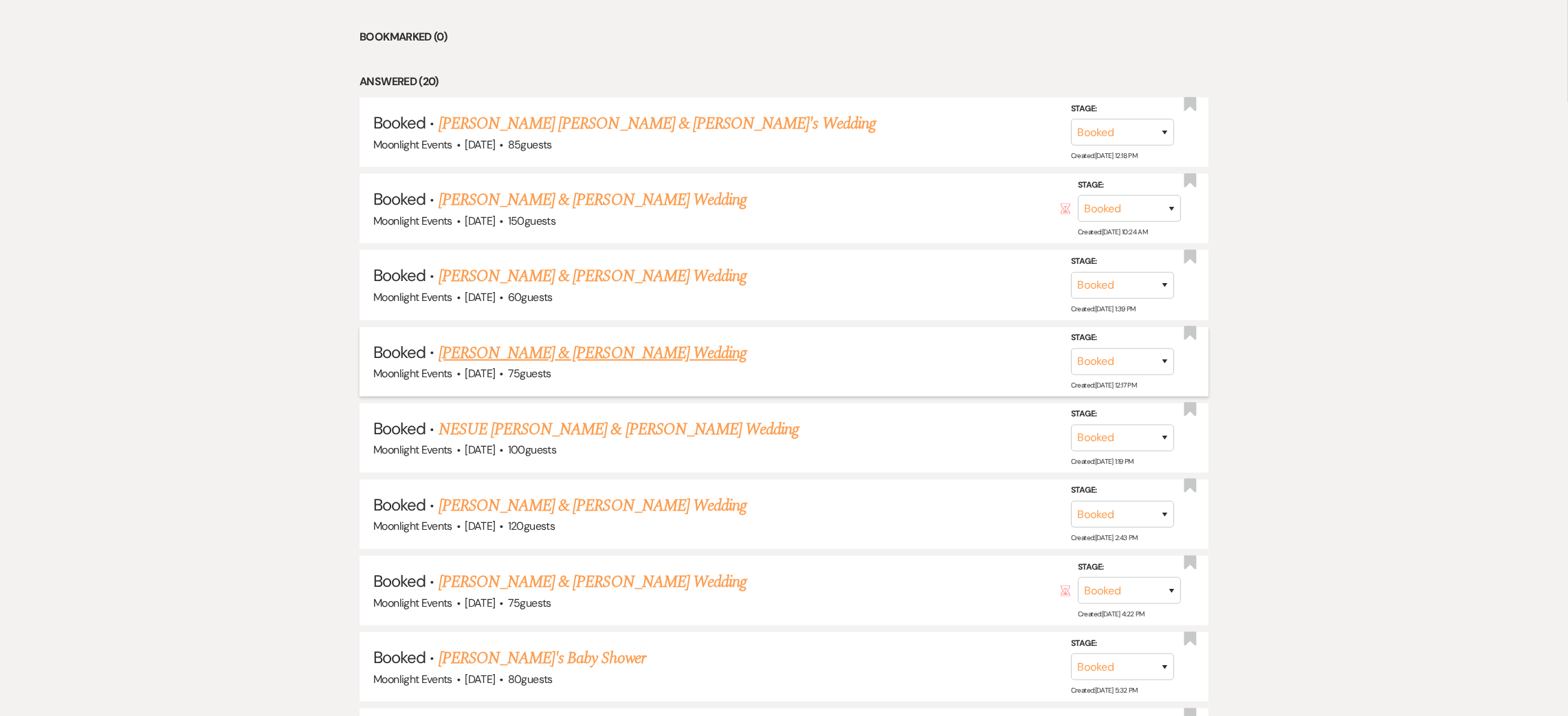
scroll to position [1331, 0]
